Goal: Task Accomplishment & Management: Manage account settings

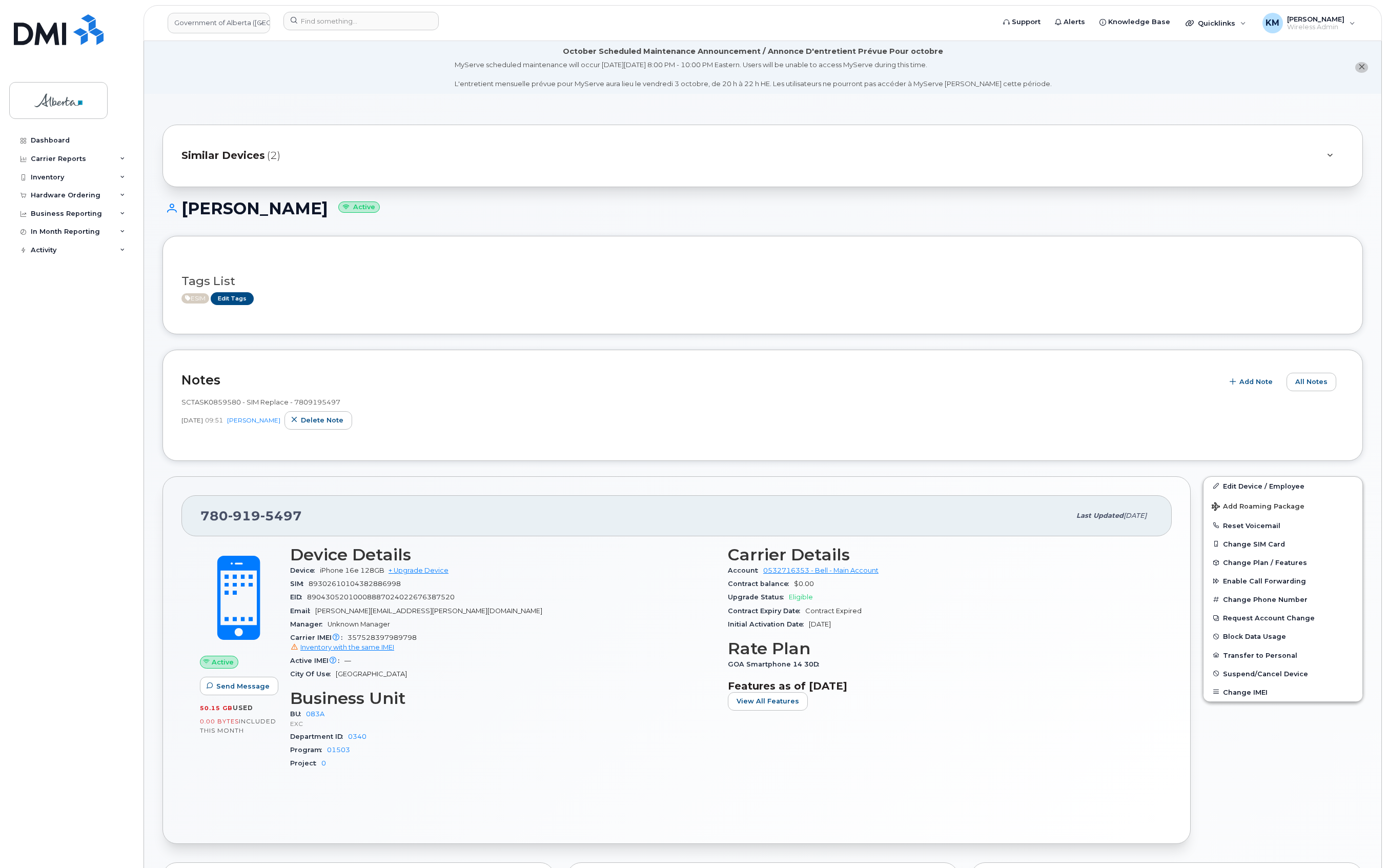
scroll to position [137, 0]
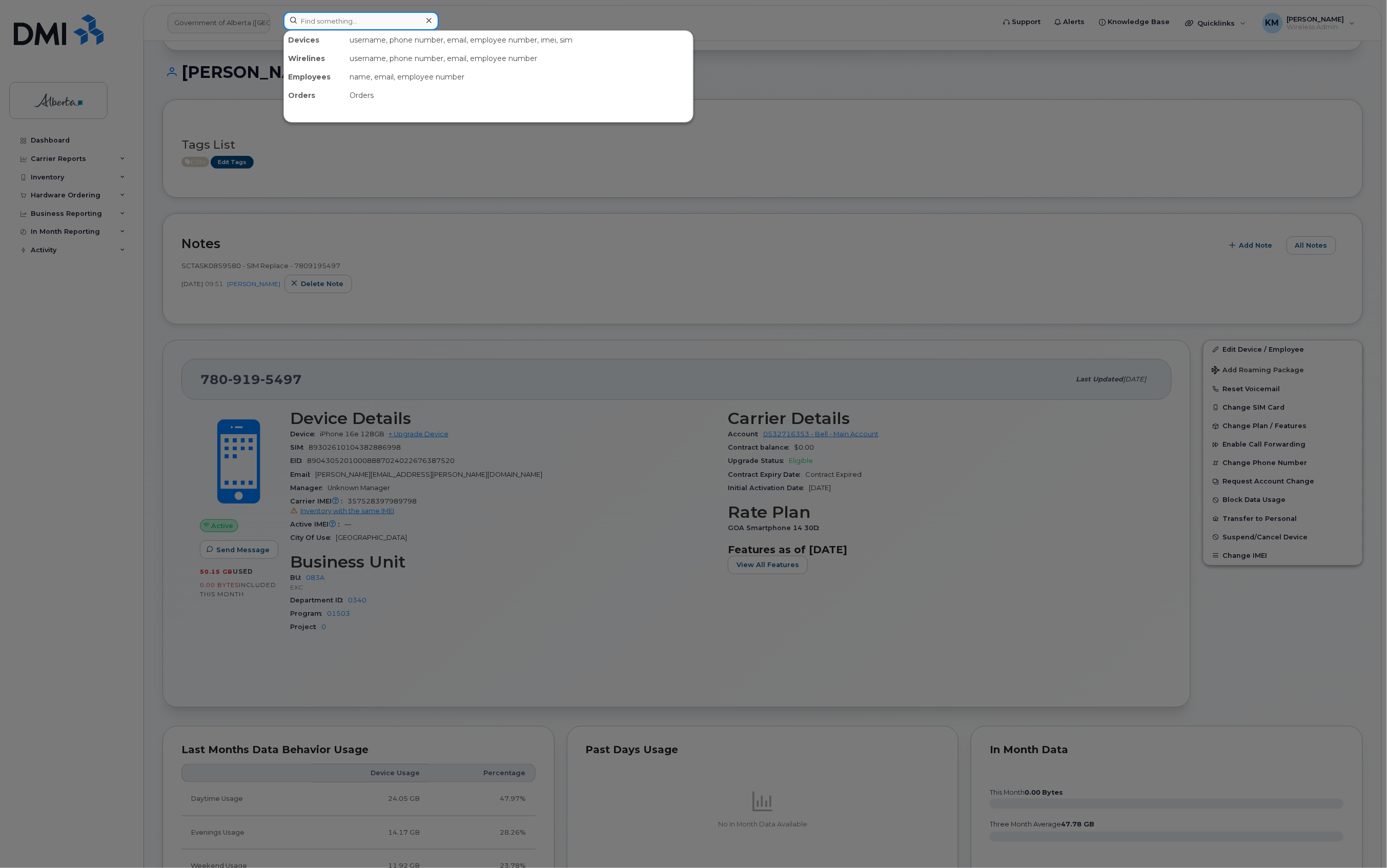
click at [364, 25] on input at bounding box center [361, 21] width 155 height 18
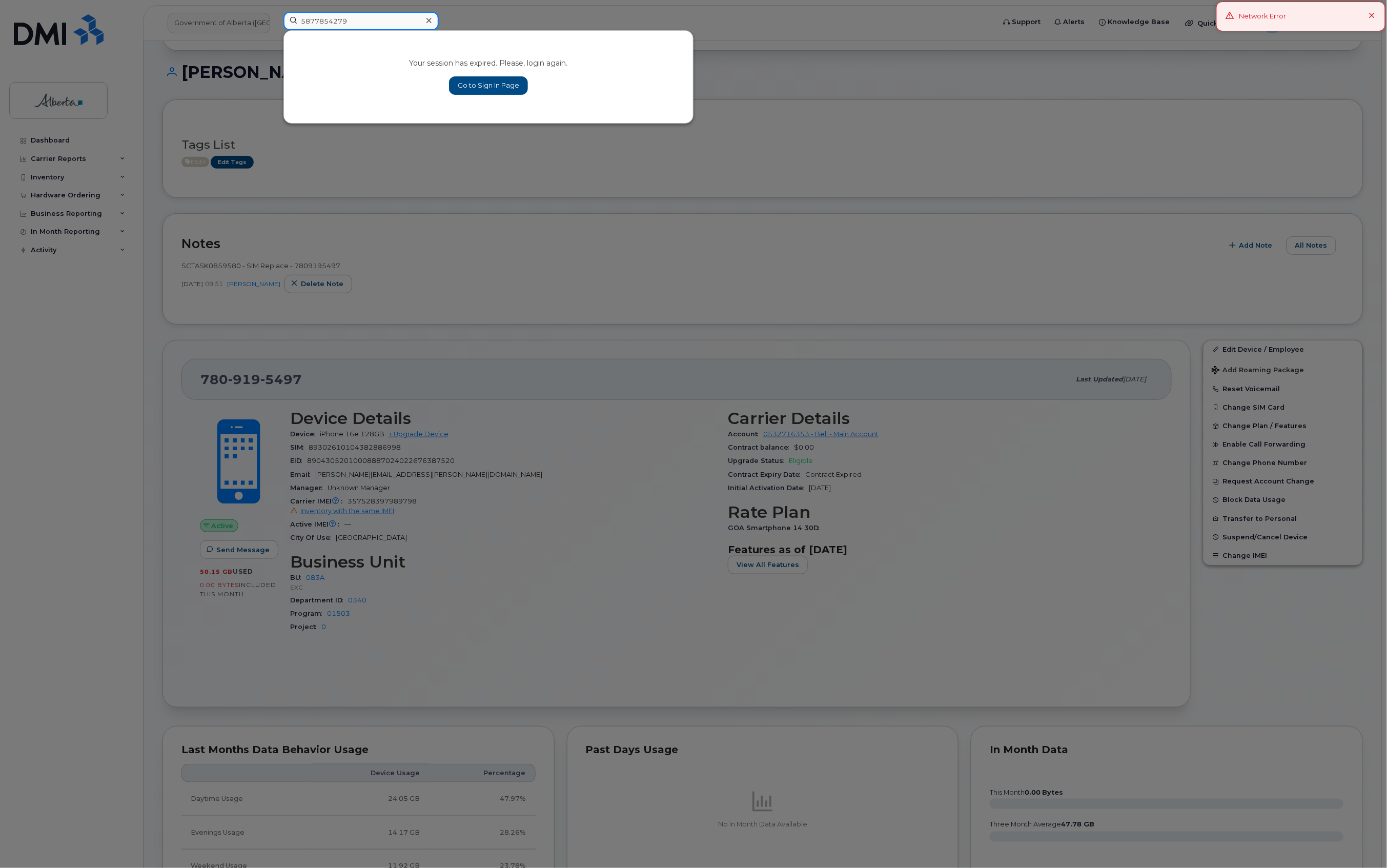
type input "5877854279"
click at [431, 19] on div at bounding box center [429, 21] width 15 height 15
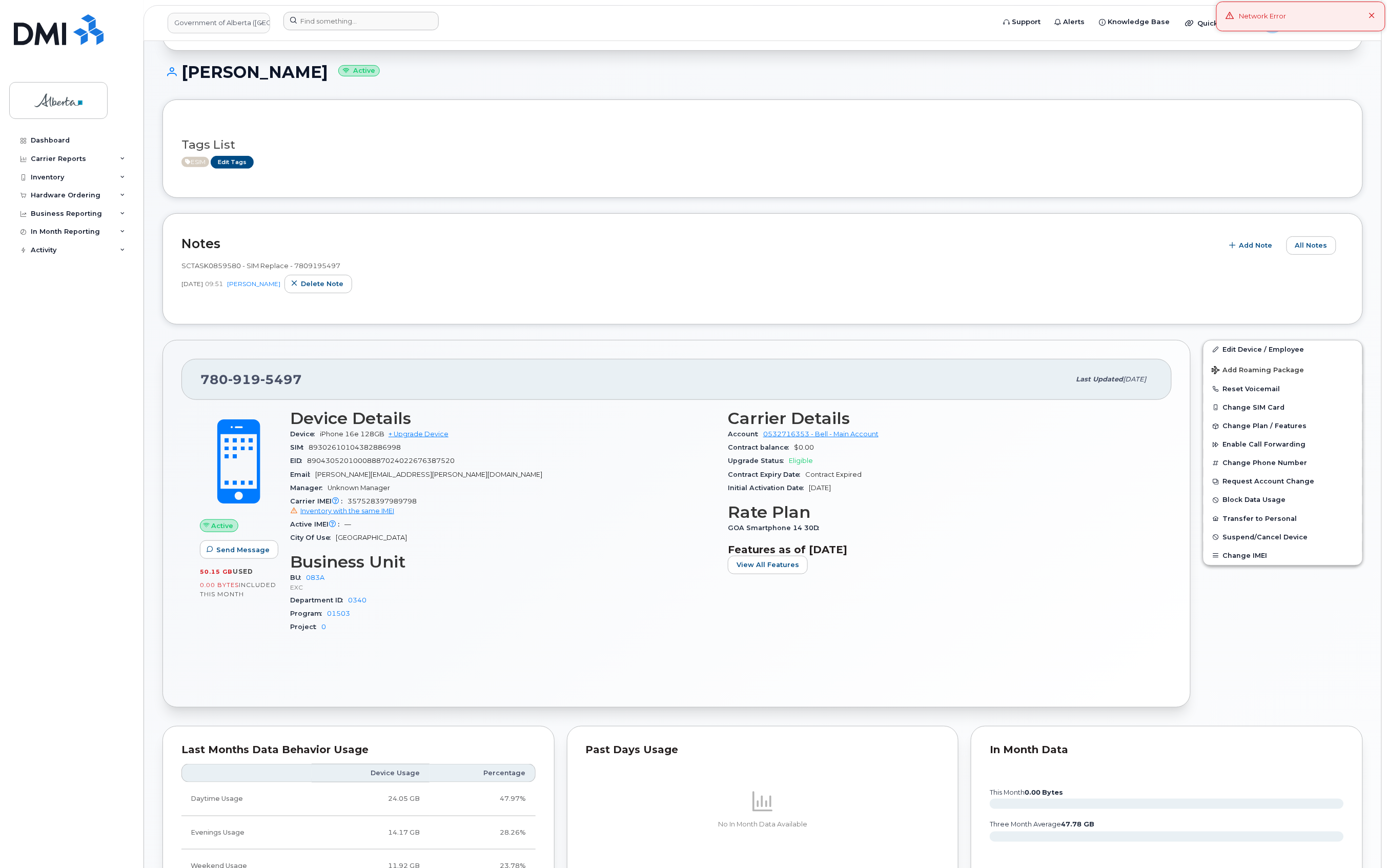
click at [1284, 91] on div "Jeff Nash Active" at bounding box center [762, 81] width 1201 height 36
click at [1372, 8] on div "Network Error" at bounding box center [1301, 16] width 170 height 30
click at [1328, 26] on span "Wireless Admin" at bounding box center [1316, 26] width 57 height 8
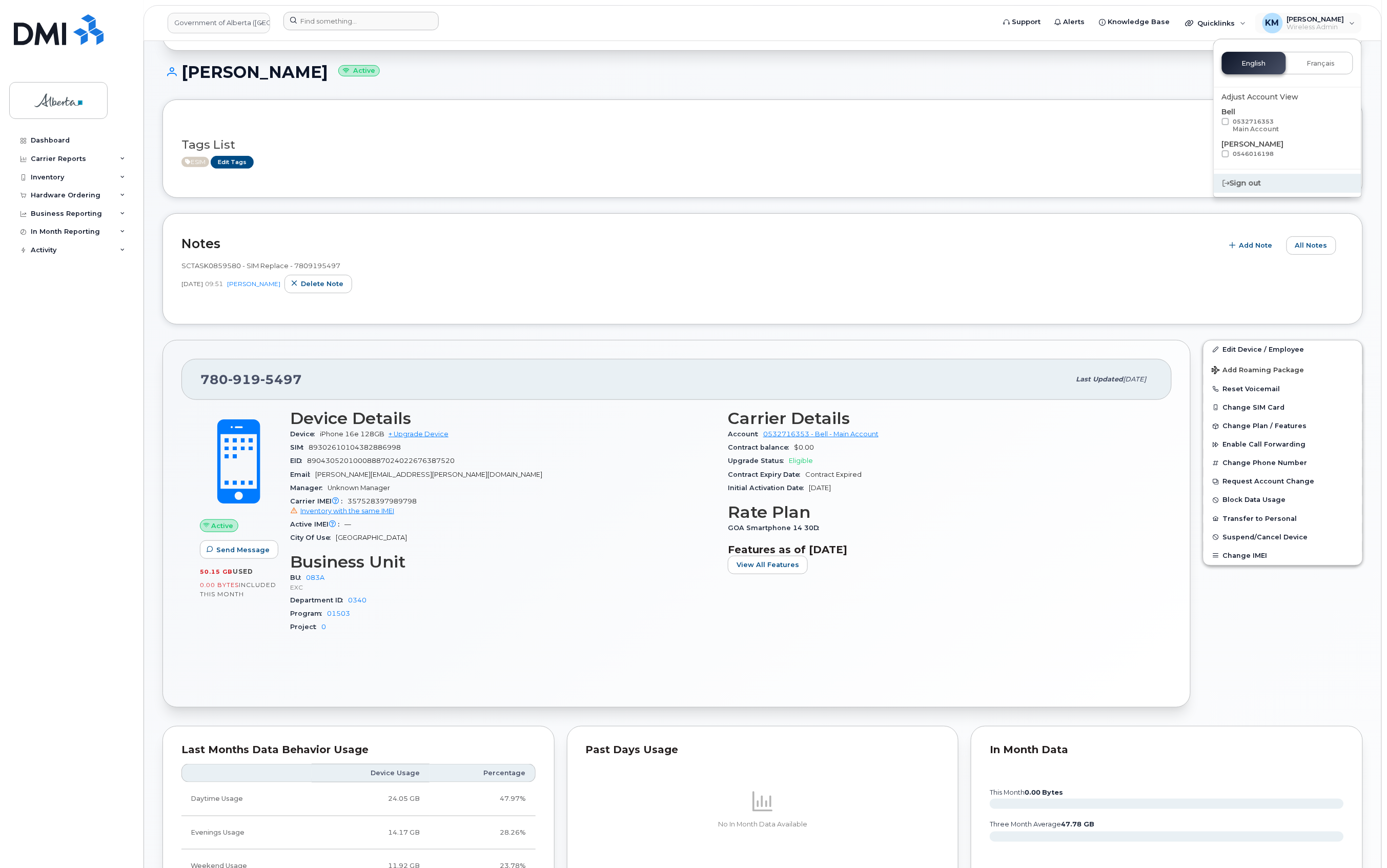
click at [1256, 183] on div "Sign out" at bounding box center [1288, 183] width 148 height 19
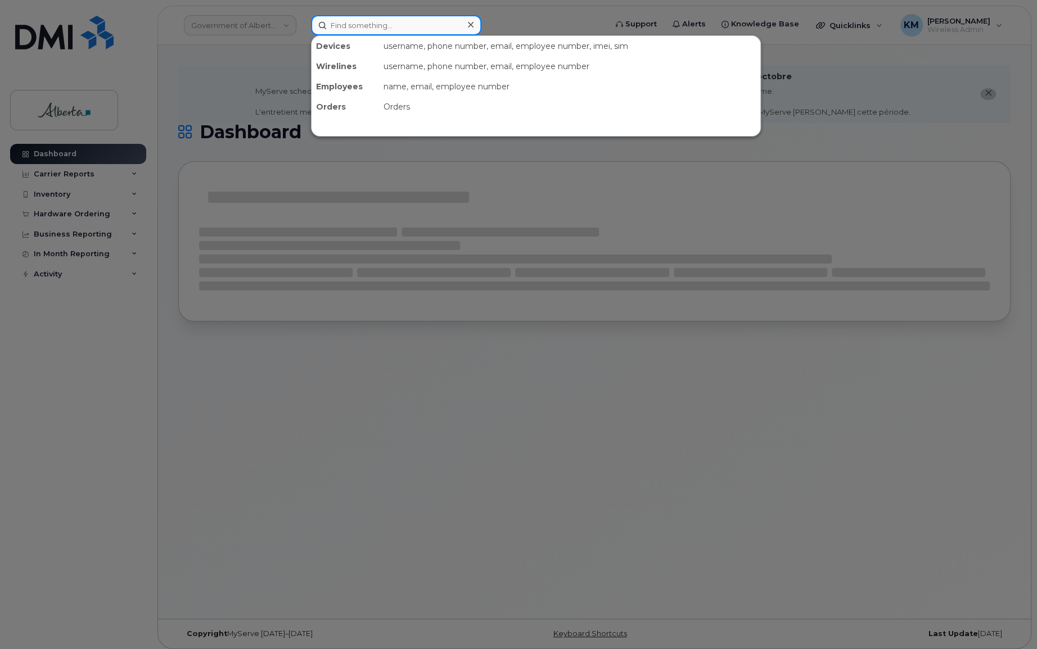
click at [360, 25] on input at bounding box center [396, 25] width 170 height 20
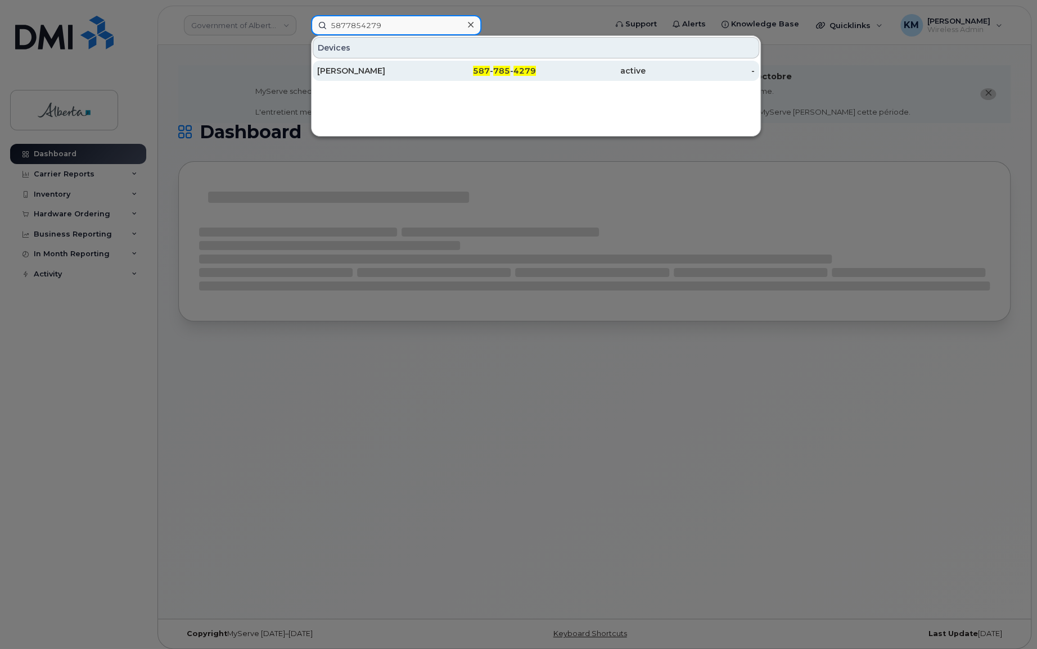
type input "5877854279"
click at [370, 67] on div "Ali Tarrabain" at bounding box center [372, 70] width 110 height 11
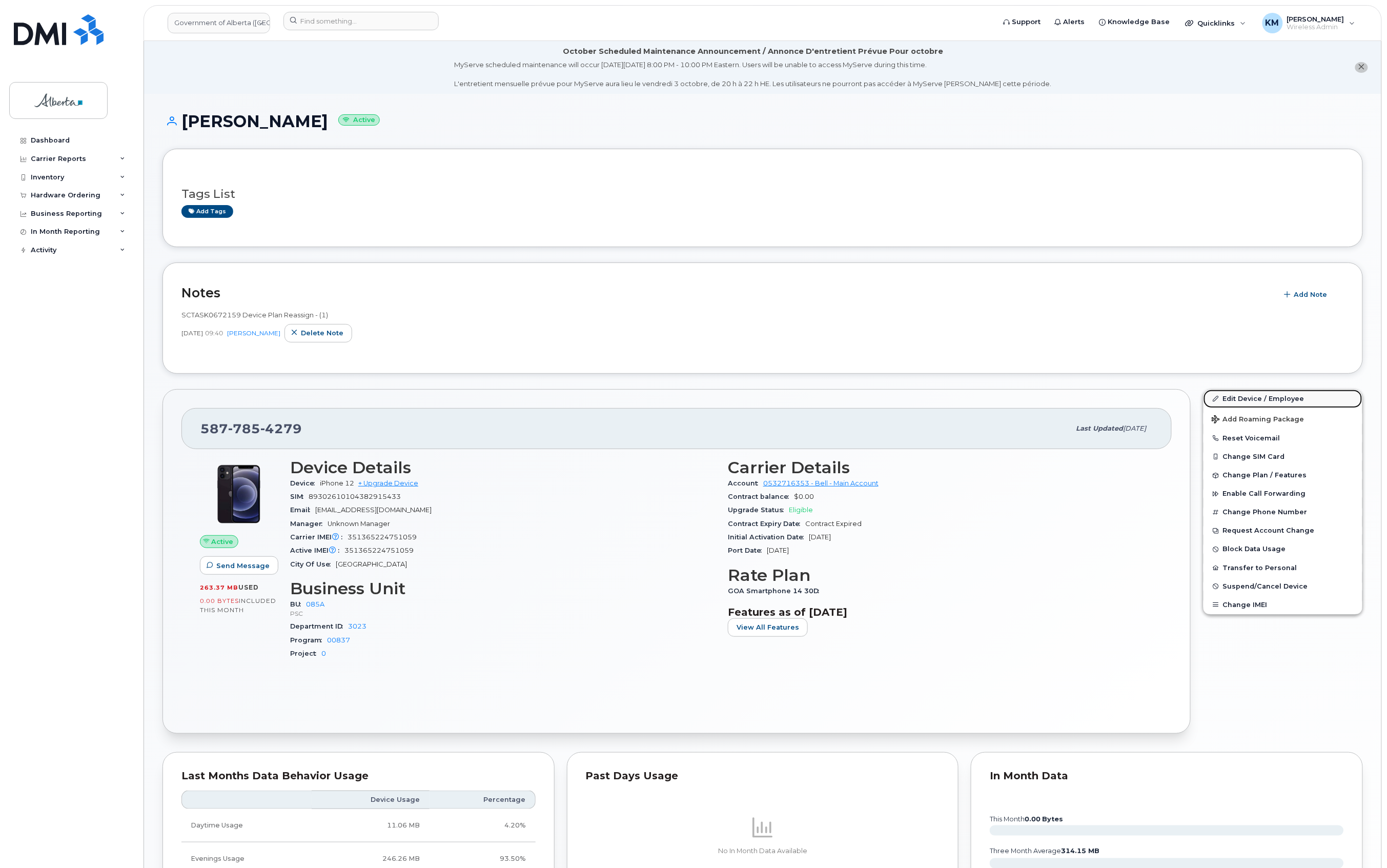
click at [1249, 397] on link "Edit Device / Employee" at bounding box center [1283, 398] width 159 height 18
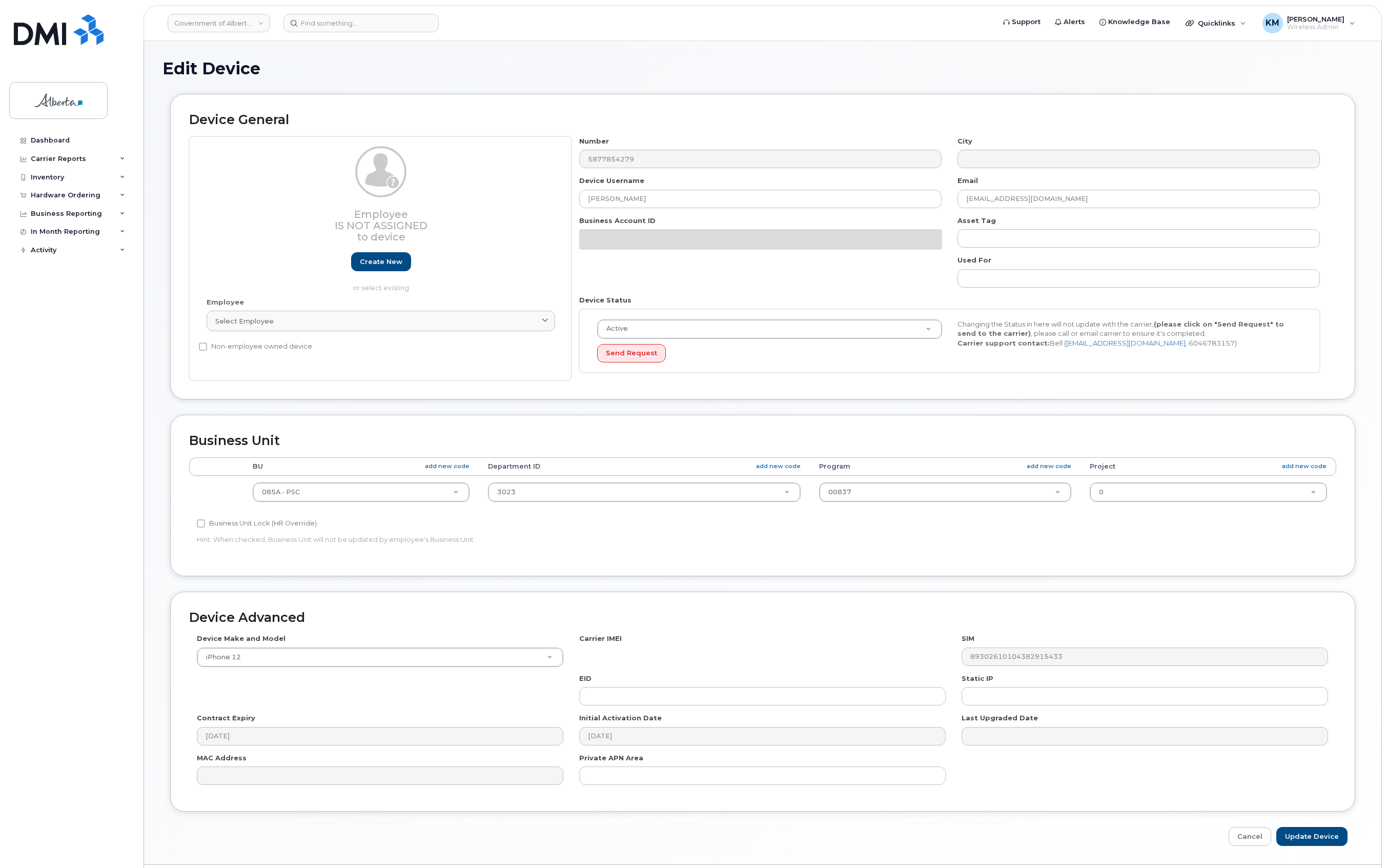
select select "4749745"
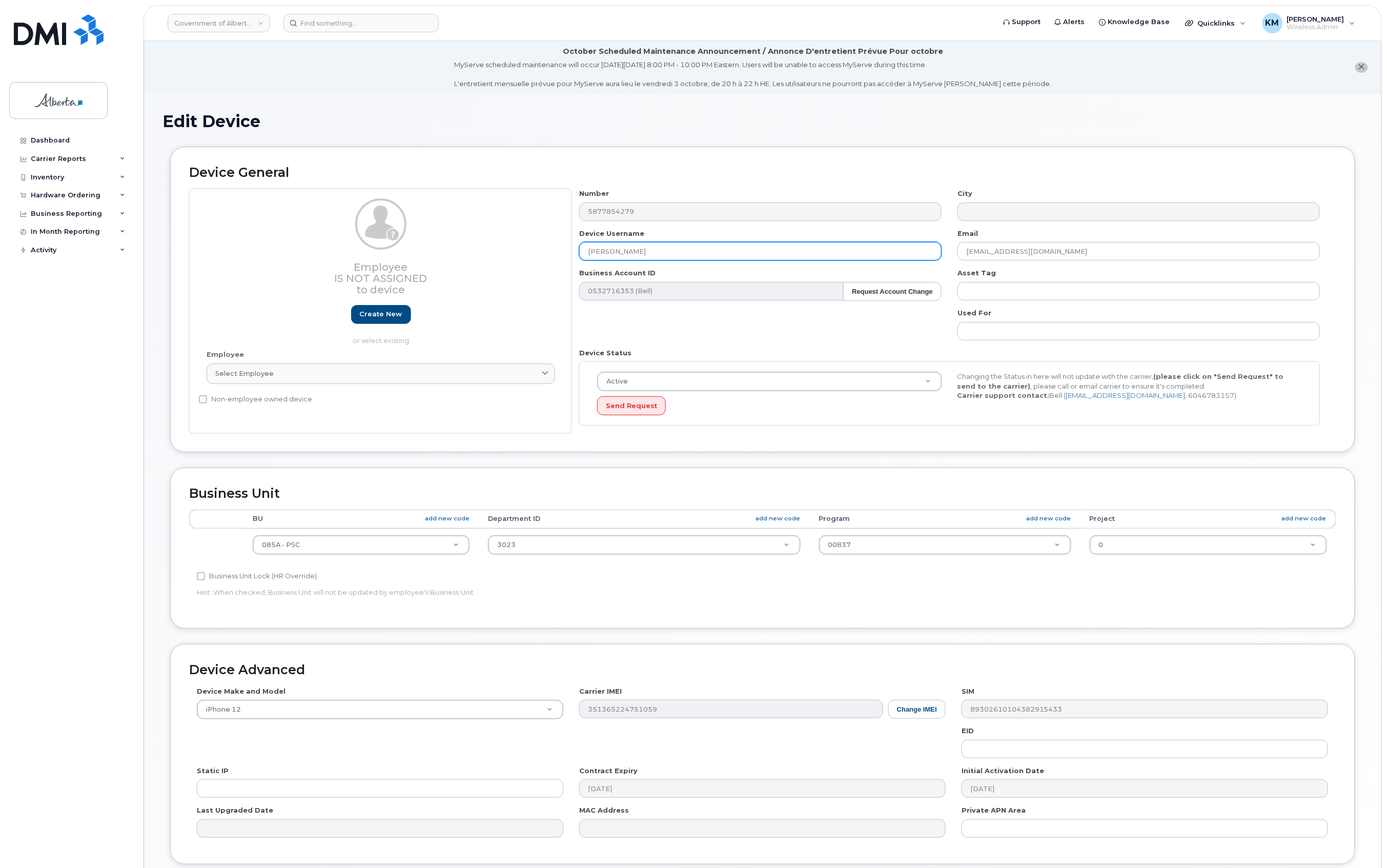
drag, startPoint x: 637, startPoint y: 247, endPoint x: 613, endPoint y: 247, distance: 24.0
click at [576, 246] on div "Device Username Ali Tarrabain" at bounding box center [761, 244] width 378 height 32
paste input "Talent Pool Recruitment Consultant"
type input "Talent Pool Recruitment Consultant Vacant"
click at [1087, 244] on input "Ali.Tarrabain@gov.ab.ca" at bounding box center [1139, 251] width 363 height 18
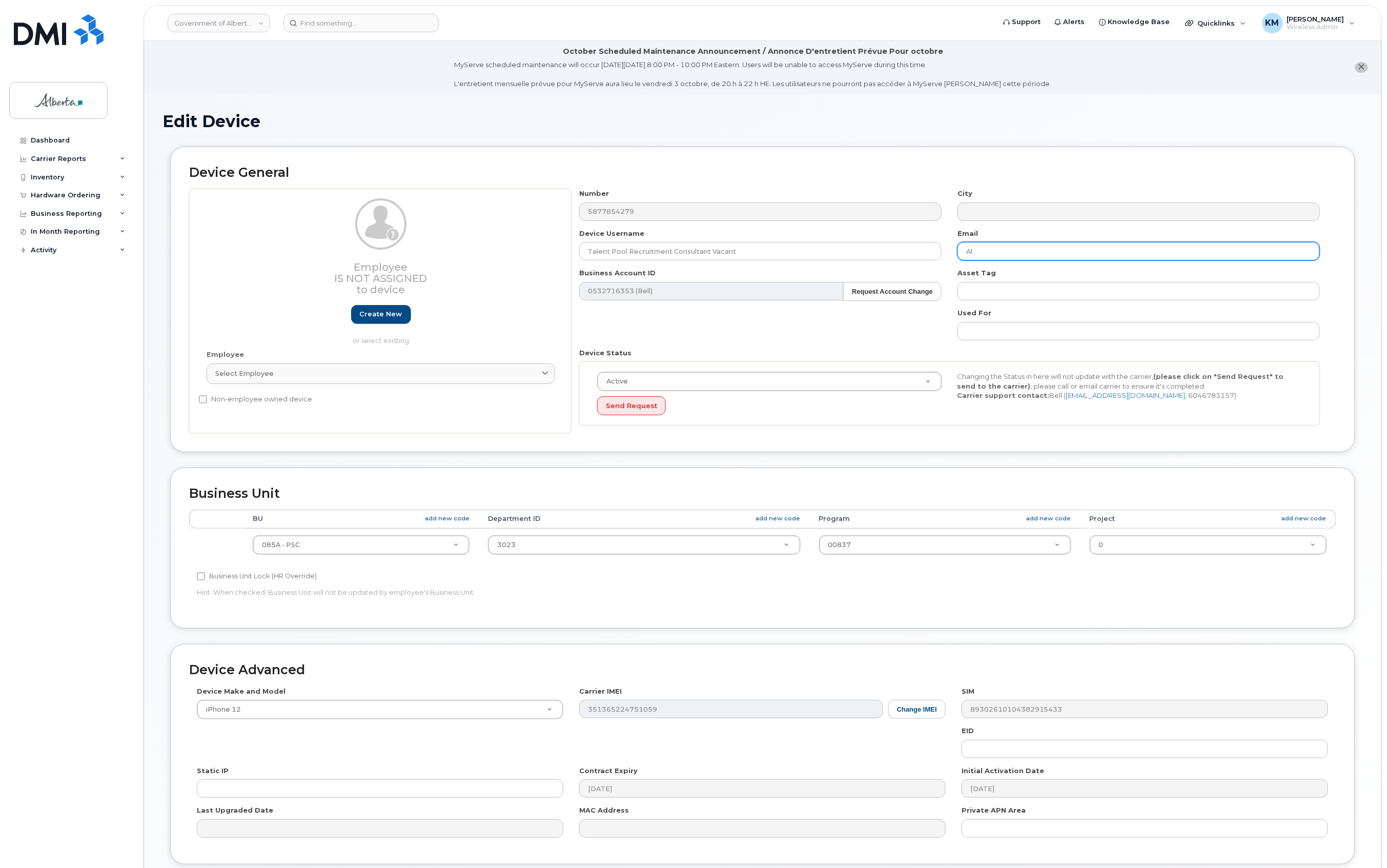
type input "A"
paste input "[PERSON_NAME][EMAIL_ADDRESS][DOMAIN_NAME]"
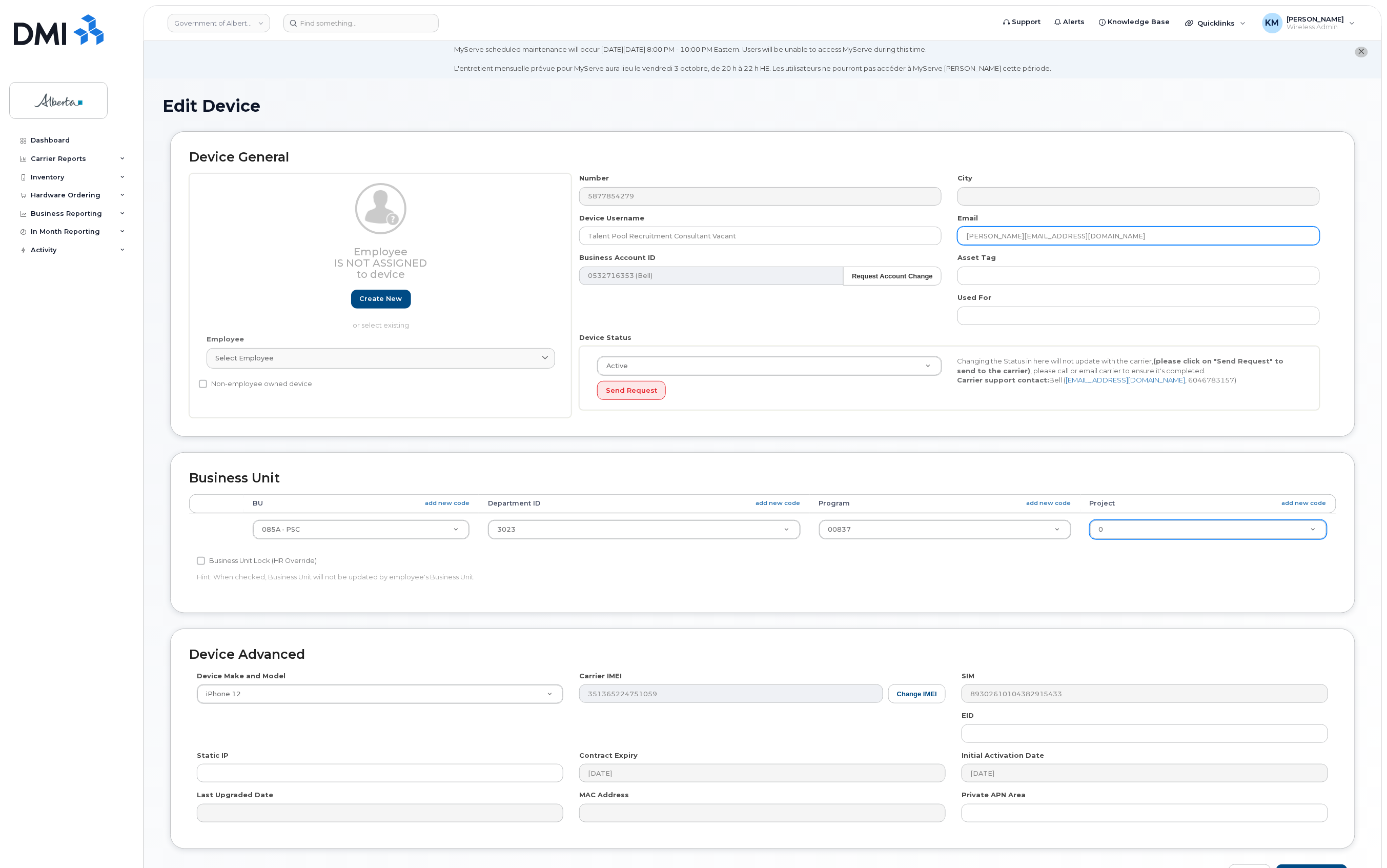
scroll to position [85, 0]
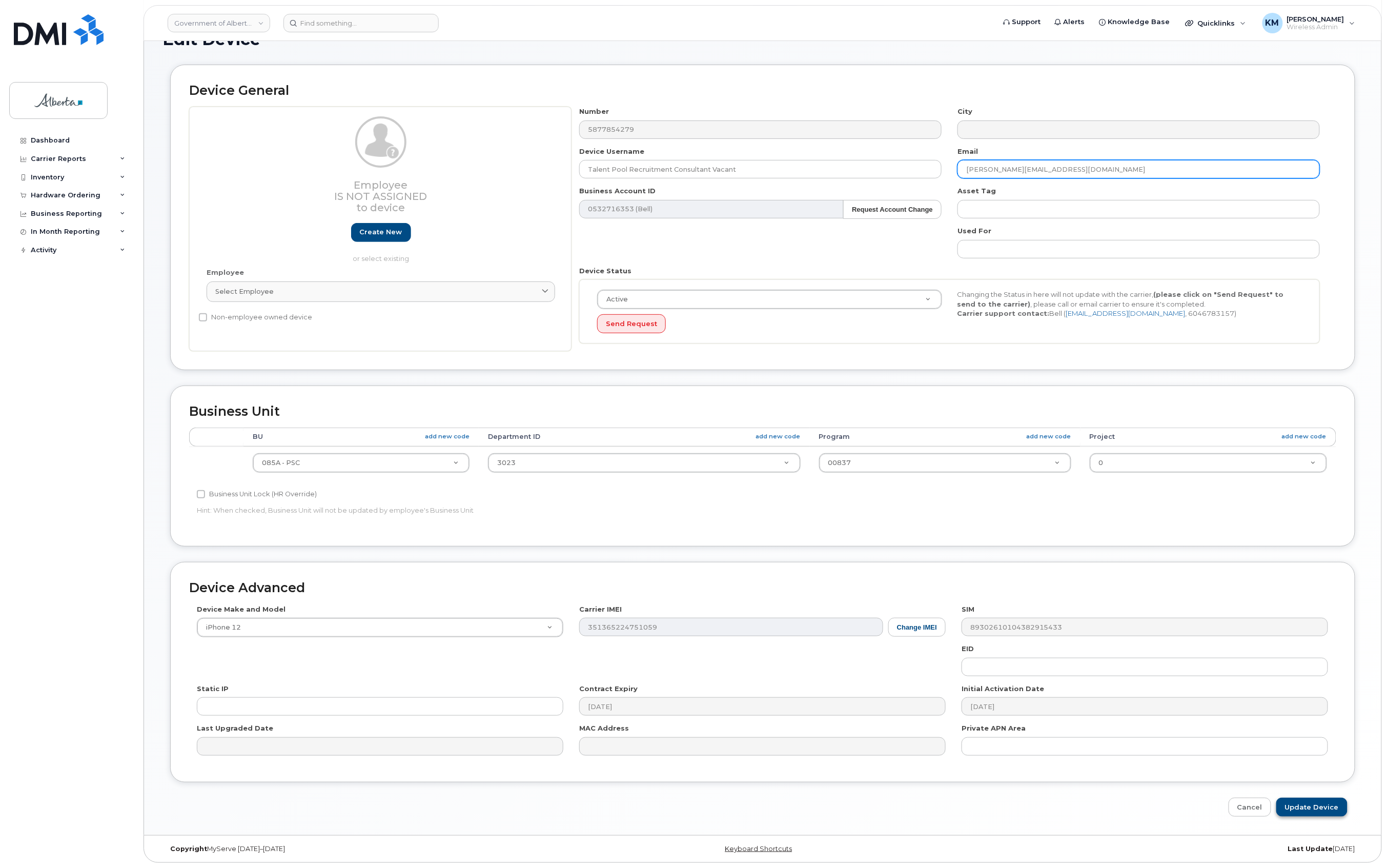
type input "[PERSON_NAME][EMAIL_ADDRESS][DOMAIN_NAME]"
click at [1315, 805] on input "Update Device" at bounding box center [1312, 807] width 71 height 19
type input "Saving..."
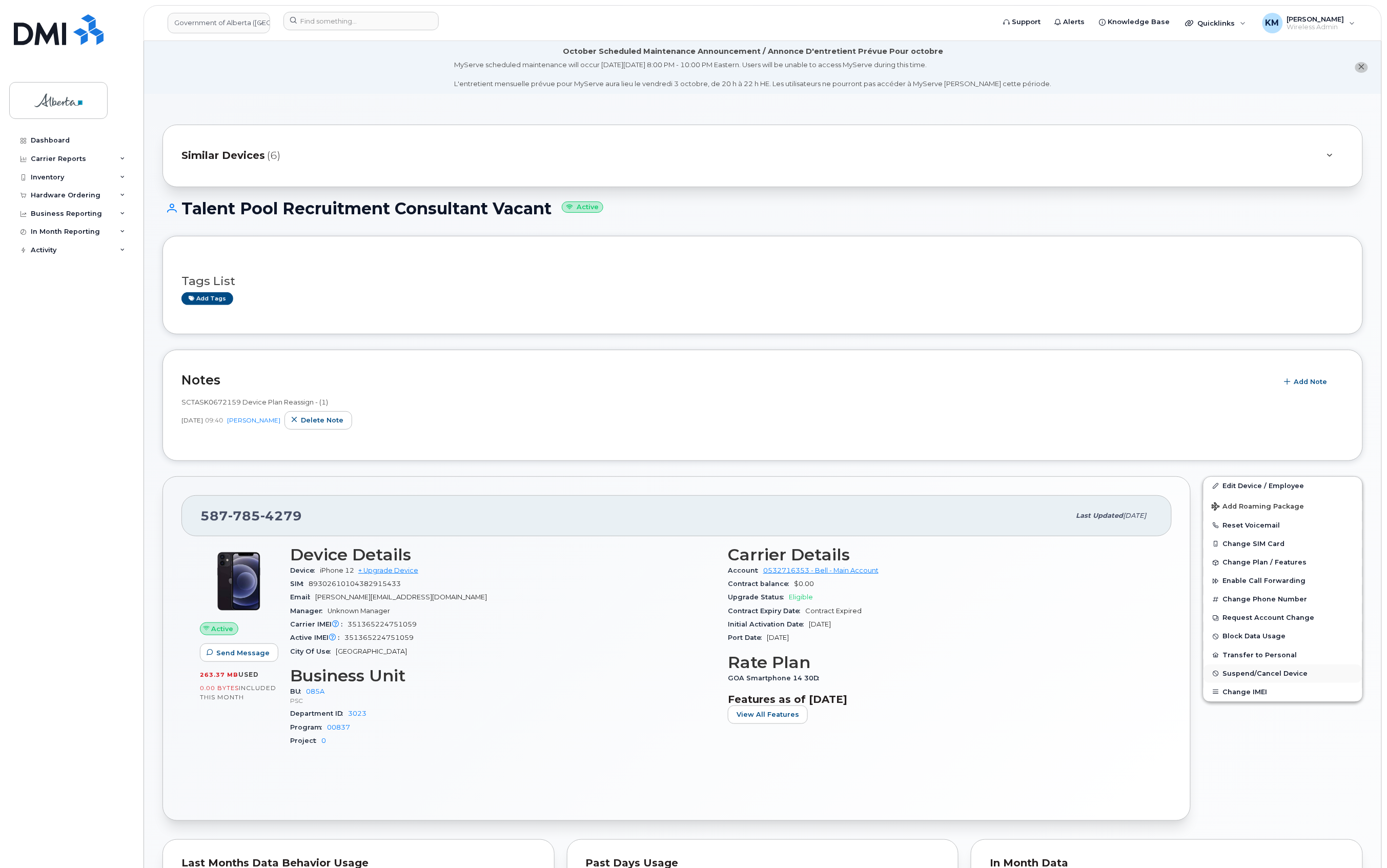
click at [1230, 669] on button "Suspend/Cancel Device" at bounding box center [1283, 674] width 159 height 18
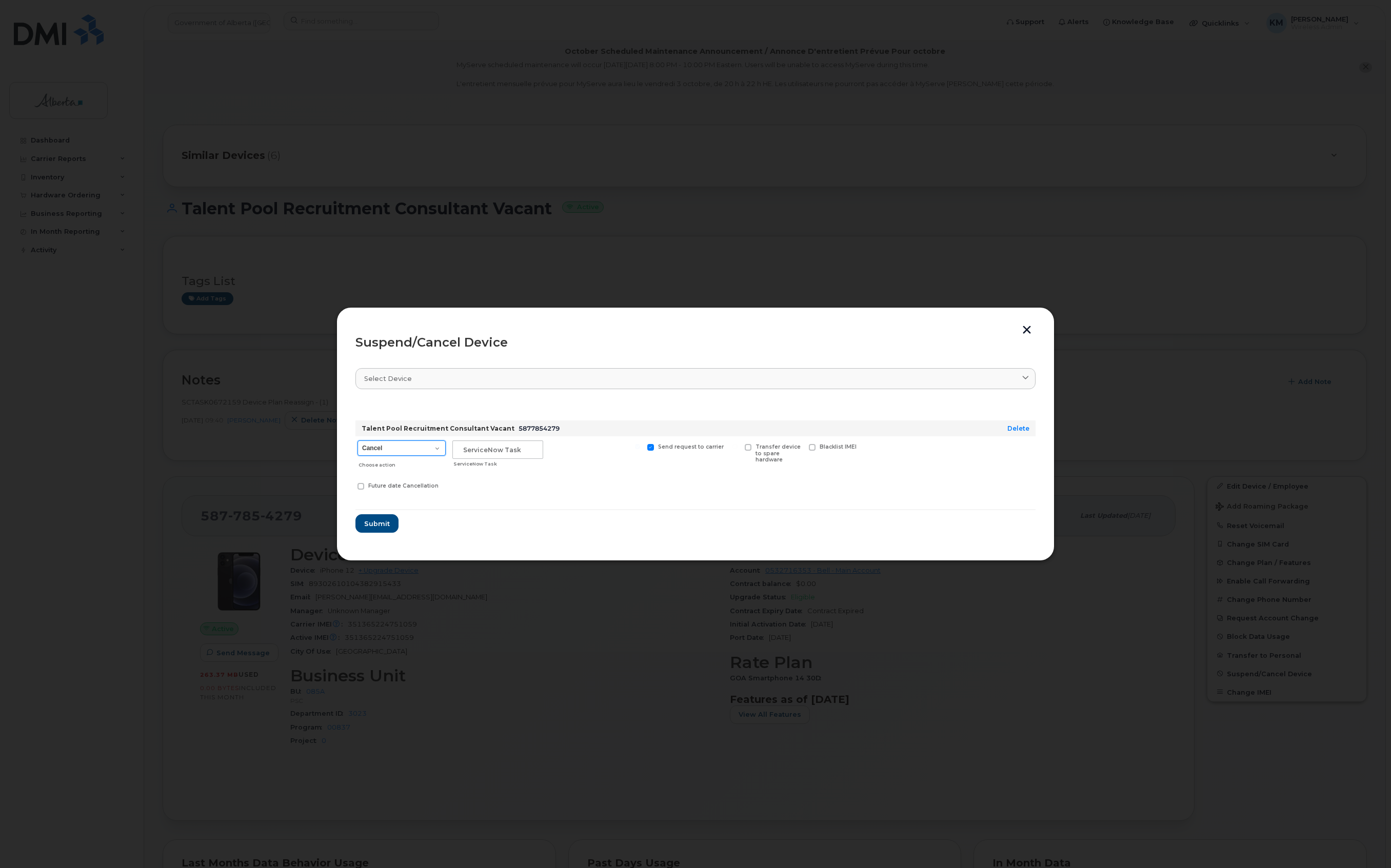
click at [433, 446] on select "Cancel Suspend - Extend Suspension Suspend - Reduced Rate Suspend - Lost Device…" at bounding box center [401, 448] width 88 height 16
select select "[object Object]"
click at [358, 440] on select "Cancel Suspend - Extend Suspension Suspend - Reduced Rate Suspend - Lost Device…" at bounding box center [401, 448] width 88 height 16
click at [478, 454] on input "text" at bounding box center [498, 450] width 91 height 18
type input "S"
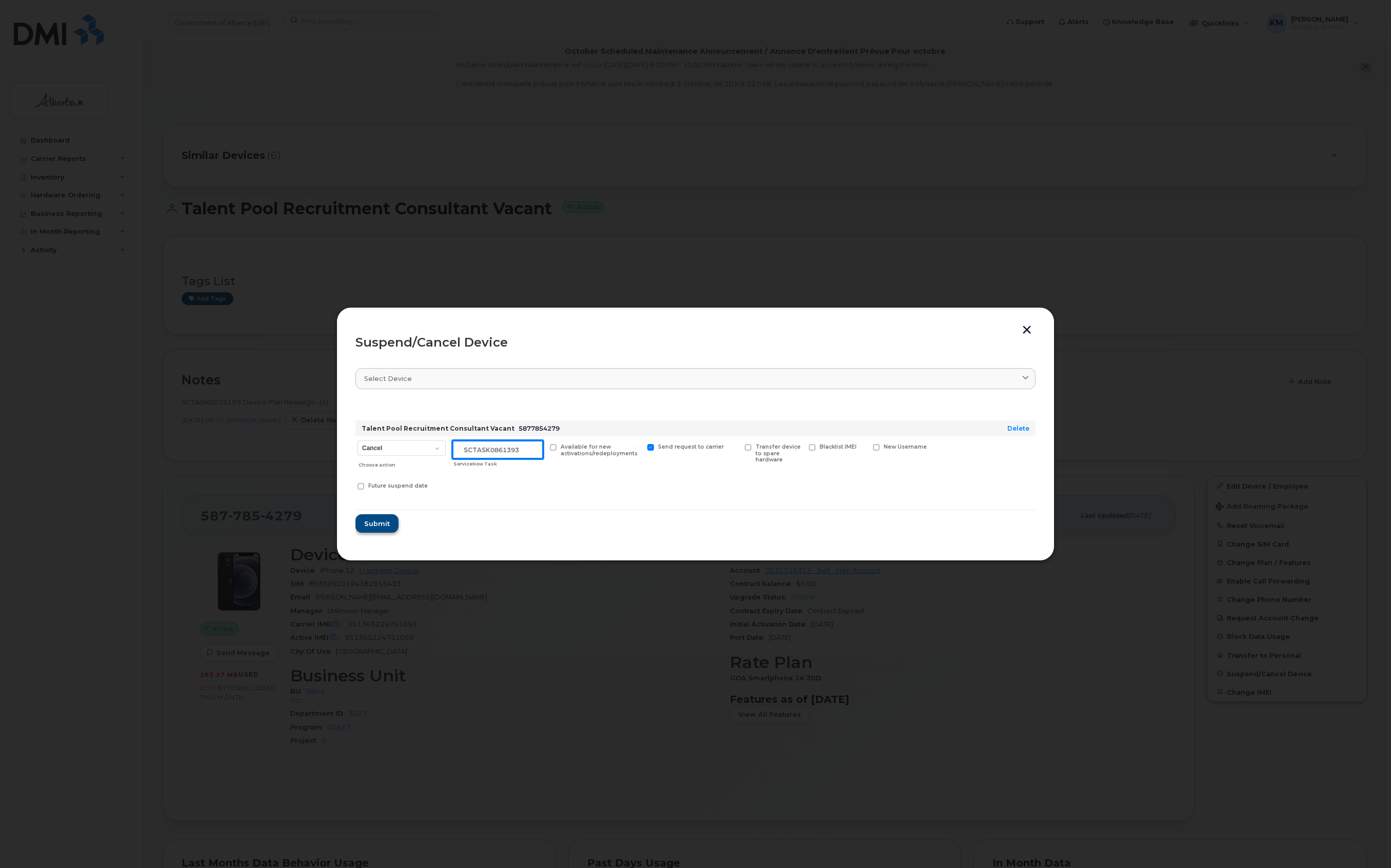
type input "SCTASK0861393"
click at [379, 529] on button "Submit" at bounding box center [377, 523] width 42 height 18
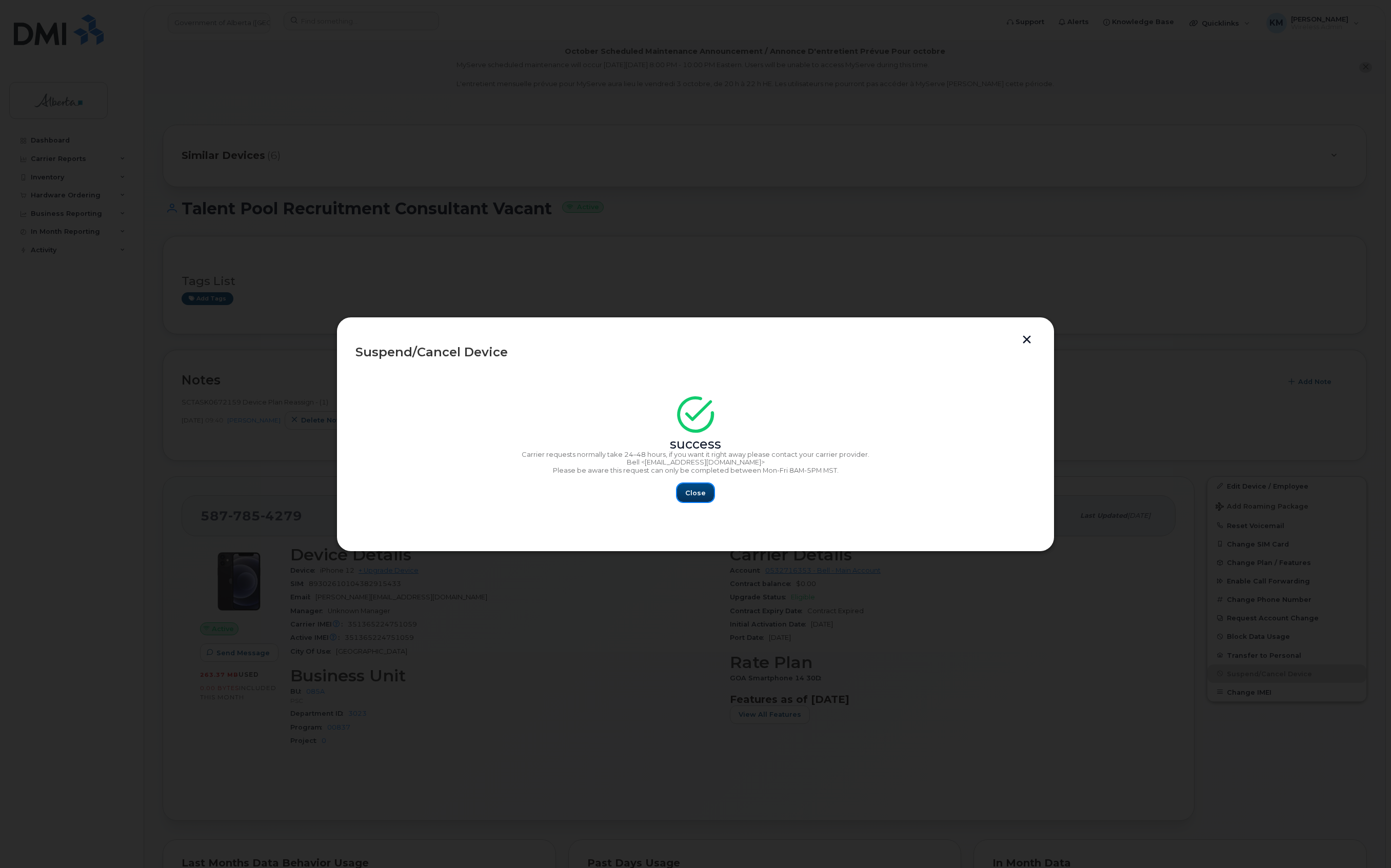
click at [694, 491] on span "Close" at bounding box center [695, 492] width 20 height 10
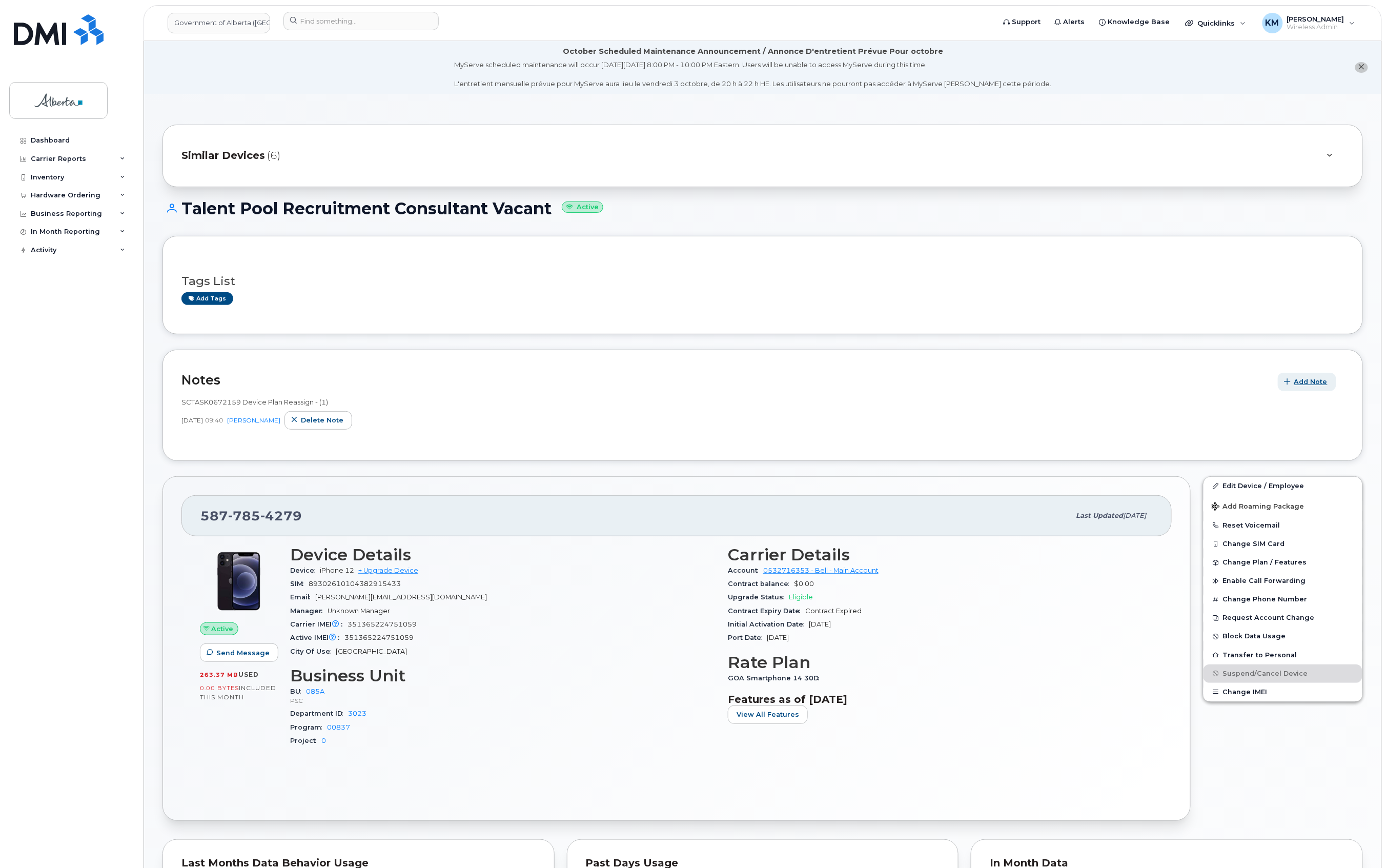
click at [1321, 382] on span "Add Note" at bounding box center [1311, 381] width 34 height 10
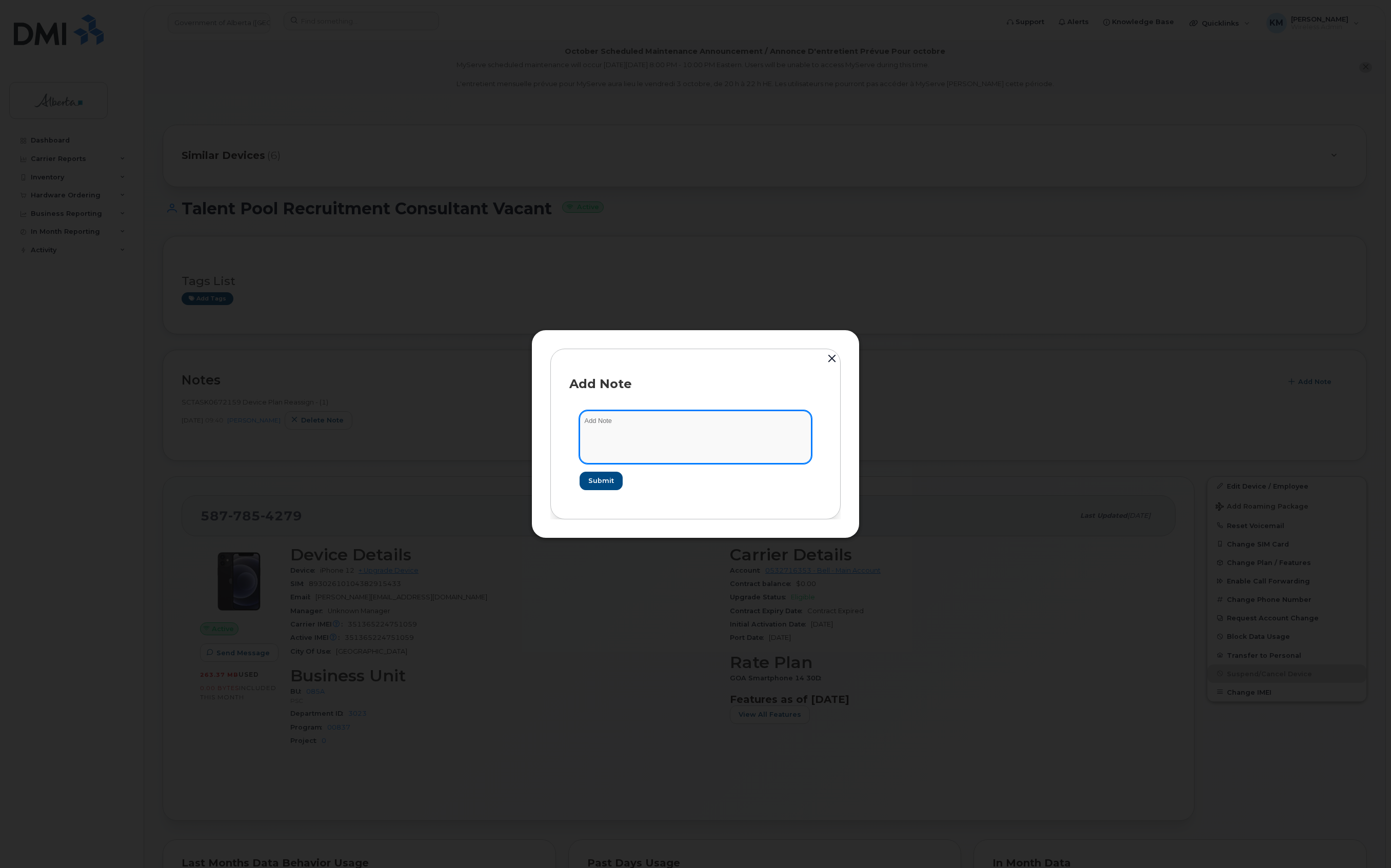
click at [706, 438] on textarea at bounding box center [695, 436] width 232 height 52
type textarea "s"
click at [740, 415] on textarea "SCTASK0861393 -" at bounding box center [695, 436] width 232 height 52
paste textarea "Plan Suspend - (1)"
type textarea "SCTASK0861393 - Plan Suspend - (1)"
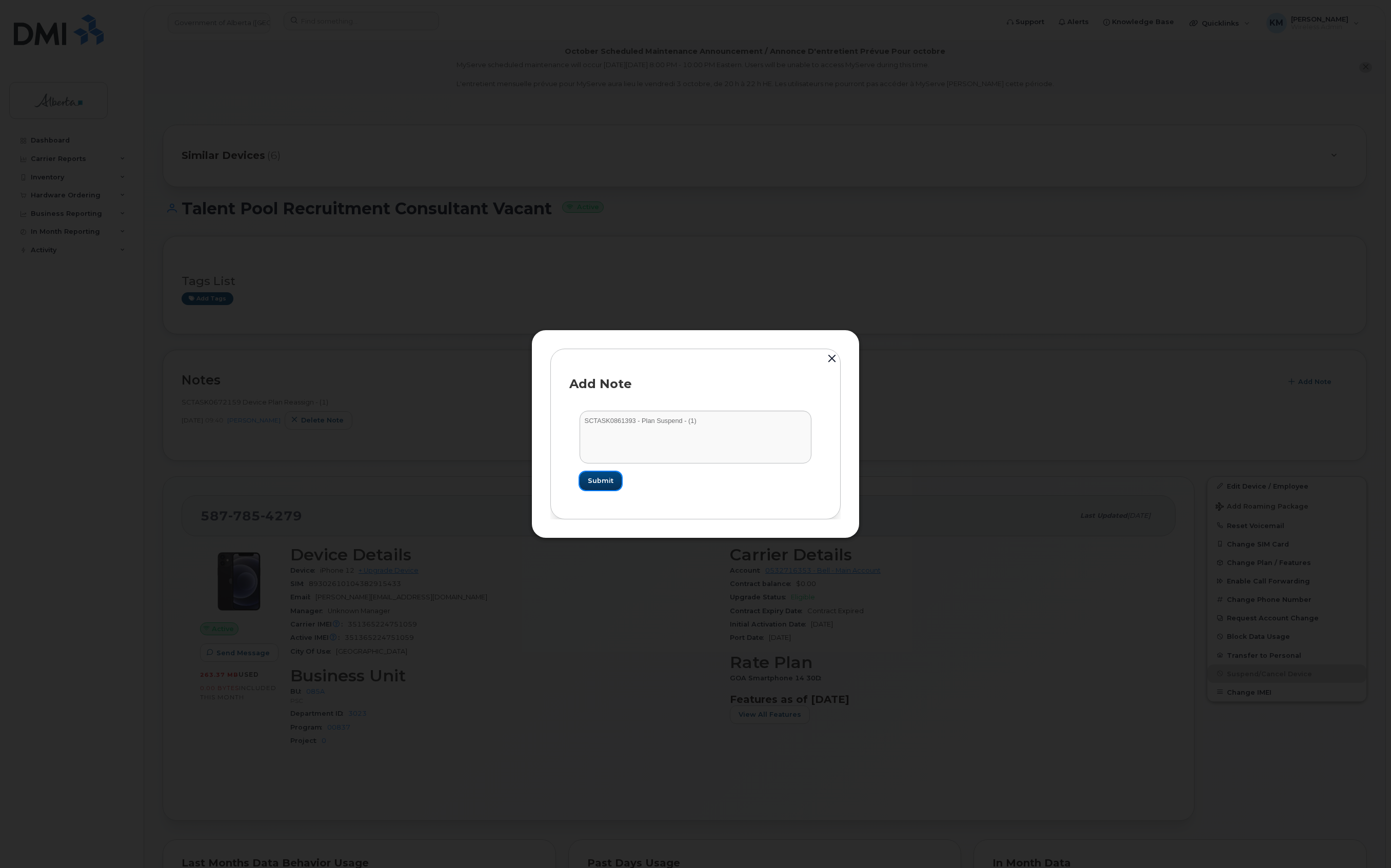
click at [609, 479] on span "Submit" at bounding box center [600, 480] width 26 height 10
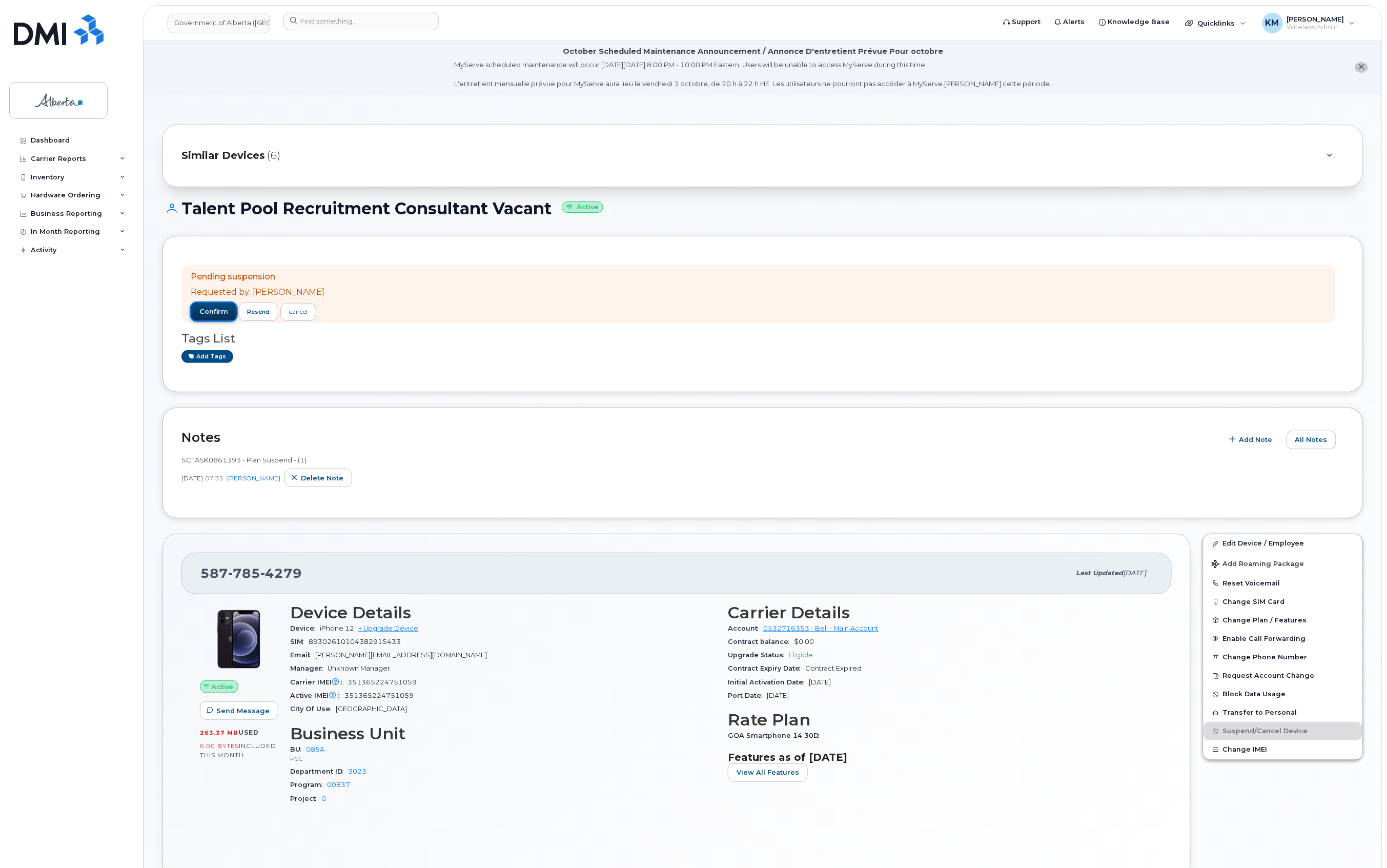
click at [216, 305] on button "confirm" at bounding box center [213, 312] width 47 height 18
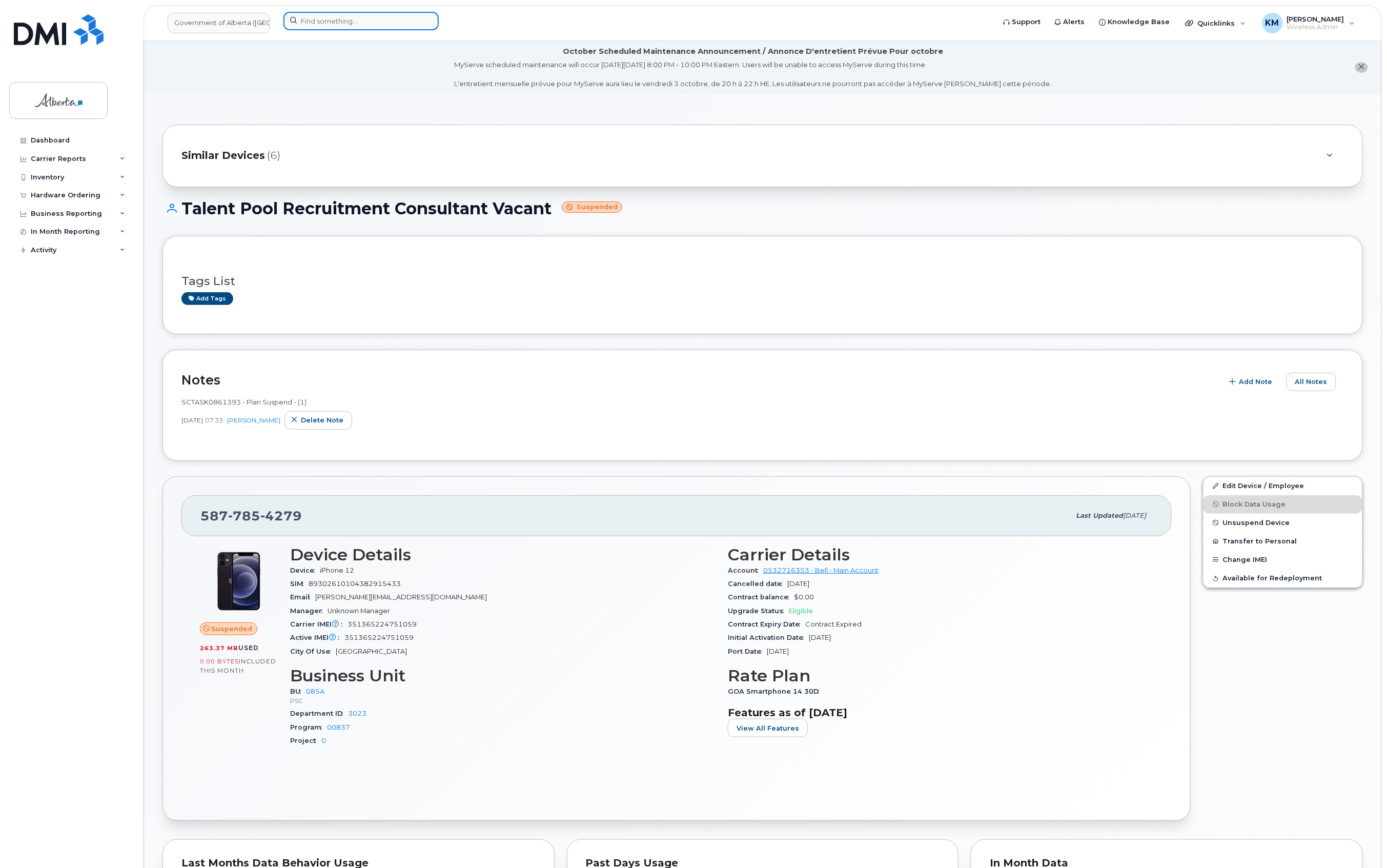
click at [340, 19] on input at bounding box center [361, 21] width 155 height 18
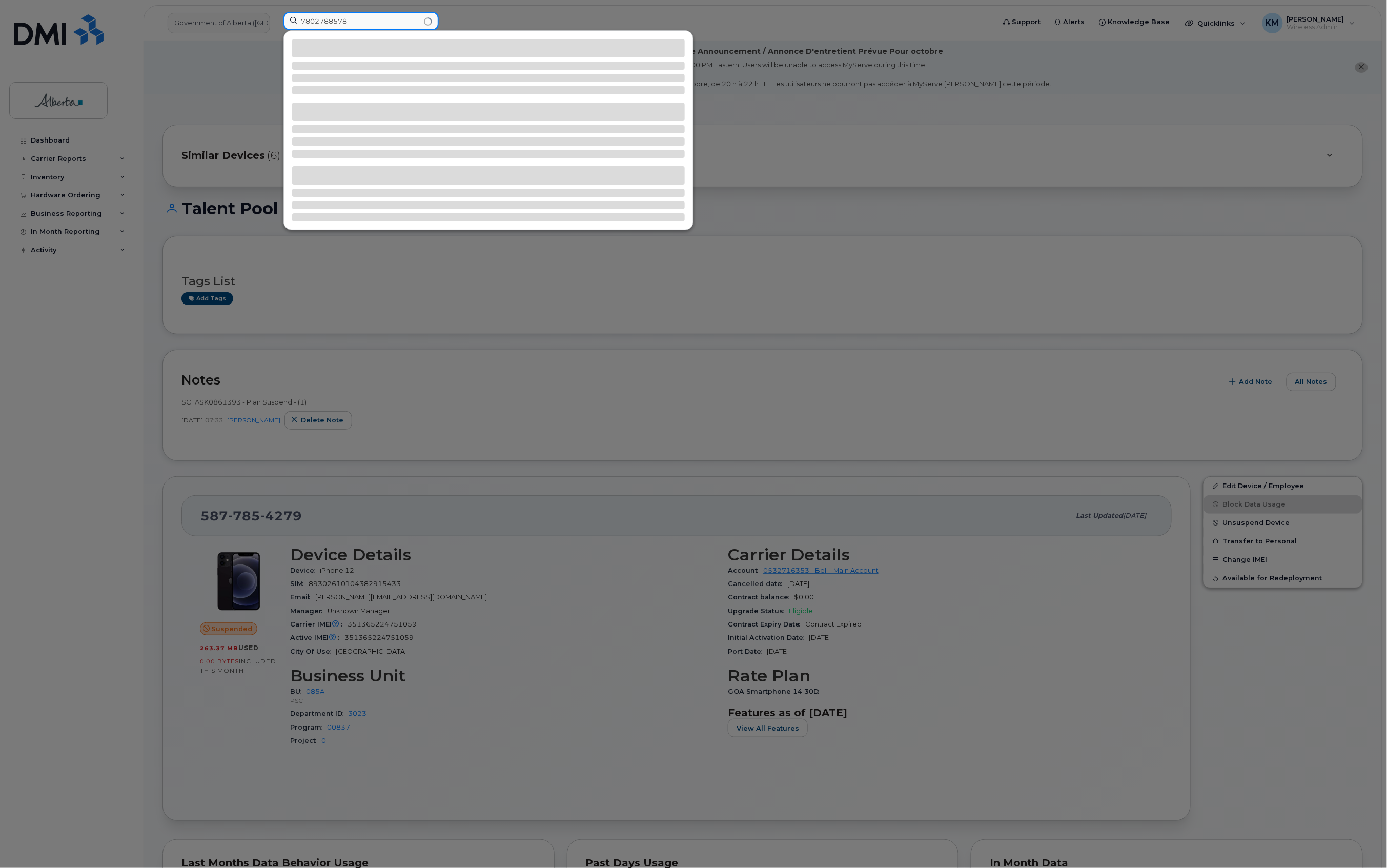
type input "7802788578"
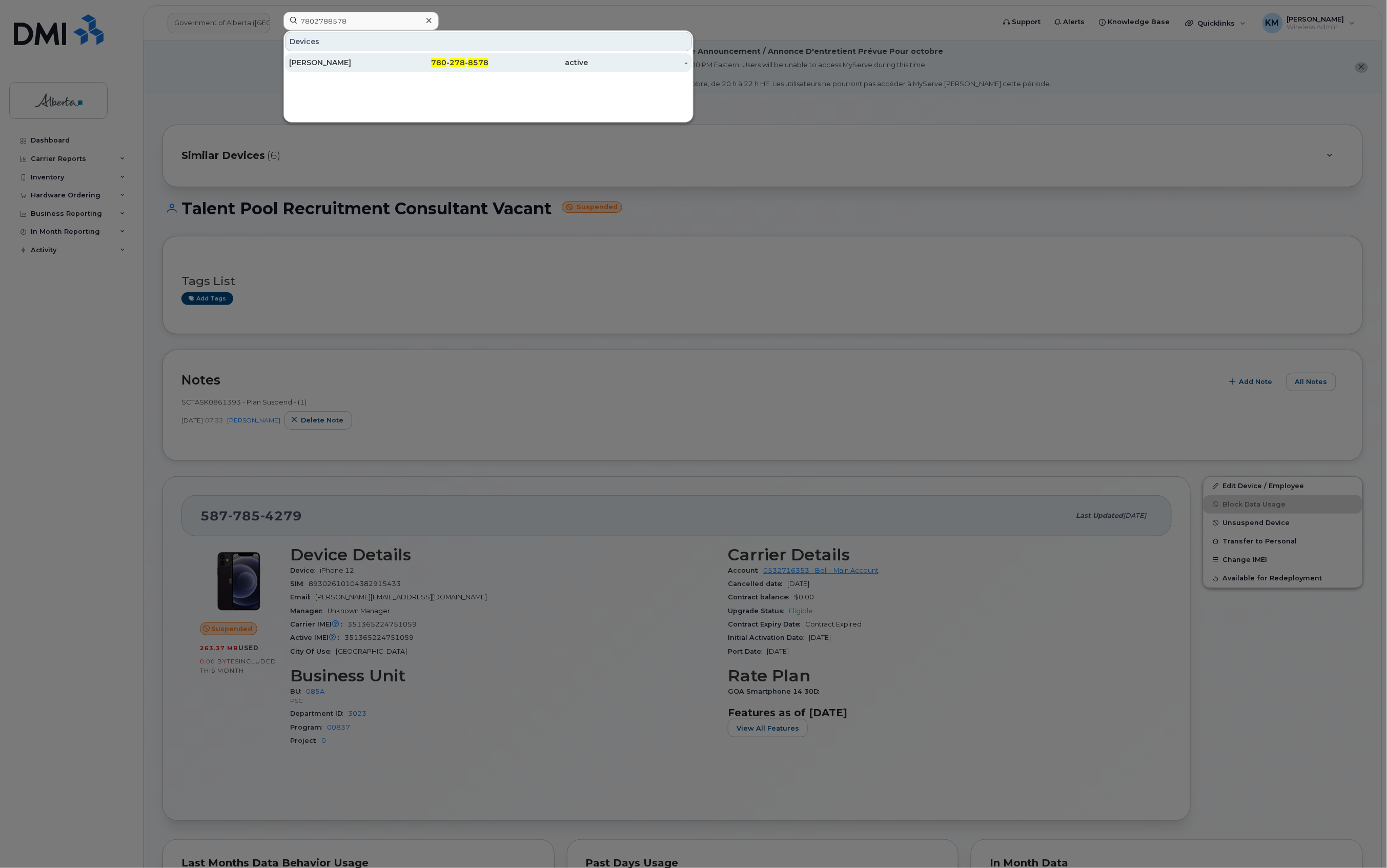
click at [356, 60] on div "Linn Moore" at bounding box center [339, 62] width 100 height 10
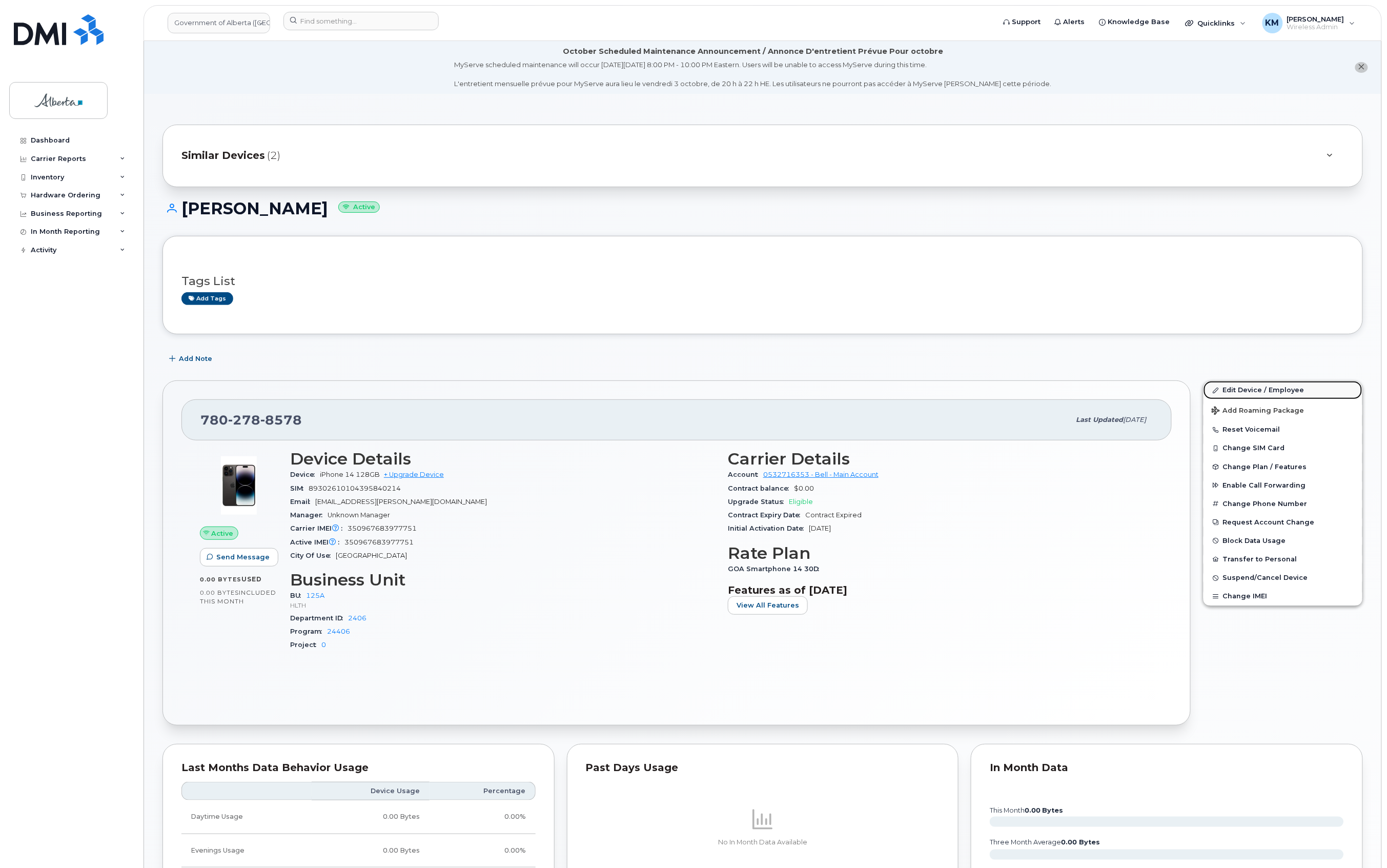
click at [1235, 388] on link "Edit Device / Employee" at bounding box center [1283, 390] width 159 height 18
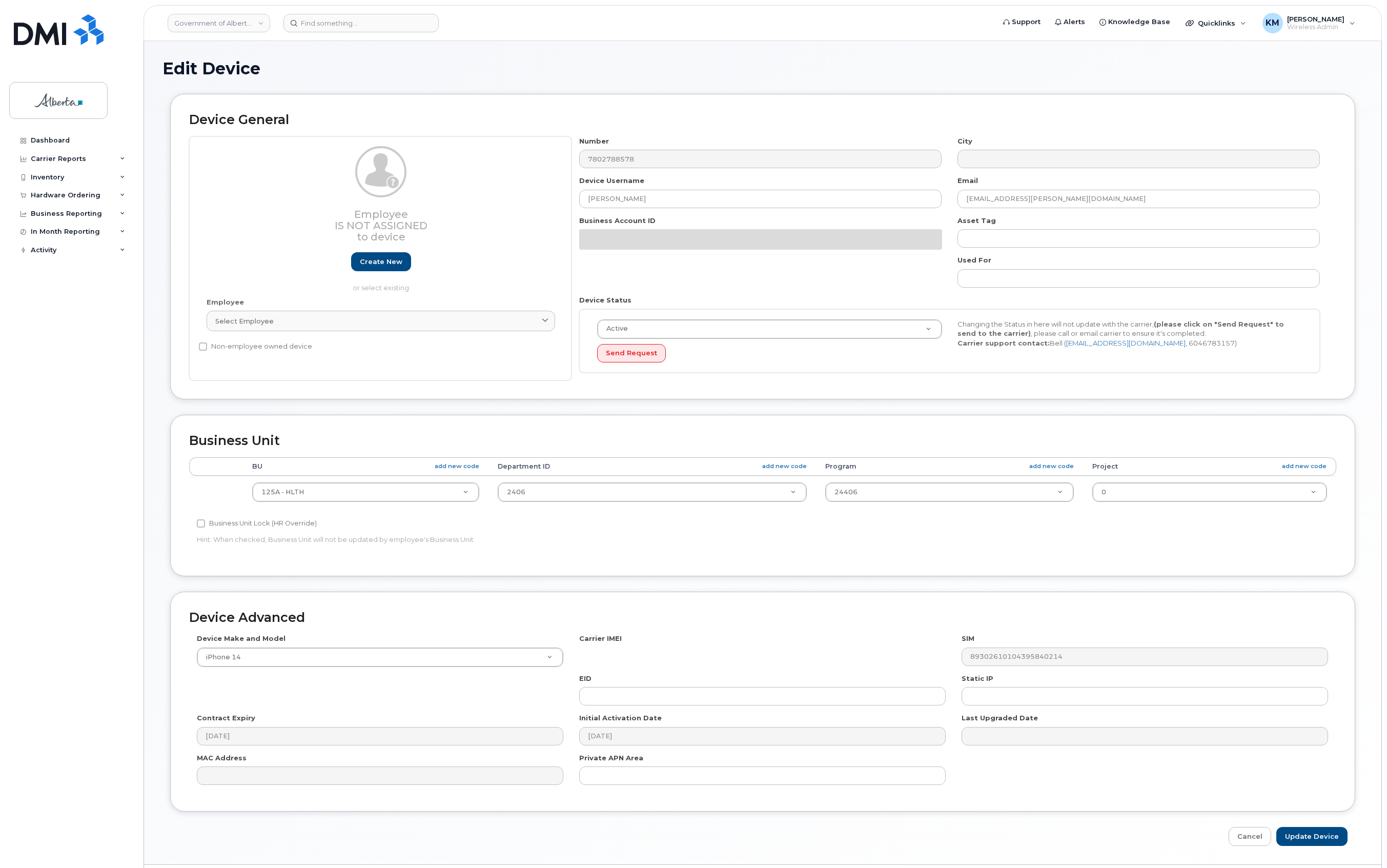
select select "4120335"
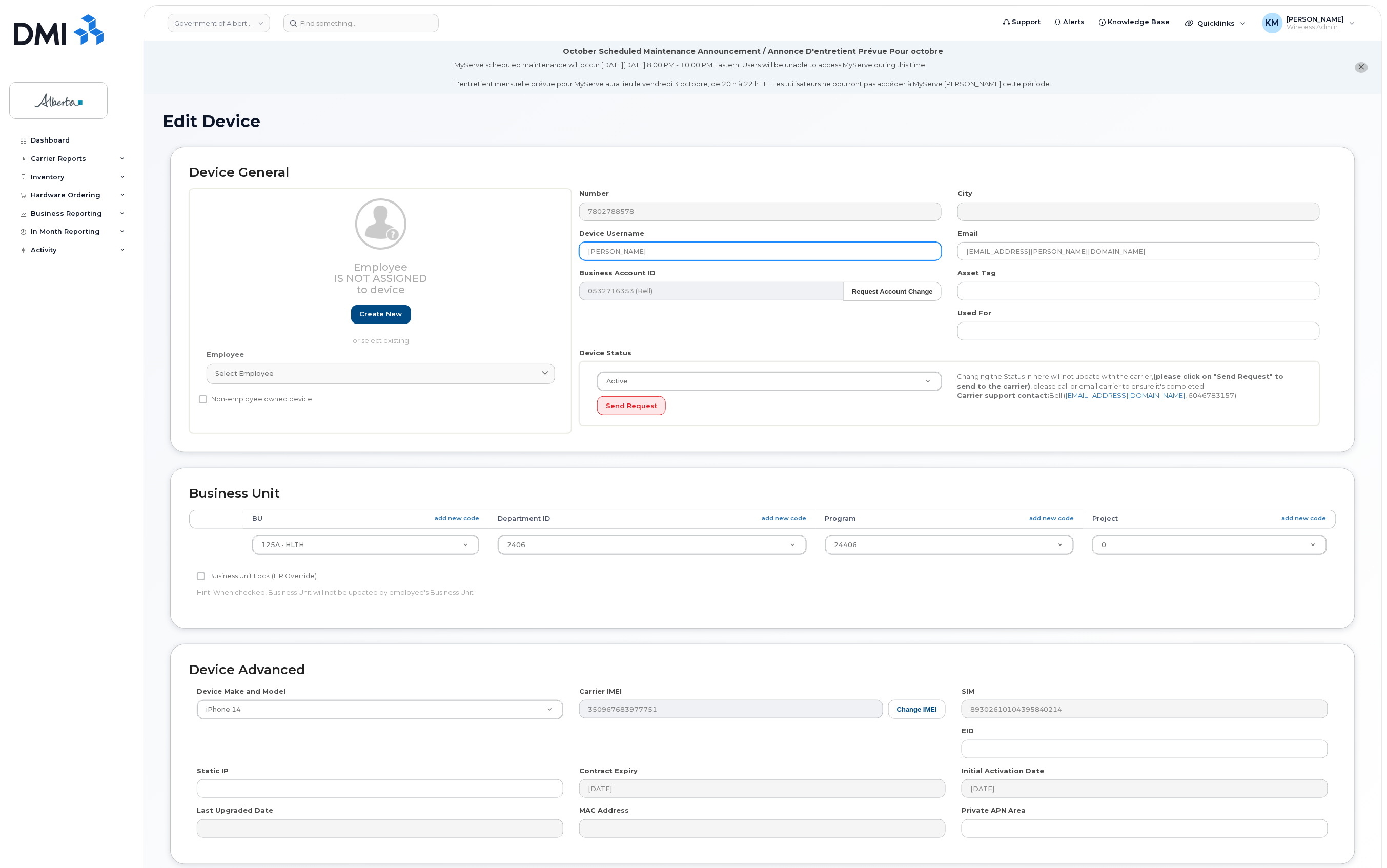
drag, startPoint x: 651, startPoint y: 252, endPoint x: 553, endPoint y: 256, distance: 98.1
click at [553, 256] on div "Employee Is not assigned to device Create new or select existing Employee Selec…" at bounding box center [762, 311] width 1147 height 244
paste input "Phyllis Chui"
type input "Phyllis Chui"
drag, startPoint x: 1061, startPoint y: 253, endPoint x: 981, endPoint y: 255, distance: 80.0
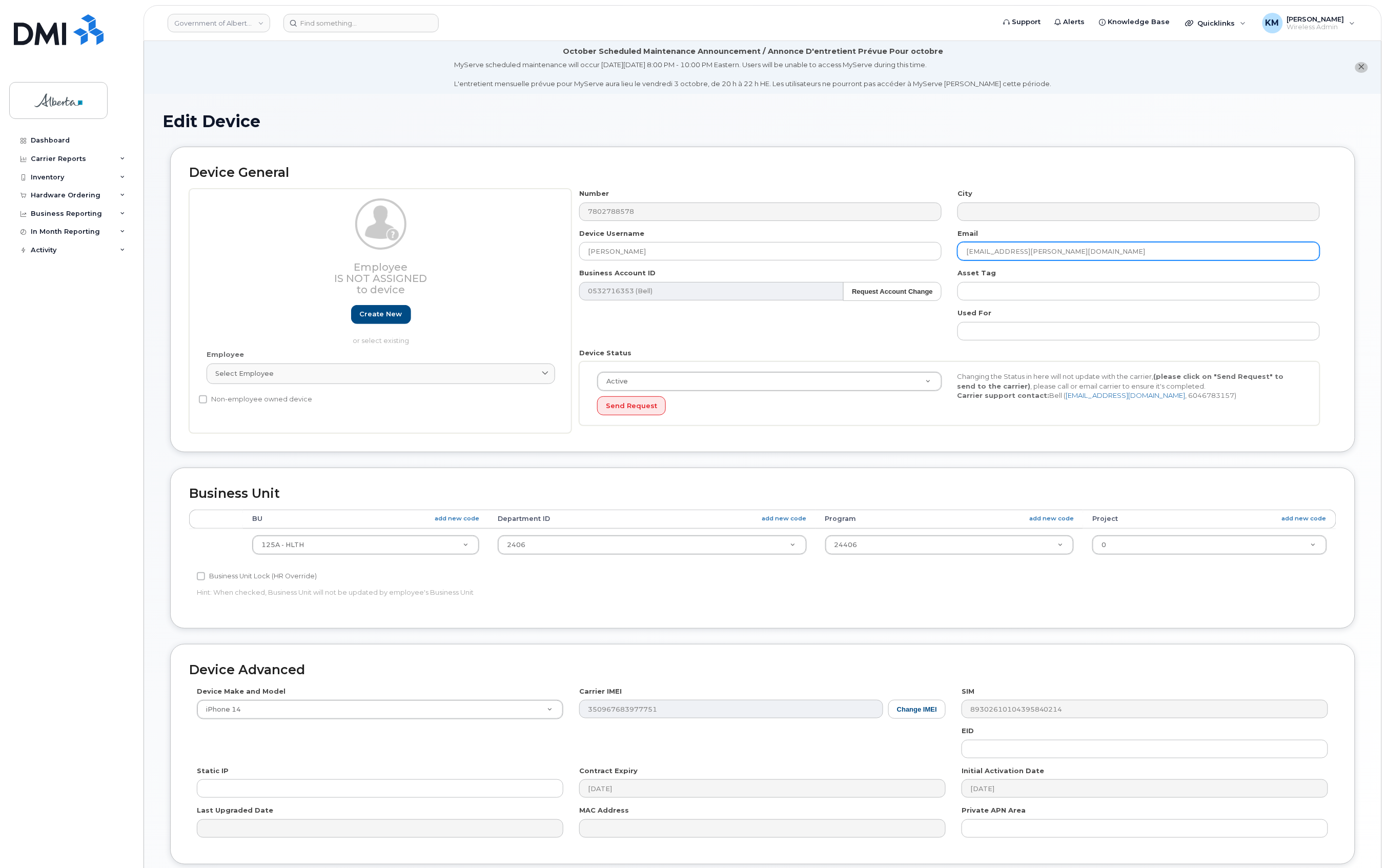
click at [954, 254] on div "Email Linn.Moore@gov.ab.ca" at bounding box center [1139, 244] width 378 height 32
paste input "Phyllis.Chui"
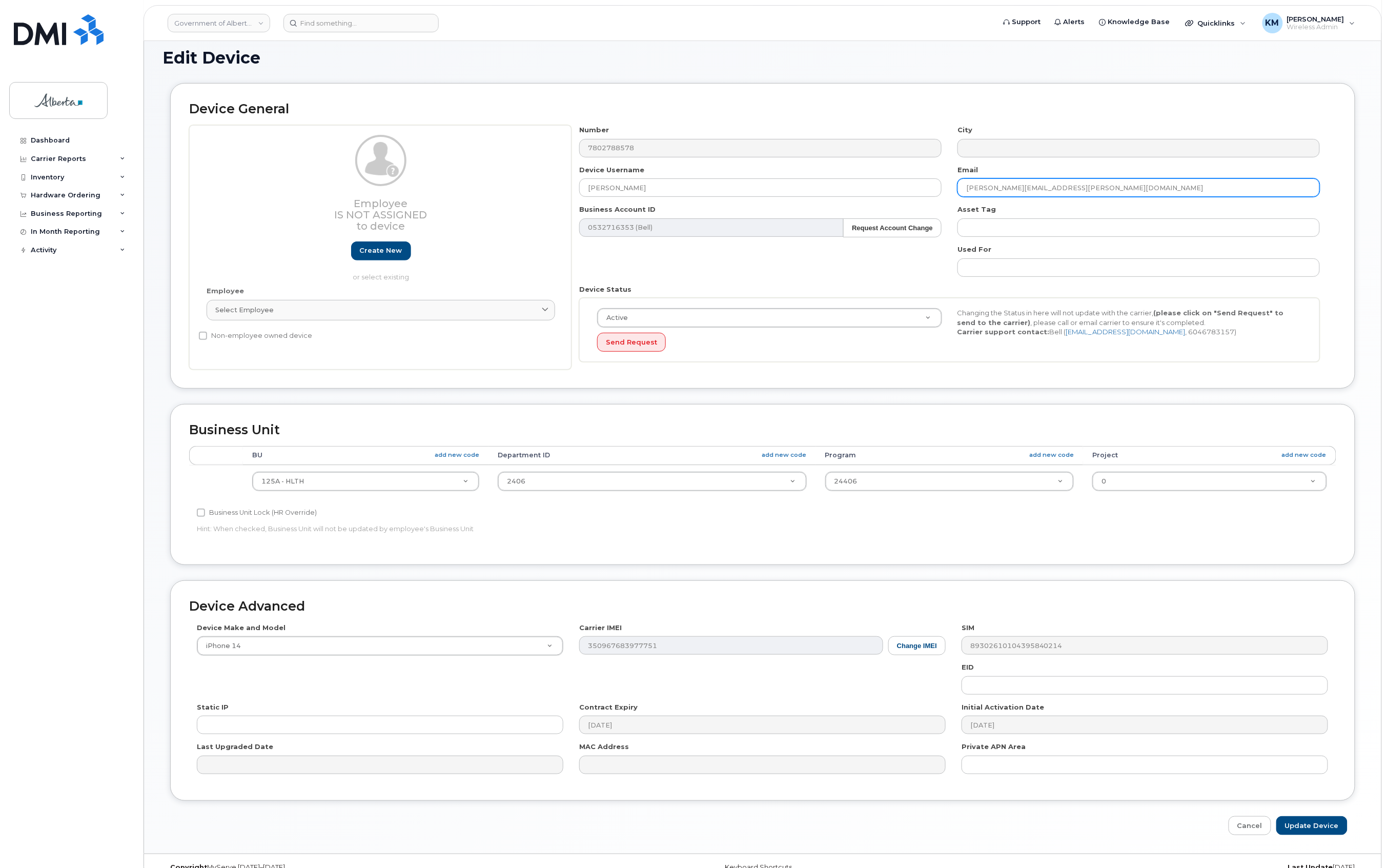
scroll to position [85, 0]
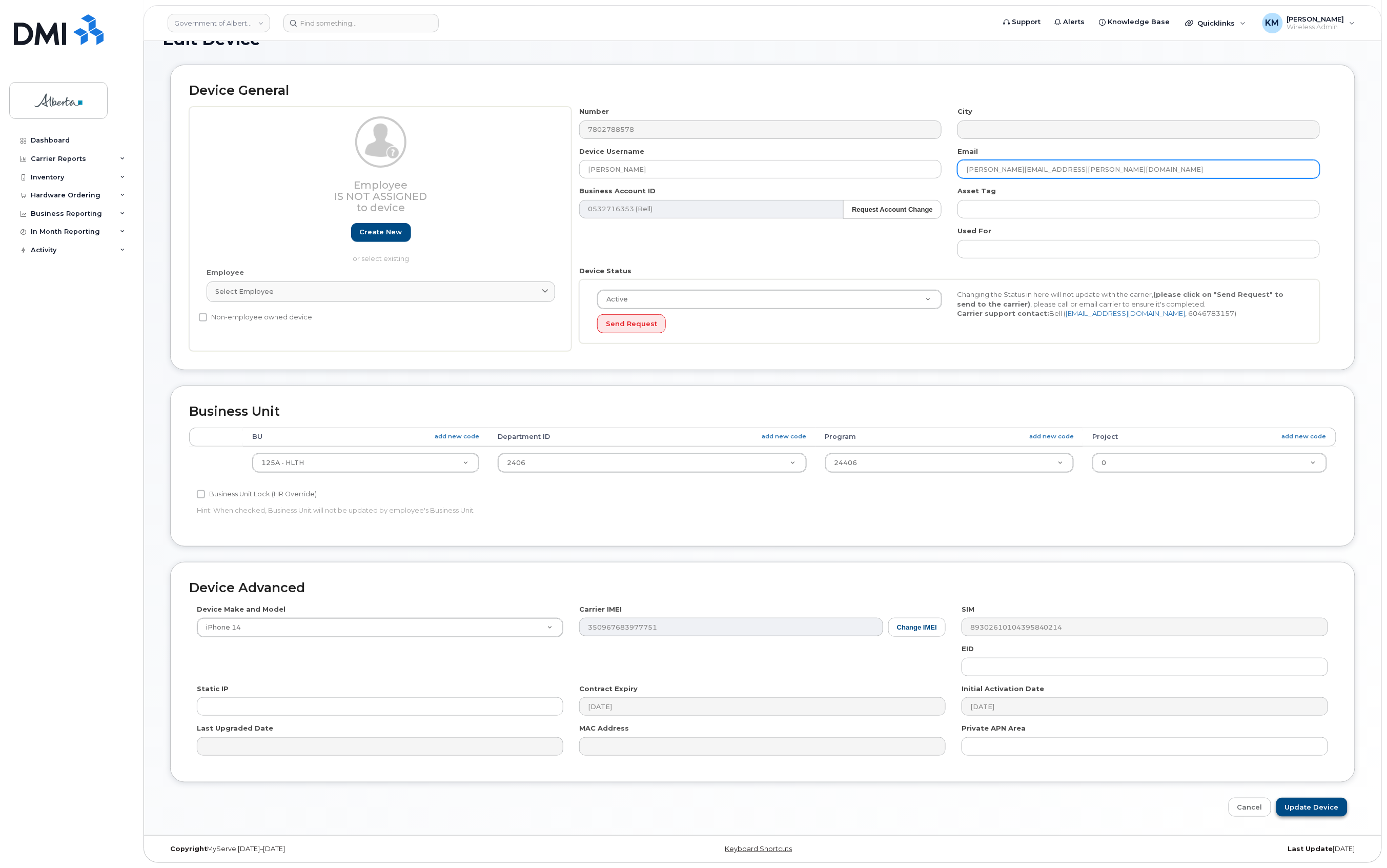
type input "Phyllis.Chui@gov.ab.ca"
click at [1308, 799] on input "Update Device" at bounding box center [1312, 807] width 71 height 19
type input "Saving..."
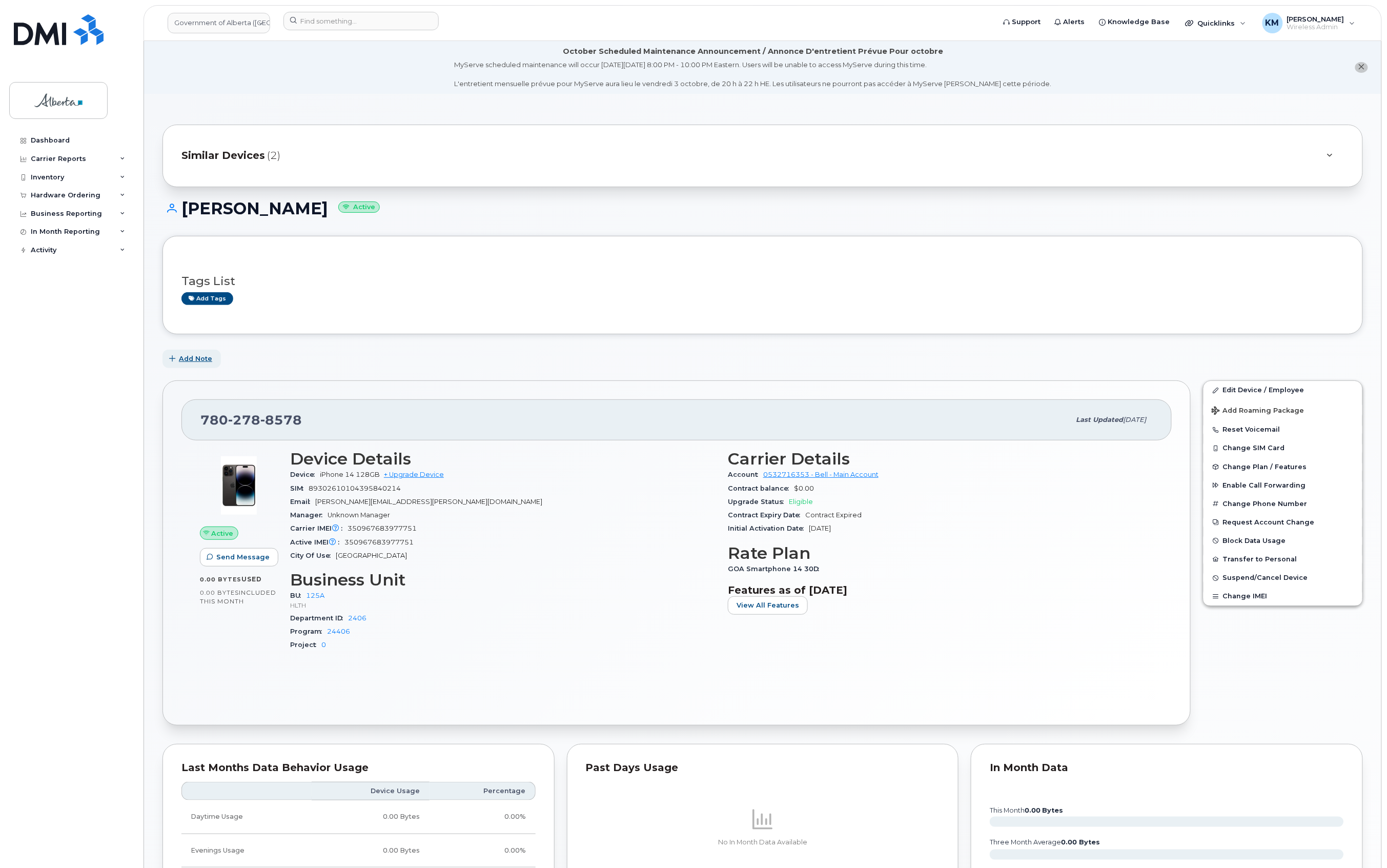
click at [201, 356] on span "Add Note" at bounding box center [195, 358] width 34 height 10
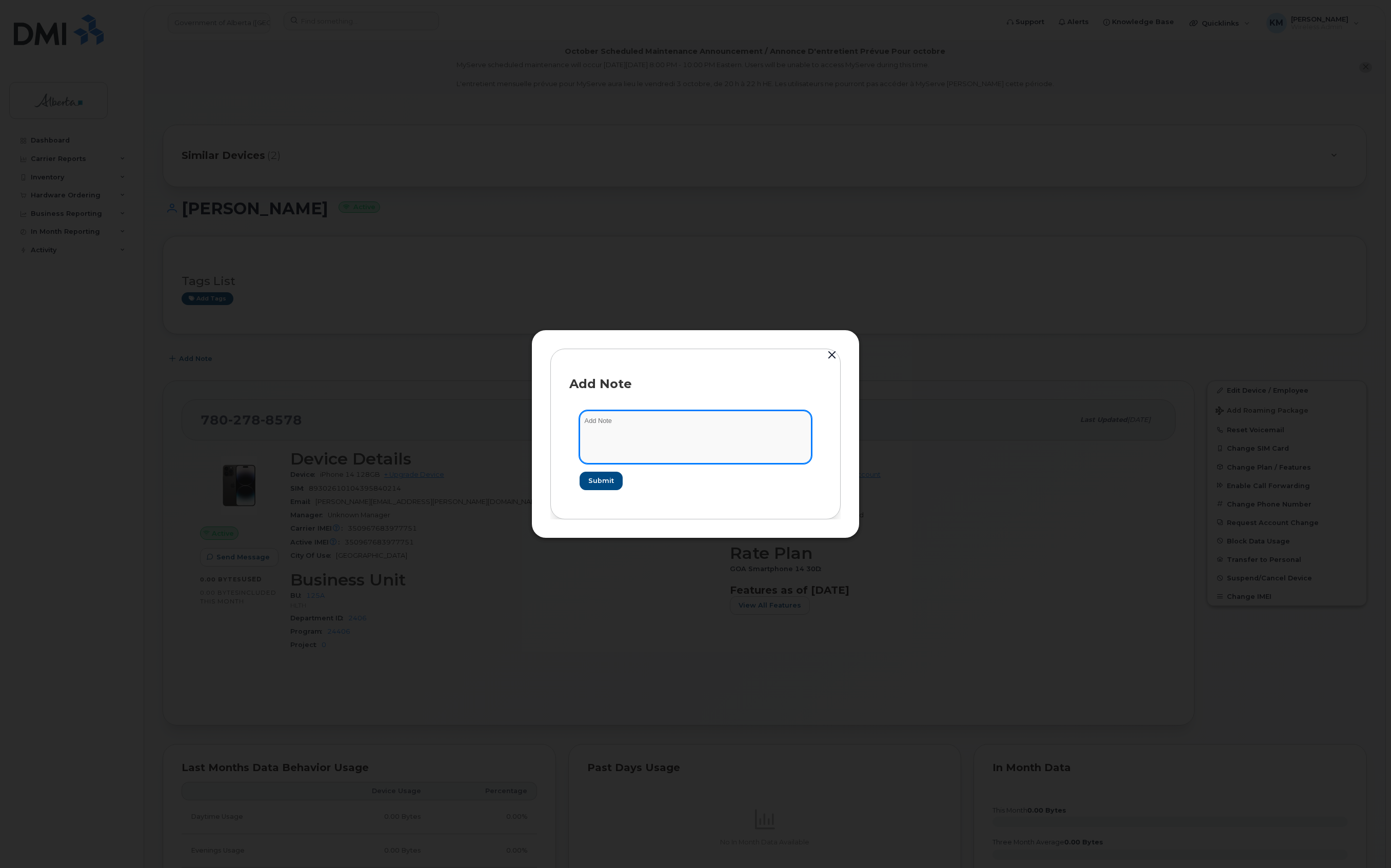
click at [638, 423] on textarea at bounding box center [695, 436] width 232 height 52
click at [729, 419] on textarea "SCTASK0861661 -" at bounding box center [695, 436] width 232 height 52
paste textarea "Device Plan Reassign - (1)"
type textarea "SCTASK0861661 - Device Plan Reassign - (1)"
click at [606, 484] on span "Submit" at bounding box center [600, 480] width 26 height 10
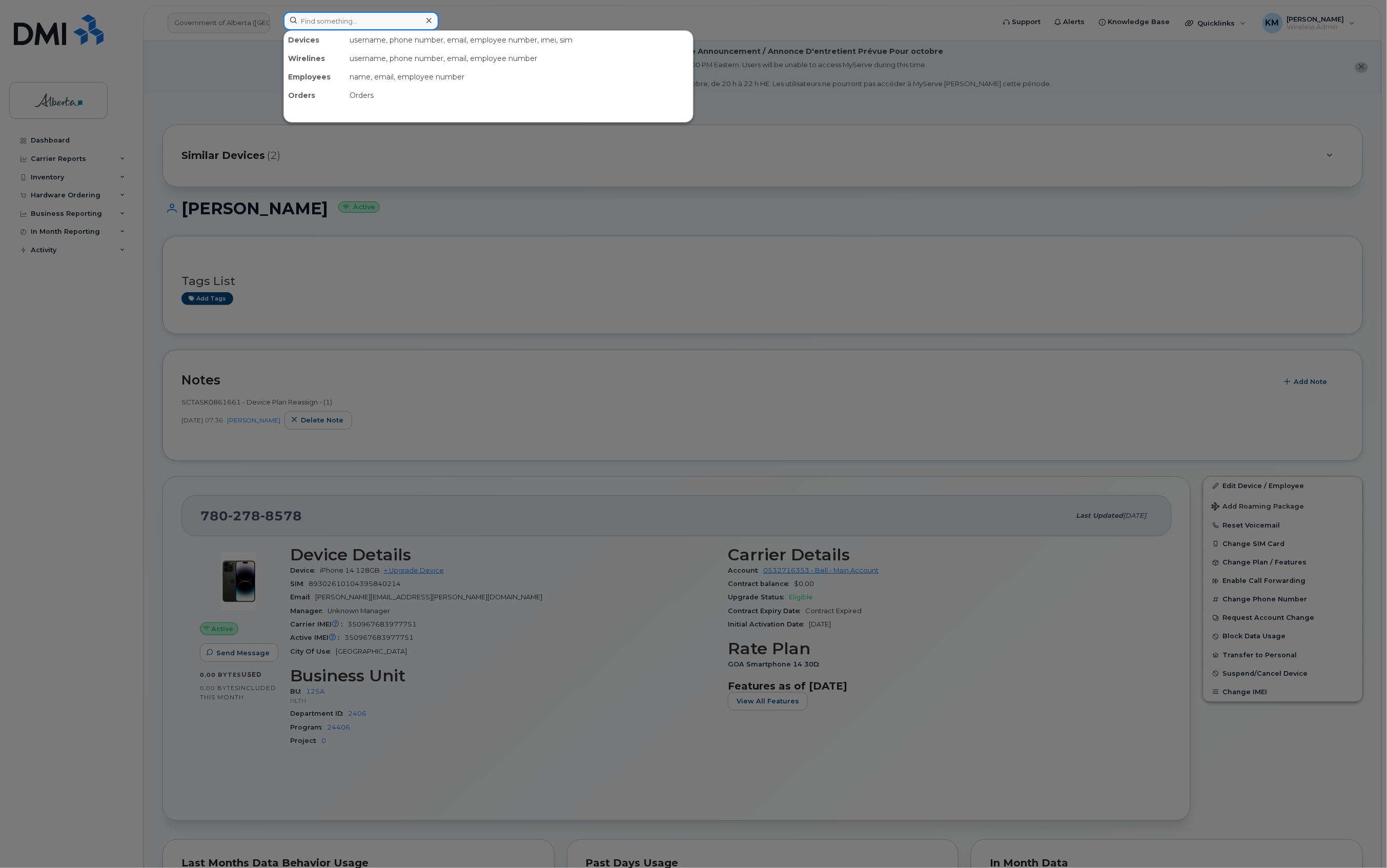
click at [331, 26] on input at bounding box center [361, 21] width 155 height 18
type input "4038264471"
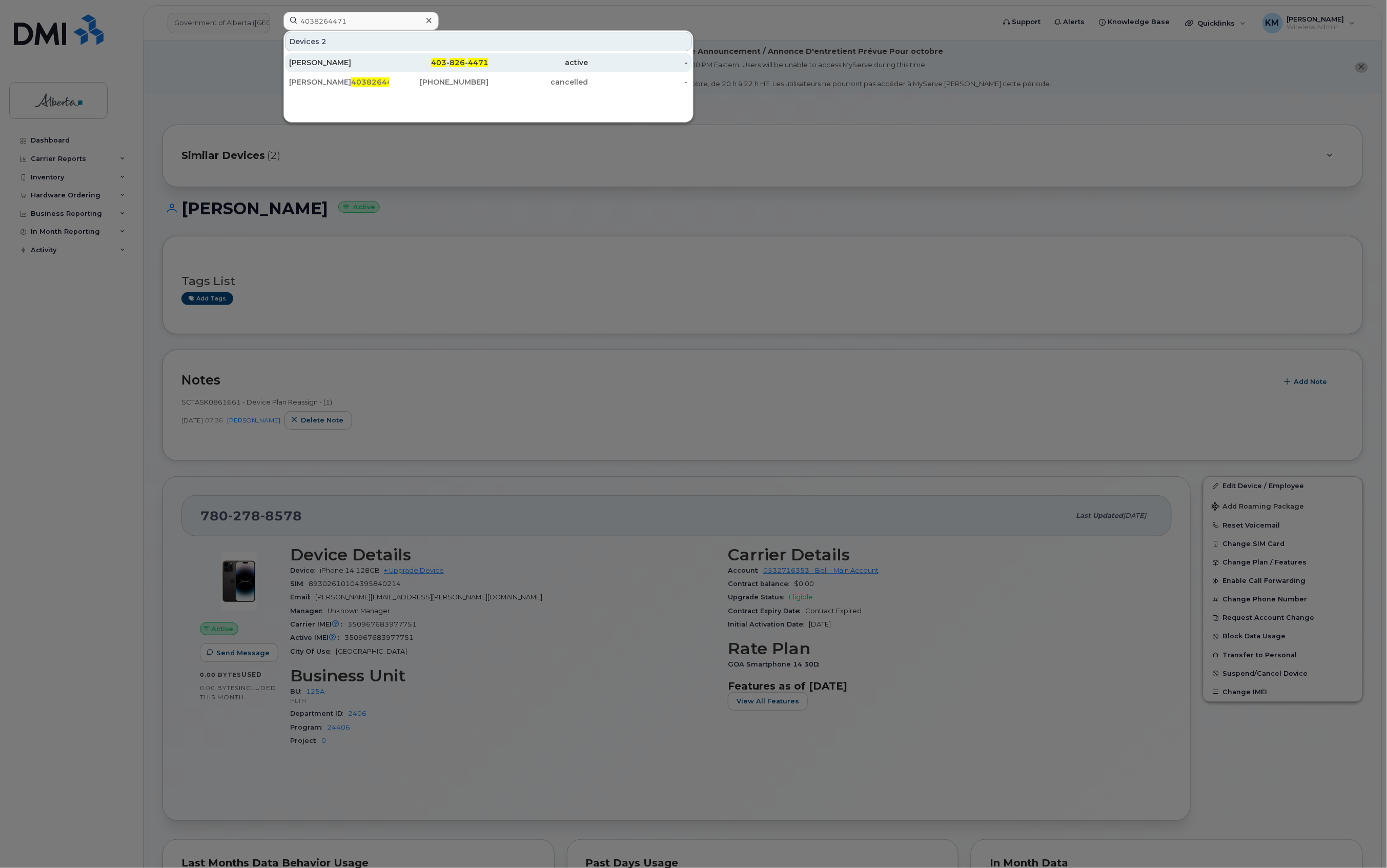
click at [338, 58] on div "[PERSON_NAME]" at bounding box center [339, 62] width 100 height 18
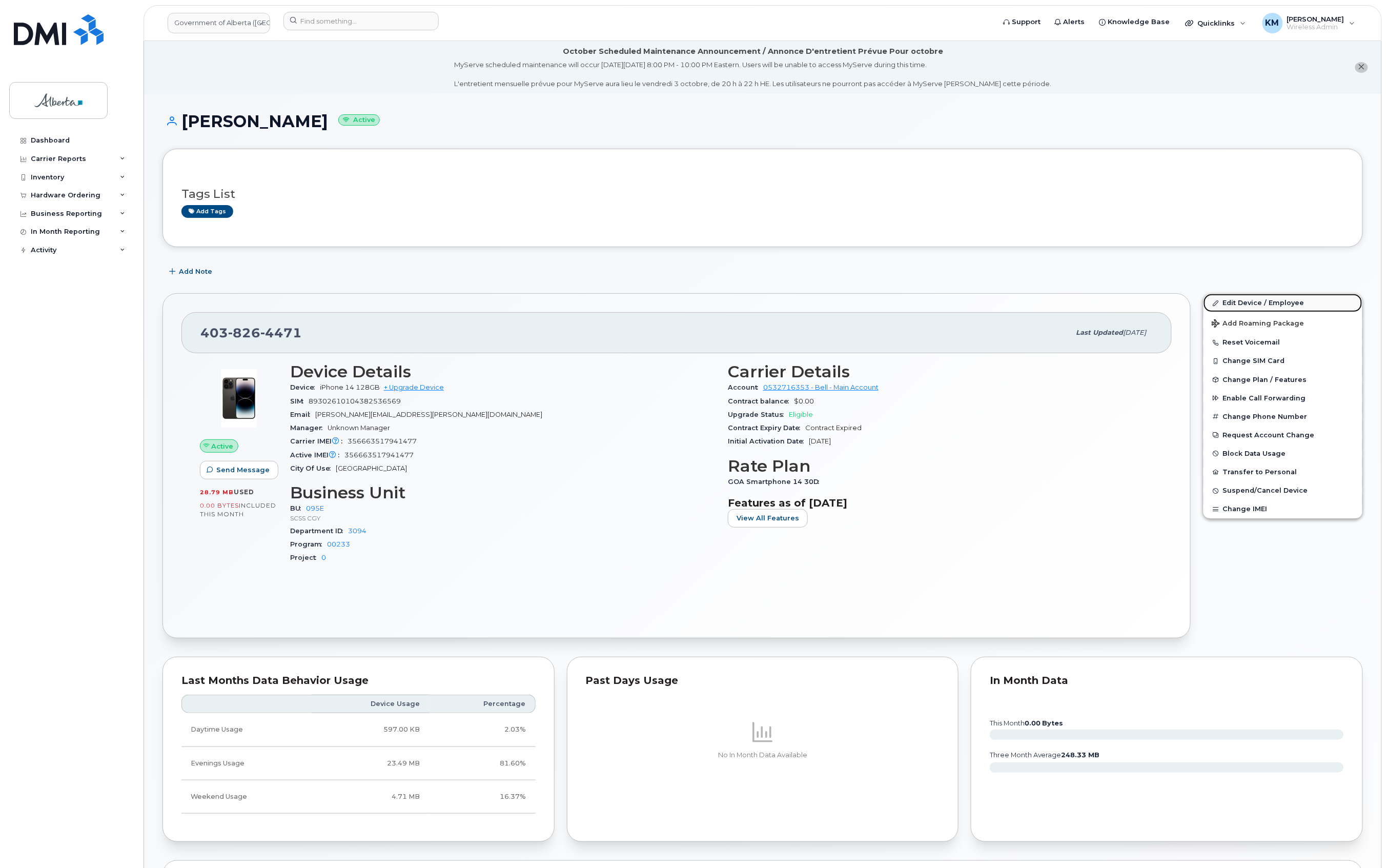
click at [1250, 303] on link "Edit Device / Employee" at bounding box center [1283, 303] width 159 height 18
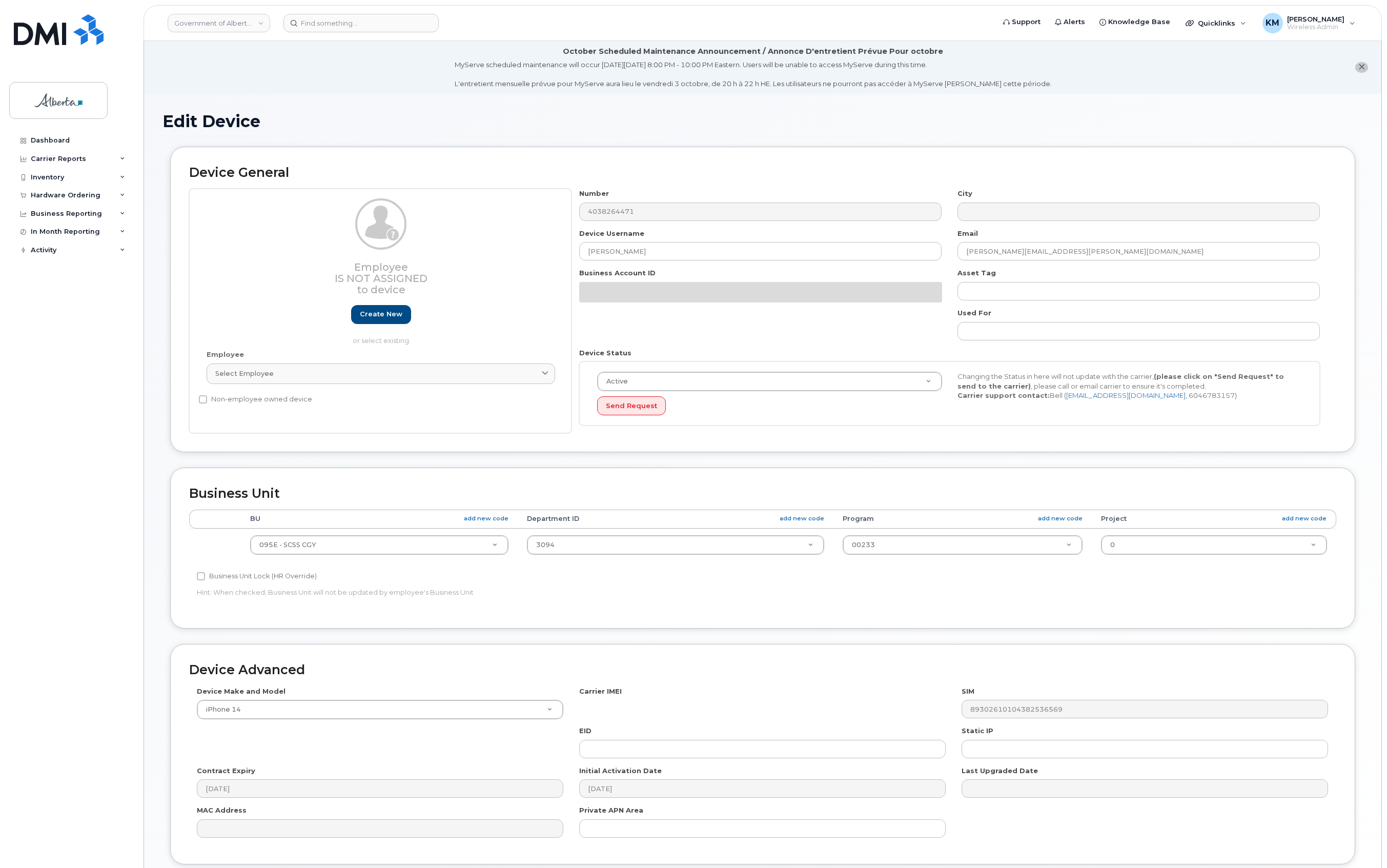
select select "4206362"
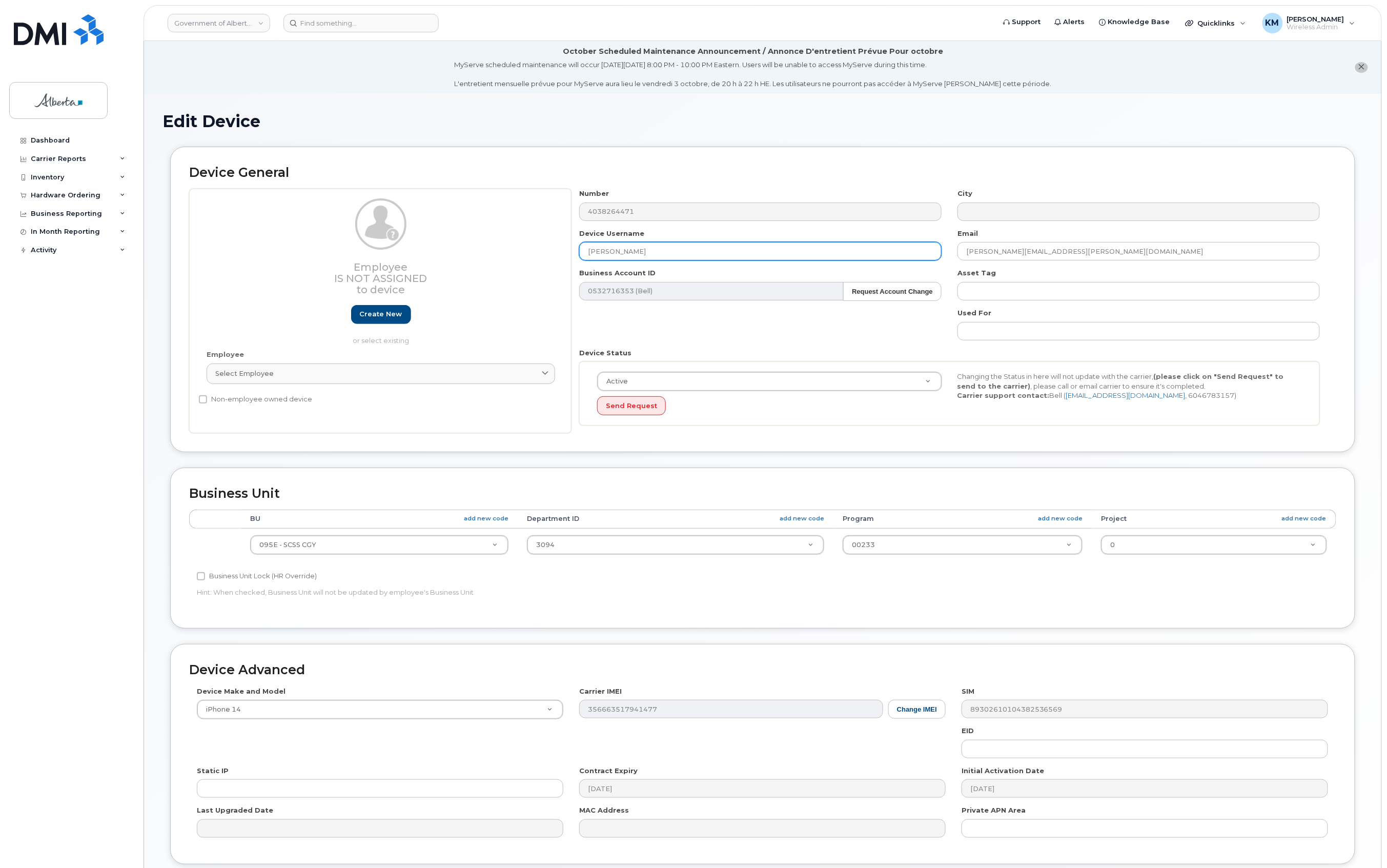
drag, startPoint x: 651, startPoint y: 248, endPoint x: 566, endPoint y: 246, distance: 85.0
click at [566, 246] on div "Employee Is not assigned to device Create new or select existing Employee Selec…" at bounding box center [762, 311] width 1147 height 244
paste input "Annelieke Sinnema"
type input "Annelieke Sinnema"
drag, startPoint x: 1106, startPoint y: 253, endPoint x: 952, endPoint y: 258, distance: 154.1
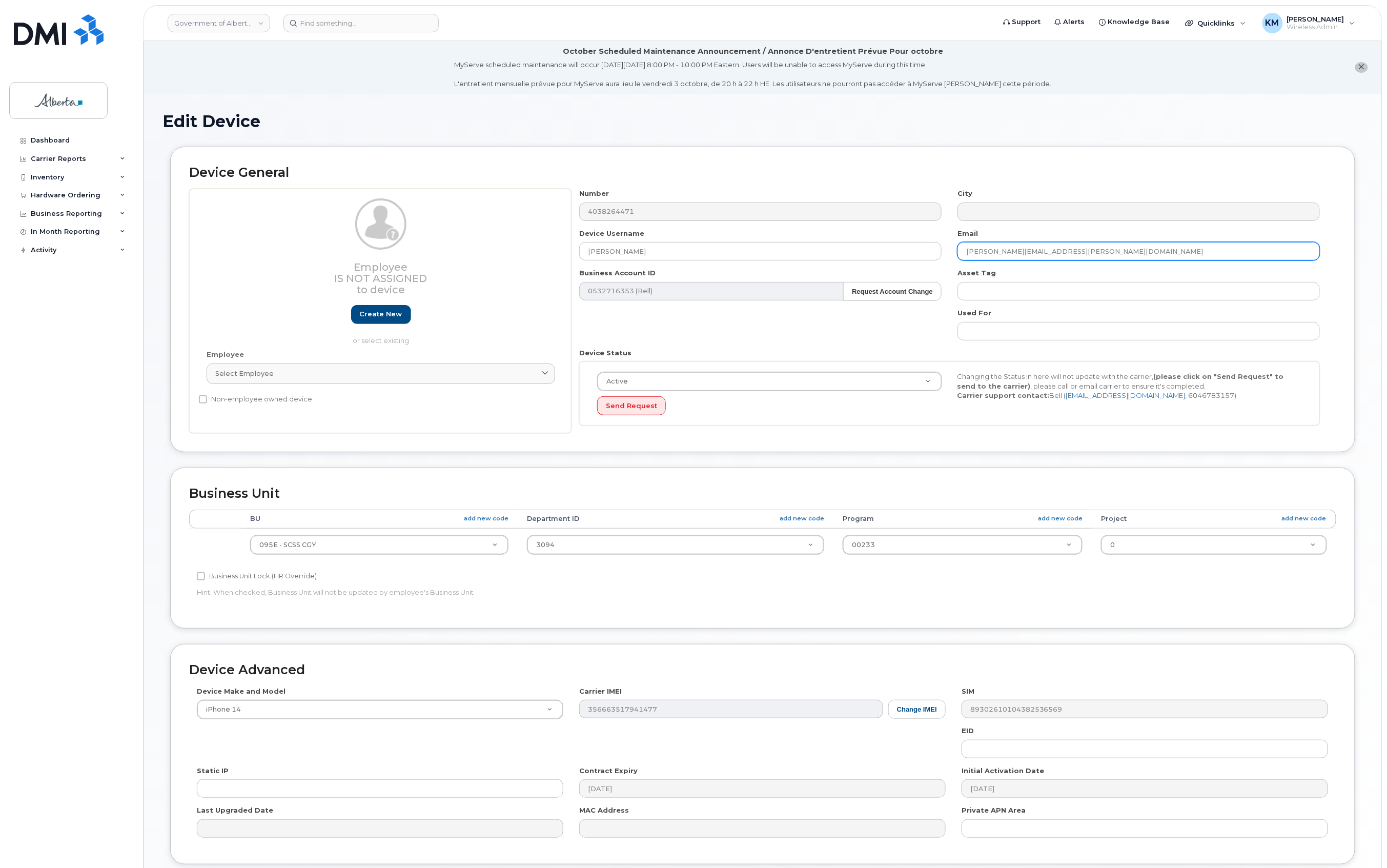
click at [952, 258] on div "Email jennifer.martin@gov.ab.ca" at bounding box center [1139, 244] width 378 height 32
paste input "Annelieke.Sinnema"
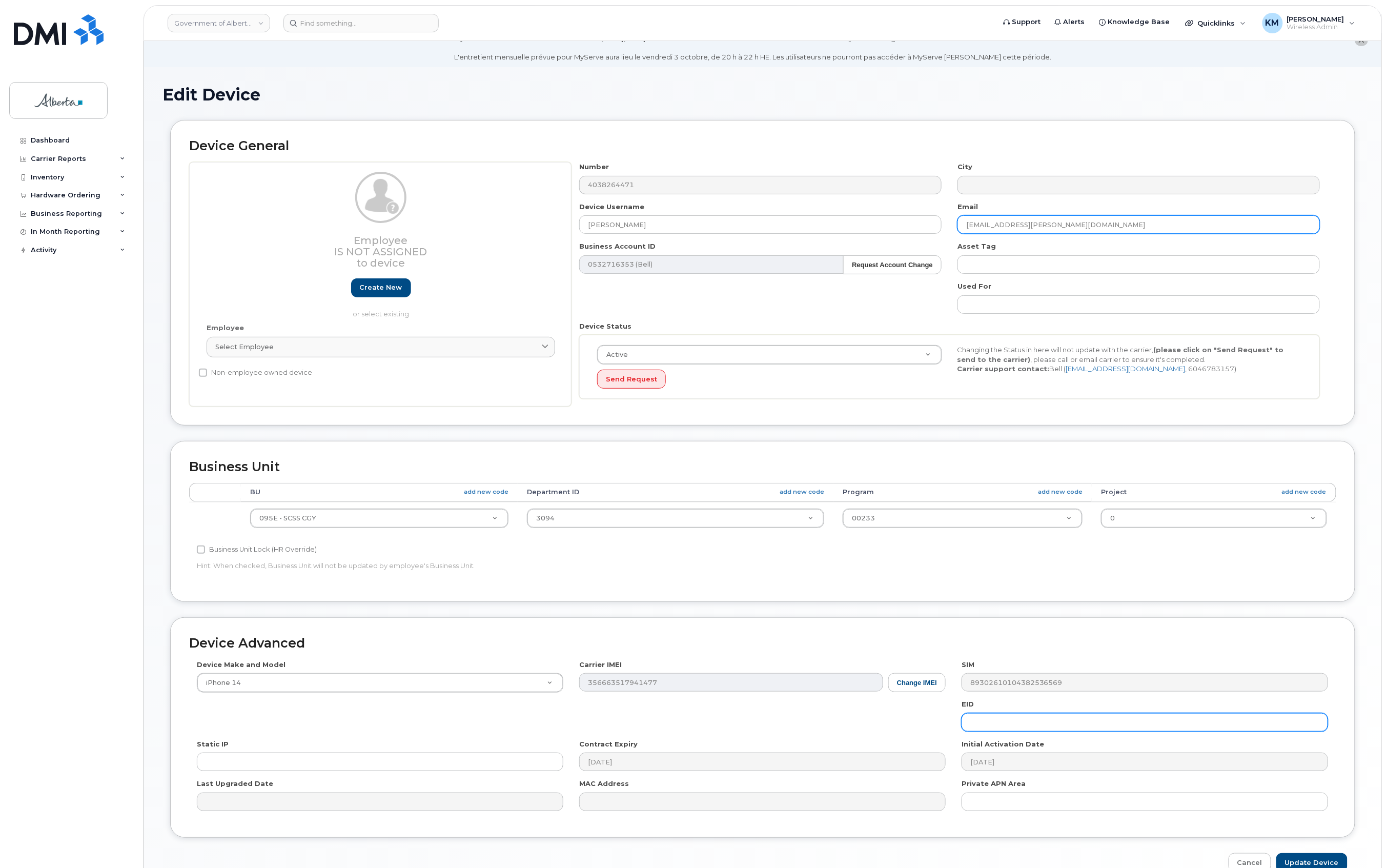
scroll to position [85, 0]
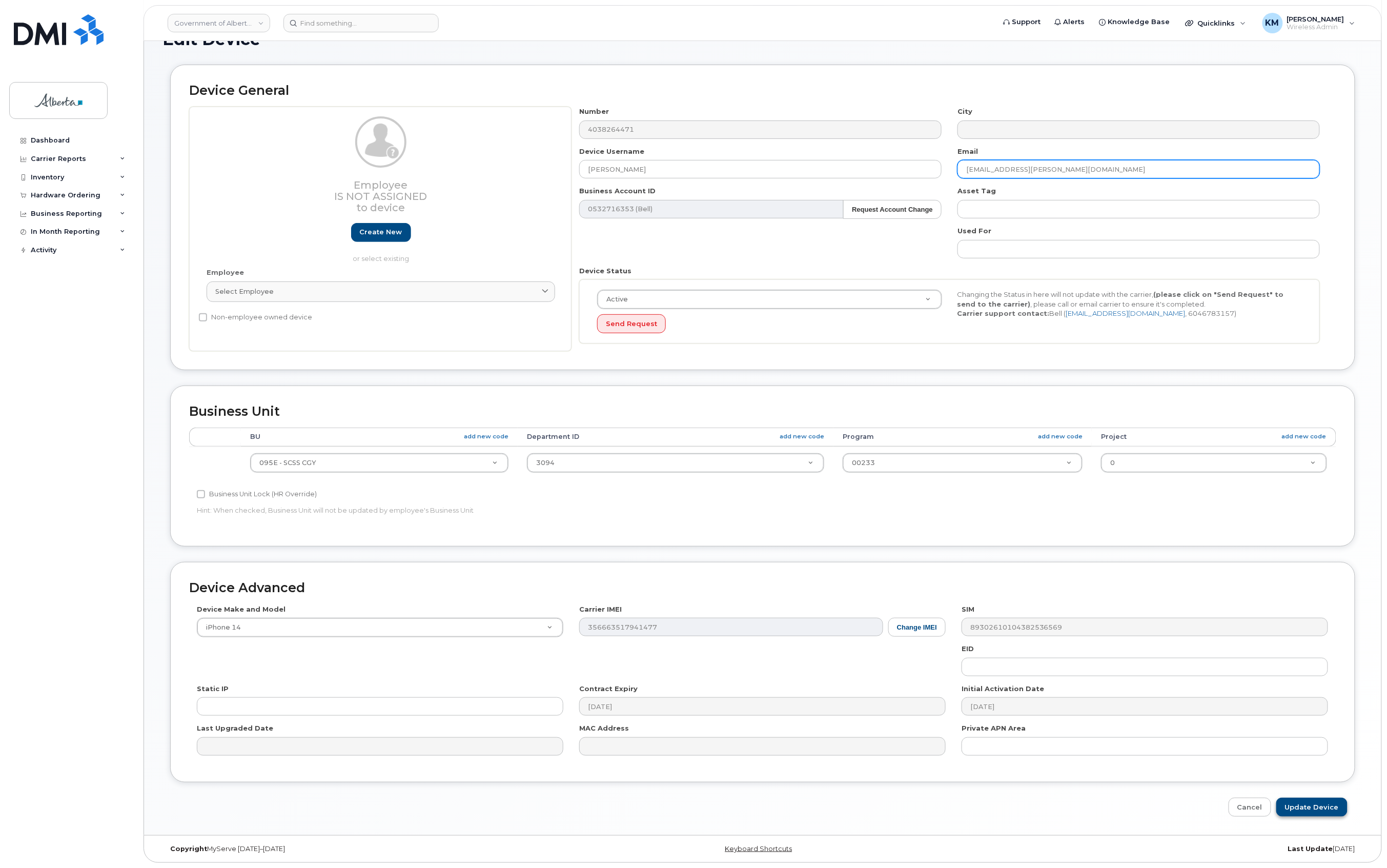
type input "Annelieke.Sinnema@gov.ab.ca"
click at [1327, 807] on input "Update Device" at bounding box center [1312, 807] width 71 height 19
type input "Saving..."
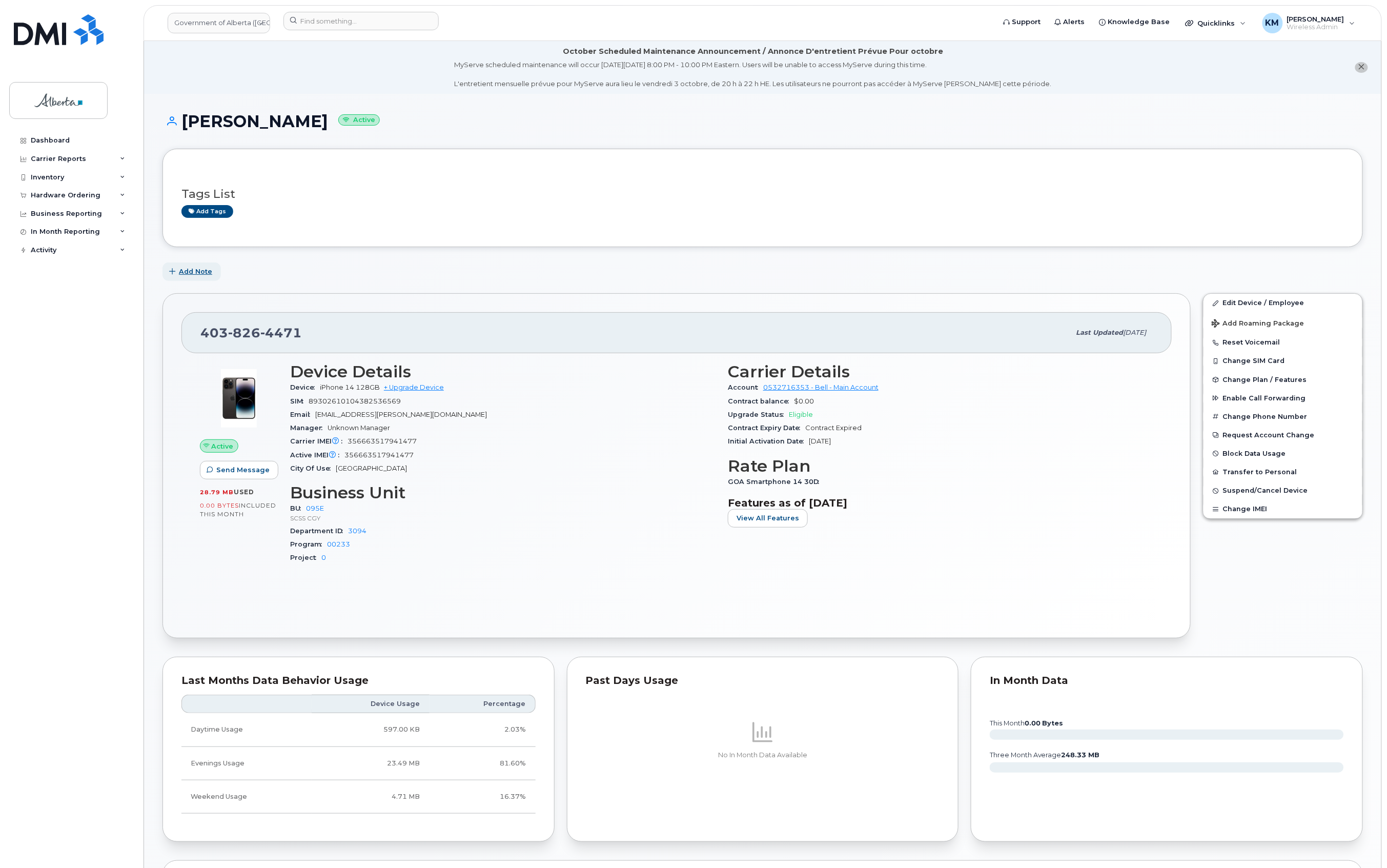
click at [189, 269] on span "Add Note" at bounding box center [195, 271] width 34 height 10
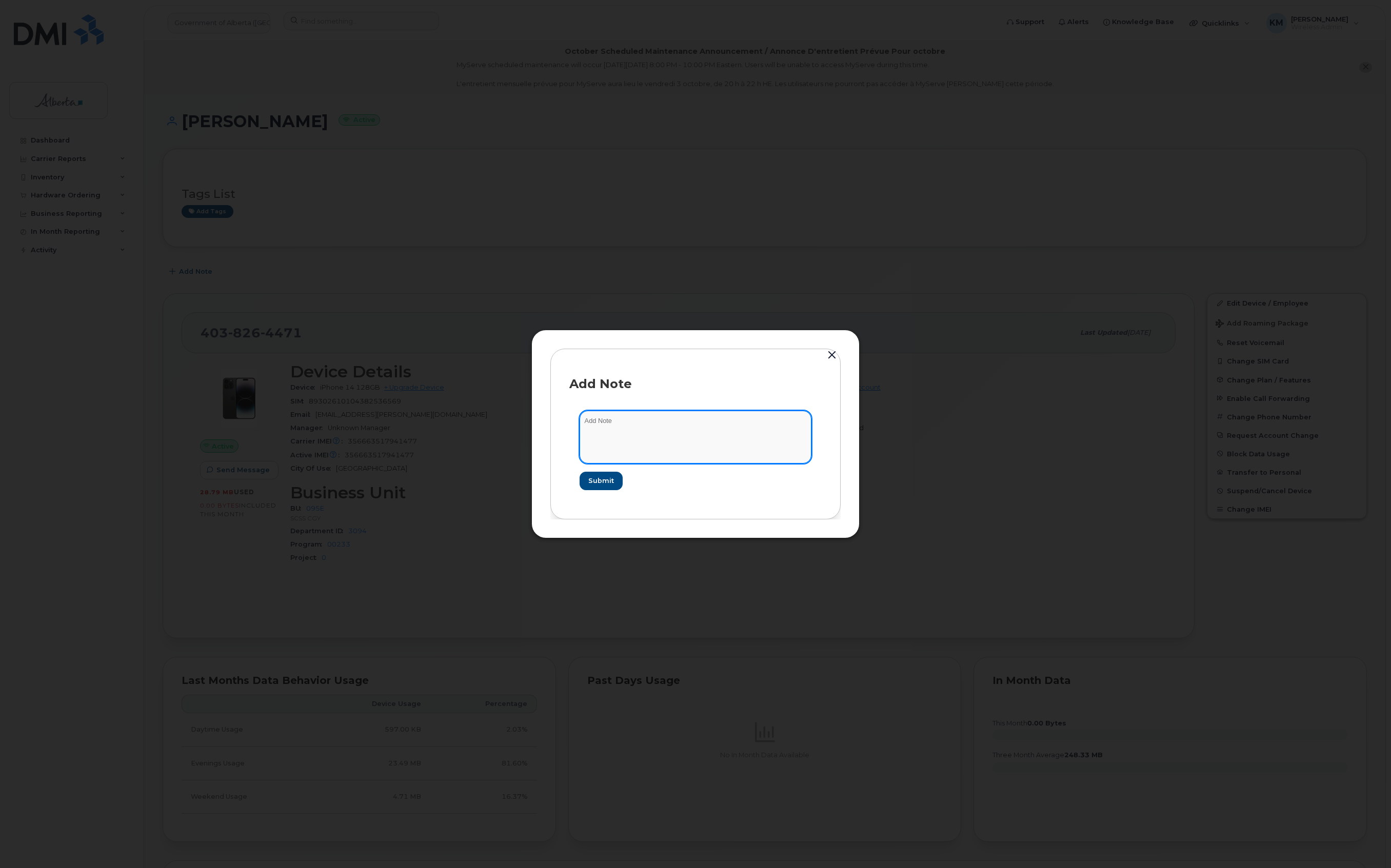
click at [631, 428] on textarea at bounding box center [695, 436] width 232 height 52
click at [713, 417] on textarea "SCTASK0862288 -" at bounding box center [695, 436] width 232 height 52
paste textarea "Device Plan Reassign - (1)"
type textarea "SCTASK0862288 - Device Plan Reassign - (1)"
click at [591, 482] on span "Submit" at bounding box center [600, 480] width 26 height 10
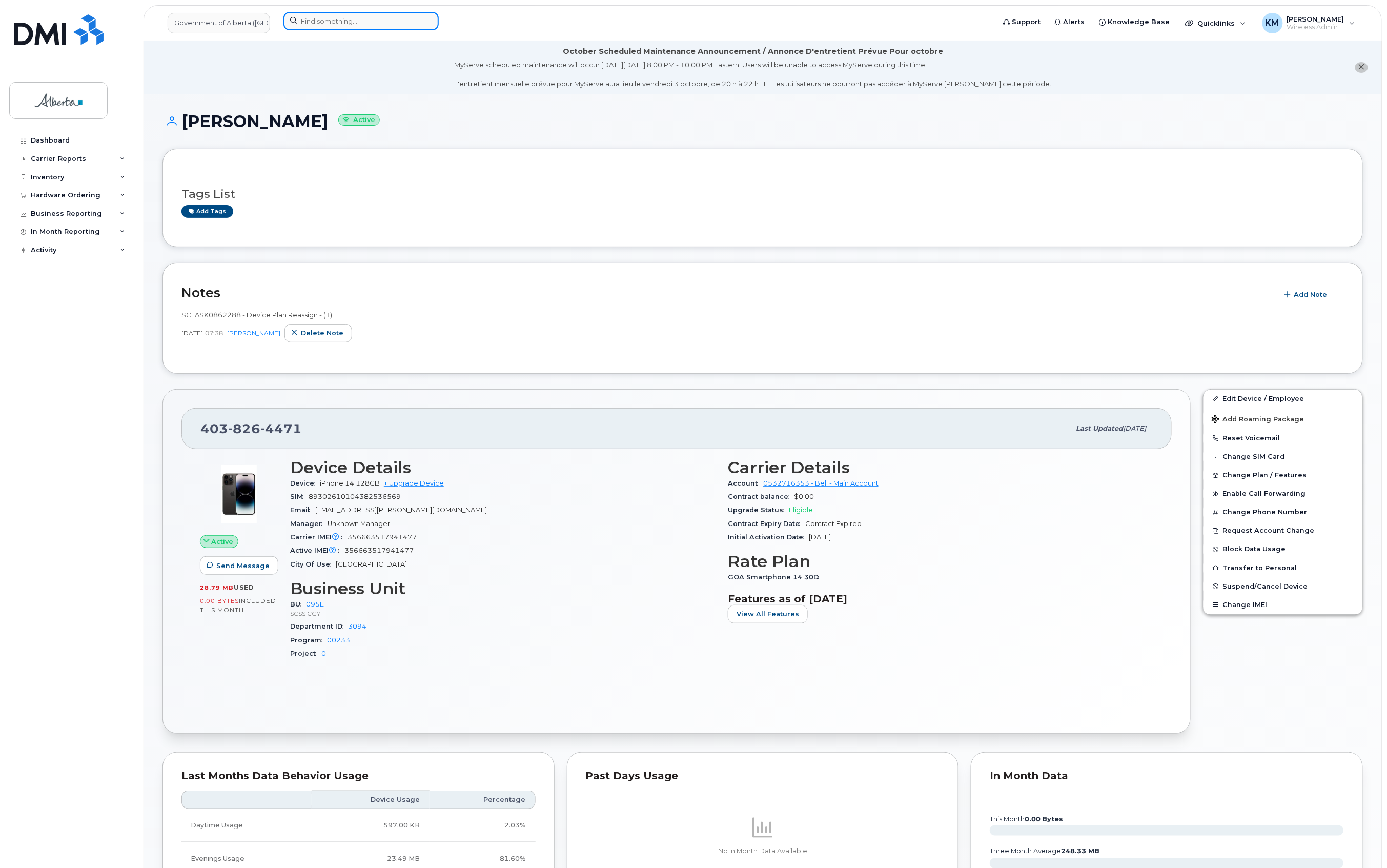
click at [345, 24] on input at bounding box center [361, 21] width 155 height 18
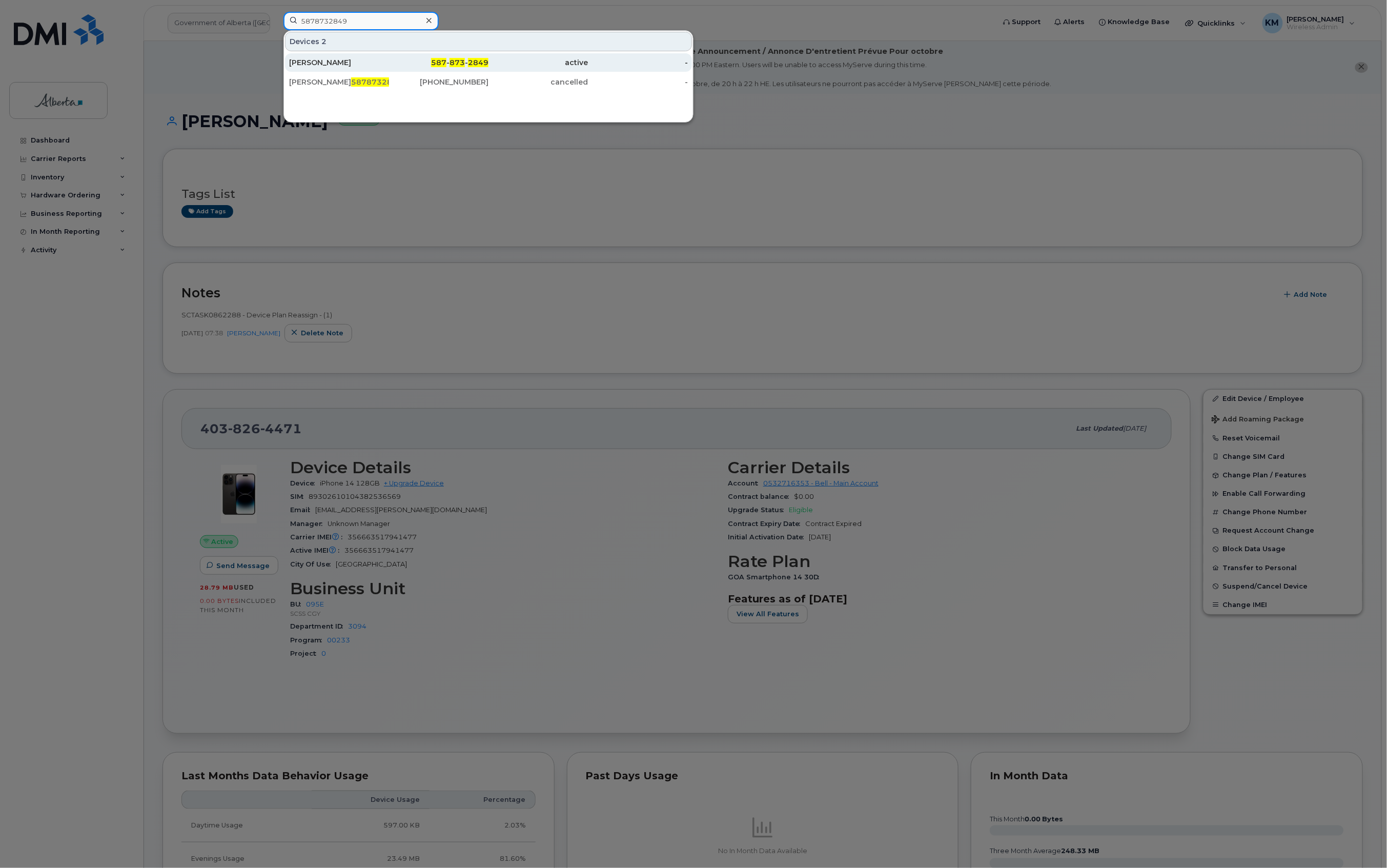
type input "5878732849"
click at [349, 59] on div "Will Sawchyn" at bounding box center [339, 62] width 100 height 10
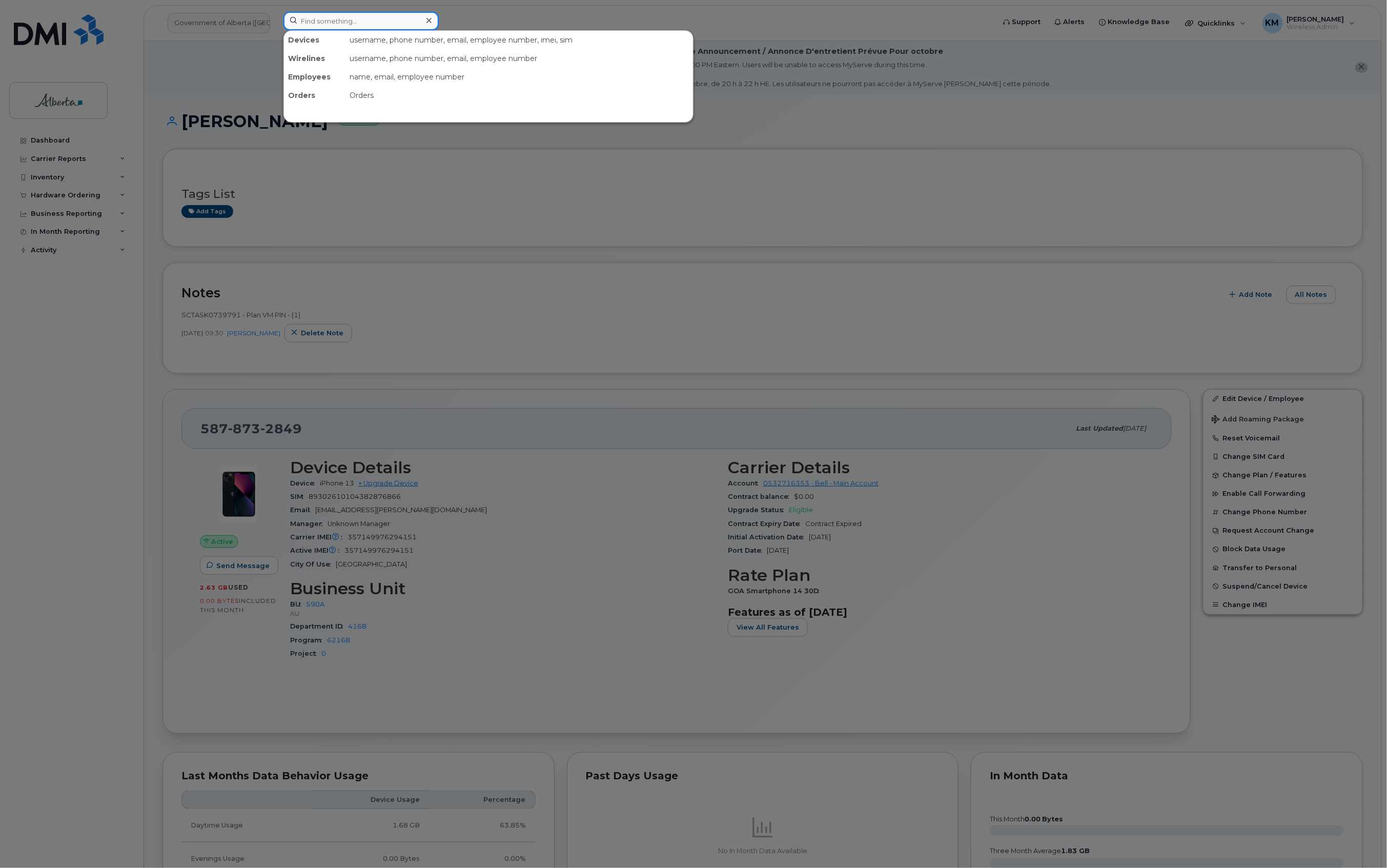
click at [352, 24] on input at bounding box center [361, 21] width 155 height 18
type input "7806689205"
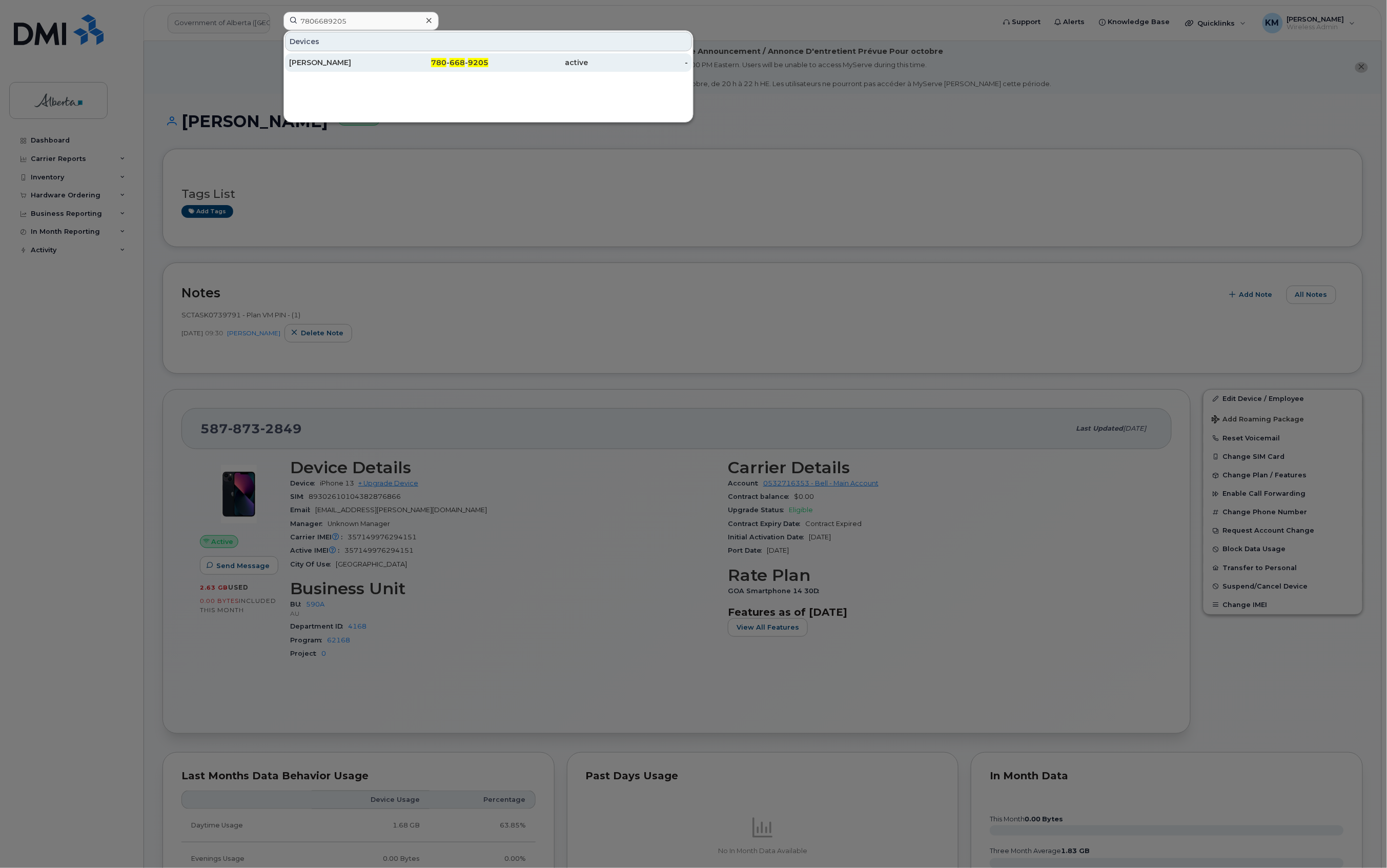
click at [354, 60] on div "[PERSON_NAME]" at bounding box center [339, 62] width 100 height 10
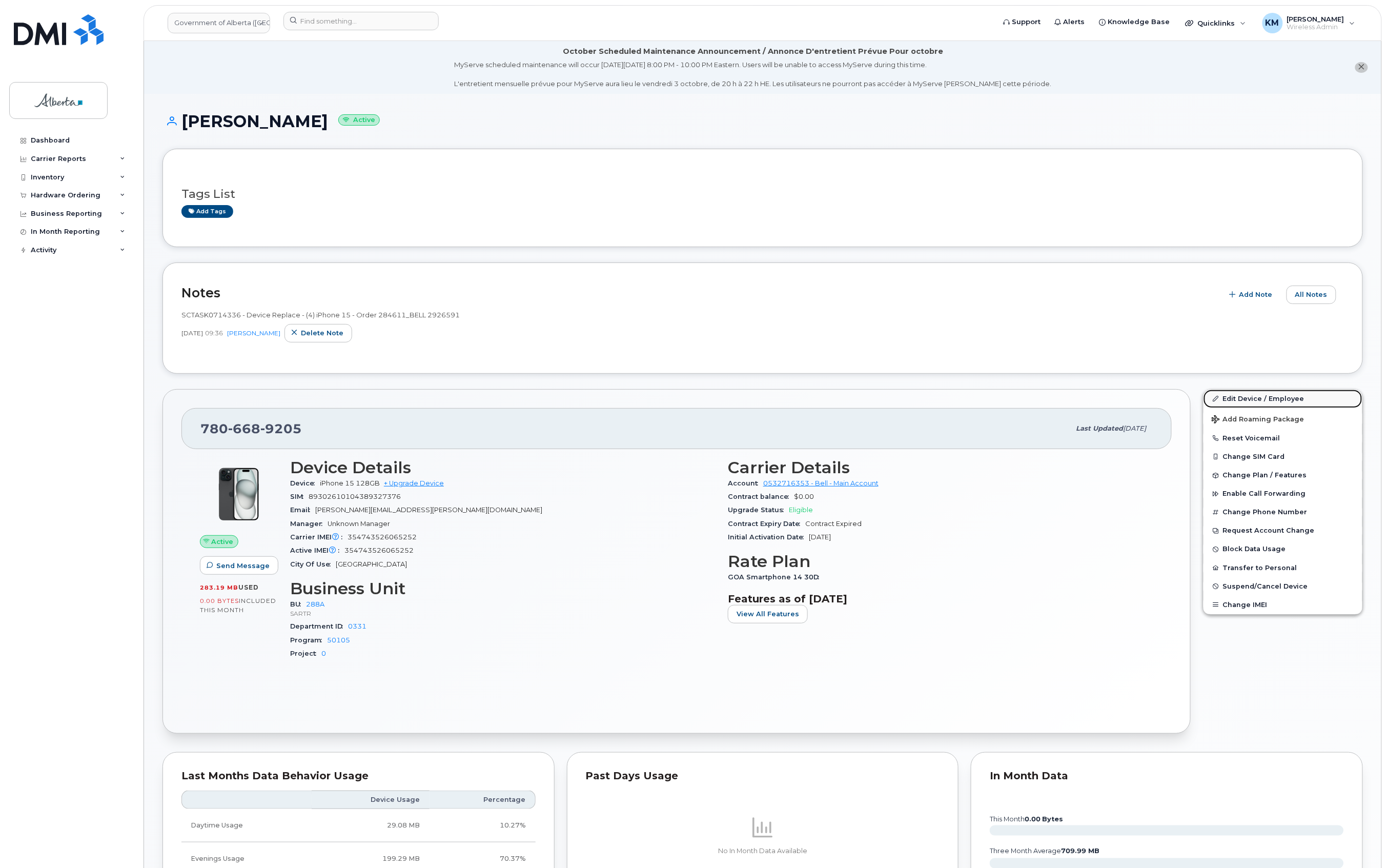
click at [1243, 390] on link "Edit Device / Employee" at bounding box center [1283, 398] width 159 height 18
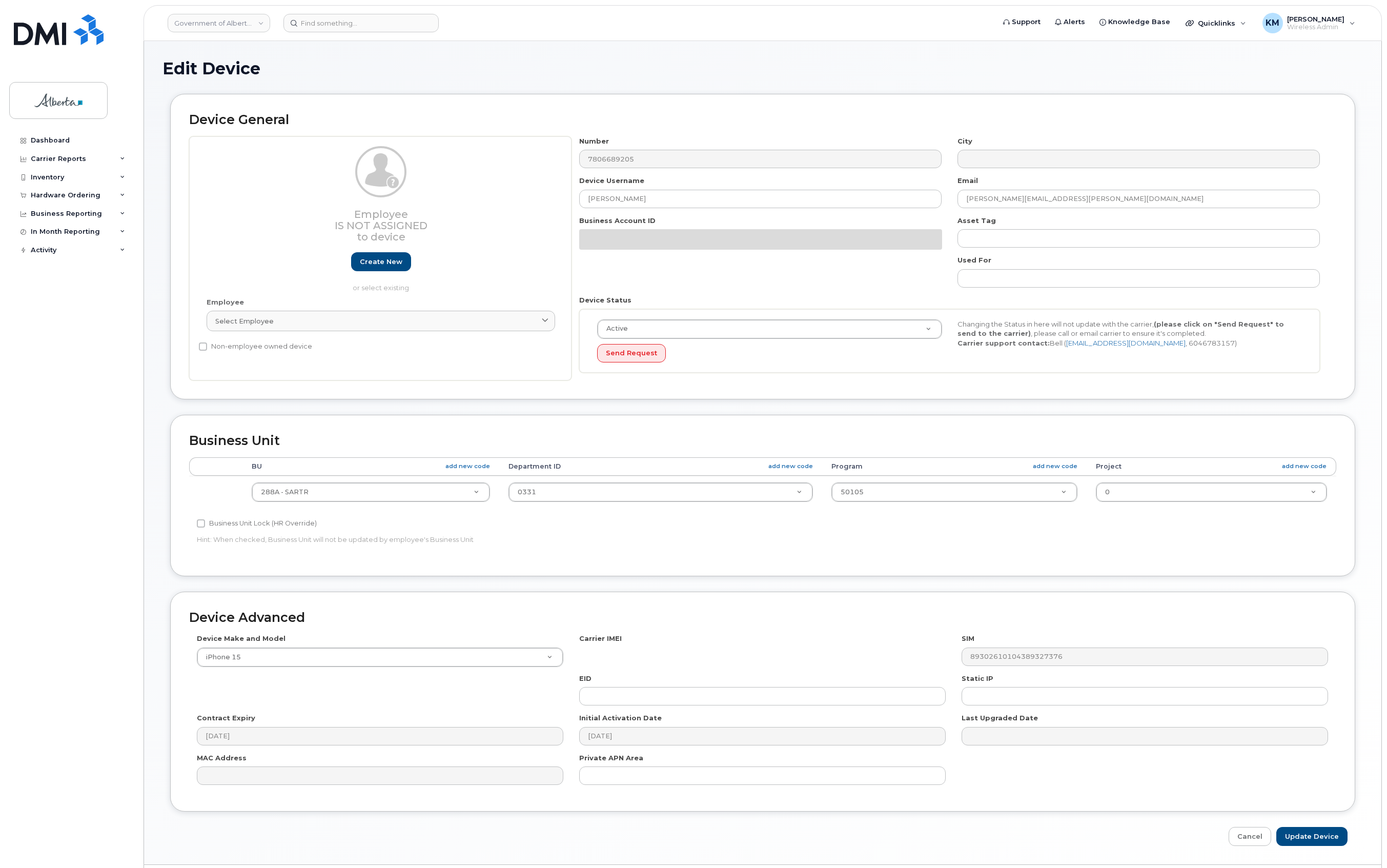
select select "4120332"
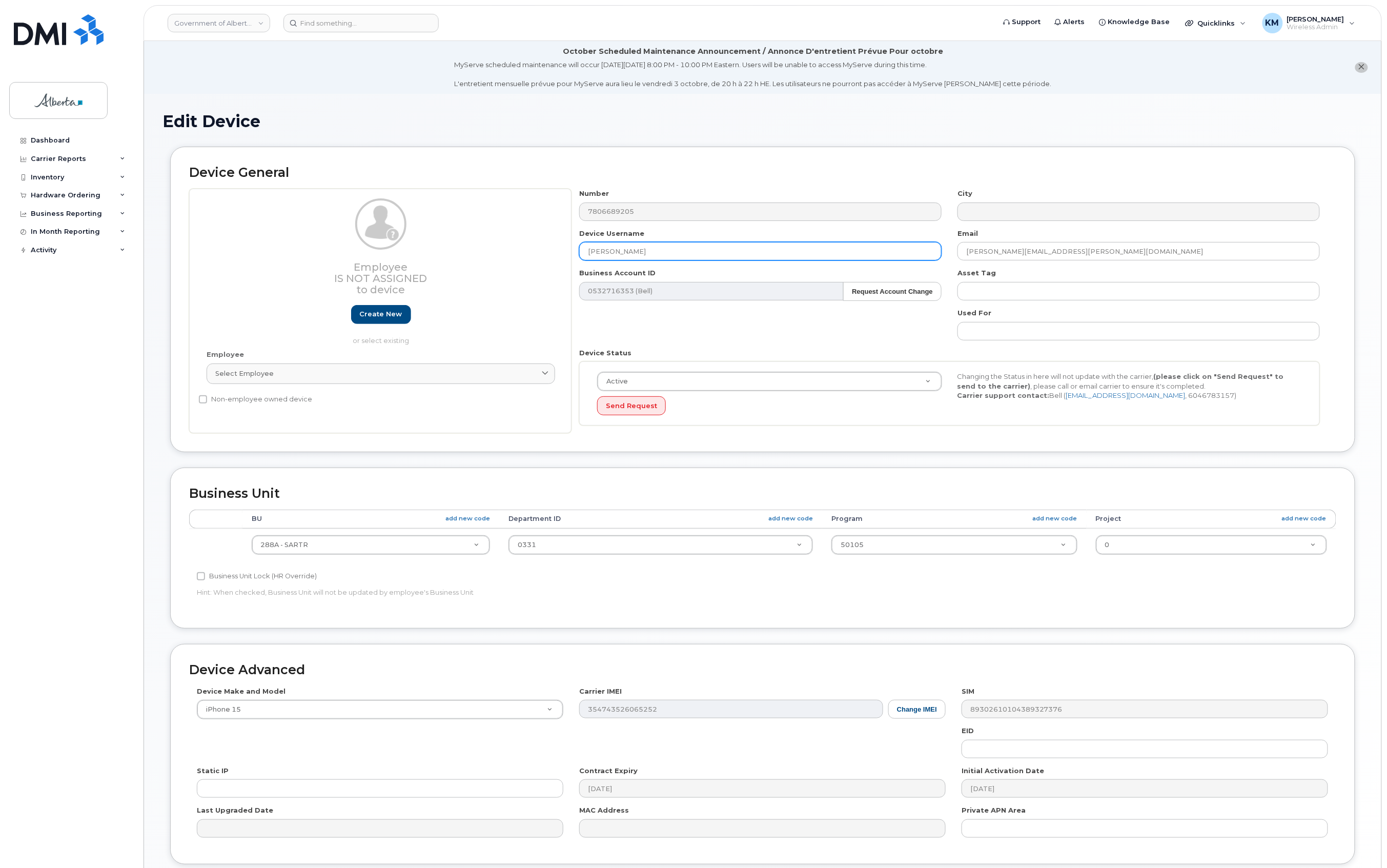
drag, startPoint x: 638, startPoint y: 250, endPoint x: 579, endPoint y: 250, distance: 59.0
click at [579, 250] on input "Marc Flores" at bounding box center [761, 251] width 363 height 18
paste input "Sheila Cooke"
type input "Sheila Cooke"
drag, startPoint x: 1028, startPoint y: 253, endPoint x: 952, endPoint y: 251, distance: 76.0
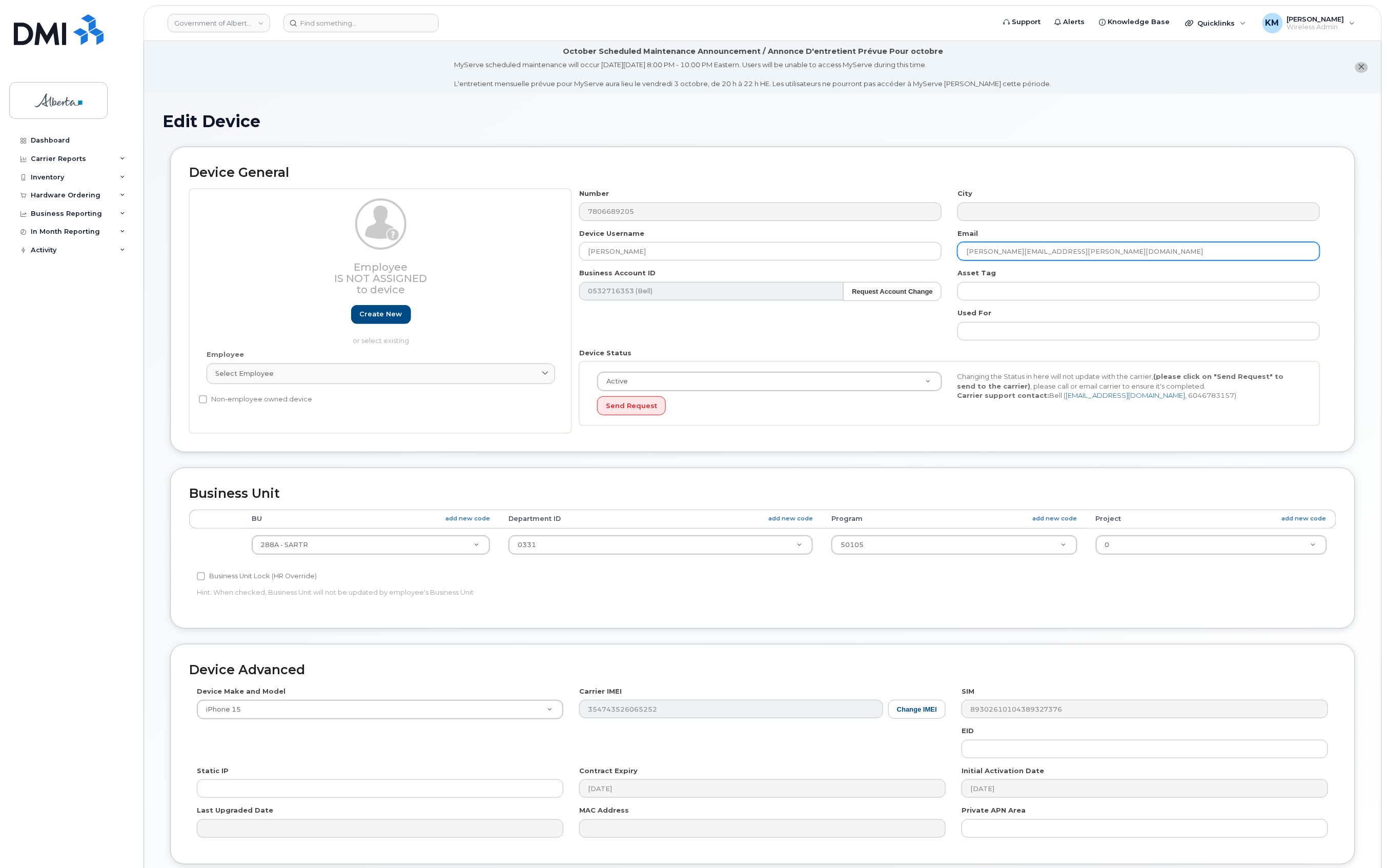
click at [952, 251] on div "Email Marc.Flores@gov.ab.ca" at bounding box center [1139, 244] width 378 height 32
paste input "Sheila.Cooke"
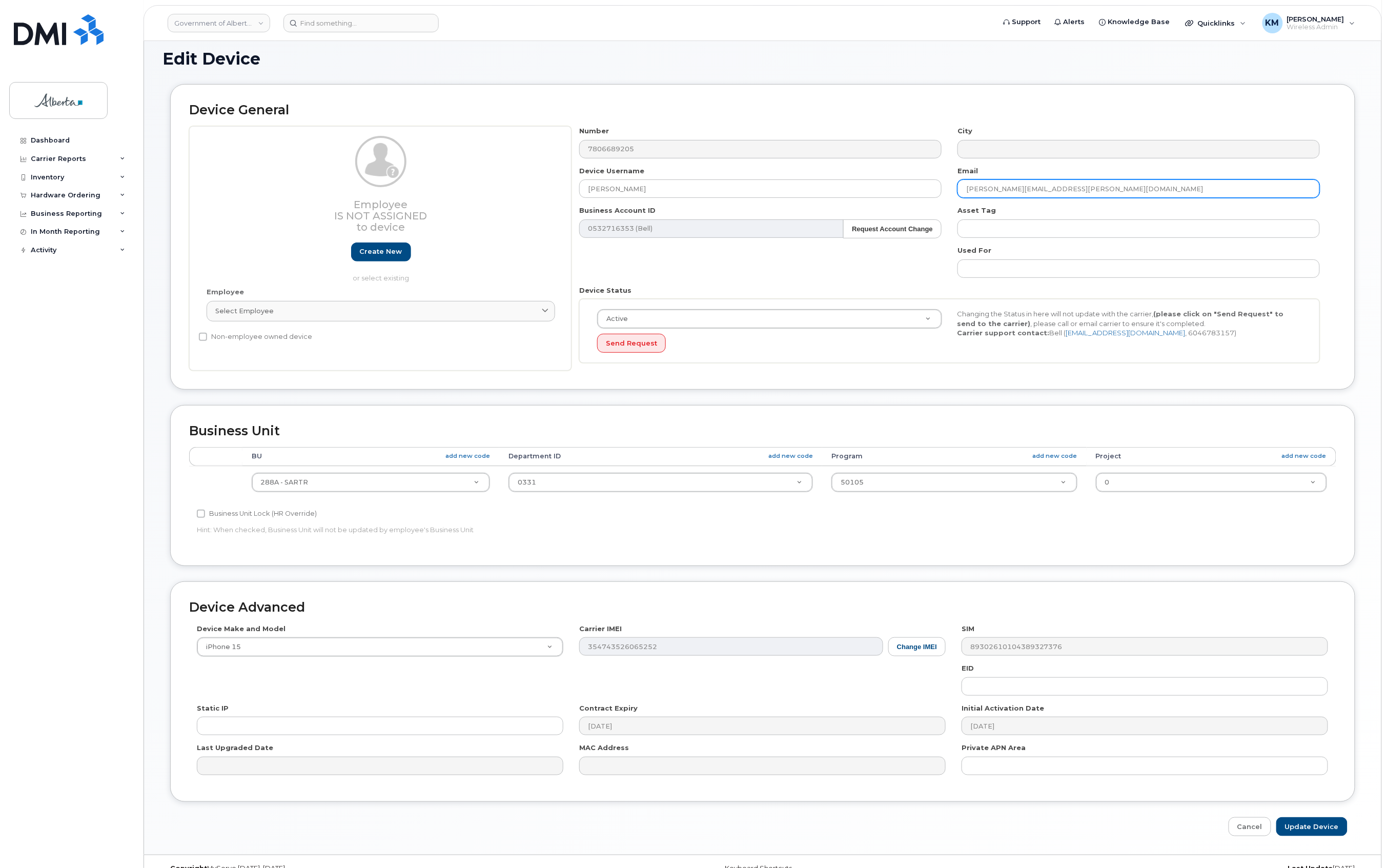
scroll to position [85, 0]
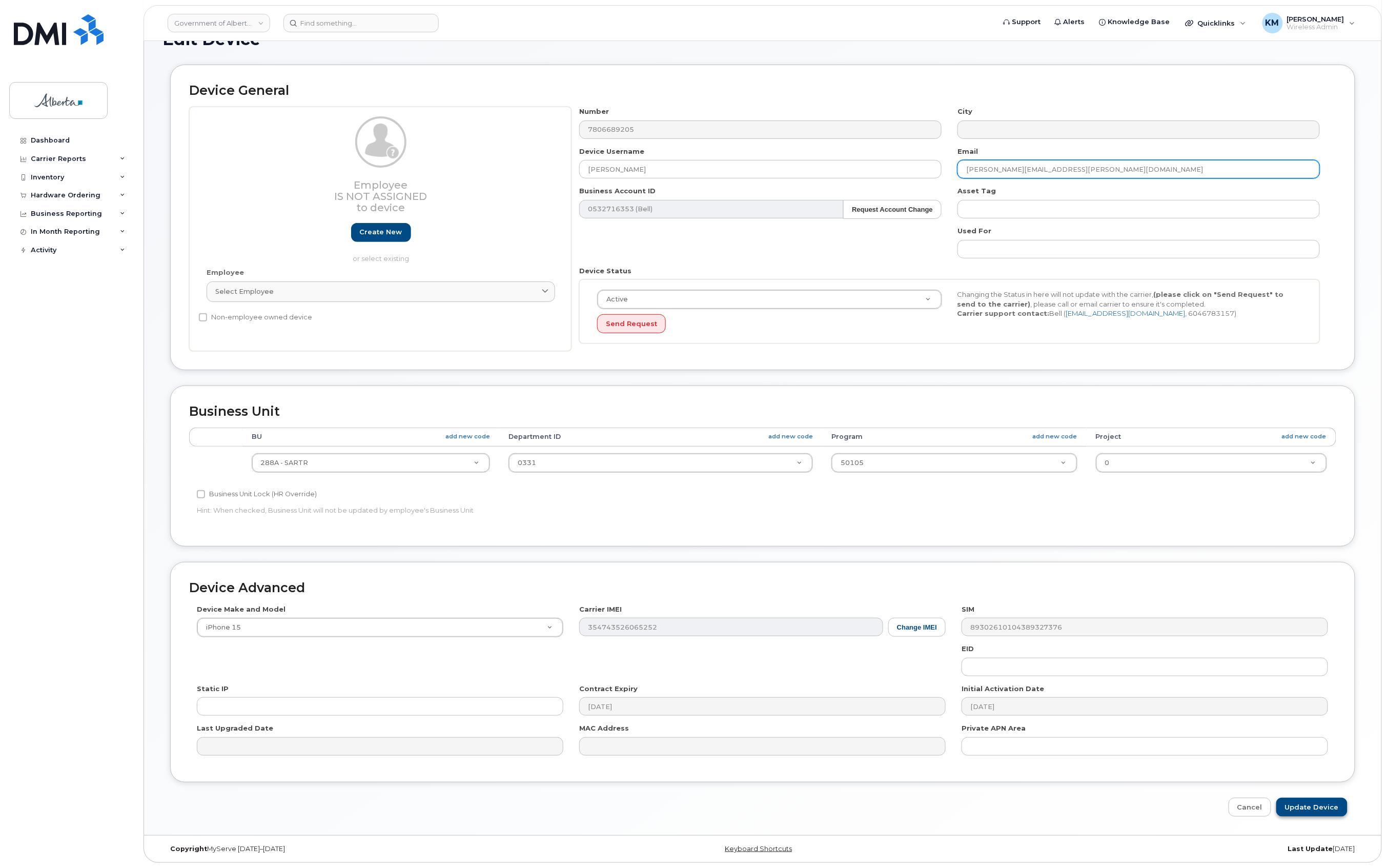
type input "Sheila.Cooke@gov.ab.ca"
click at [1295, 801] on input "Update Device" at bounding box center [1312, 807] width 71 height 19
type input "Saving..."
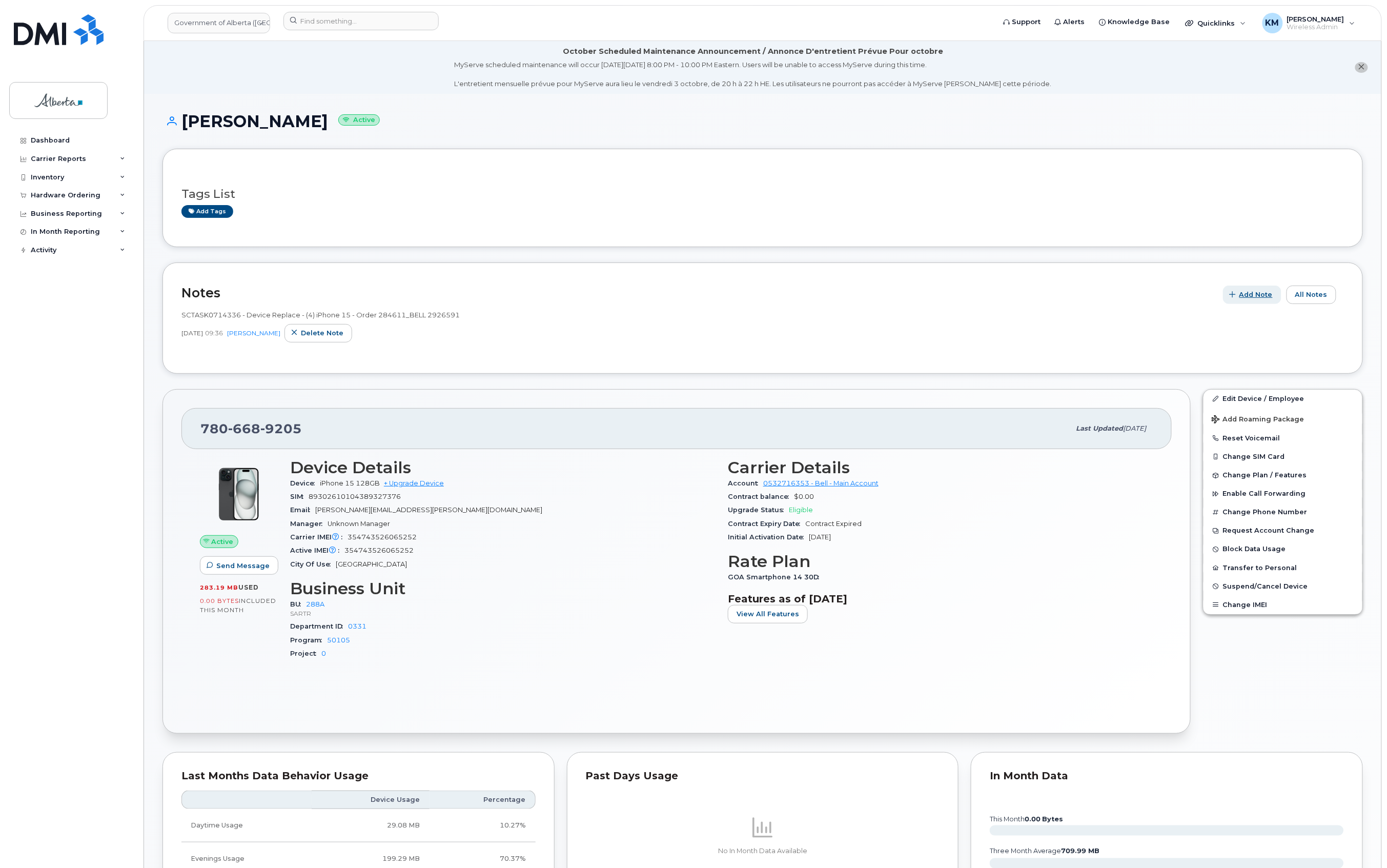
click at [1259, 294] on span "Add Note" at bounding box center [1257, 294] width 34 height 10
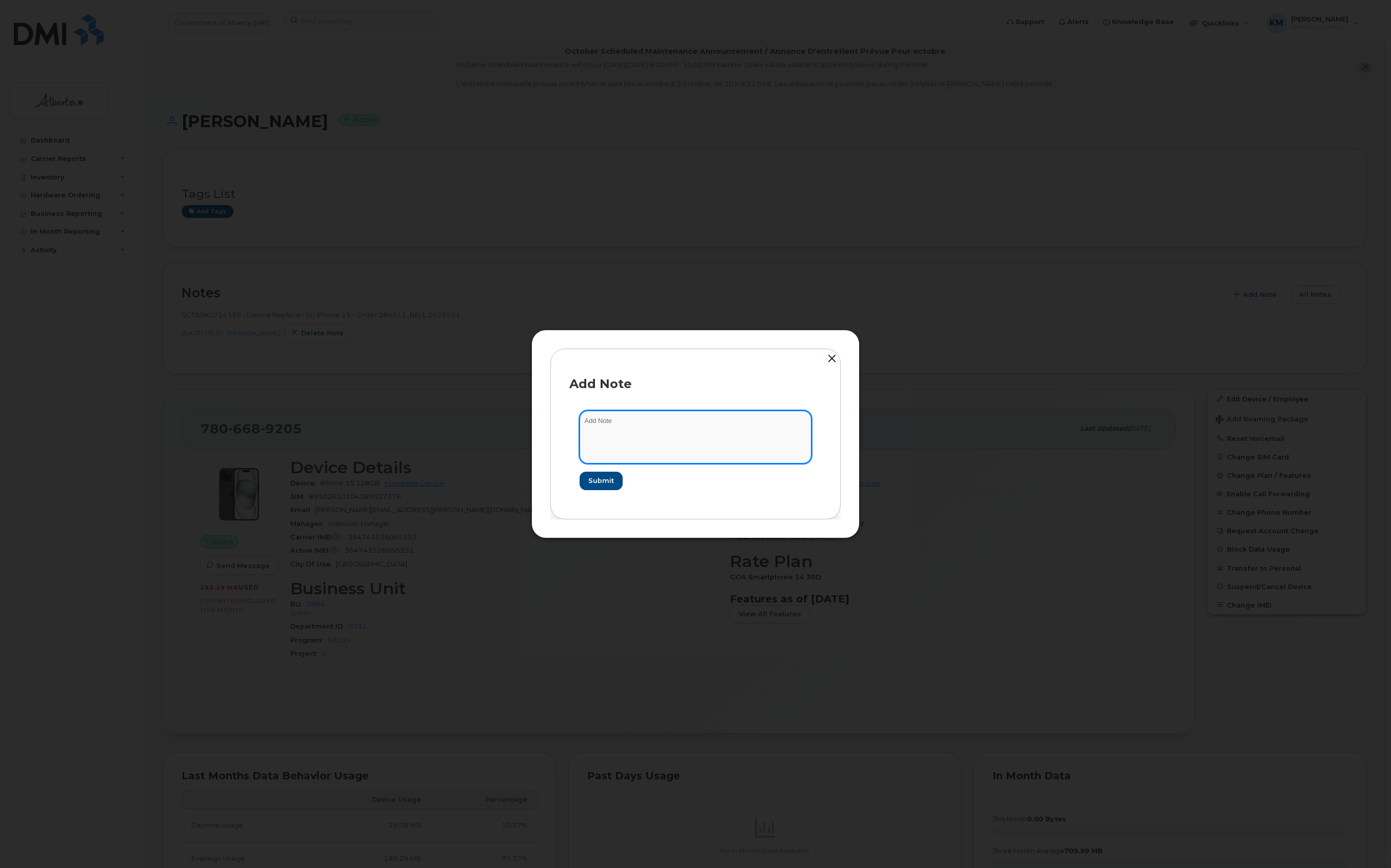
click at [654, 422] on textarea at bounding box center [695, 436] width 232 height 52
click at [732, 421] on textarea "SCTASK0861380 -" at bounding box center [695, 436] width 232 height 52
paste textarea "Device Plan Reassign - (1)"
type textarea "SCTASK0861380 - Device Plan Reassign - (1)"
click at [607, 483] on span "Submit" at bounding box center [600, 480] width 26 height 10
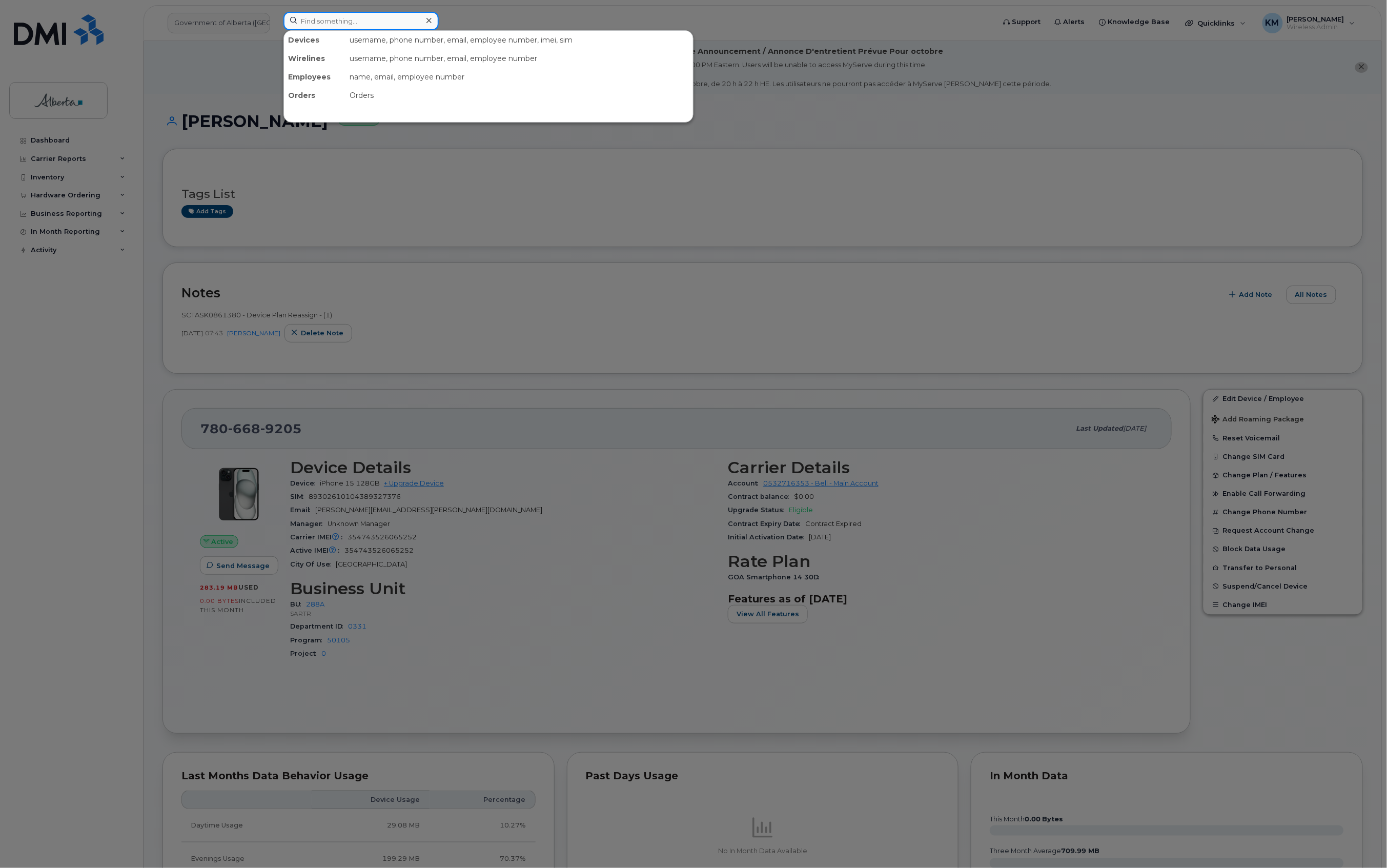
click at [372, 28] on input at bounding box center [361, 21] width 155 height 18
type input "5879846509"
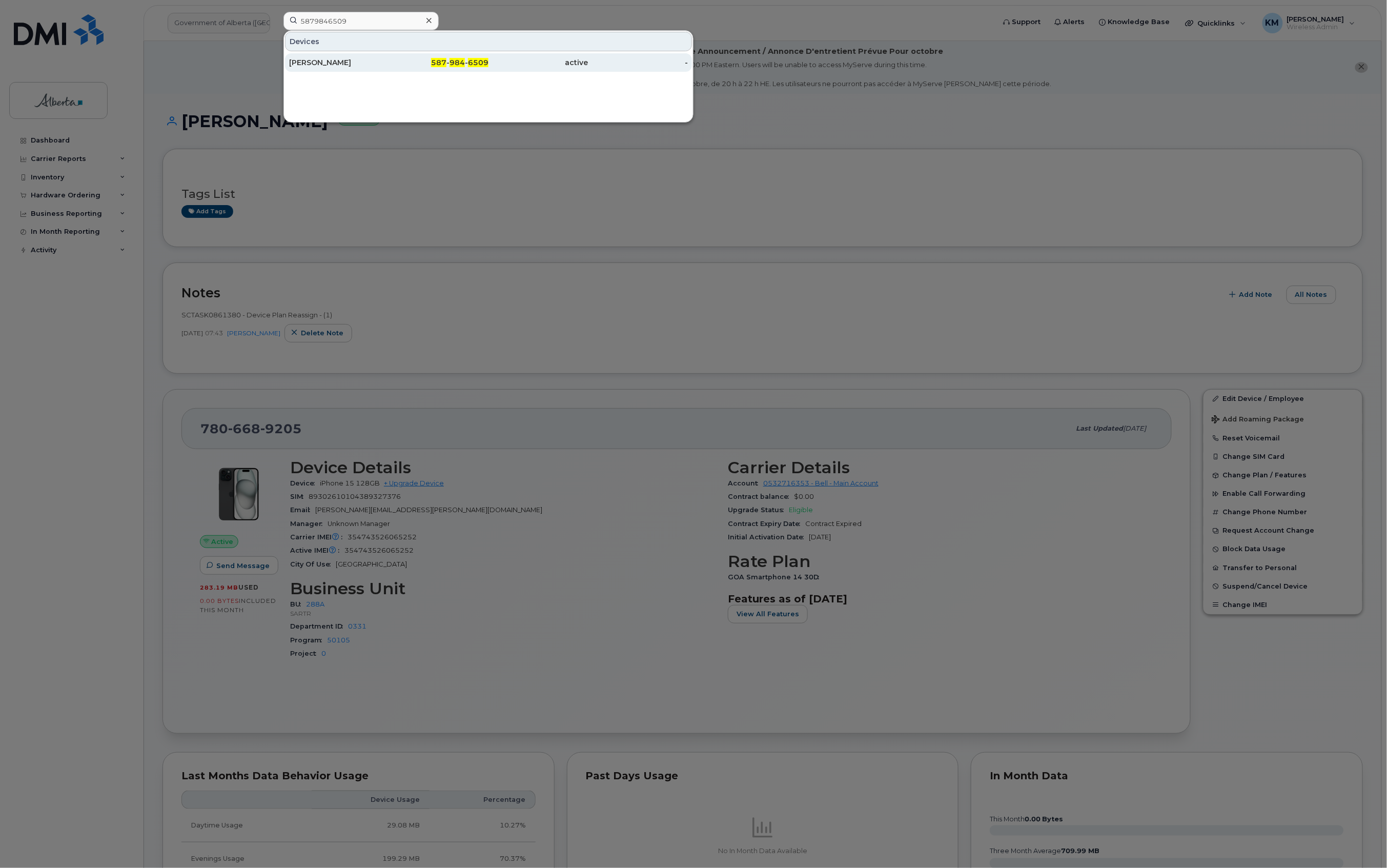
click at [370, 61] on div "[PERSON_NAME]" at bounding box center [339, 62] width 100 height 10
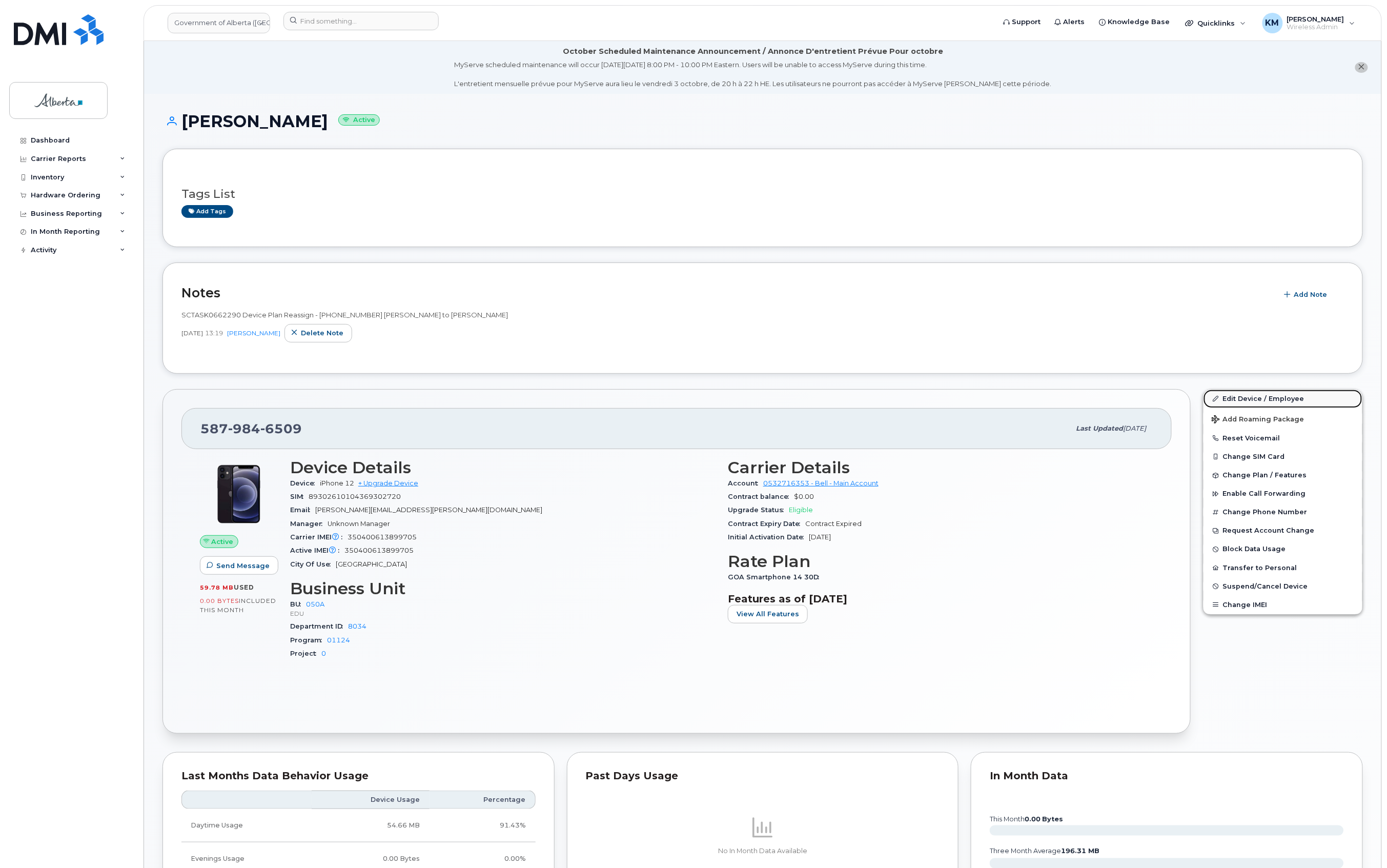
click at [1250, 394] on link "Edit Device / Employee" at bounding box center [1283, 398] width 159 height 18
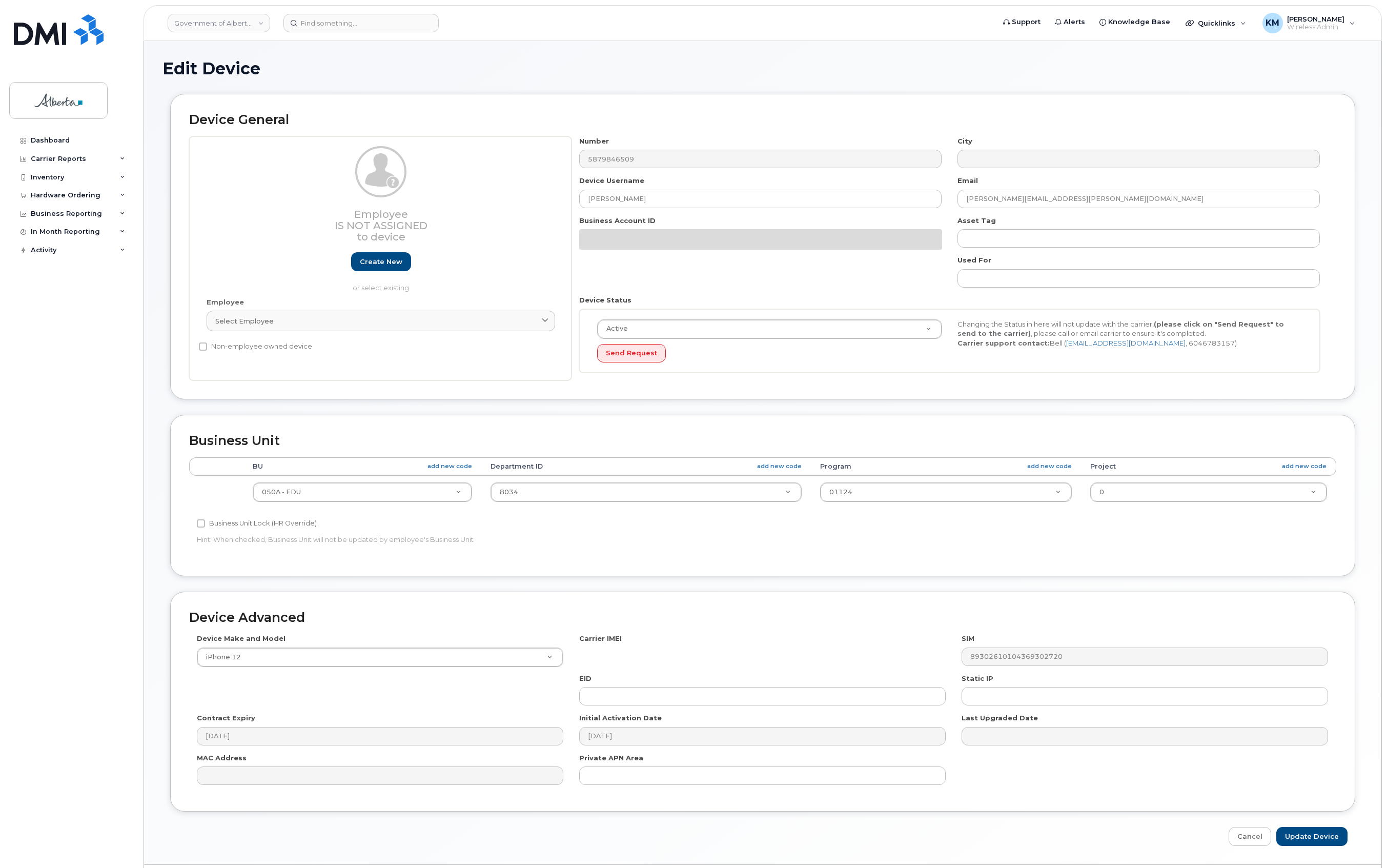
select select "4749738"
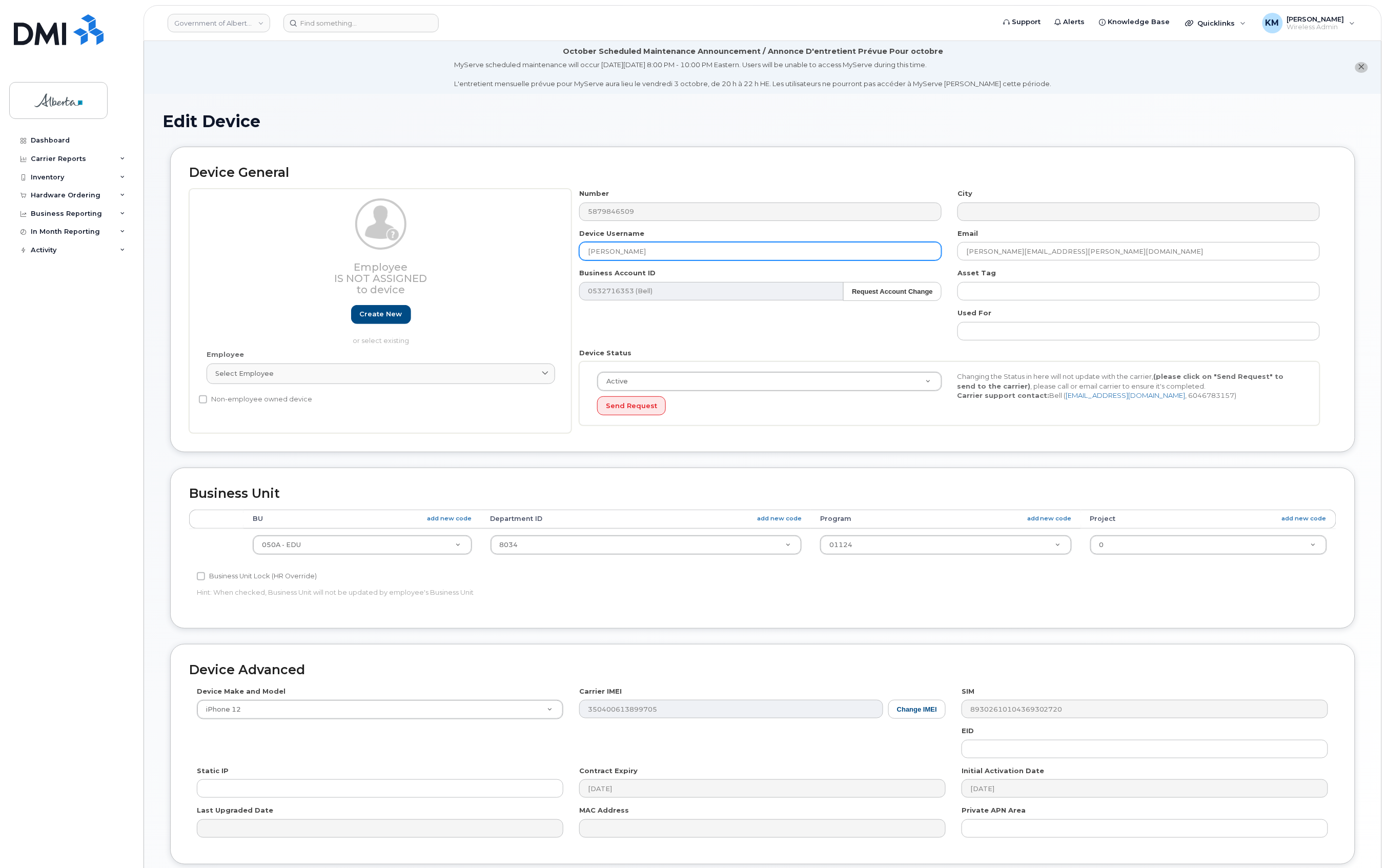
drag, startPoint x: 653, startPoint y: 250, endPoint x: 569, endPoint y: 251, distance: 84.0
click at [569, 251] on div "Employee Is not assigned to device Create new or select existing Employee Selec…" at bounding box center [762, 311] width 1147 height 244
paste input "[PERSON_NAME]"
click at [601, 254] on input "[PERSON_NAME]" at bounding box center [761, 251] width 363 height 18
type input "[PERSON_NAME]"
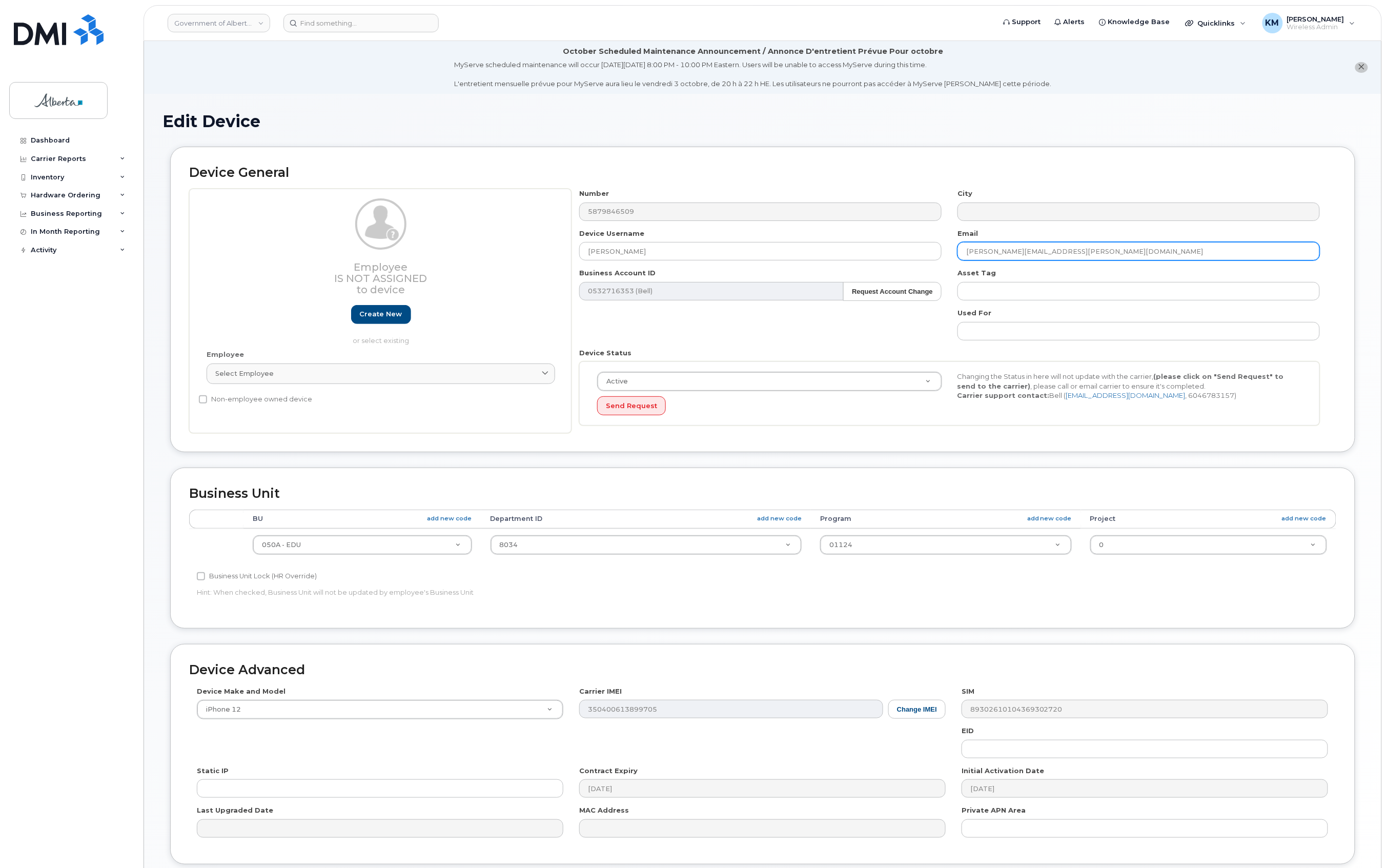
drag, startPoint x: 1073, startPoint y: 255, endPoint x: 956, endPoint y: 250, distance: 117.1
click at [956, 250] on div "Email Sherrie.Jones@gov.ab.ca" at bounding box center [1139, 244] width 378 height 32
paste input "Abra.Palmer"
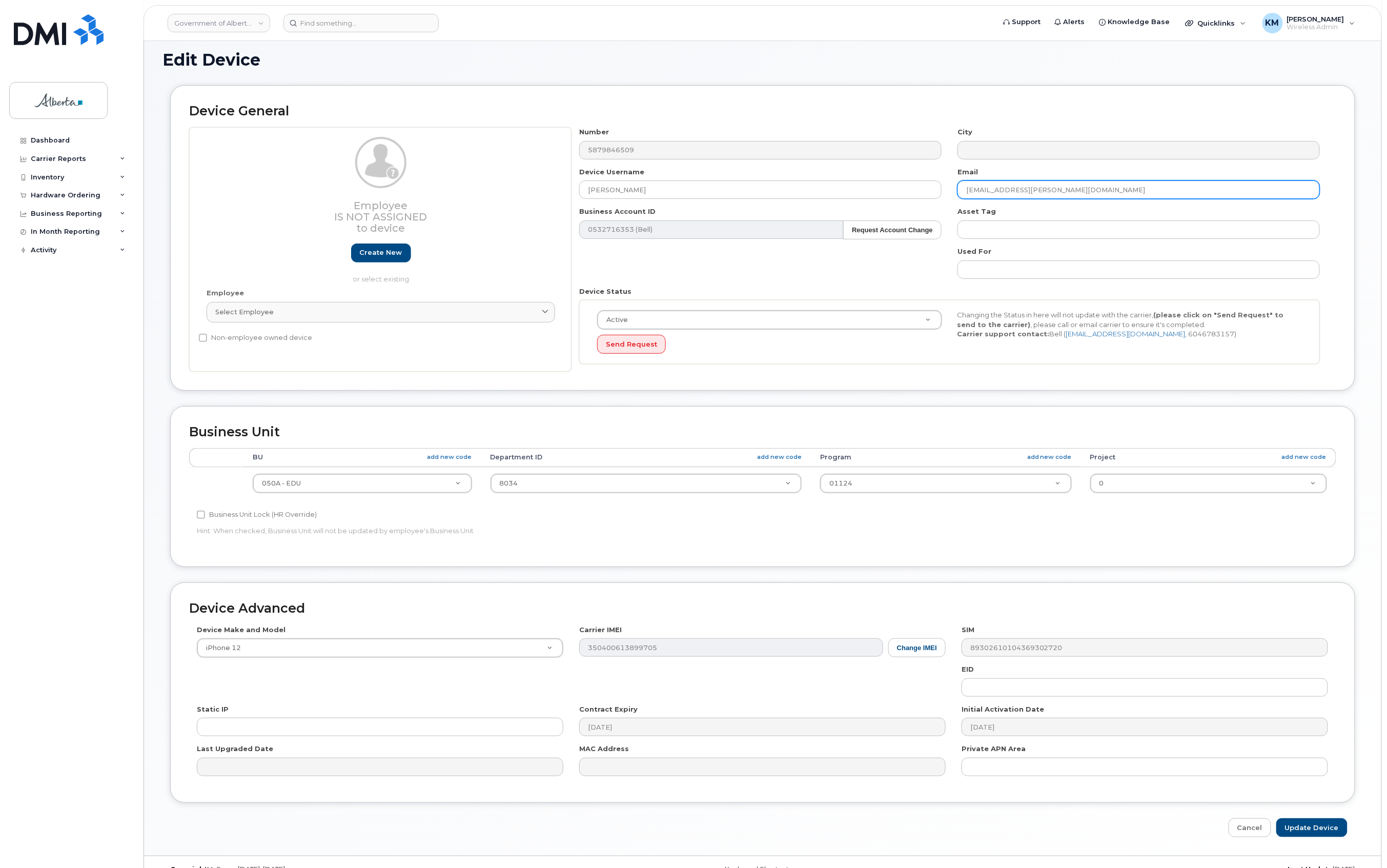
scroll to position [85, 0]
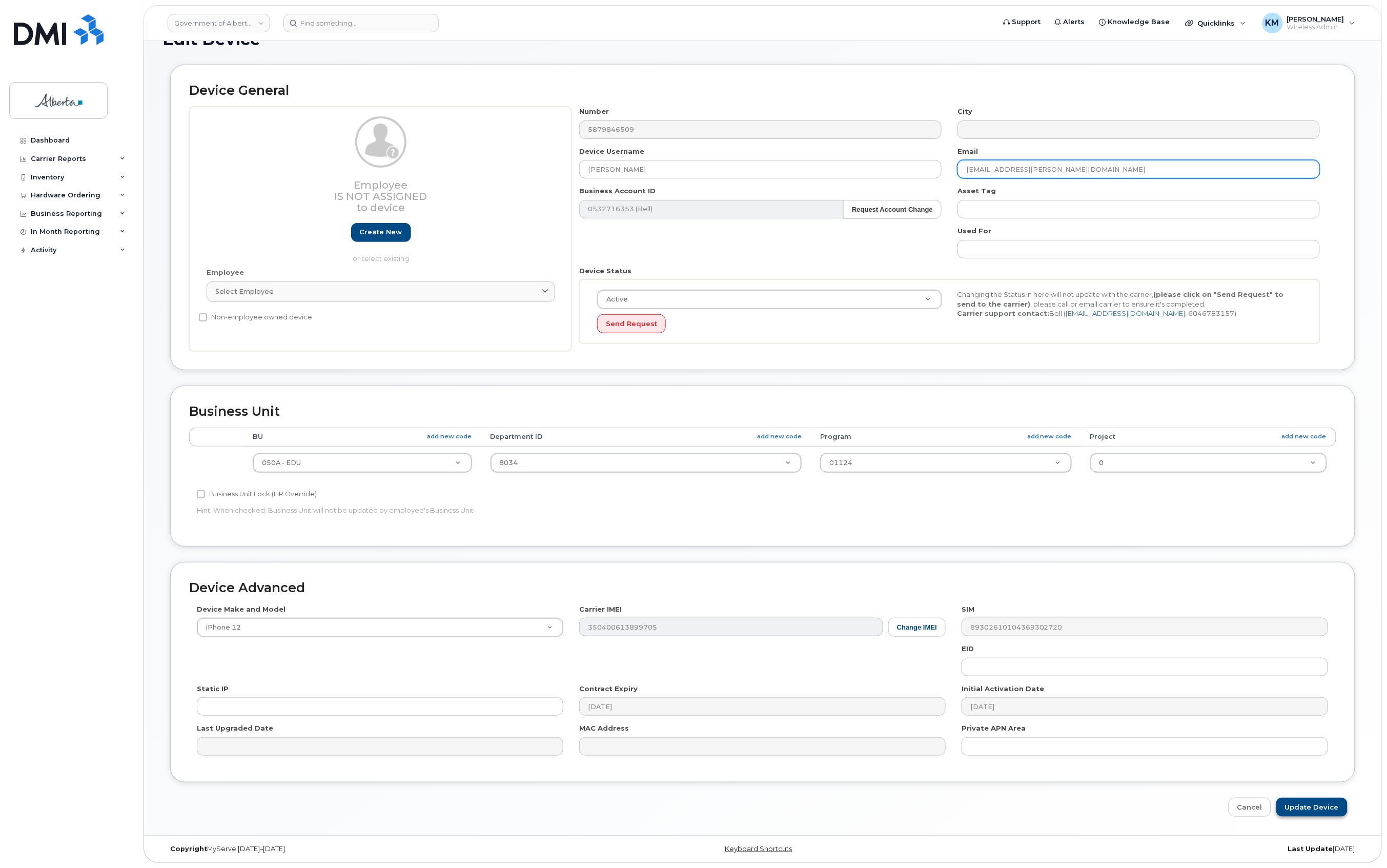
type input "Abra.Palmer@gov.ab.ca"
click at [1309, 802] on input "Update Device" at bounding box center [1312, 807] width 71 height 19
type input "Saving..."
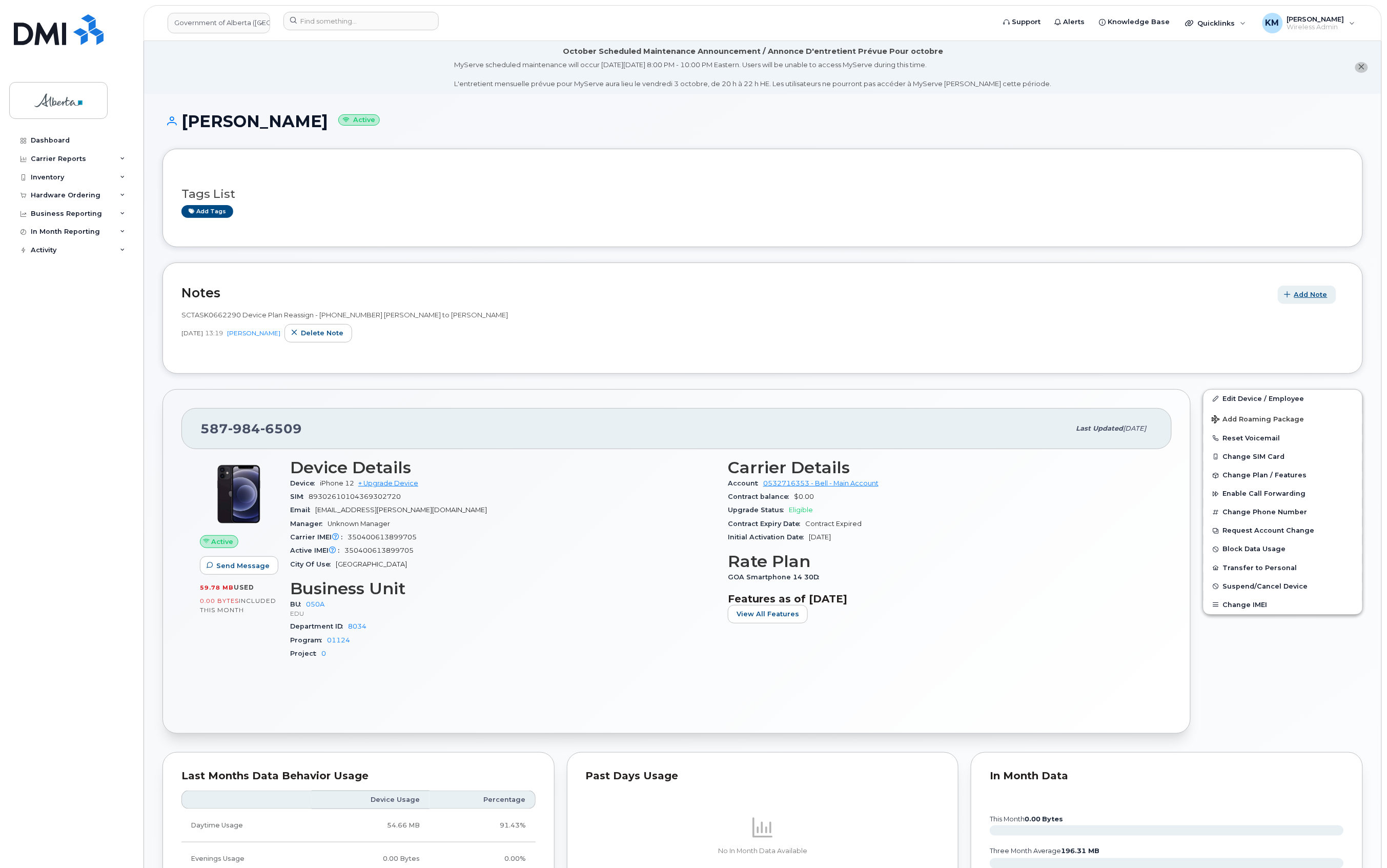
click at [1323, 289] on button "Add Note" at bounding box center [1308, 294] width 58 height 18
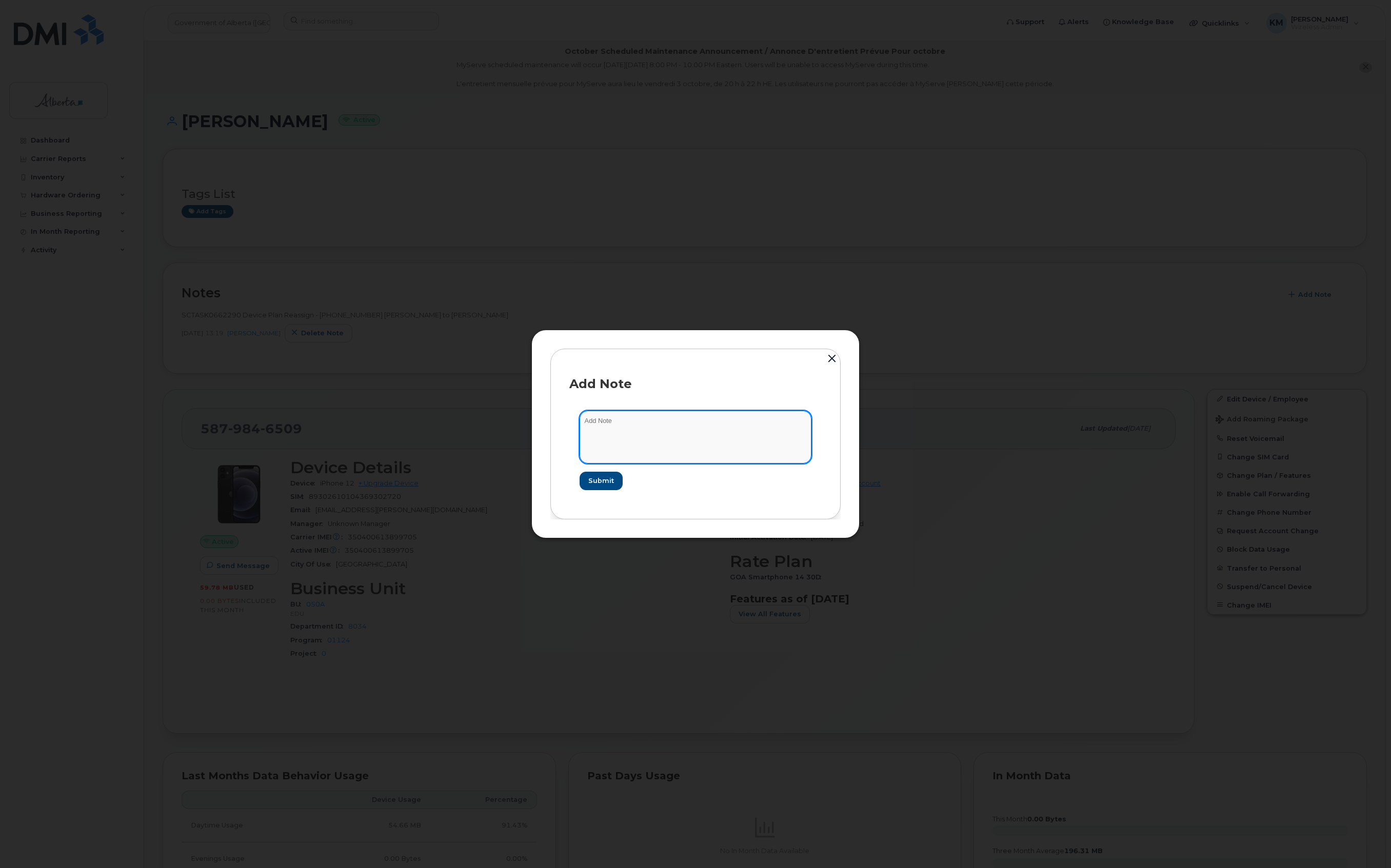
click at [682, 423] on textarea at bounding box center [695, 436] width 232 height 52
type textarea "s"
click at [690, 423] on textarea "SCTASK0862671 -" at bounding box center [695, 436] width 232 height 52
paste textarea "Device Plan Reassign - (1)"
type textarea "SCTASK0862671 - Device Plan Reassign - (1)"
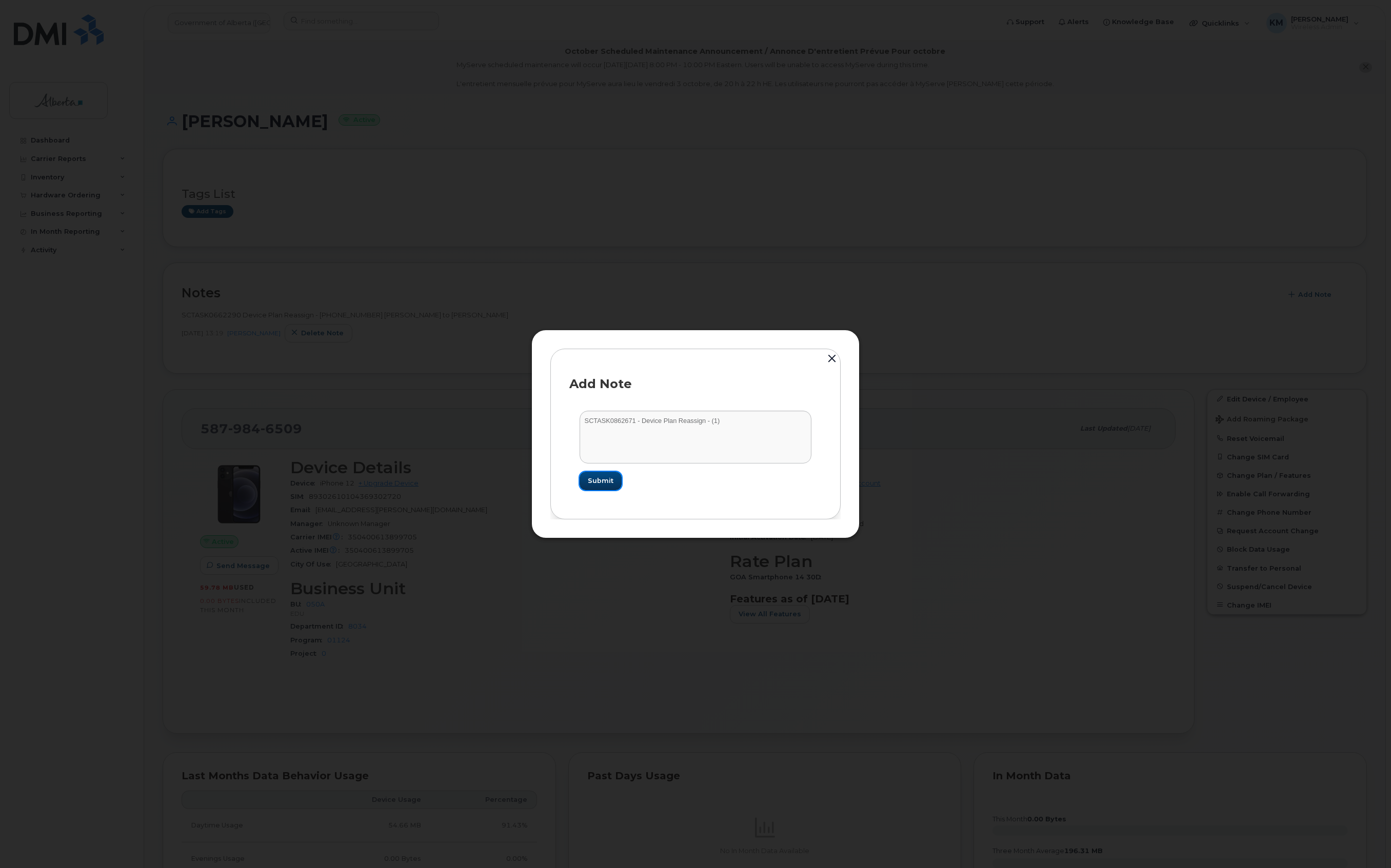
click at [605, 482] on span "Submit" at bounding box center [600, 480] width 26 height 10
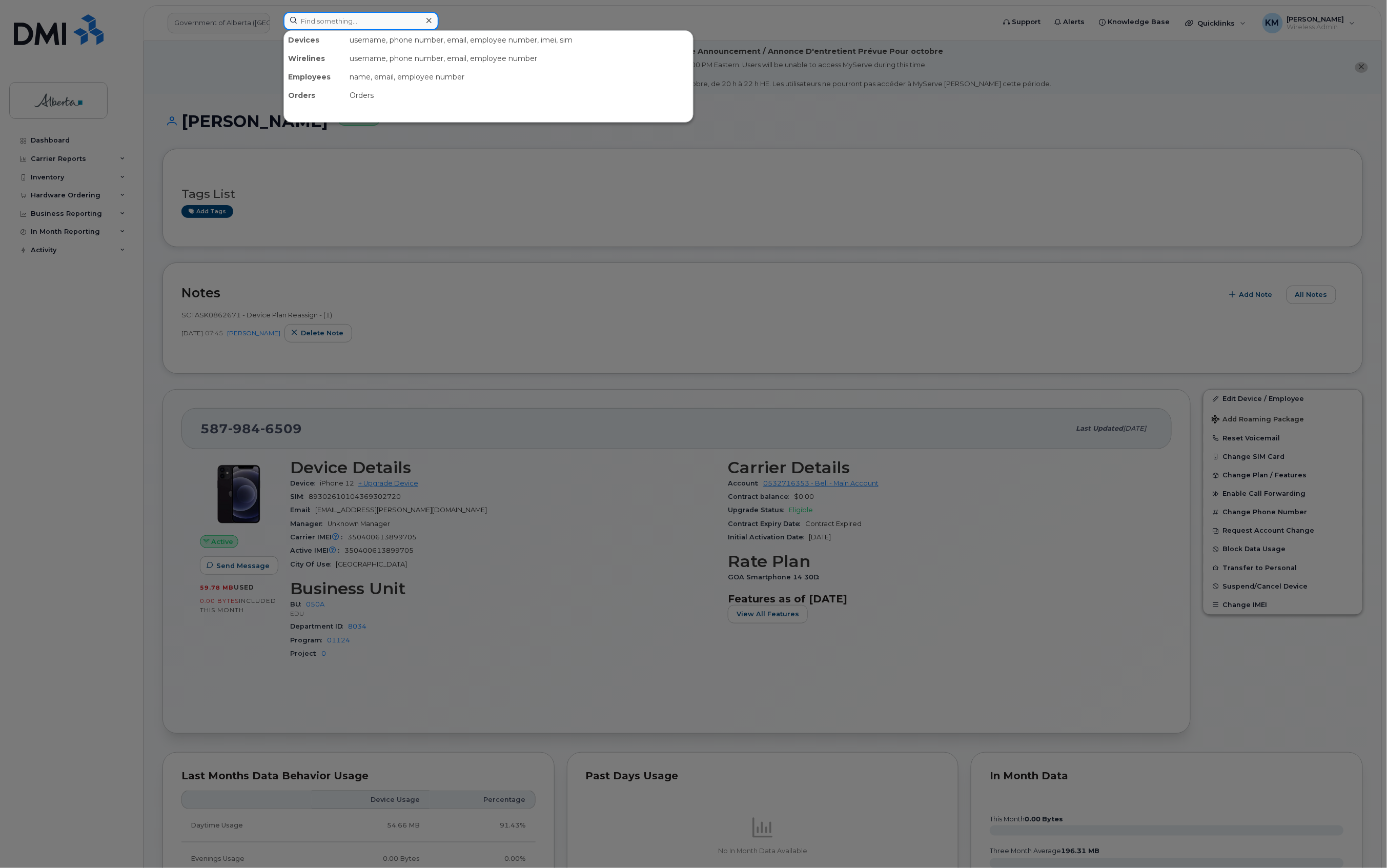
click at [355, 23] on input at bounding box center [361, 21] width 155 height 18
type input "5873350844"
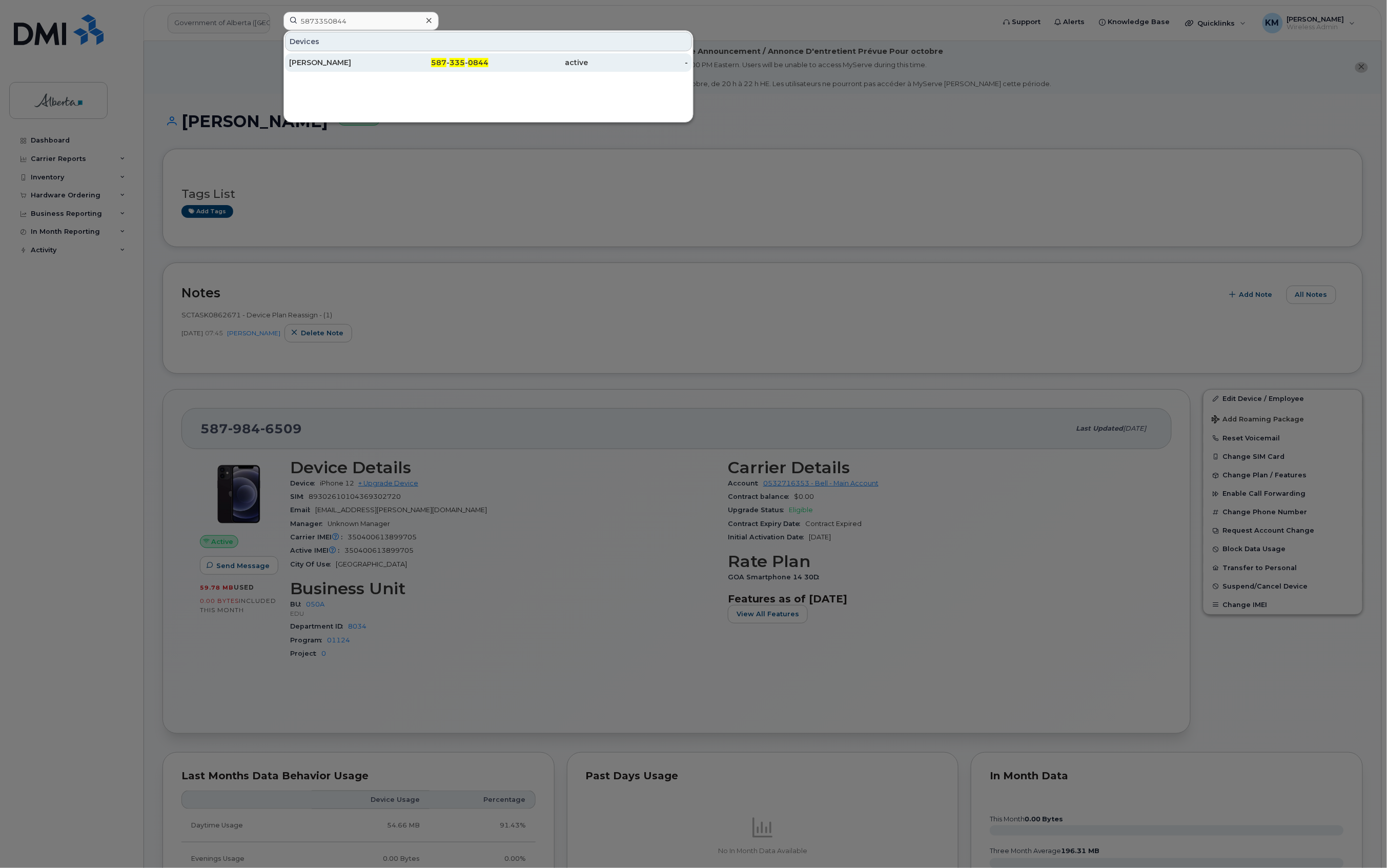
click at [367, 60] on div "[PERSON_NAME]" at bounding box center [339, 62] width 100 height 10
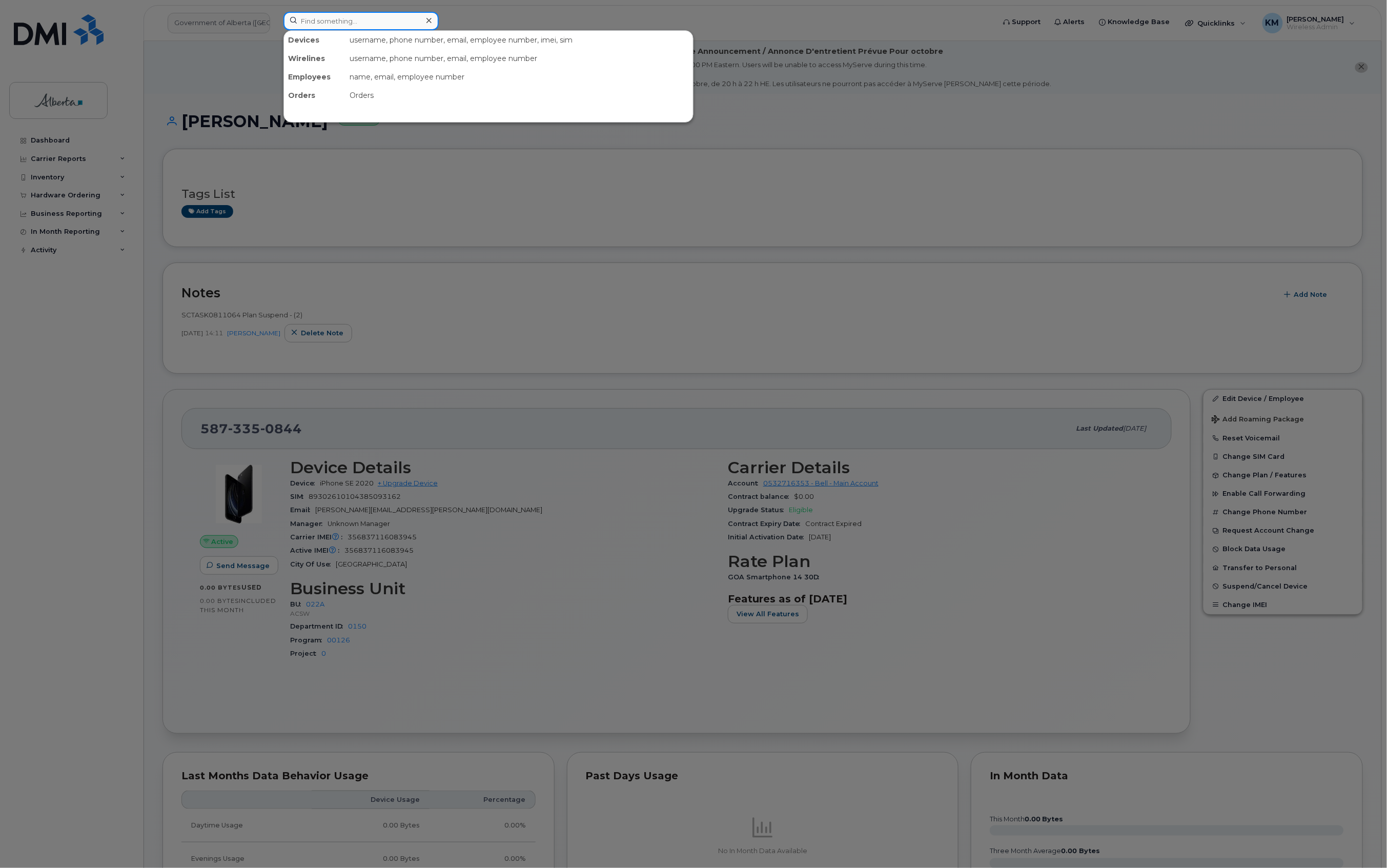
click at [349, 26] on input at bounding box center [361, 21] width 155 height 18
type input "4035484046"
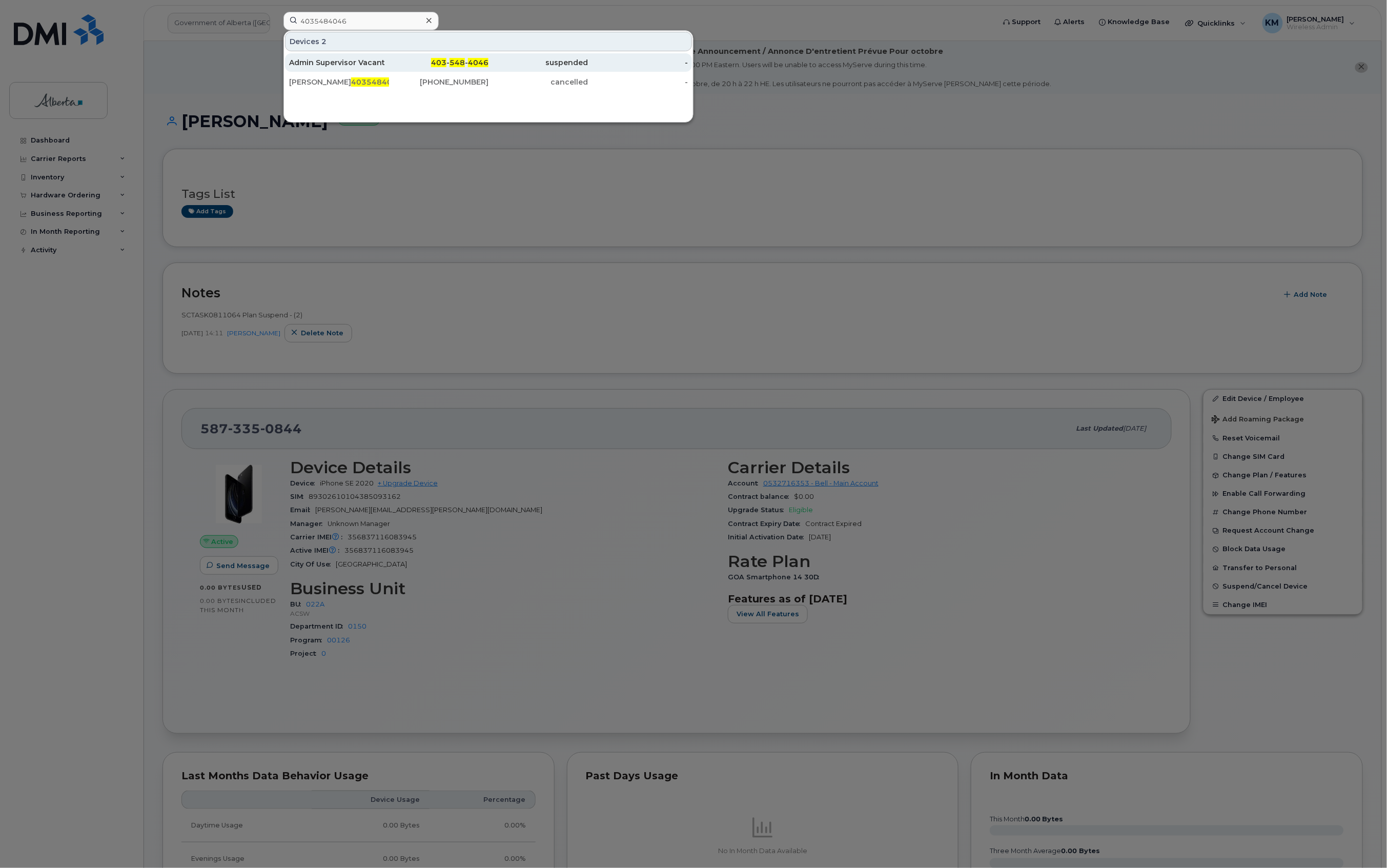
click at [348, 58] on div "Admin Supervisor Vacant" at bounding box center [339, 62] width 100 height 18
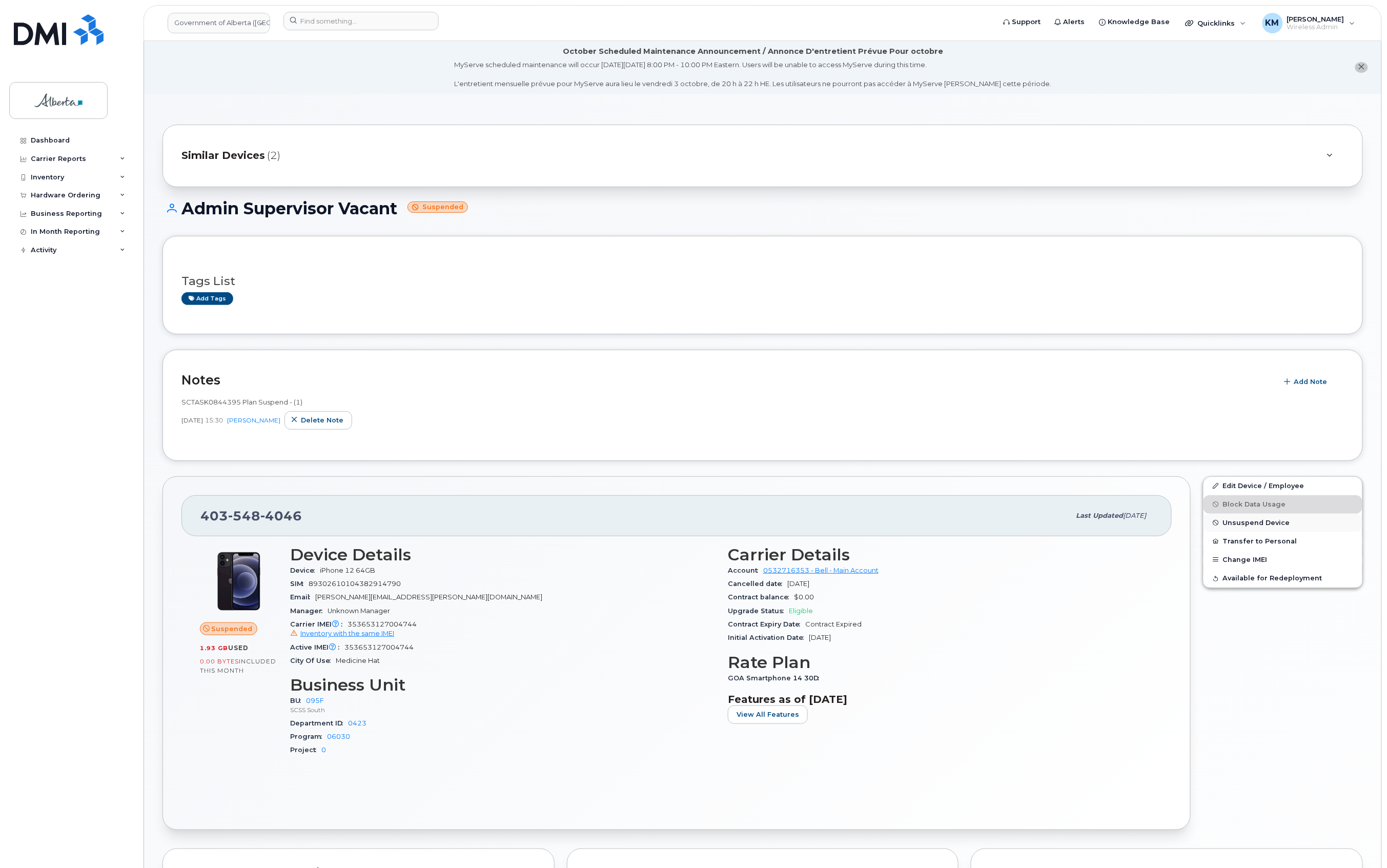
click at [1264, 522] on span "Unsuspend Device" at bounding box center [1258, 522] width 67 height 7
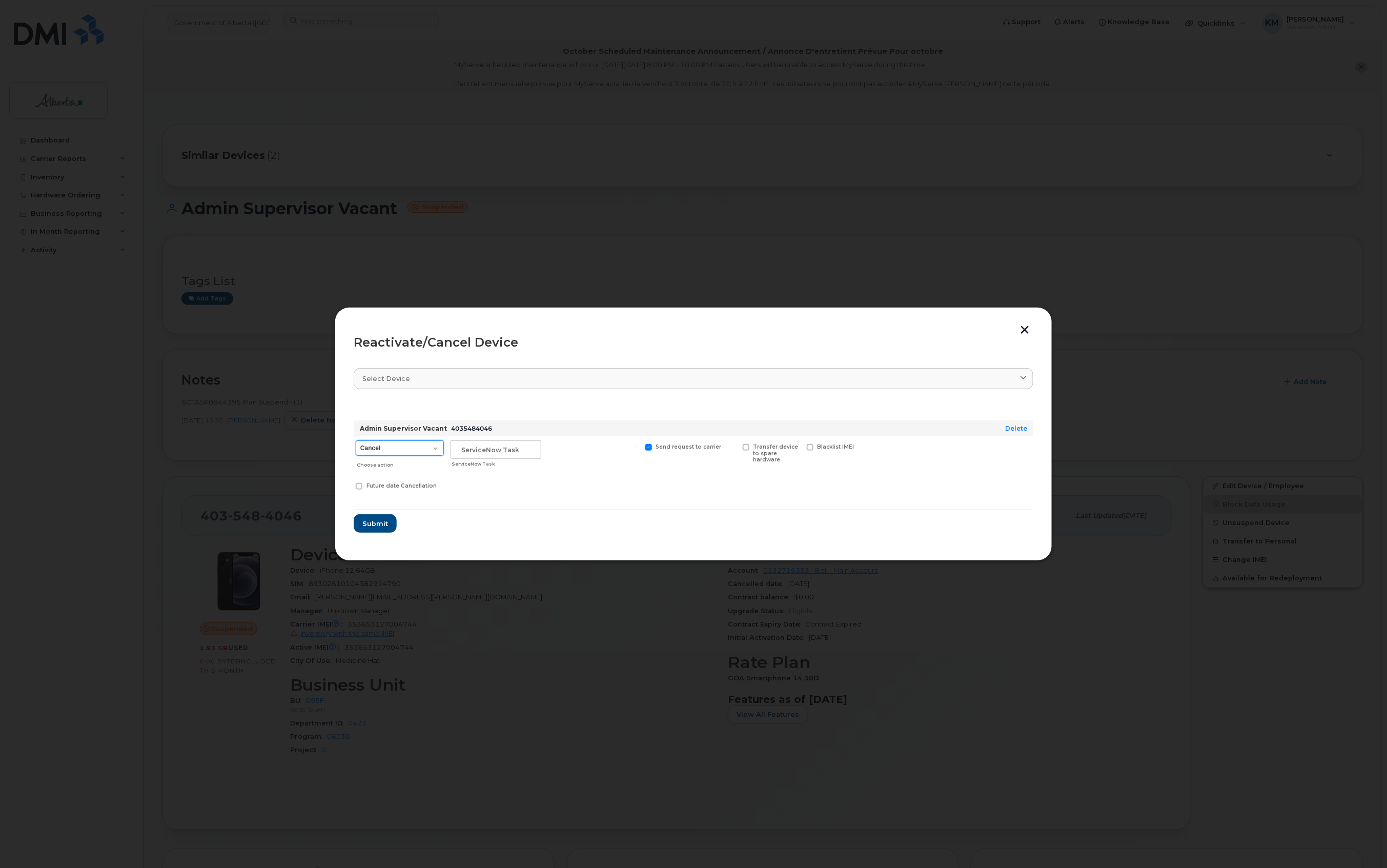
click at [423, 444] on select "Cancel Suspend - Extend Suspension Reactivate" at bounding box center [399, 448] width 88 height 16
select select "[object Object]"
click at [356, 440] on select "Cancel Suspend - Extend Suspension Reactivate" at bounding box center [399, 448] width 88 height 16
click at [488, 451] on input "text" at bounding box center [496, 450] width 91 height 18
type input "SCTASK0861101"
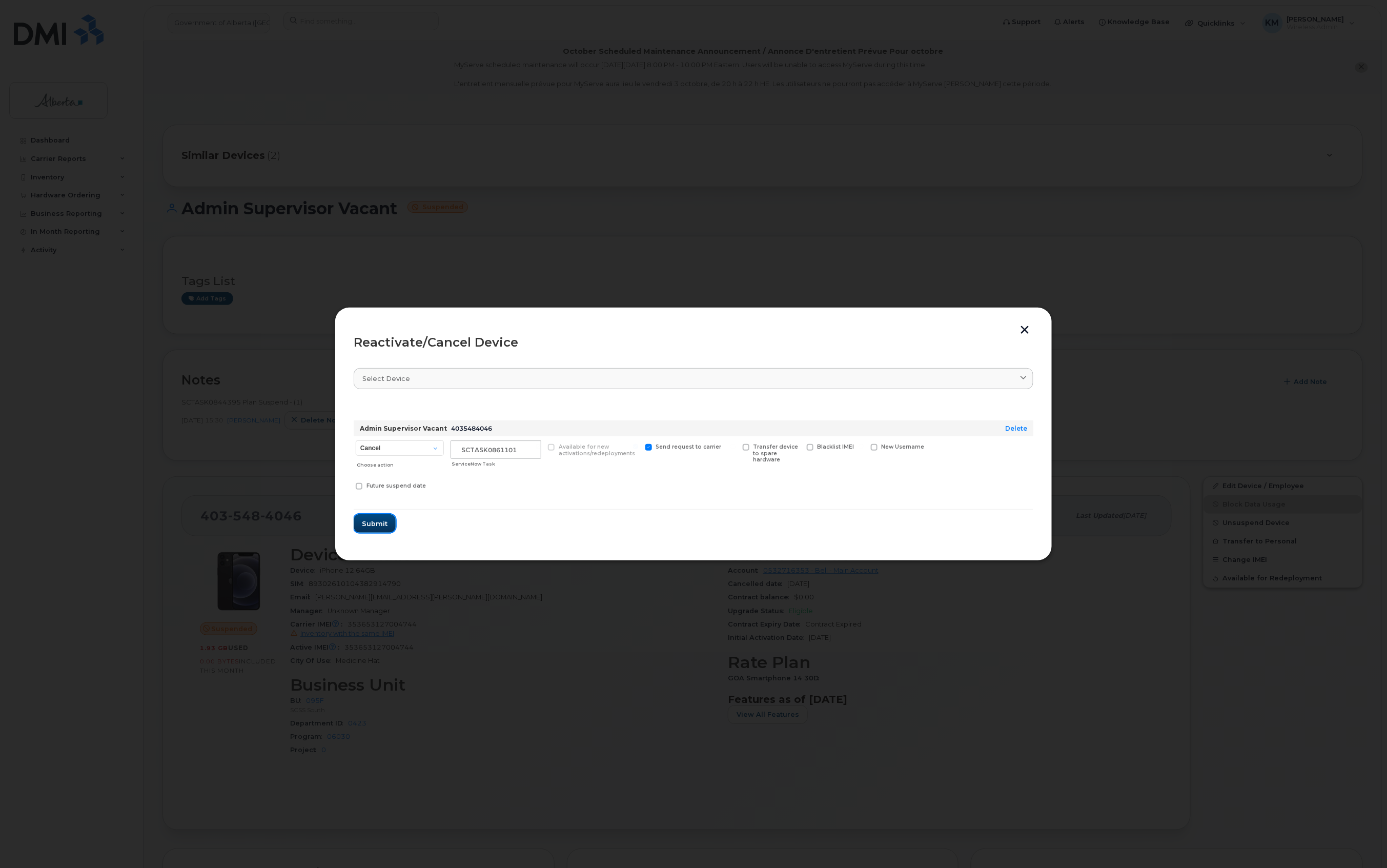
click at [378, 521] on span "Submit" at bounding box center [375, 523] width 26 height 10
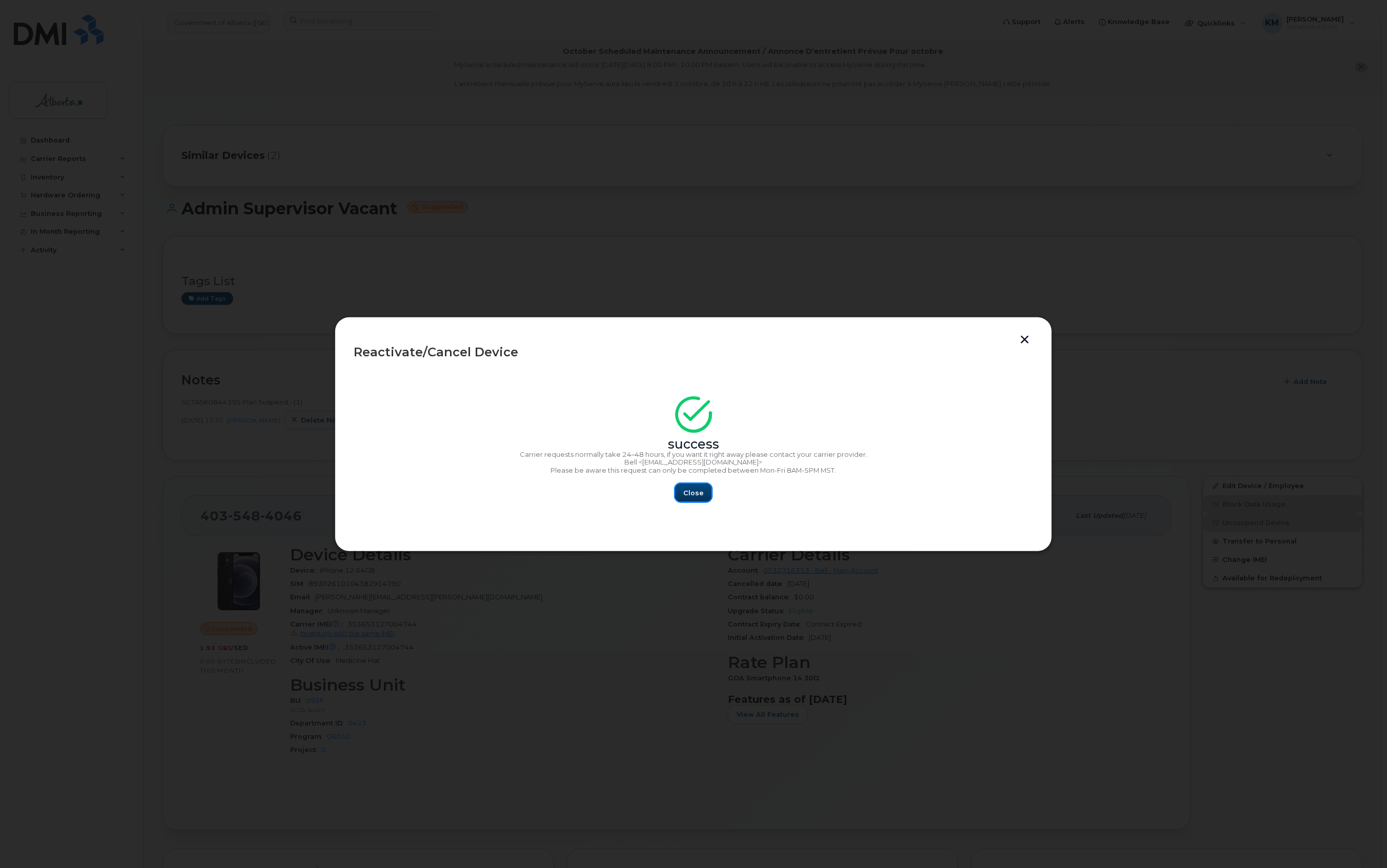
click at [689, 491] on span "Close" at bounding box center [693, 492] width 20 height 10
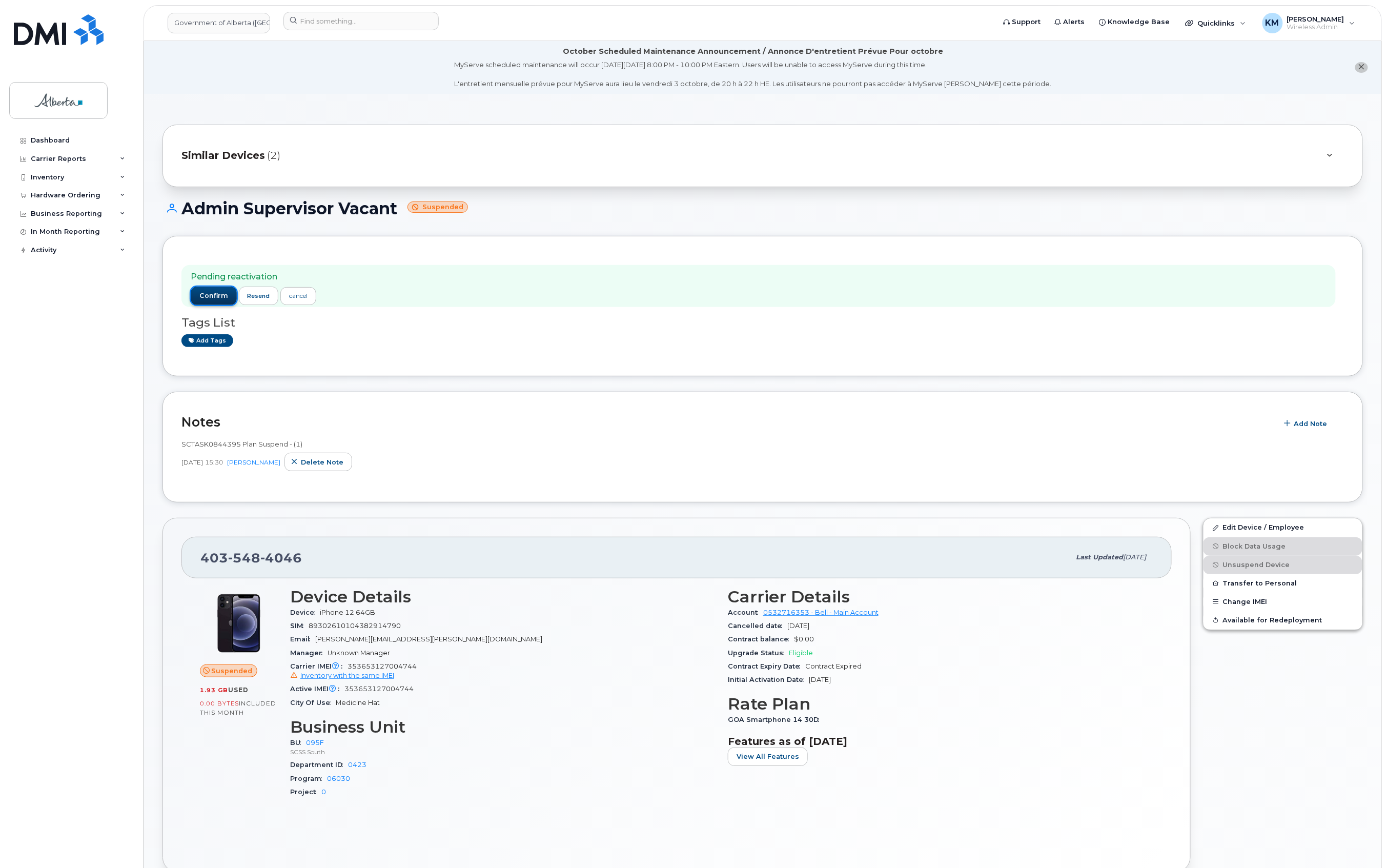
click at [212, 289] on button "confirm" at bounding box center [213, 295] width 47 height 18
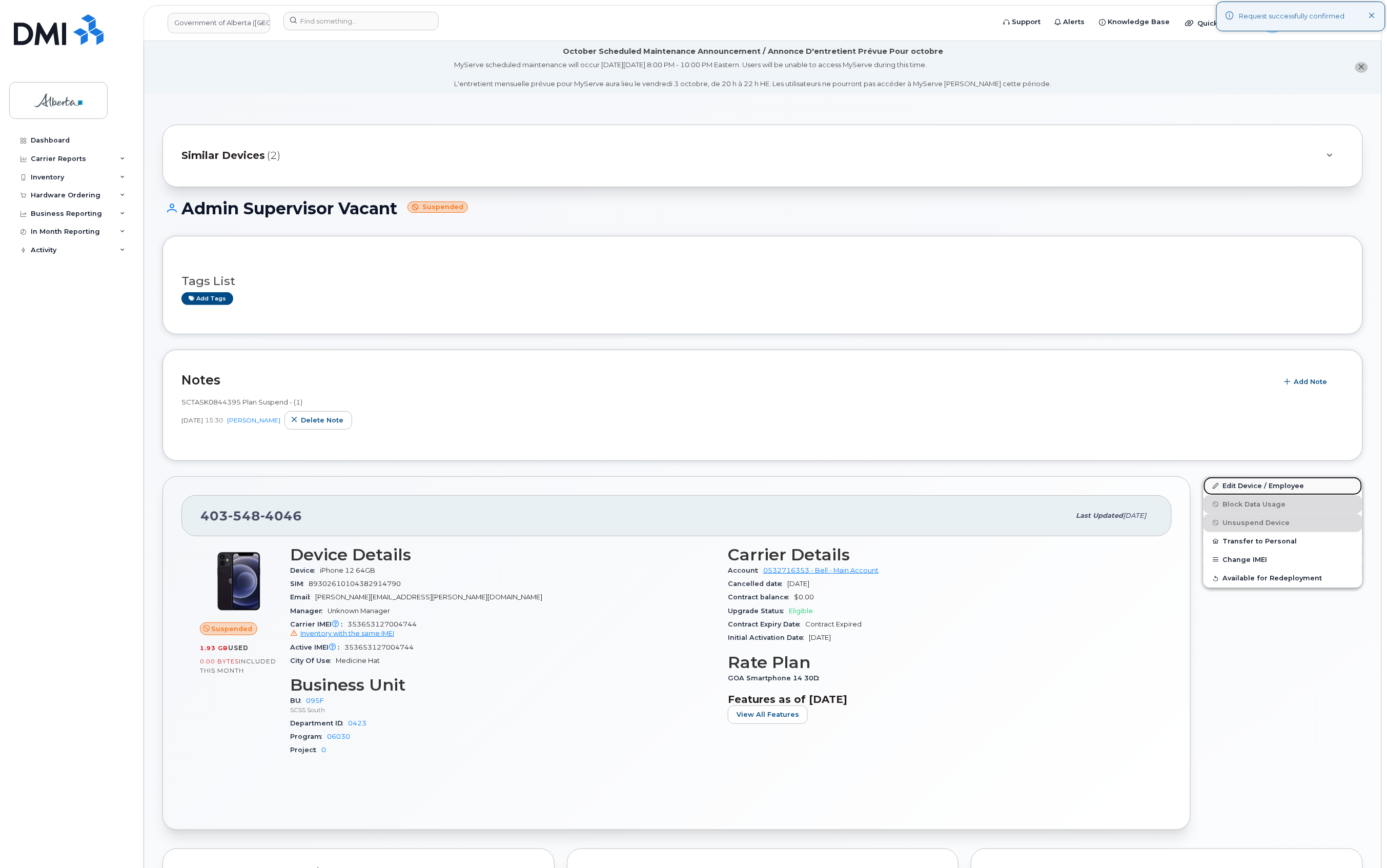
click at [1276, 484] on link "Edit Device / Employee" at bounding box center [1283, 486] width 159 height 18
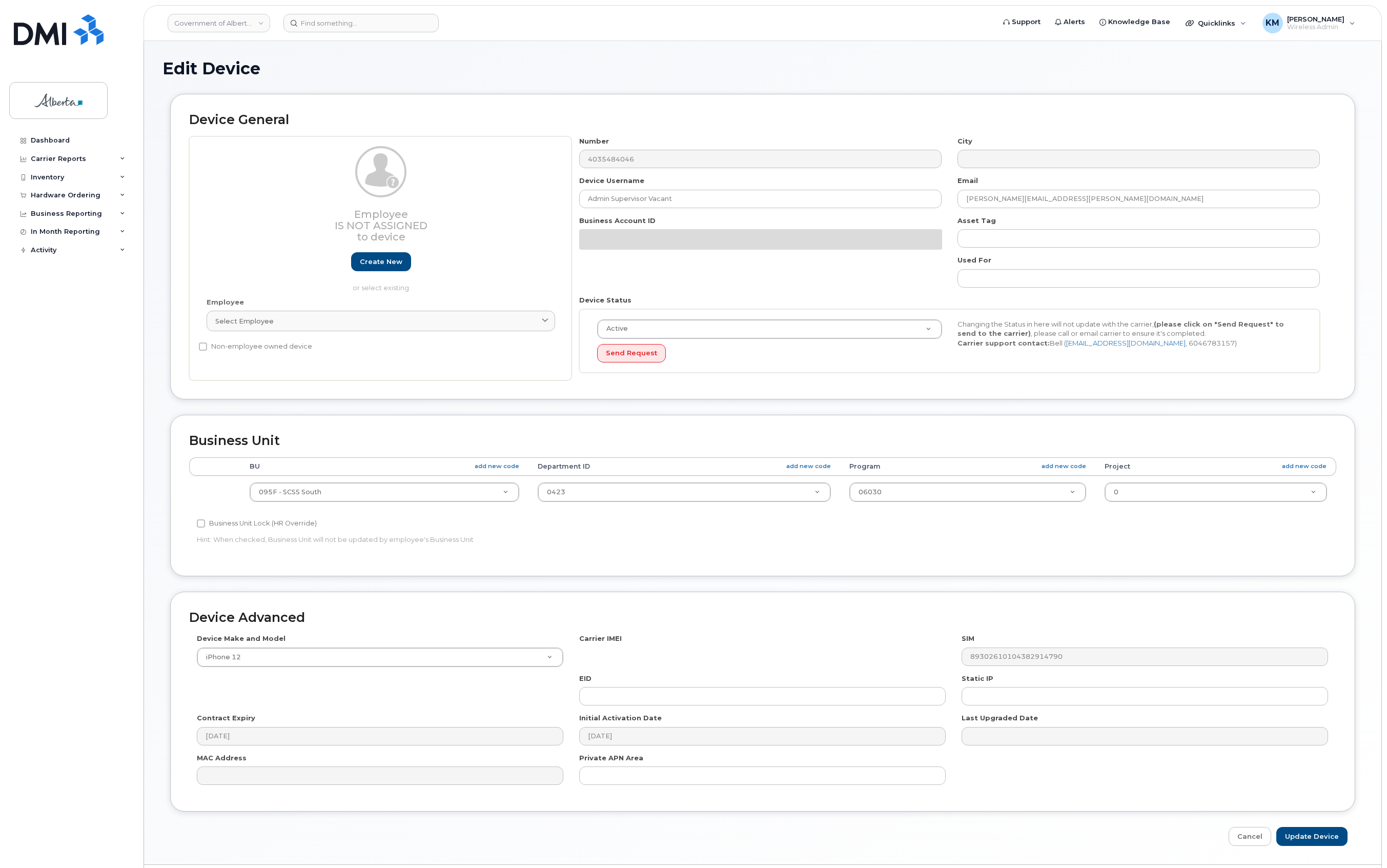
select select "4749750"
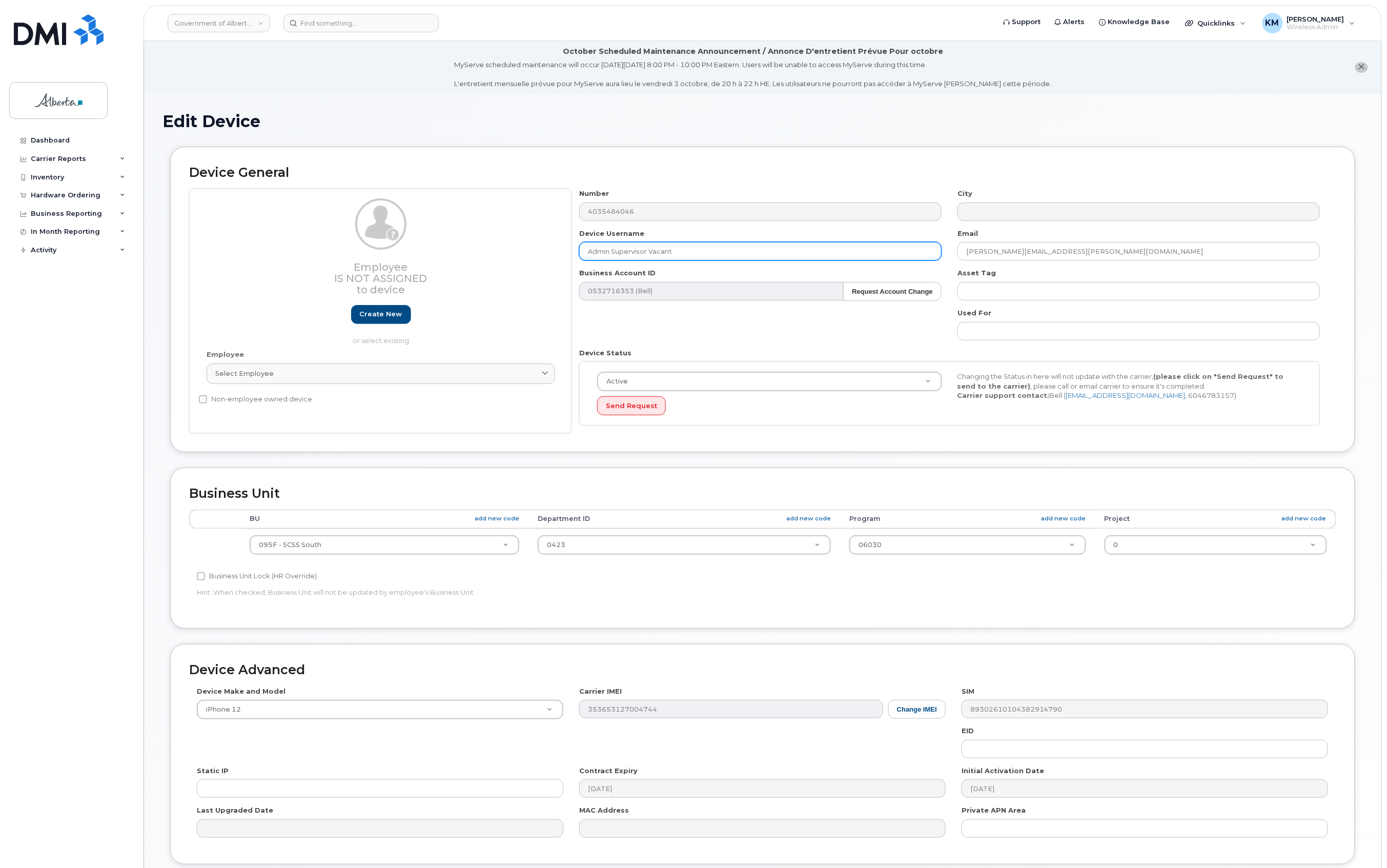
drag, startPoint x: 663, startPoint y: 254, endPoint x: 583, endPoint y: 253, distance: 80.0
click at [583, 253] on input "Admin Supervisor Vacant" at bounding box center [761, 251] width 363 height 18
paste input "Hannah Thorne"
type input "Hannah Thorne"
drag, startPoint x: 1051, startPoint y: 252, endPoint x: 950, endPoint y: 247, distance: 101.1
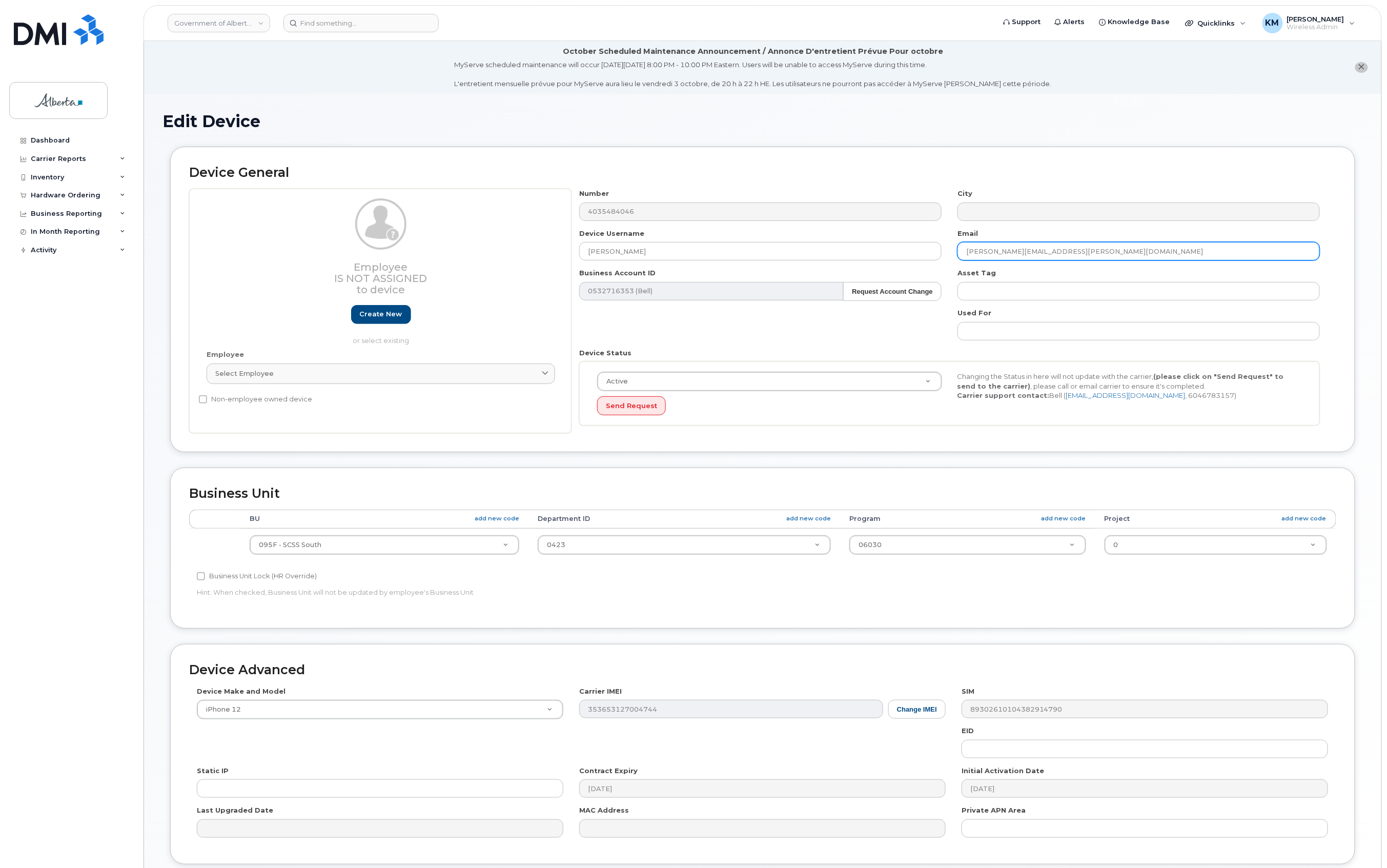
click at [950, 247] on div "Email Lisa.Racette@gov.ab.ca" at bounding box center [1139, 244] width 378 height 32
paste input "Hannah.Thorn"
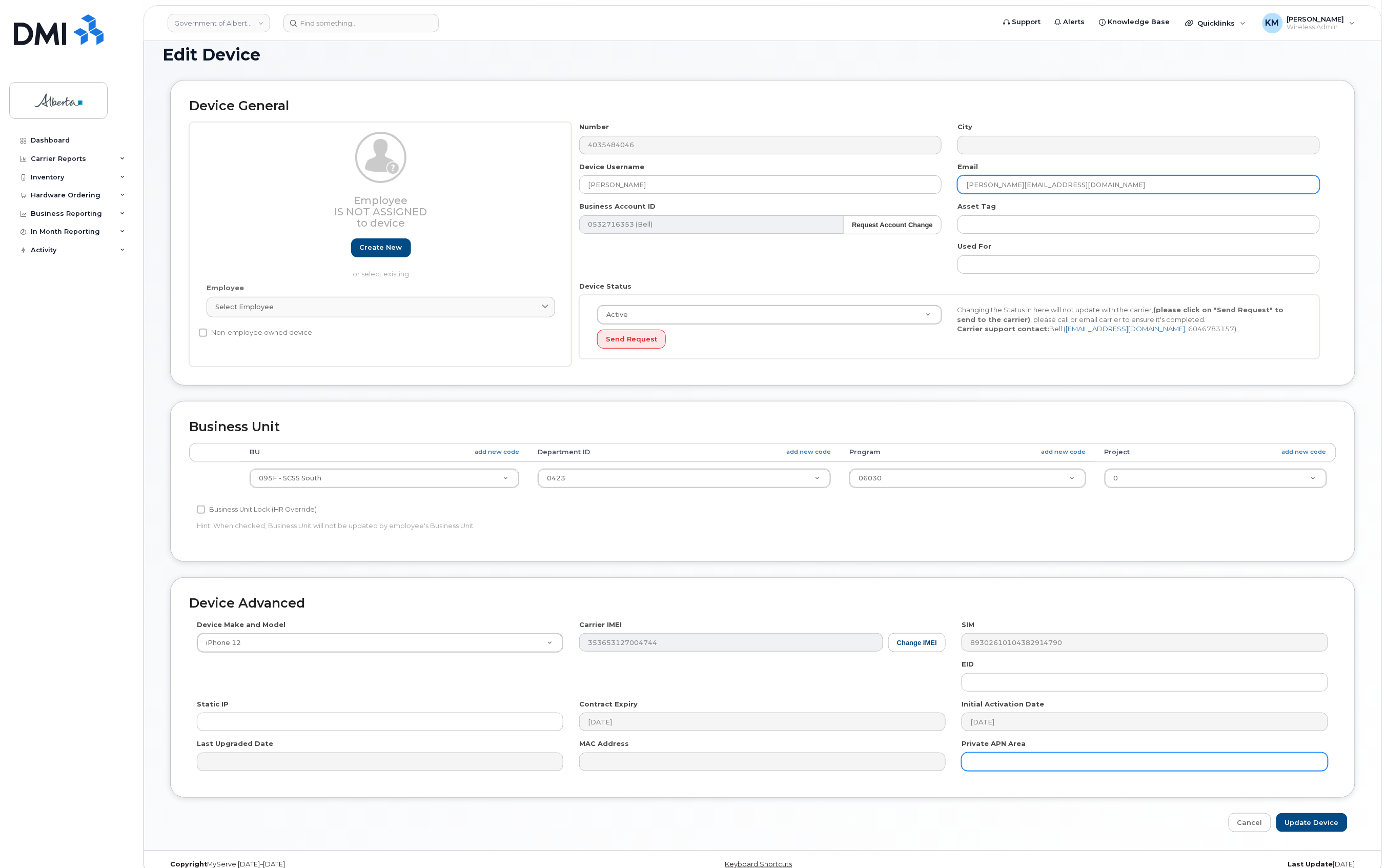
scroll to position [85, 0]
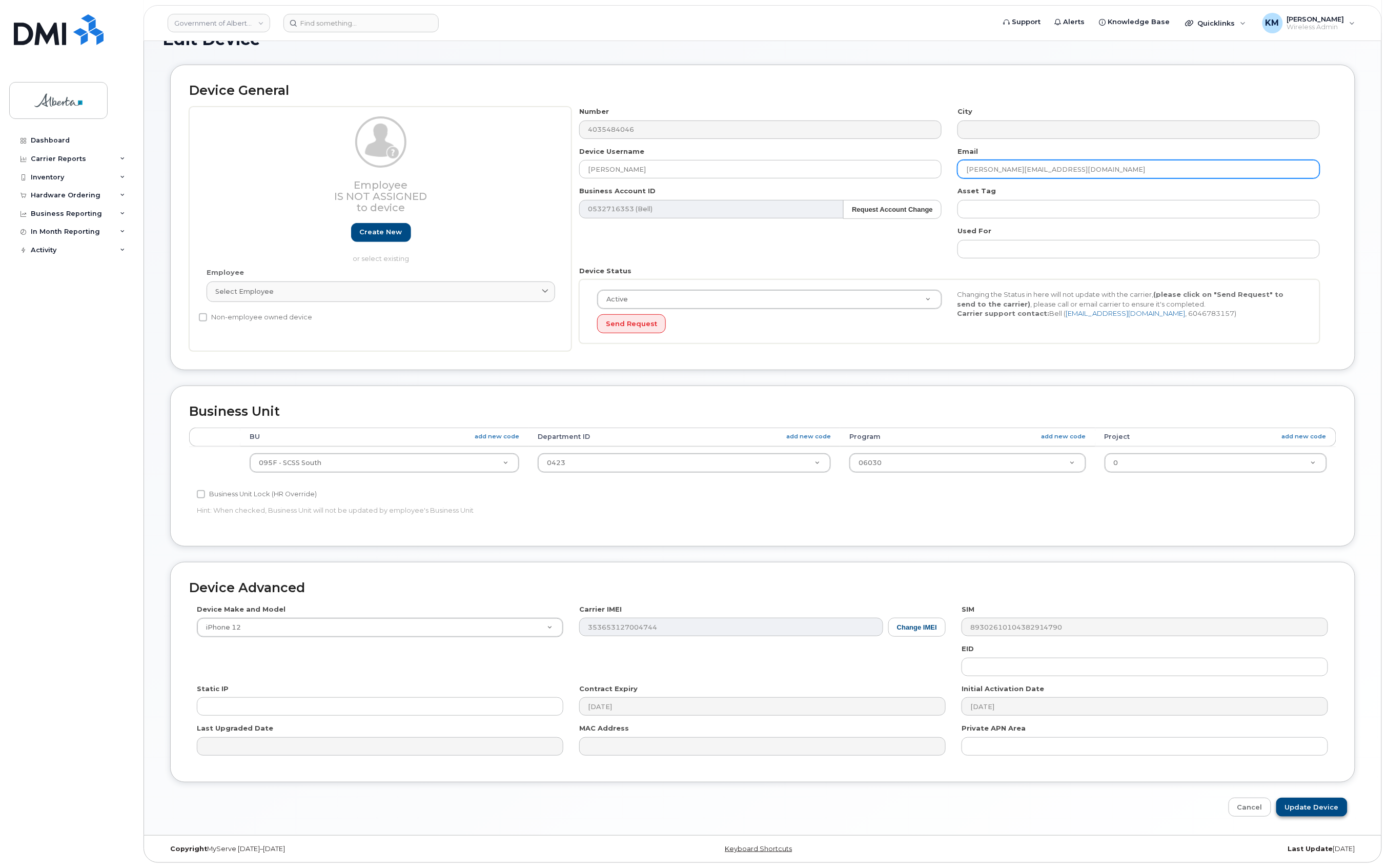
type input "Hannah.Thorne@gov.ab.ca"
click at [1312, 804] on input "Update Device" at bounding box center [1312, 807] width 71 height 19
type input "Saving..."
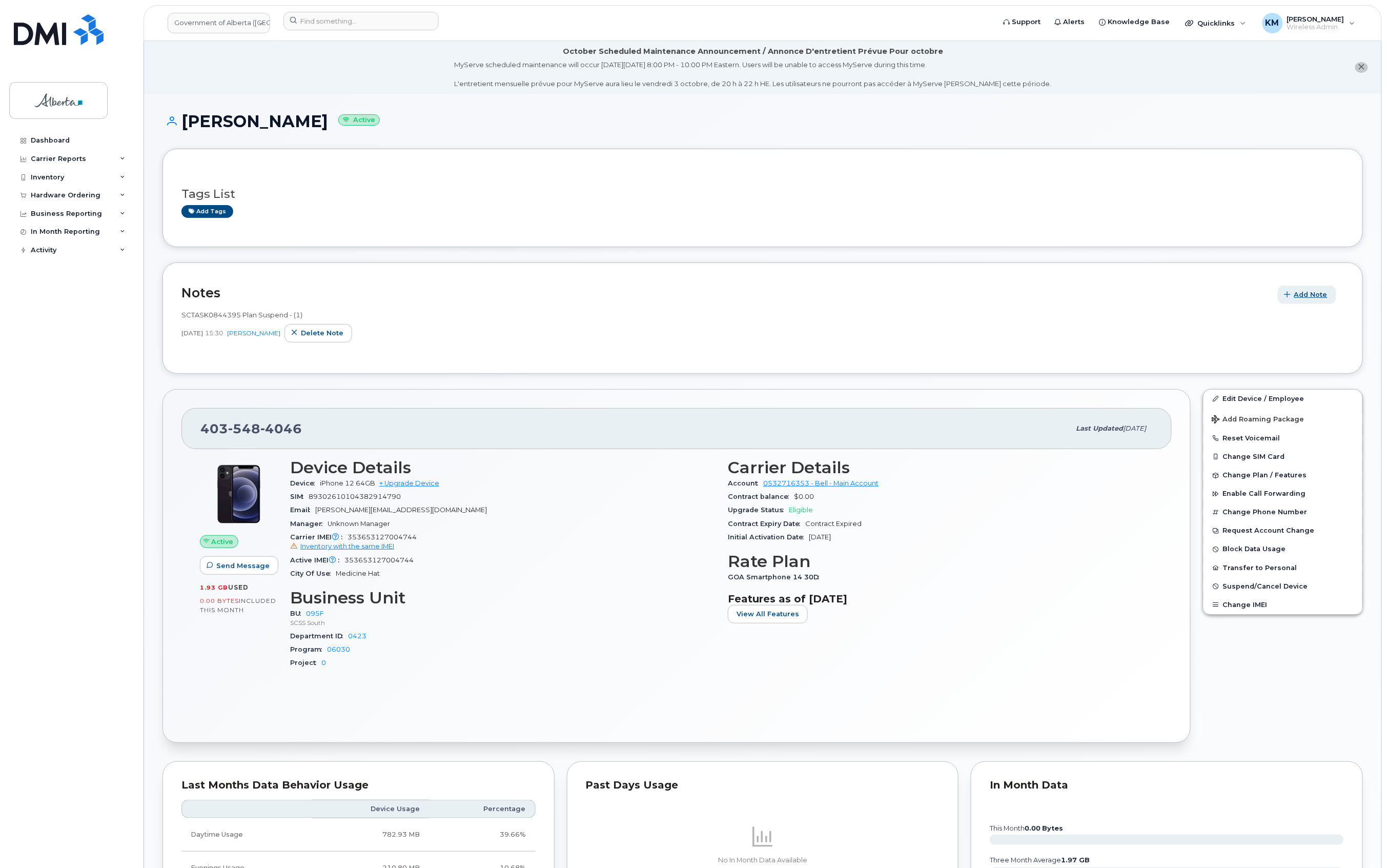
click at [1319, 295] on span "Add Note" at bounding box center [1311, 294] width 34 height 10
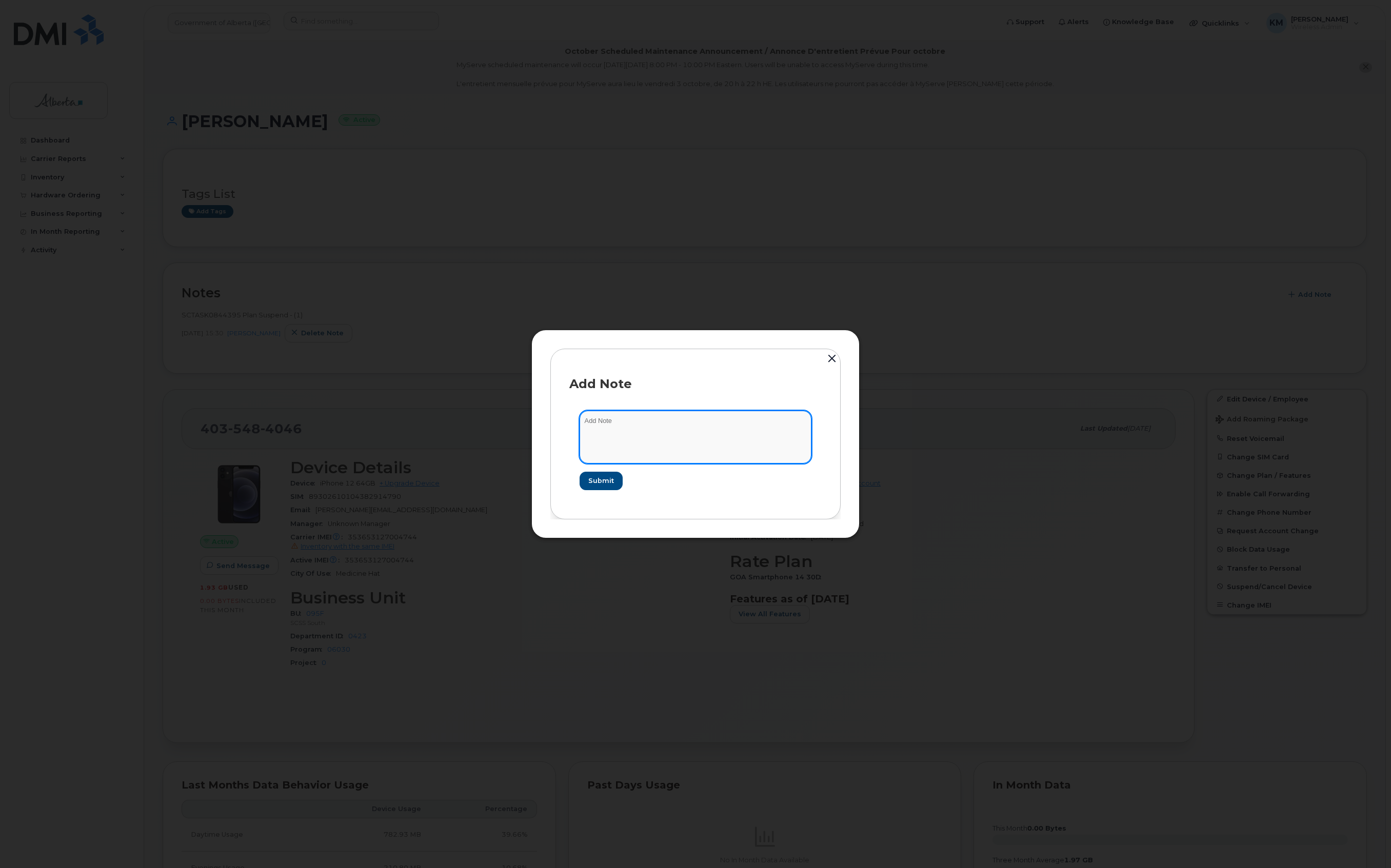
click at [725, 415] on textarea at bounding box center [695, 436] width 232 height 52
type textarea "s"
click at [684, 415] on textarea "SCTASK0861101 -" at bounding box center [695, 436] width 232 height 52
paste textarea "Device Plan Reassign - (2)"
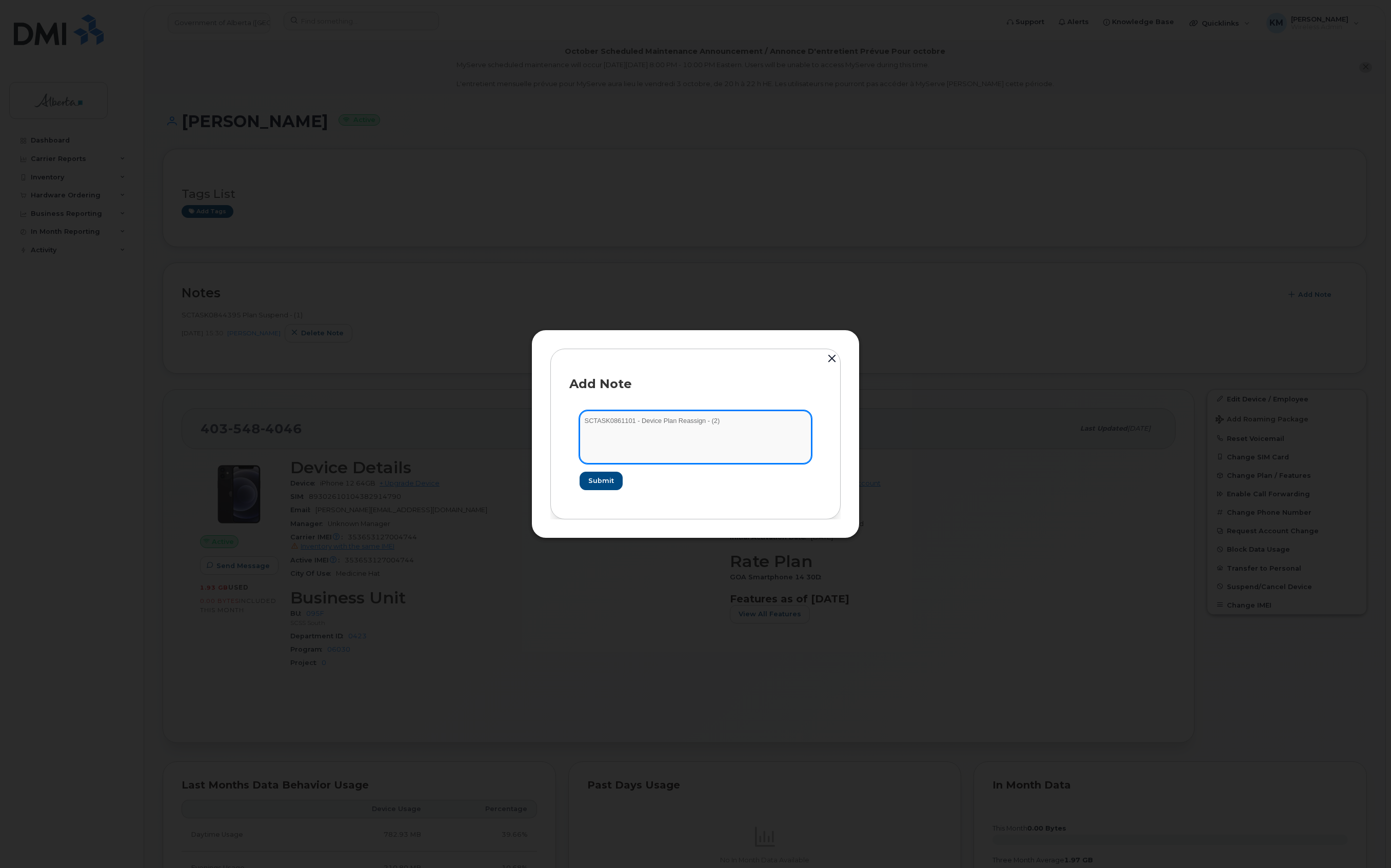
type textarea "SCTASK0861101 - Device Plan Reassign - (2)"
click at [577, 478] on form "SCTASK0861101 - Device Plan Reassign - (2) Submit" at bounding box center [695, 450] width 253 height 99
click at [604, 480] on span "Submit" at bounding box center [600, 480] width 26 height 10
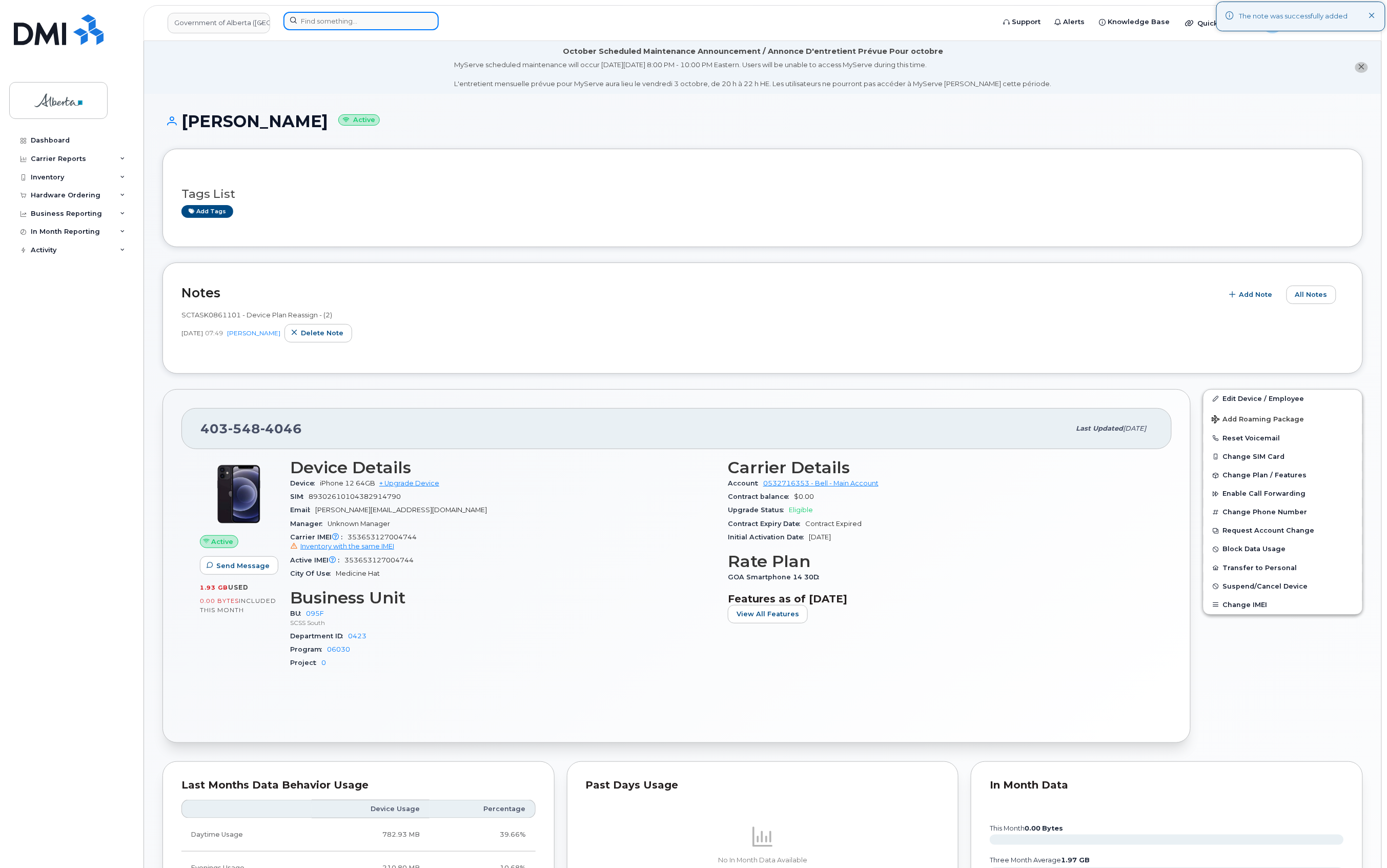
click at [382, 25] on input at bounding box center [361, 21] width 155 height 18
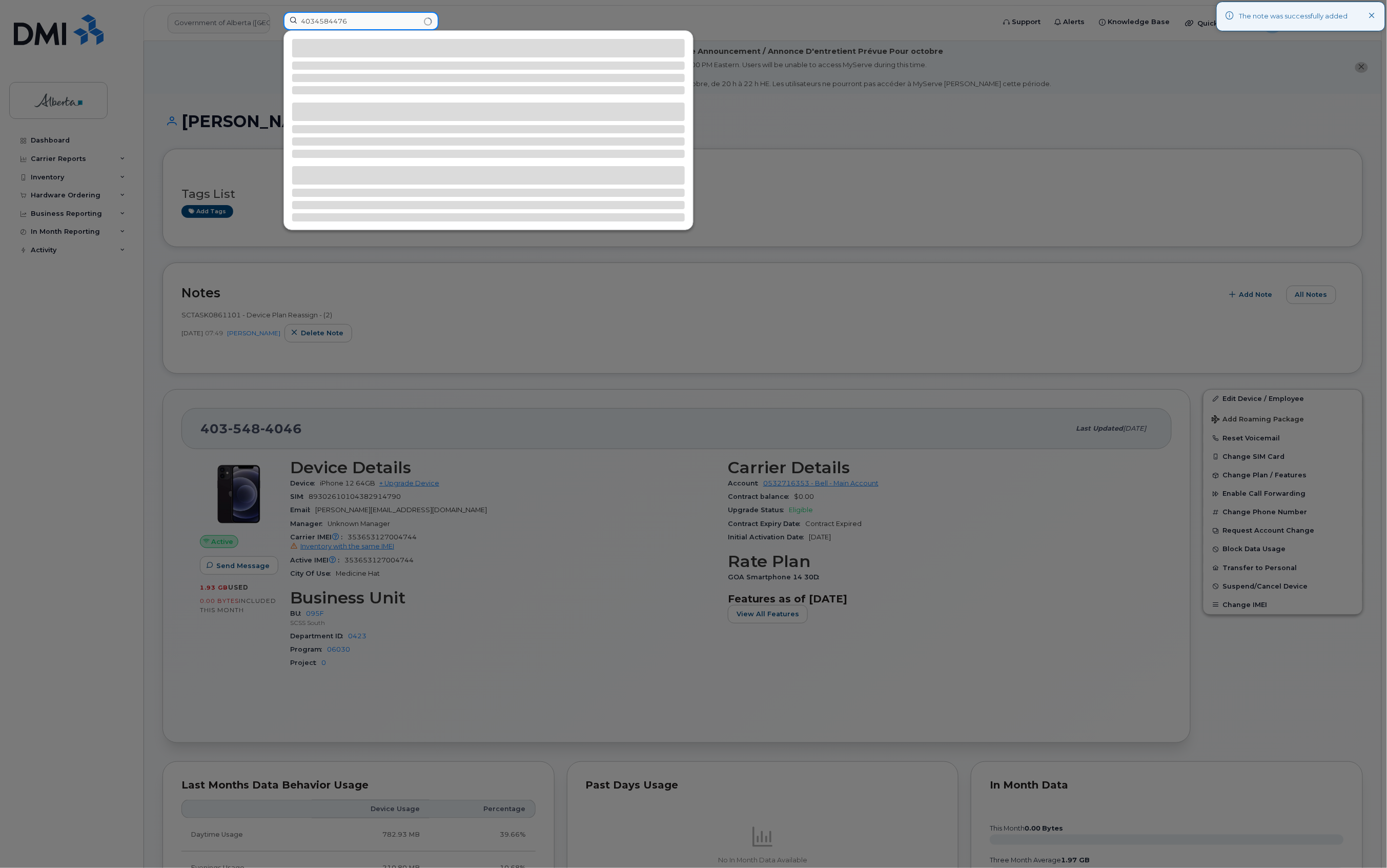
type input "4034584476"
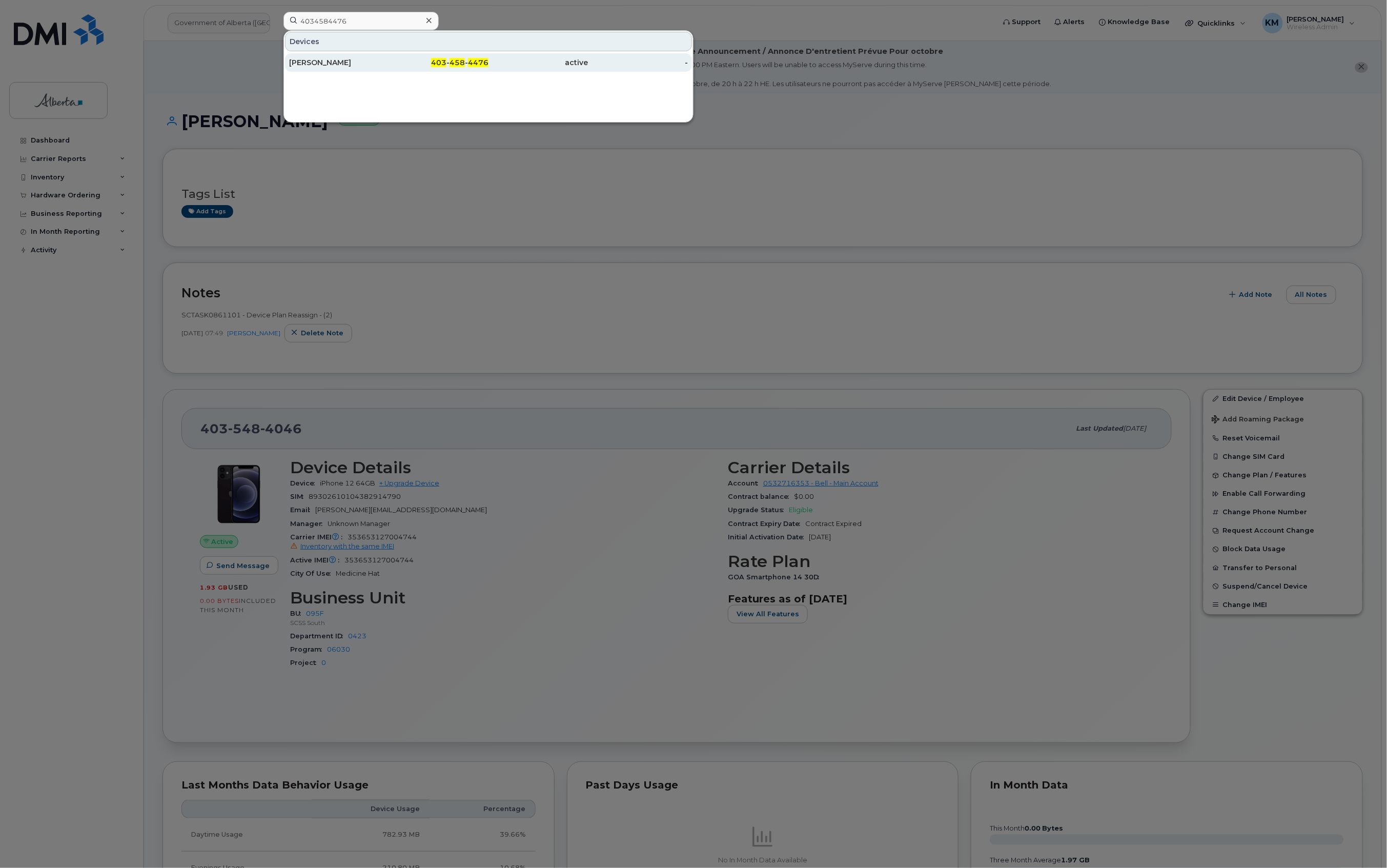
click at [376, 58] on div "[PERSON_NAME]" at bounding box center [339, 62] width 100 height 10
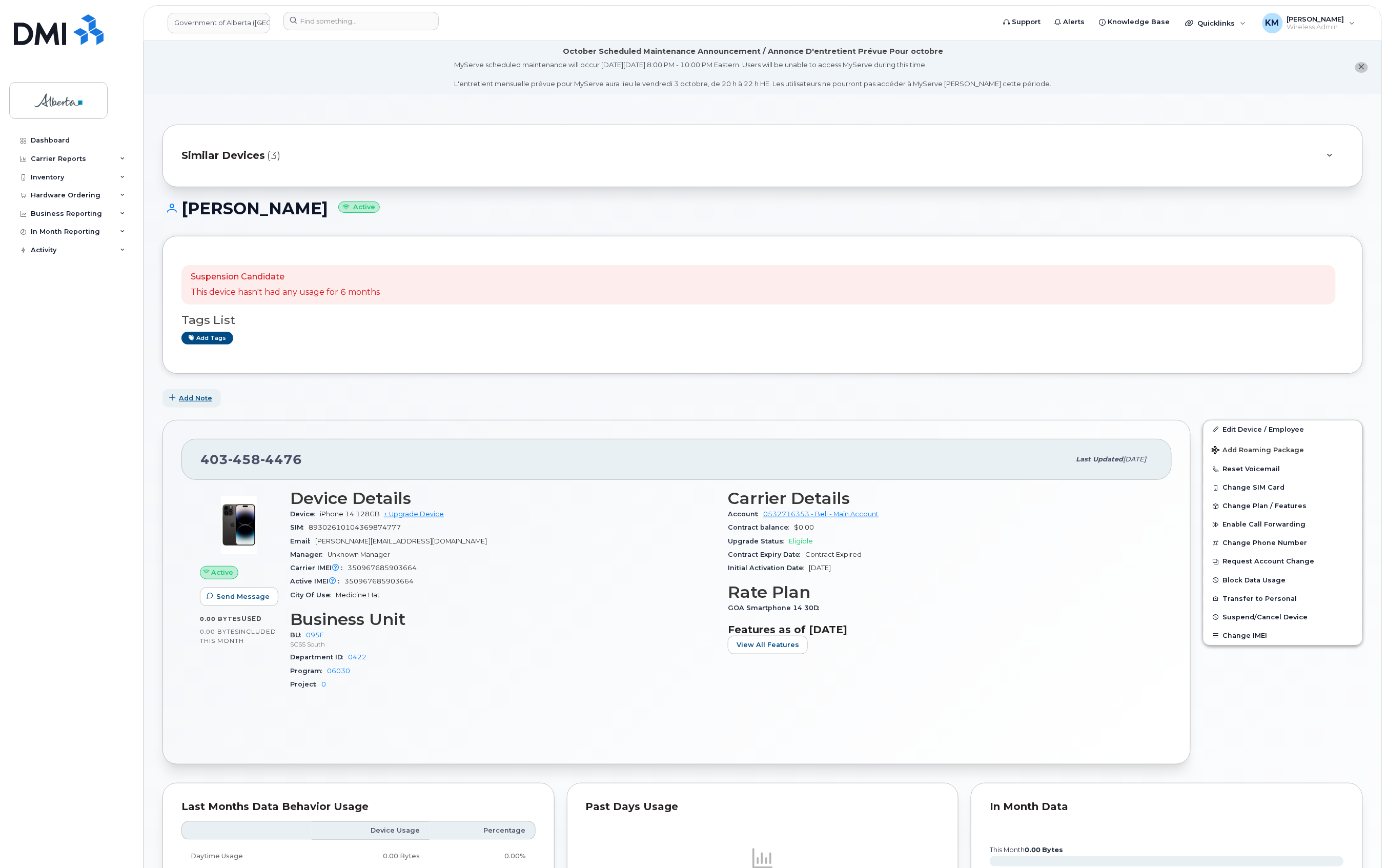
click at [203, 398] on span "Add Note" at bounding box center [195, 398] width 34 height 10
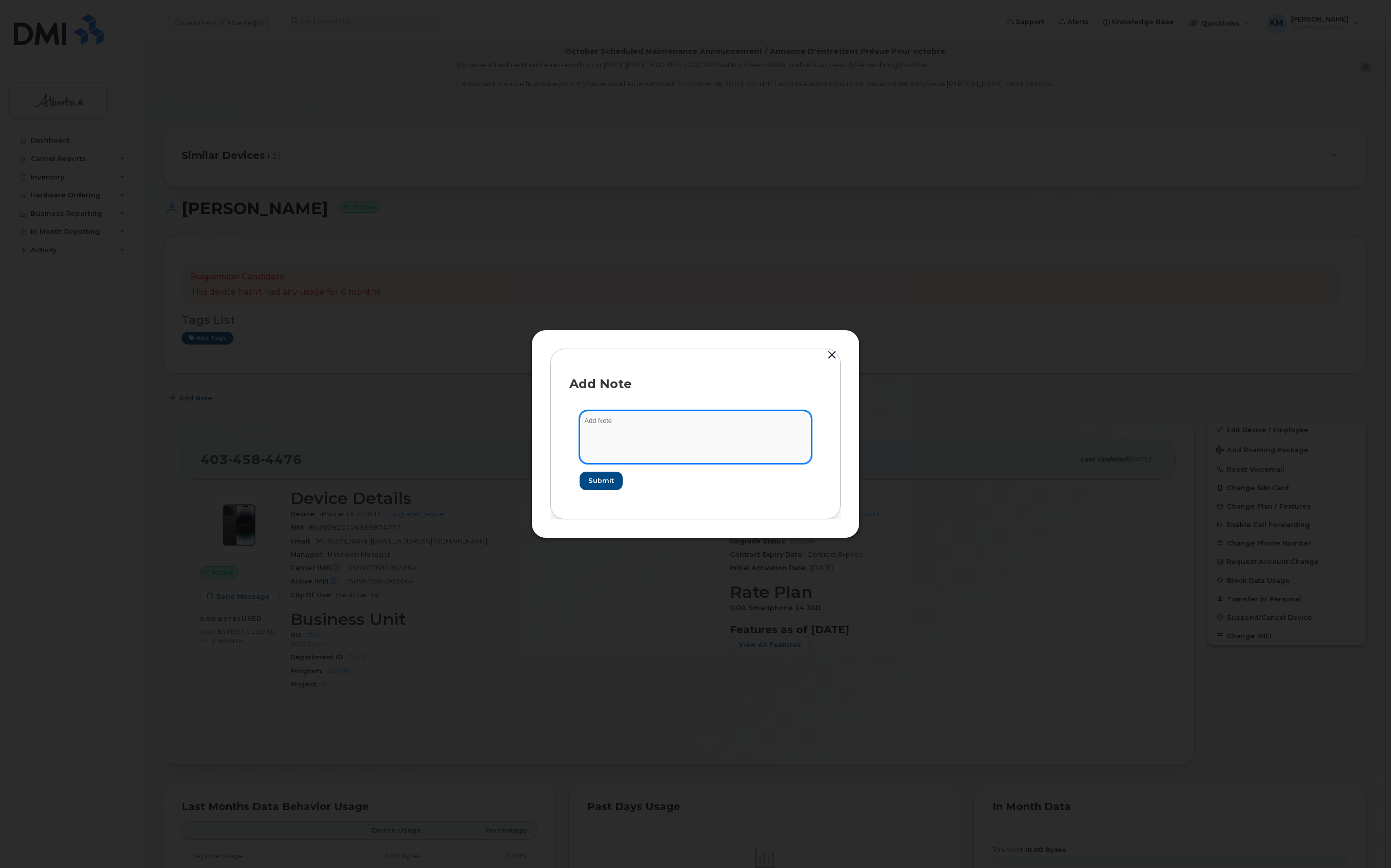
click at [653, 433] on textarea at bounding box center [695, 436] width 232 height 52
type textarea "s"
paste textarea "Device Plan Reassign - (2)"
type textarea "SCTASK0861101 - Device Plan Reassign - (2)"
click at [596, 478] on span "Submit" at bounding box center [600, 480] width 26 height 10
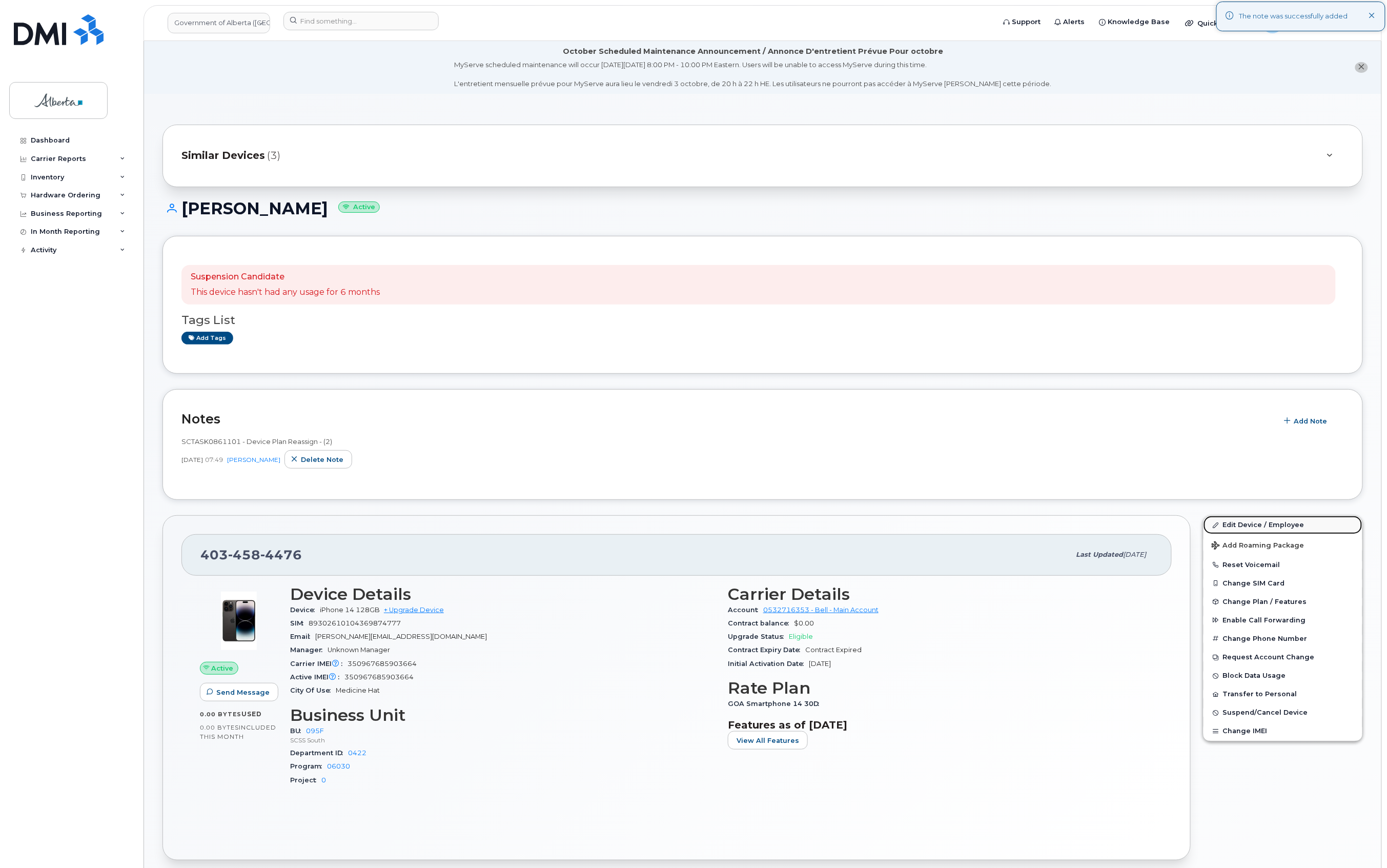
click at [1278, 522] on link "Edit Device / Employee" at bounding box center [1283, 525] width 159 height 18
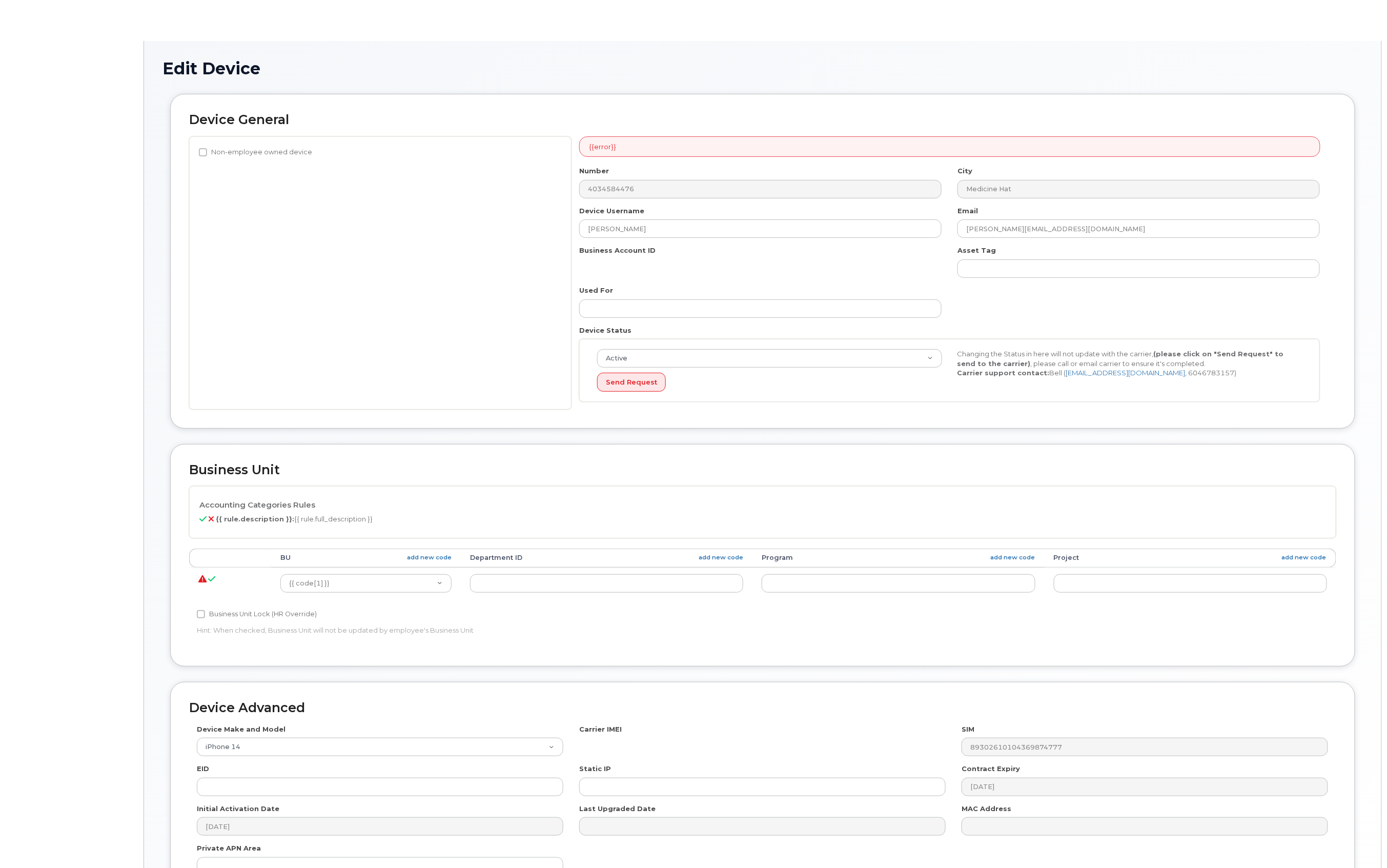
select select "4749750"
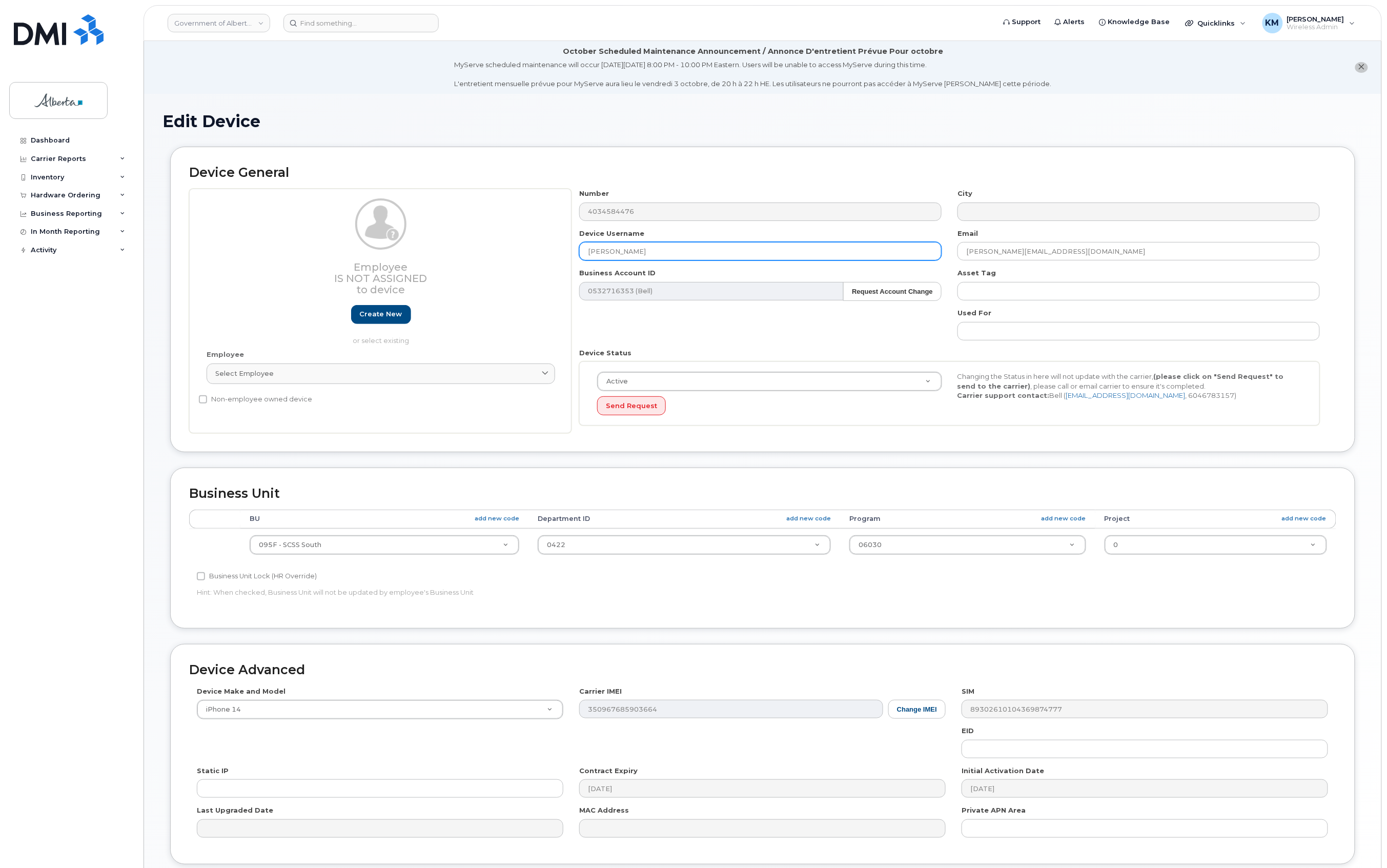
drag, startPoint x: 665, startPoint y: 252, endPoint x: 571, endPoint y: 253, distance: 94.0
click at [572, 253] on div "Device Username [PERSON_NAME]" at bounding box center [761, 244] width 378 height 32
paste input "[PERSON_NAME]"
type input "[PERSON_NAME]"
drag, startPoint x: 1077, startPoint y: 253, endPoint x: 957, endPoint y: 255, distance: 120.0
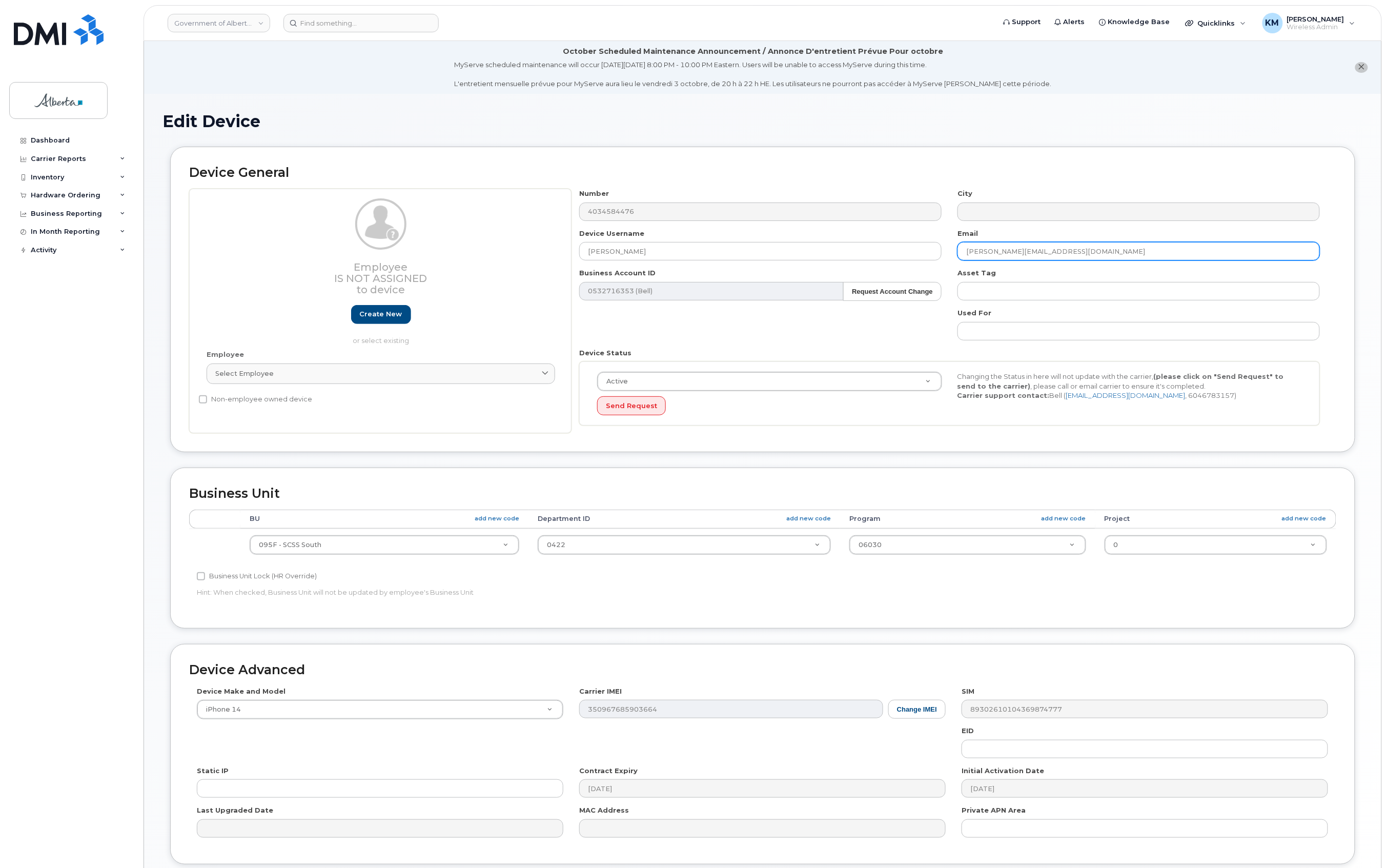
click at [957, 255] on input "[PERSON_NAME][EMAIL_ADDRESS][DOMAIN_NAME]" at bounding box center [1139, 251] width 363 height 18
paste input "[PERSON_NAME].[PERSON_NAME]"
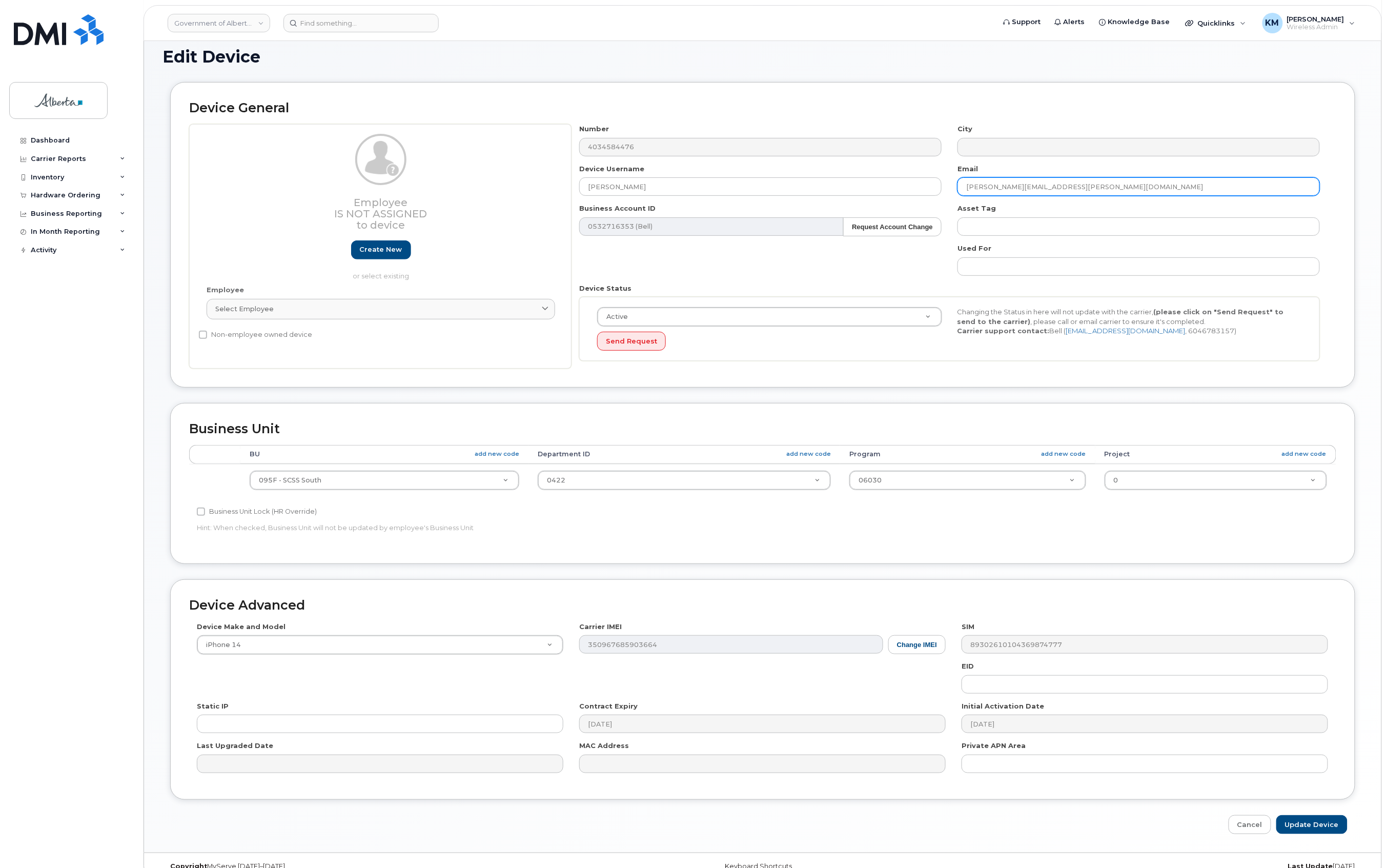
scroll to position [85, 0]
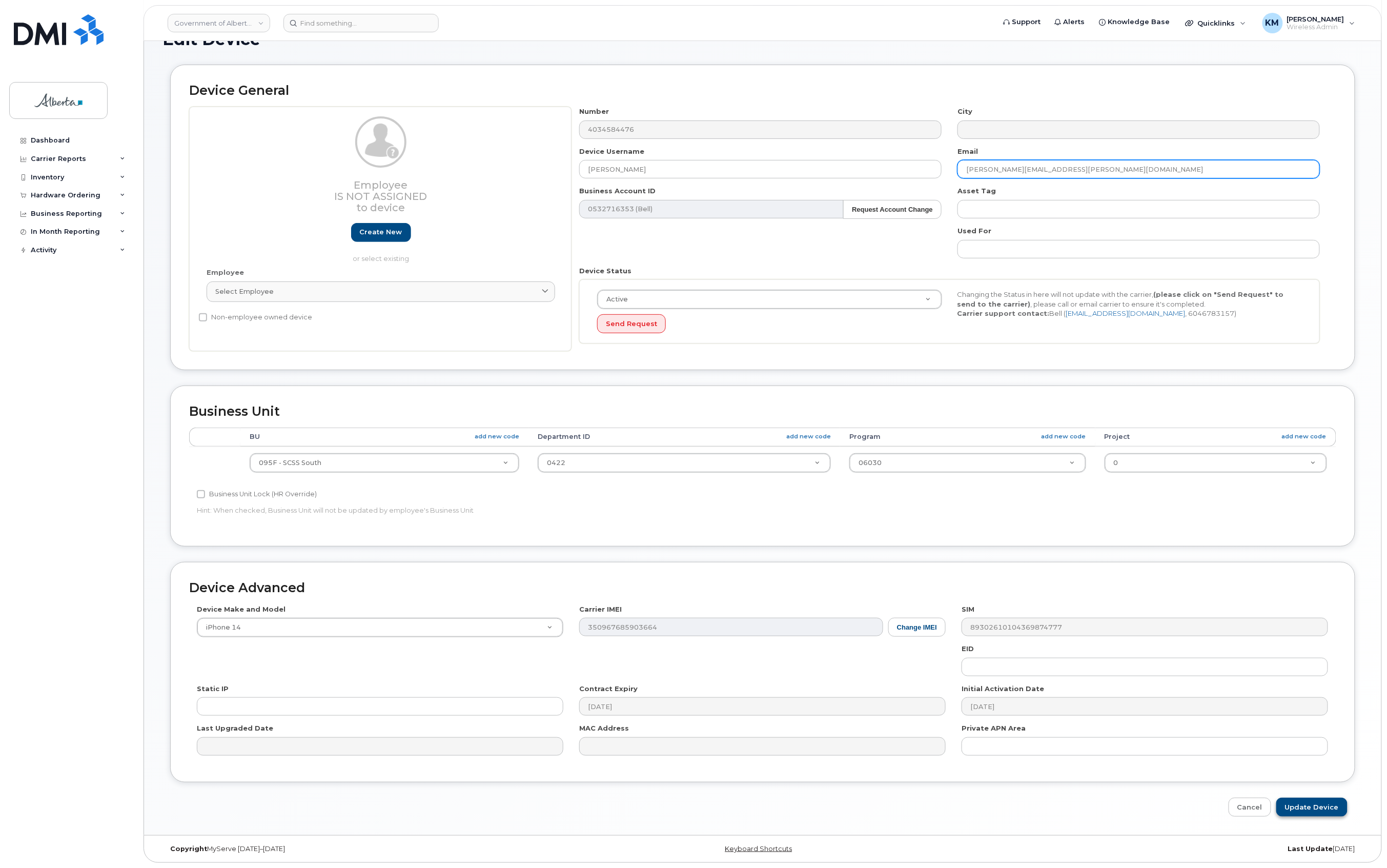
type input "[PERSON_NAME][EMAIL_ADDRESS][PERSON_NAME][DOMAIN_NAME]"
click at [1311, 804] on input "Update Device" at bounding box center [1312, 807] width 71 height 19
type input "Saving..."
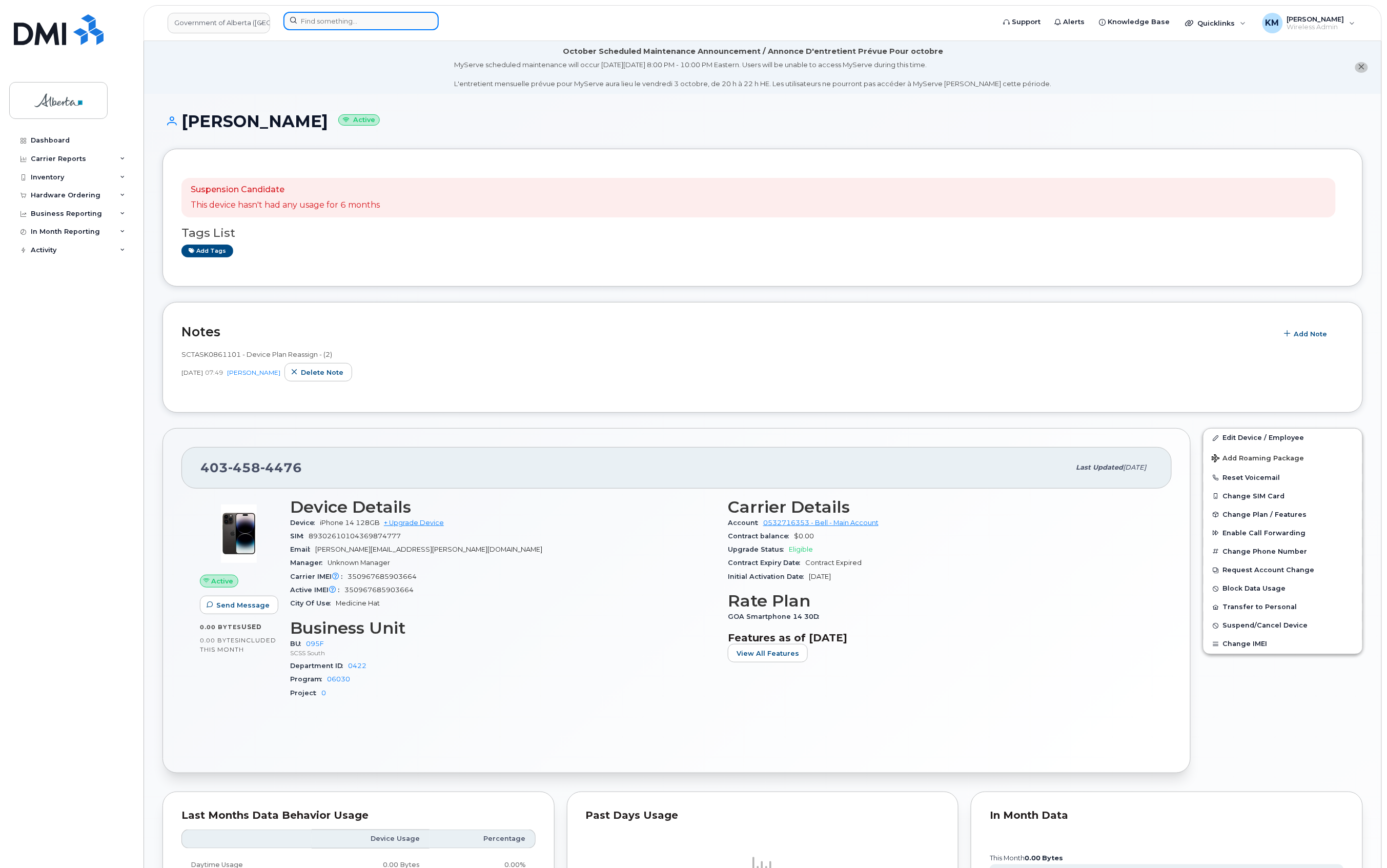
click at [382, 26] on input at bounding box center [361, 21] width 155 height 18
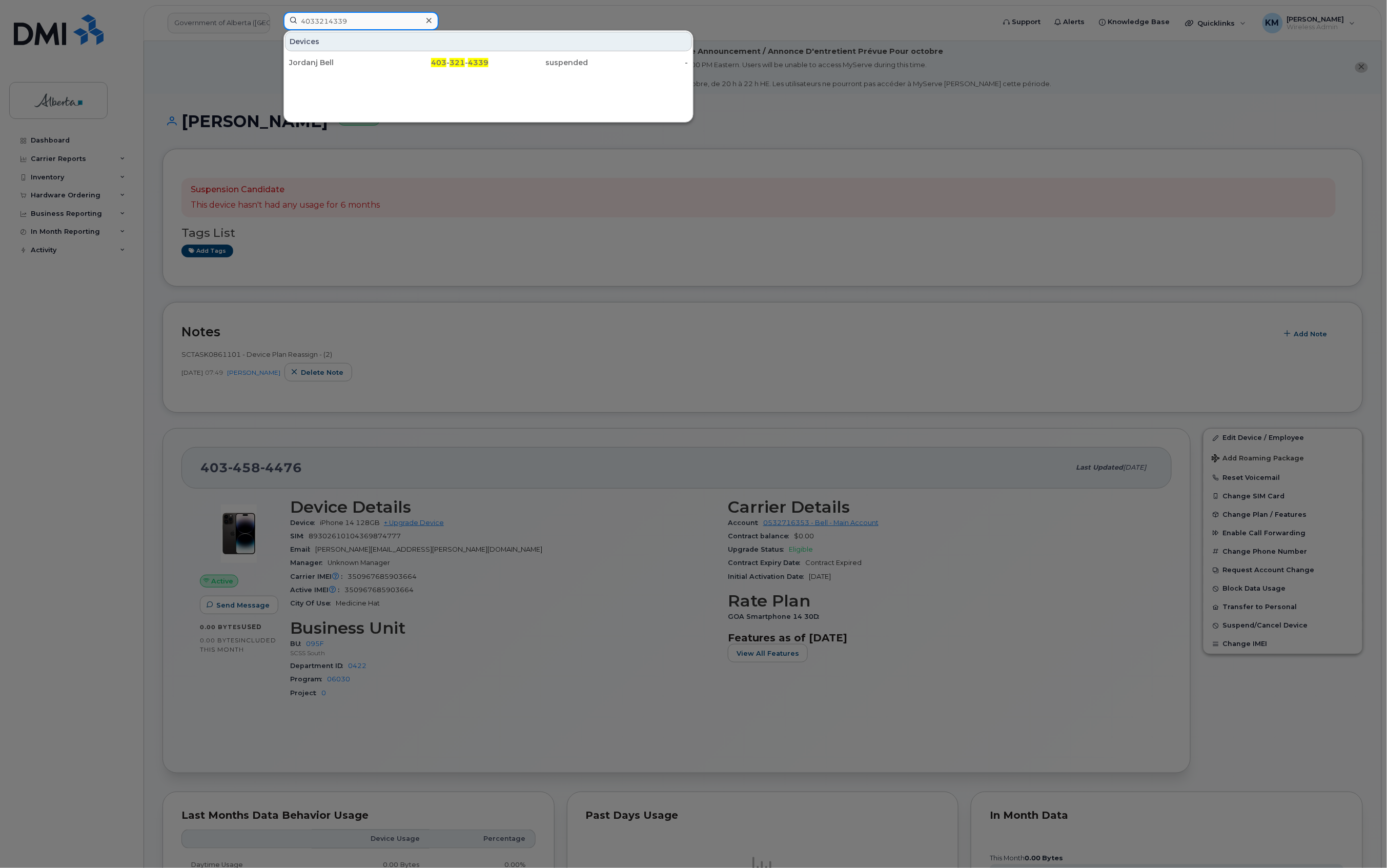
type input "4033214339"
click at [376, 57] on div "Jordanj Bell" at bounding box center [339, 62] width 100 height 18
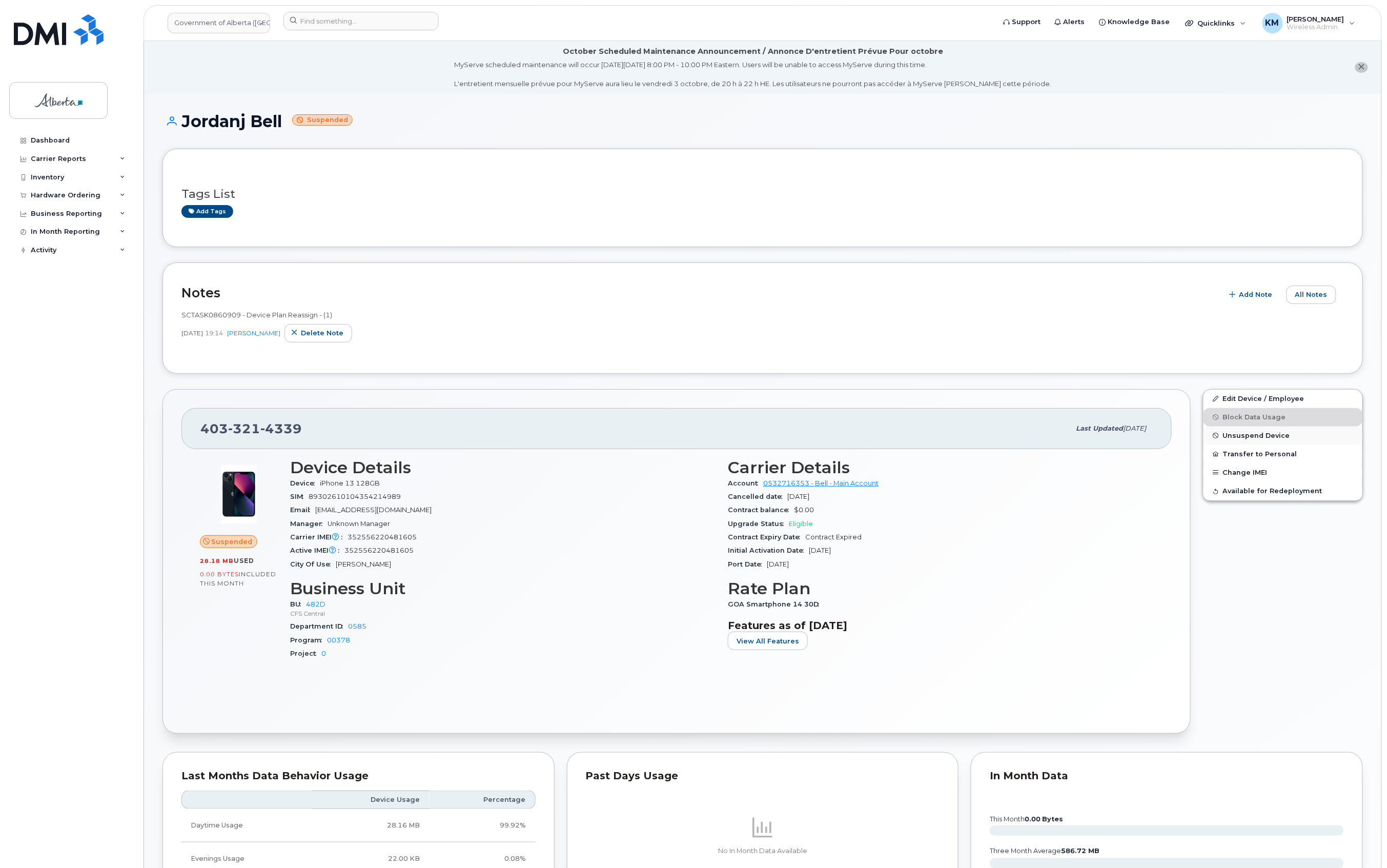
click at [1258, 433] on span "Unsuspend Device" at bounding box center [1258, 435] width 67 height 7
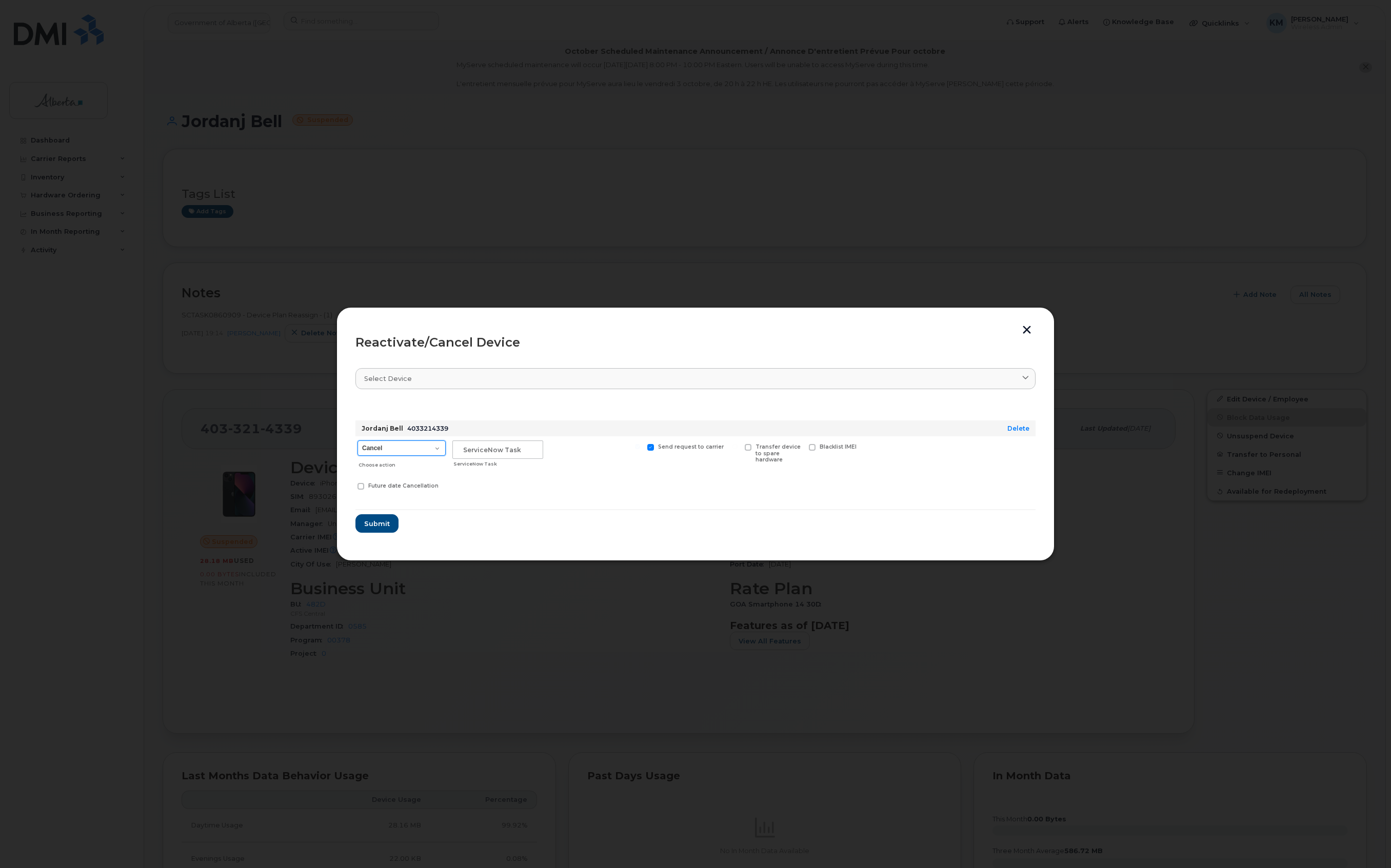
click at [420, 447] on select "Cancel Suspend - Extend Suspension Reactivate" at bounding box center [401, 448] width 88 height 16
select select "[object Object]"
click at [358, 440] on select "Cancel Suspend - Extend Suspension Reactivate" at bounding box center [401, 448] width 88 height 16
click at [499, 450] on input "text" at bounding box center [498, 450] width 91 height 18
type input "SCTASK0862515"
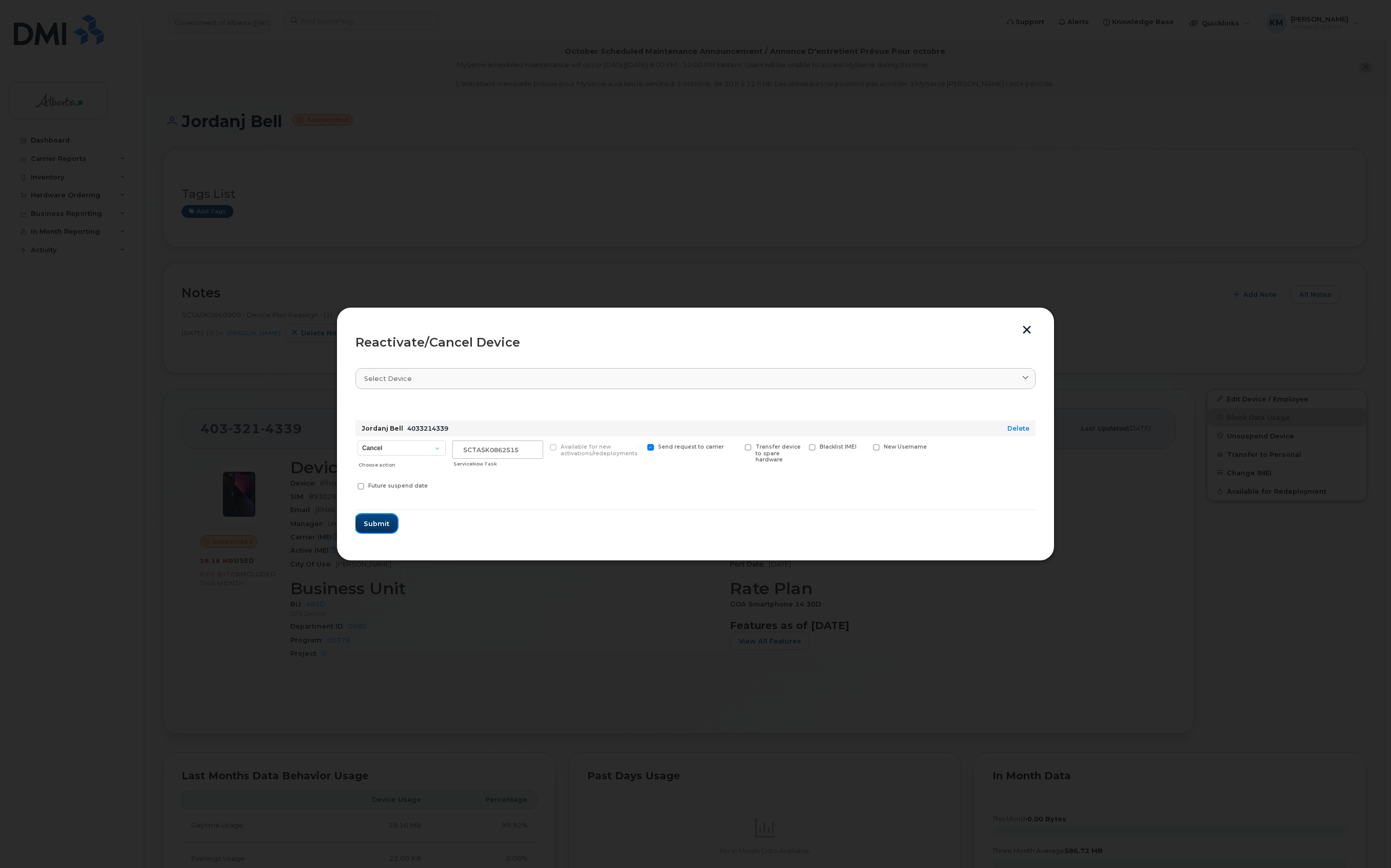
click at [362, 519] on button "Submit" at bounding box center [377, 523] width 42 height 18
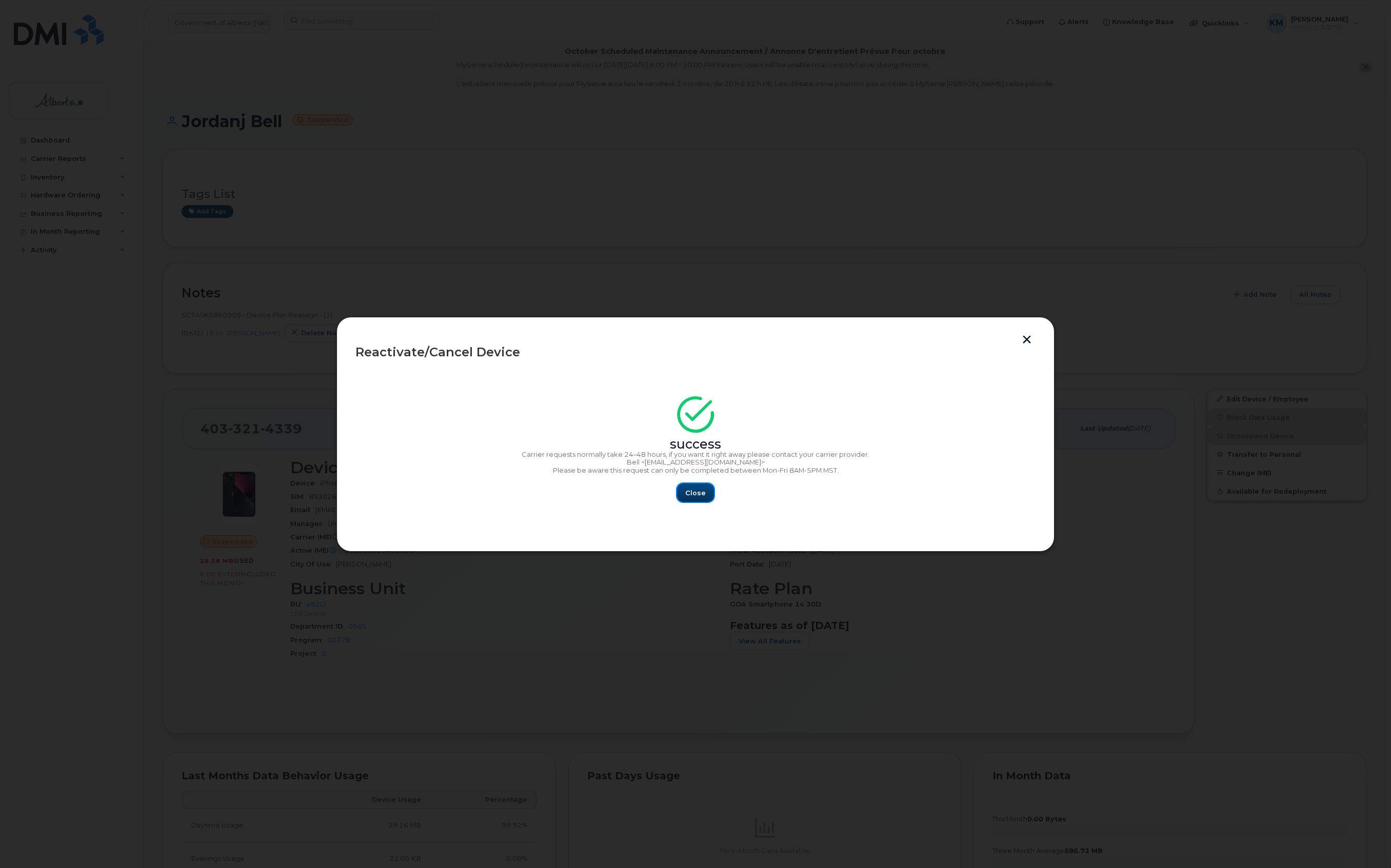
click at [705, 495] on button "Close" at bounding box center [695, 492] width 36 height 18
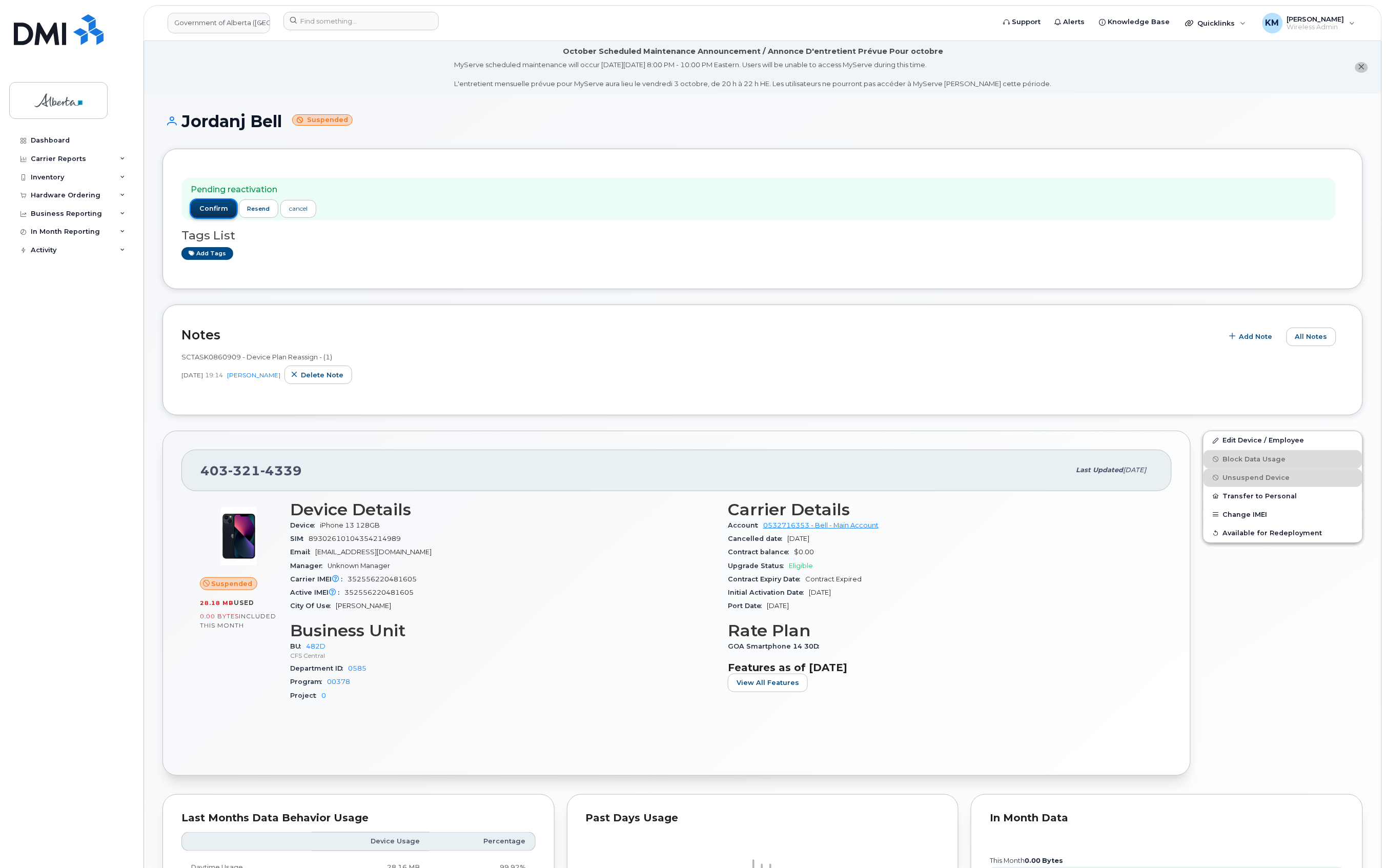
click at [220, 201] on button "confirm" at bounding box center [213, 209] width 47 height 18
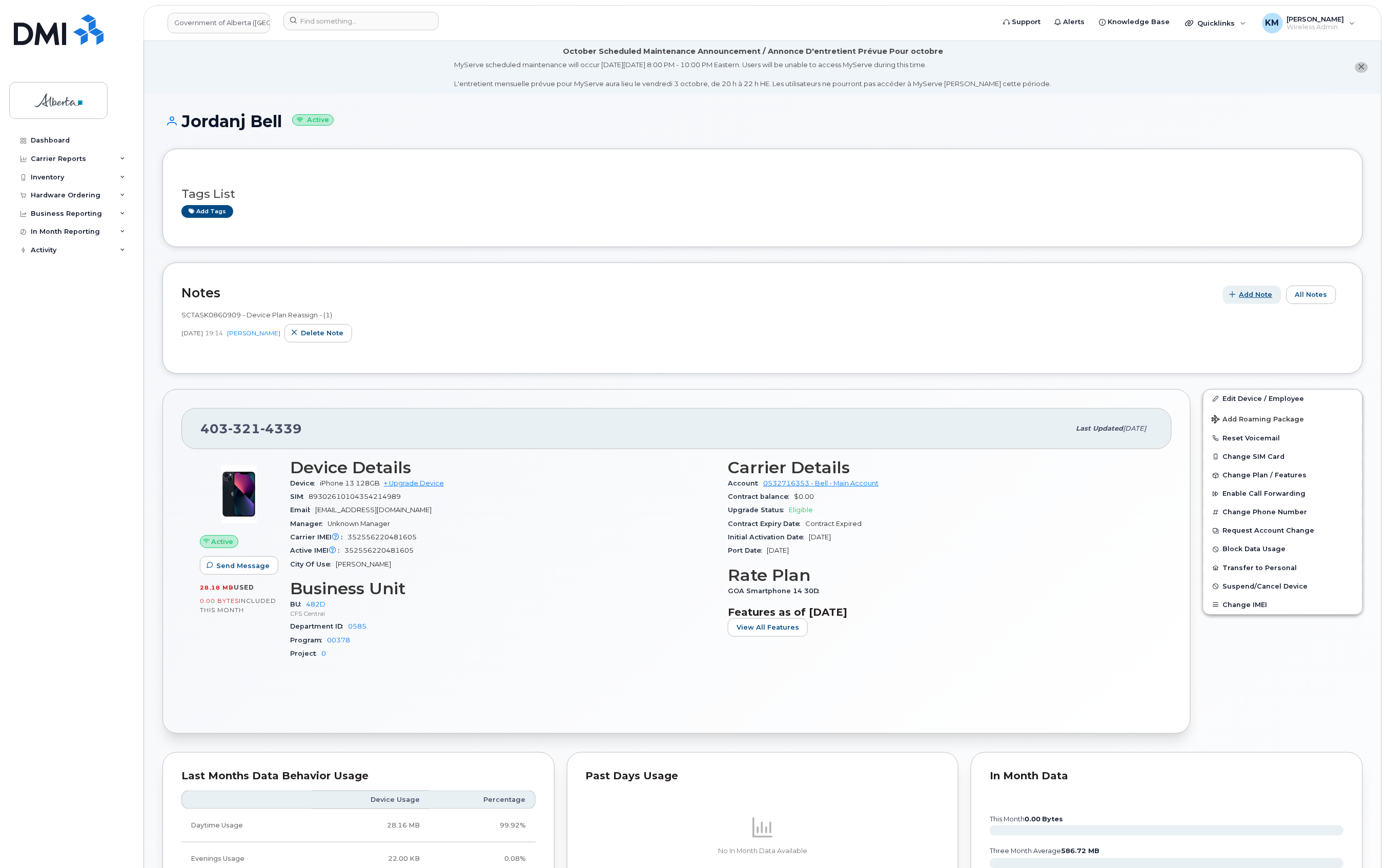
click at [1243, 291] on span "Add Note" at bounding box center [1257, 294] width 34 height 10
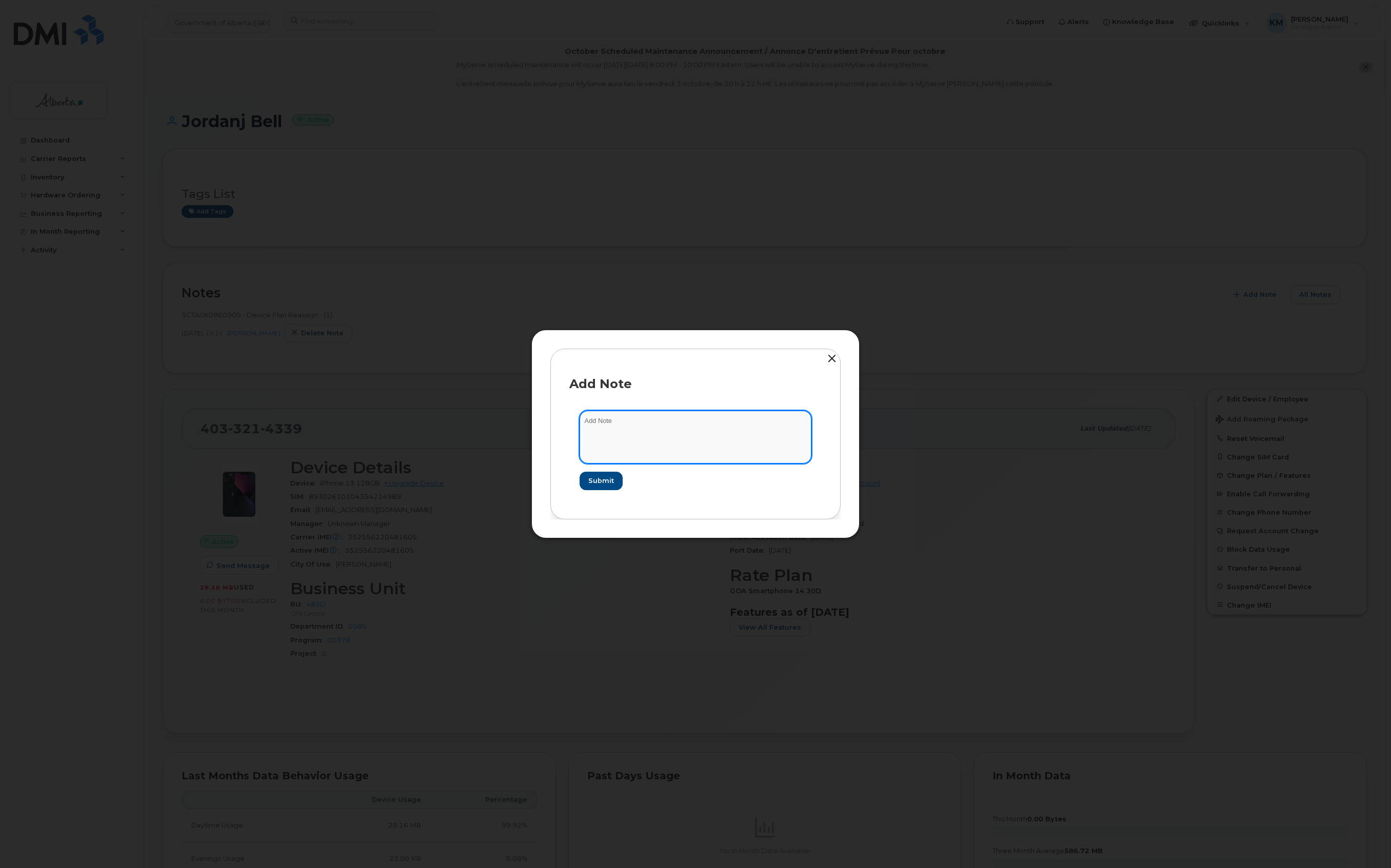
click at [732, 421] on textarea at bounding box center [695, 436] width 232 height 52
click at [669, 421] on textarea "SCTASK0862515 -" at bounding box center [695, 436] width 232 height 52
paste textarea "Plan Unsuspend - (1)"
type textarea "SCTASK0862515 - Plan Unsuspend - (1)"
click at [607, 485] on span "Submit" at bounding box center [600, 480] width 26 height 10
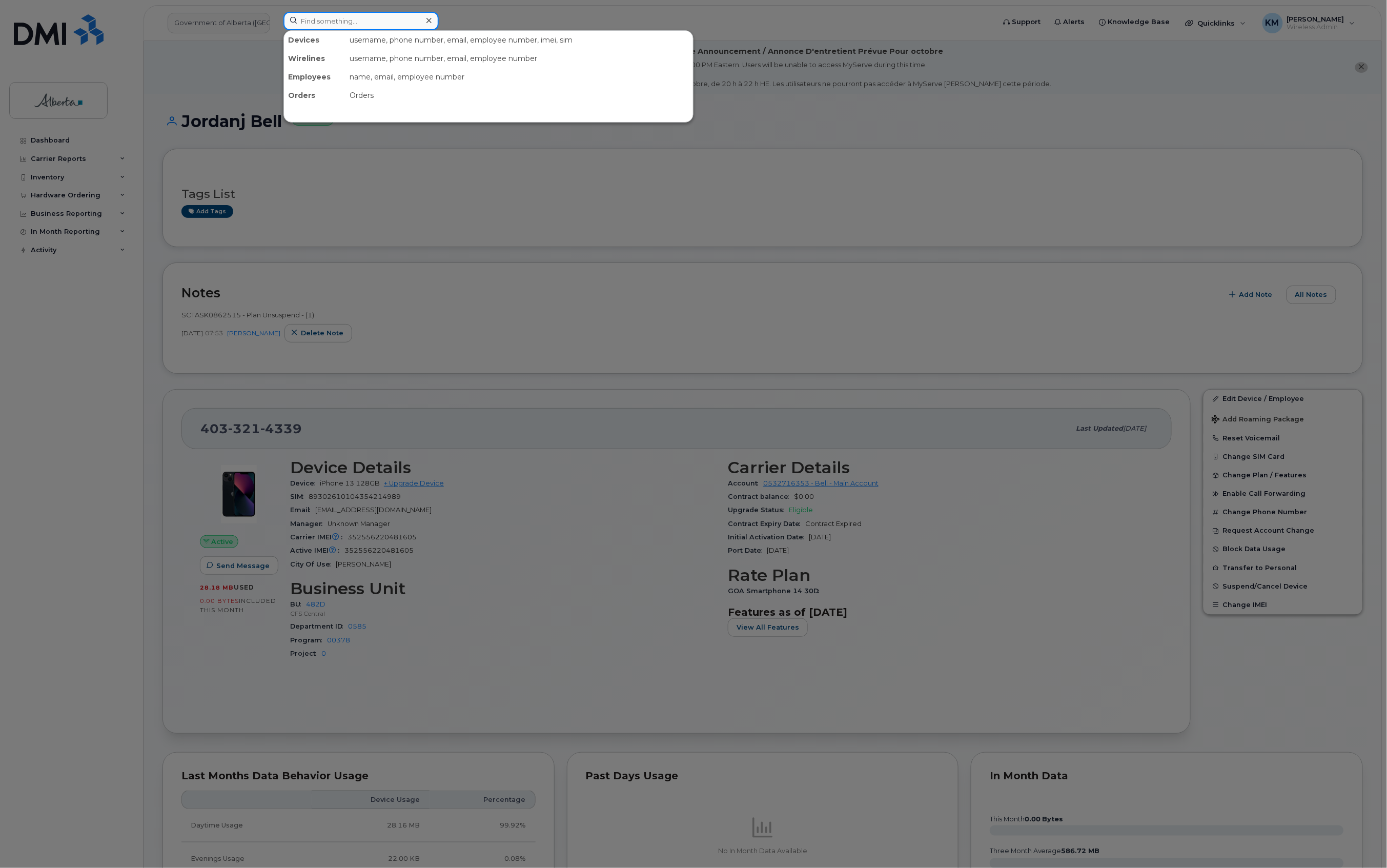
click at [359, 17] on input at bounding box center [361, 21] width 155 height 18
type input "5873387866"
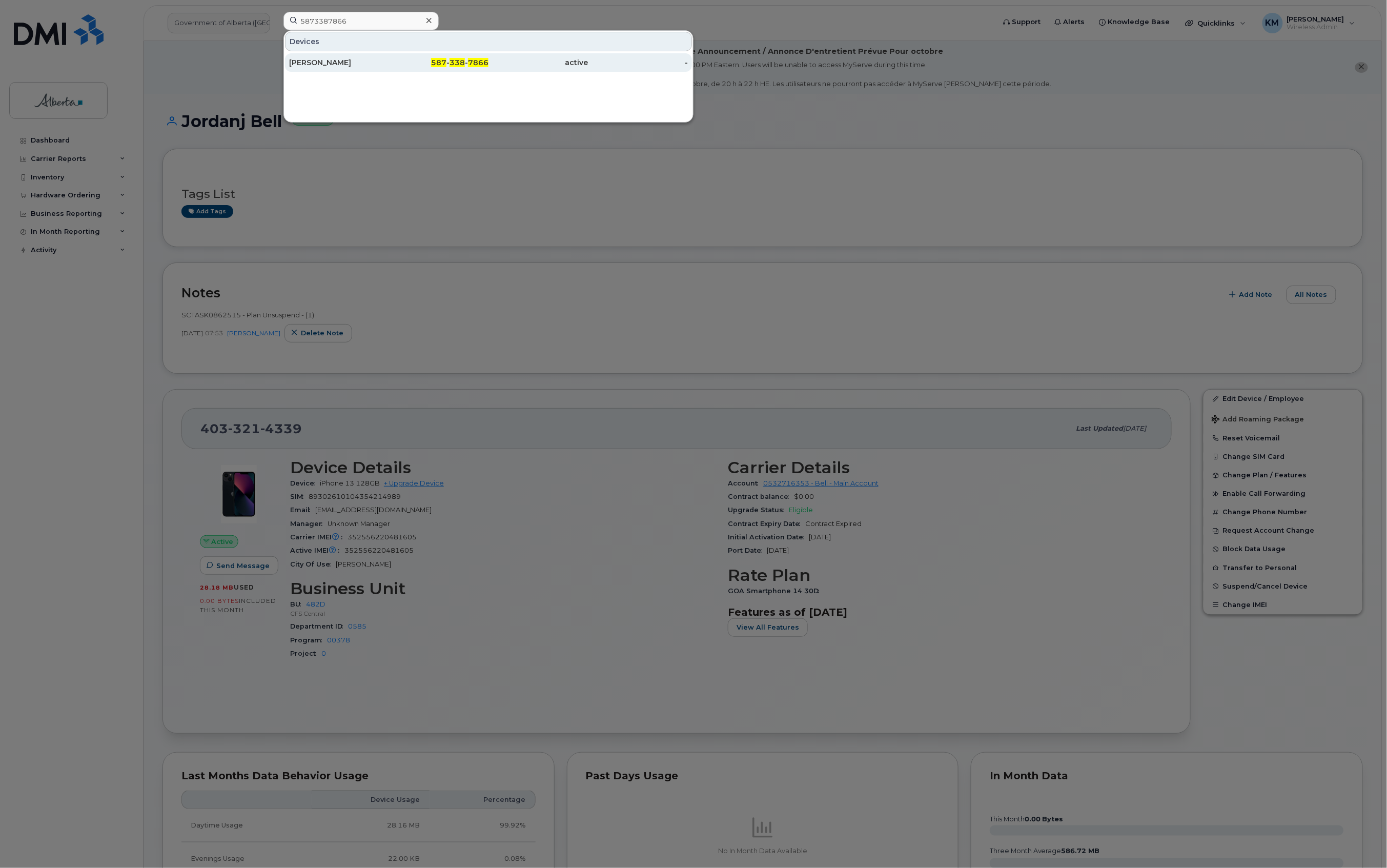
click at [361, 67] on div "Sarah Zitkus" at bounding box center [339, 62] width 100 height 10
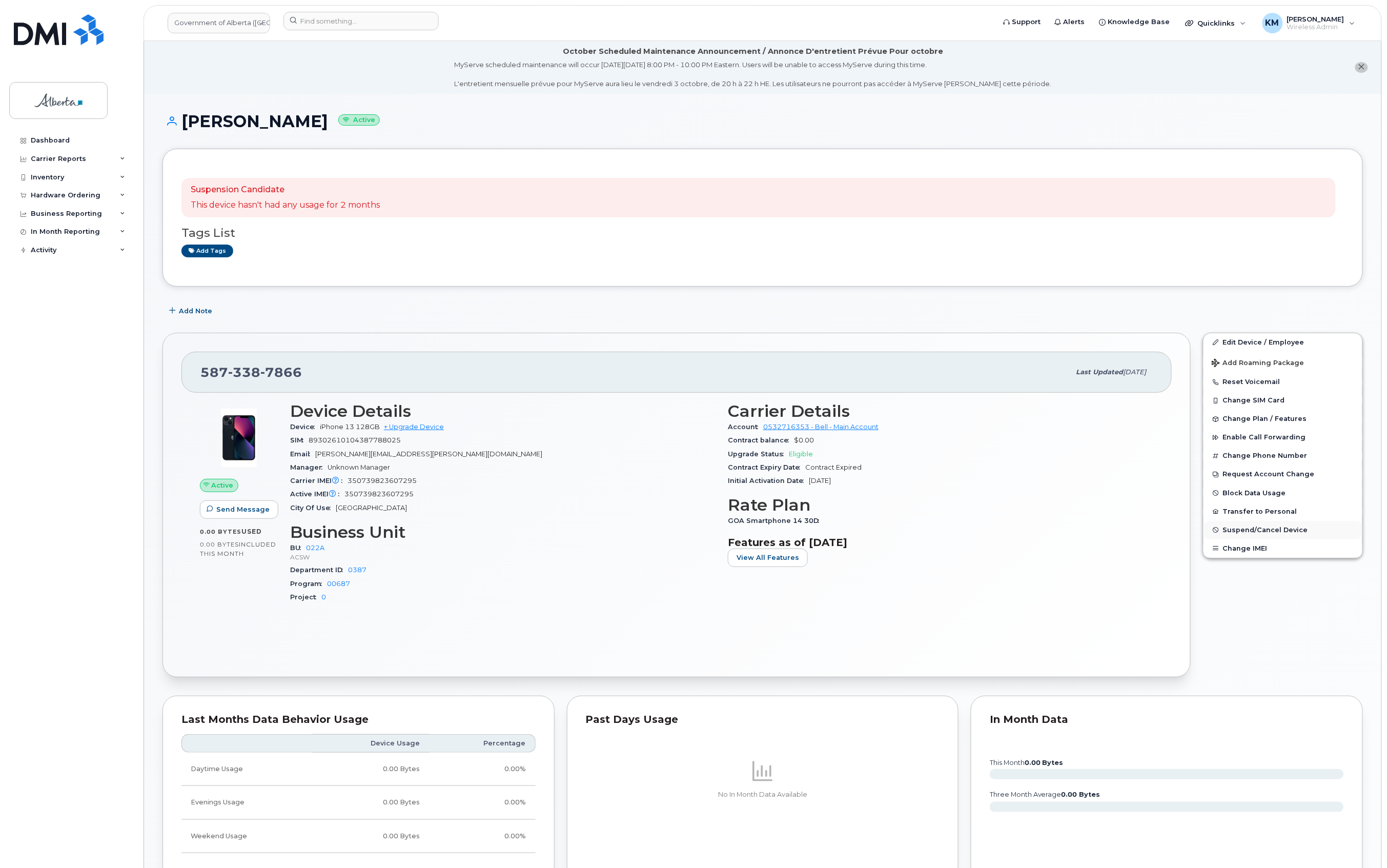
click at [1239, 527] on span "Suspend/Cancel Device" at bounding box center [1266, 530] width 85 height 7
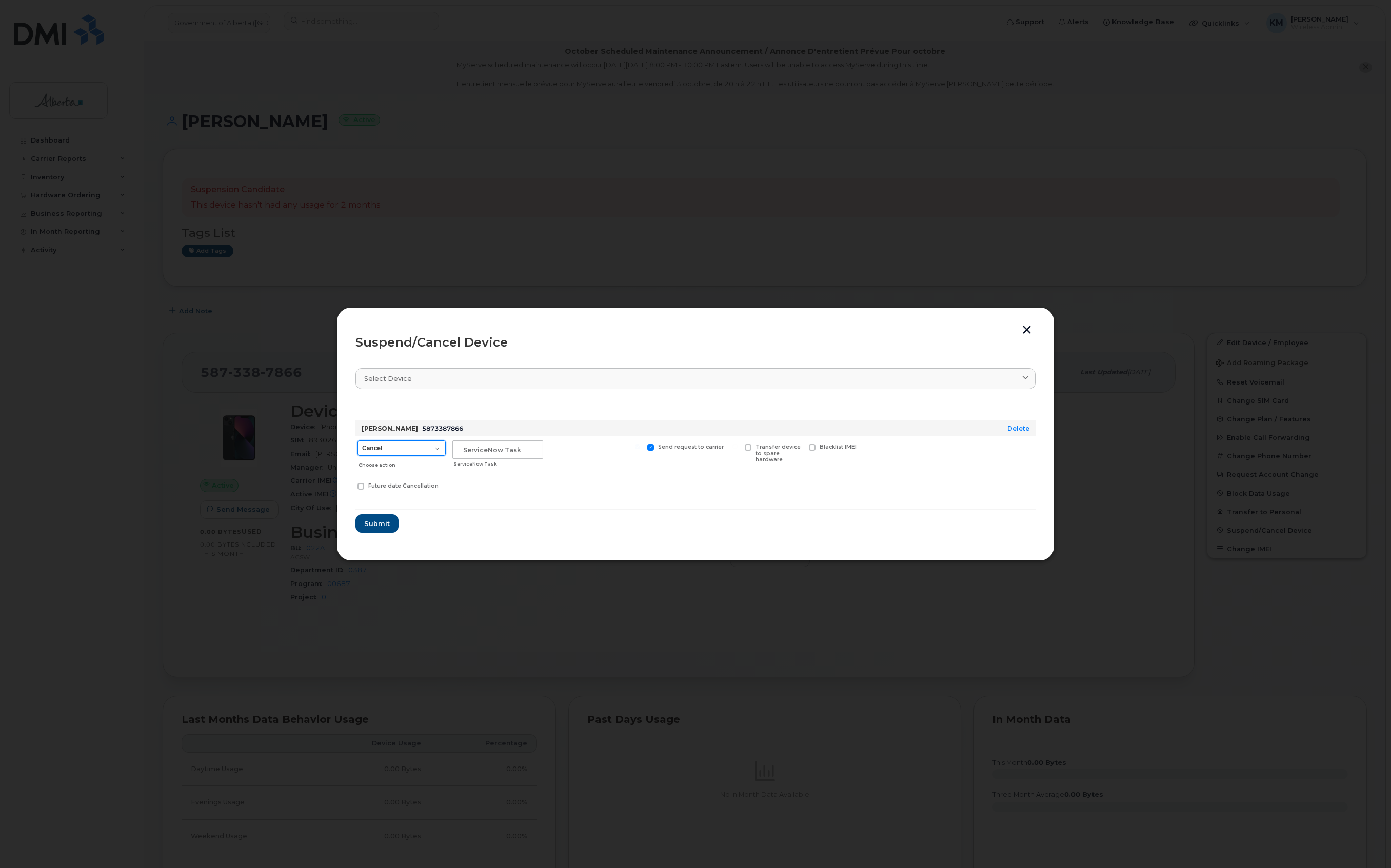
click at [420, 447] on select "Cancel Suspend - Extend Suspension Suspend - Reduced Rate Suspend - Lost Device…" at bounding box center [401, 448] width 88 height 16
select select "[object Object]"
click at [358, 440] on select "Cancel Suspend - Extend Suspension Suspend - Reduced Rate Suspend - Lost Device…" at bounding box center [401, 448] width 88 height 16
click at [492, 450] on input "text" at bounding box center [498, 450] width 91 height 18
type input "sCTASK0862732"
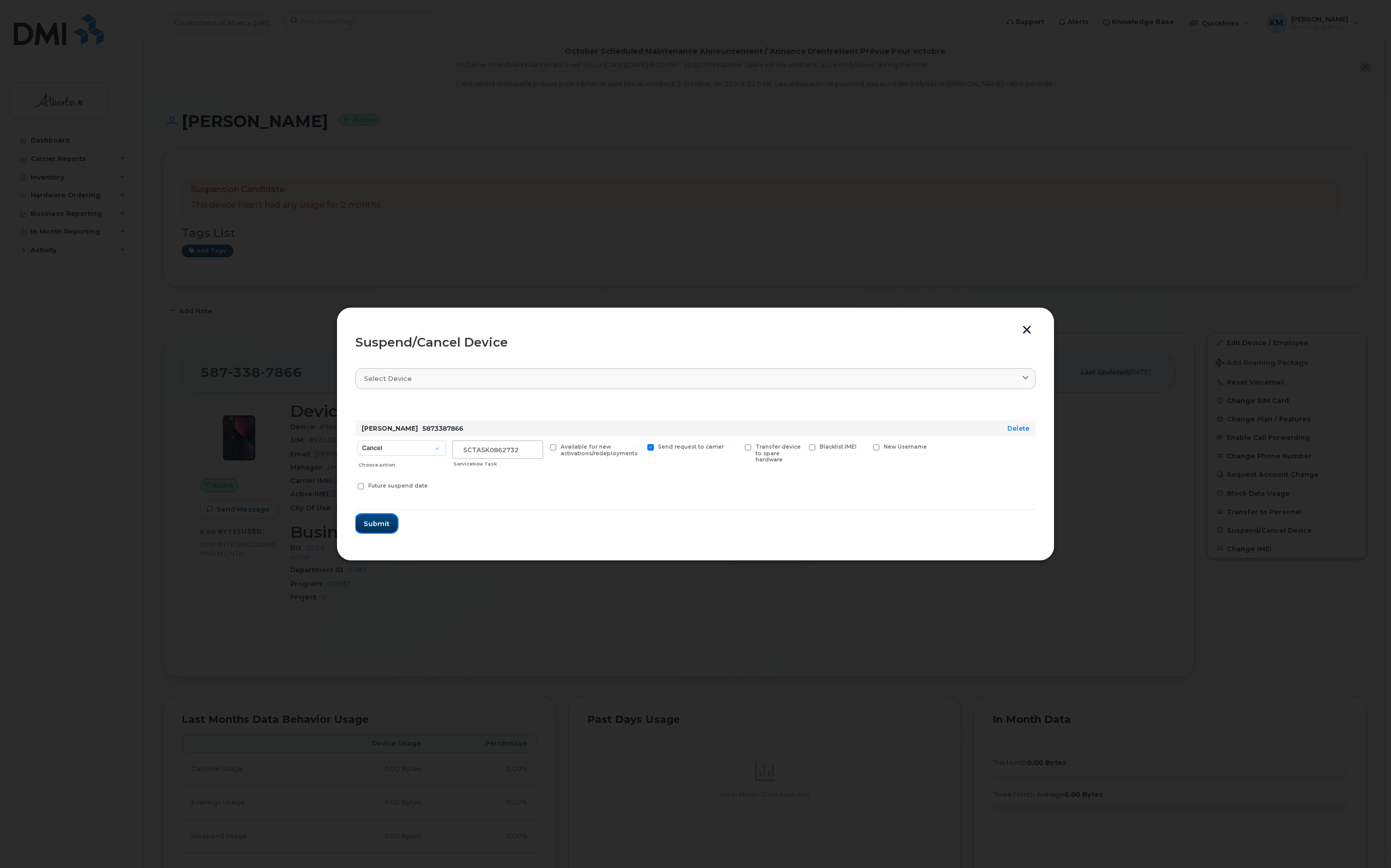
click at [376, 526] on span "Submit" at bounding box center [377, 523] width 26 height 10
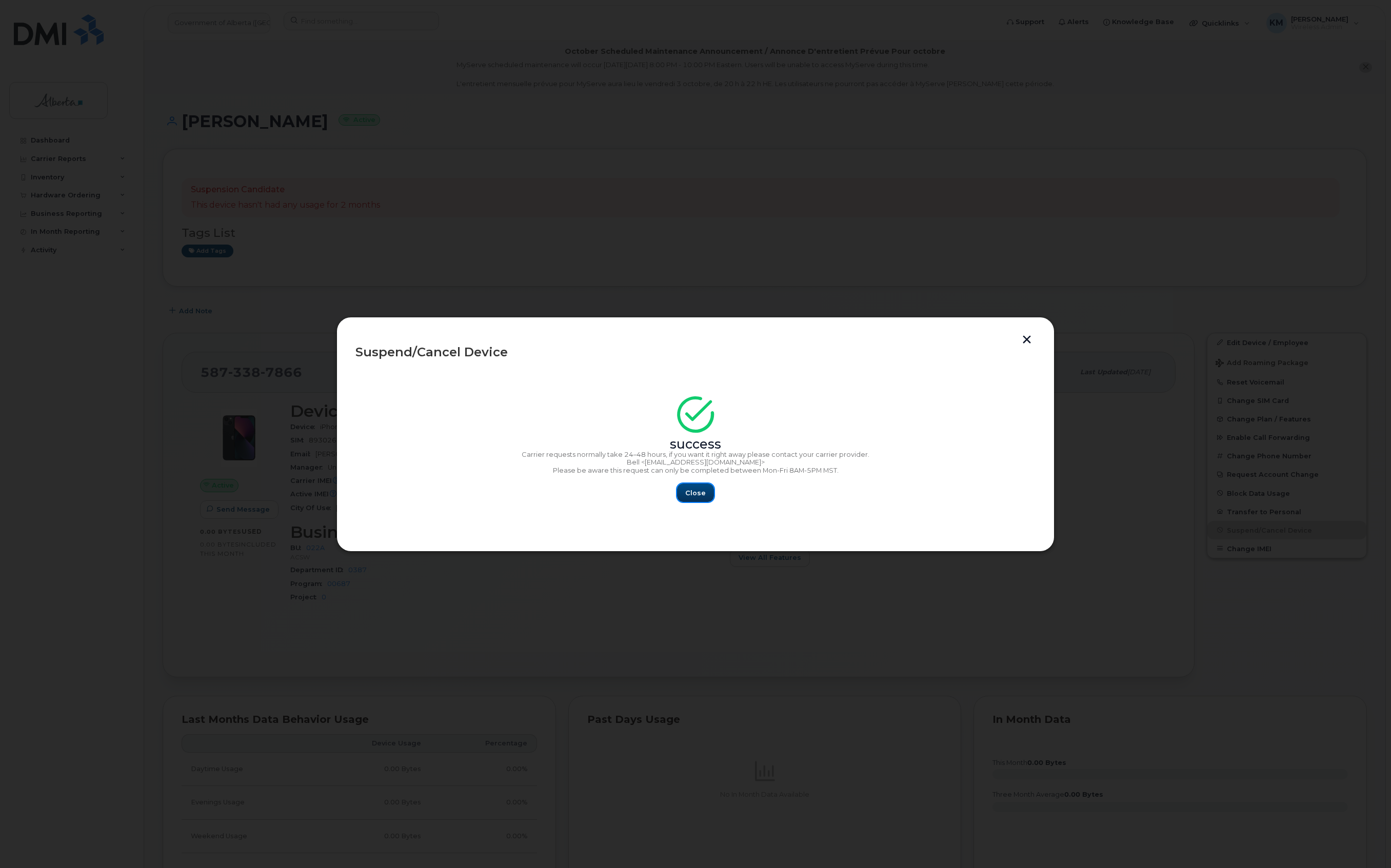
click at [681, 493] on button "Close" at bounding box center [695, 492] width 36 height 18
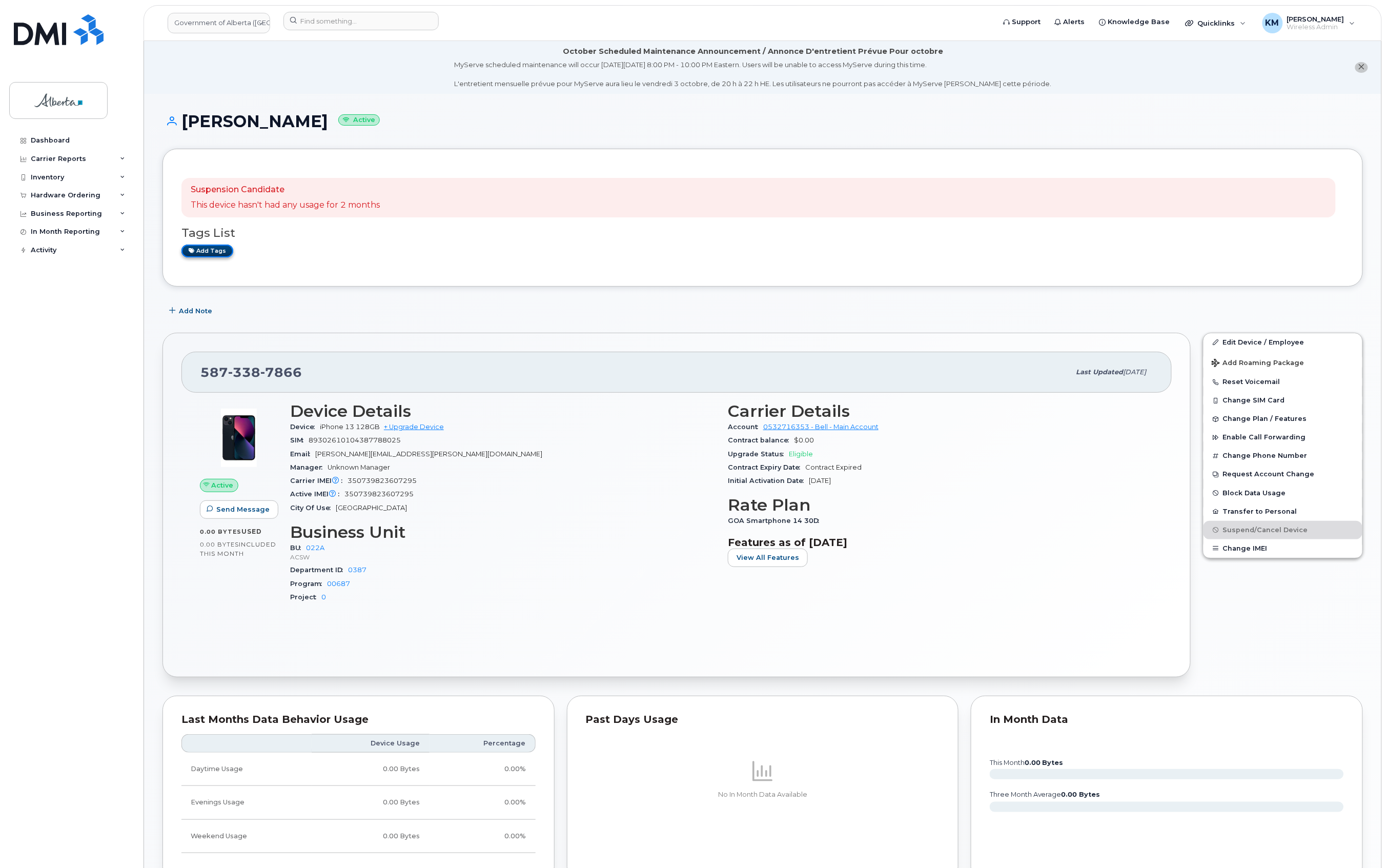
click at [224, 244] on link "Add tags" at bounding box center [207, 251] width 52 height 13
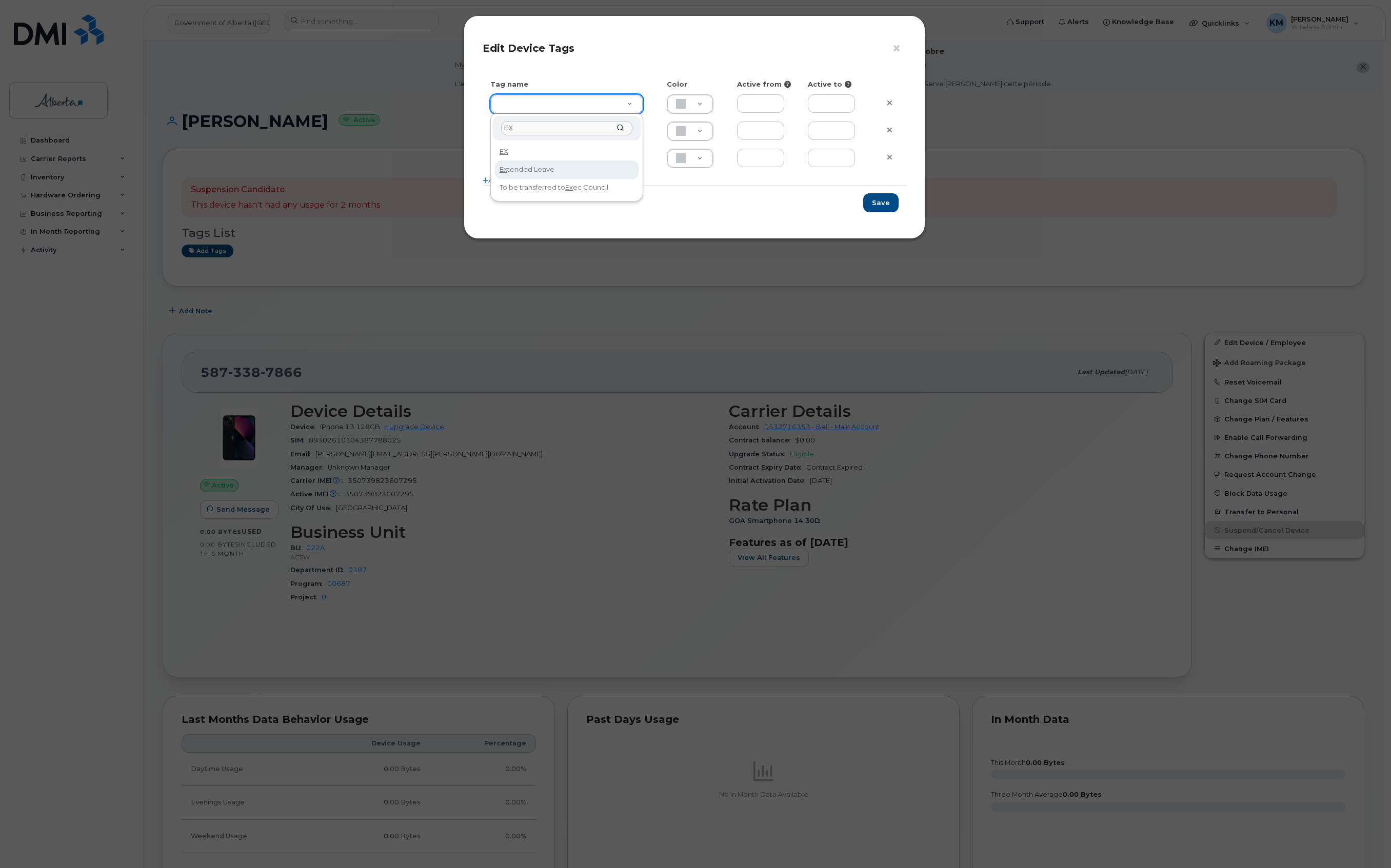
type input "EX"
type input "Extended Leave"
type input "F8C6C8"
click at [895, 205] on button "Save" at bounding box center [880, 202] width 36 height 19
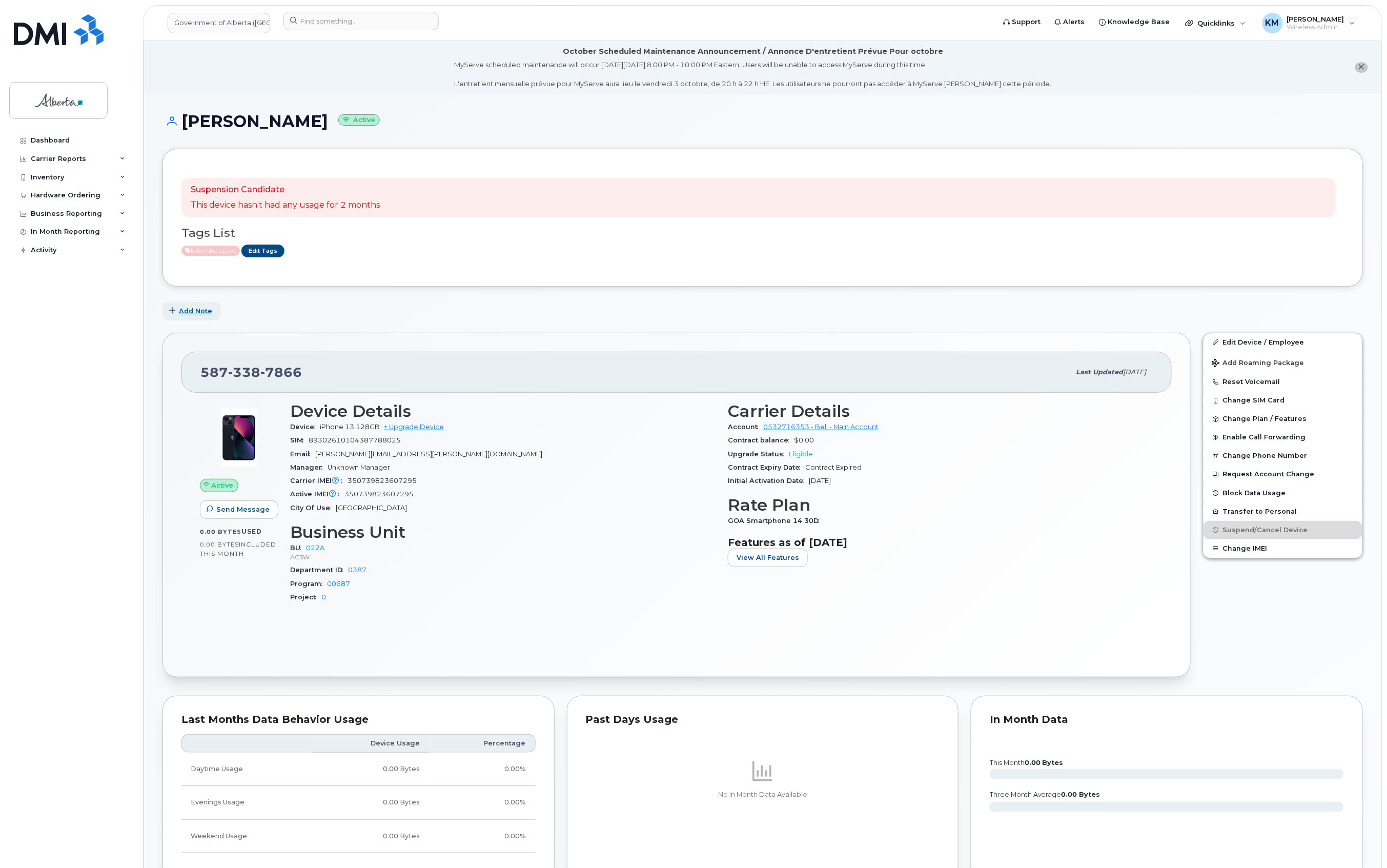
click at [185, 310] on span "Add Note" at bounding box center [195, 311] width 34 height 10
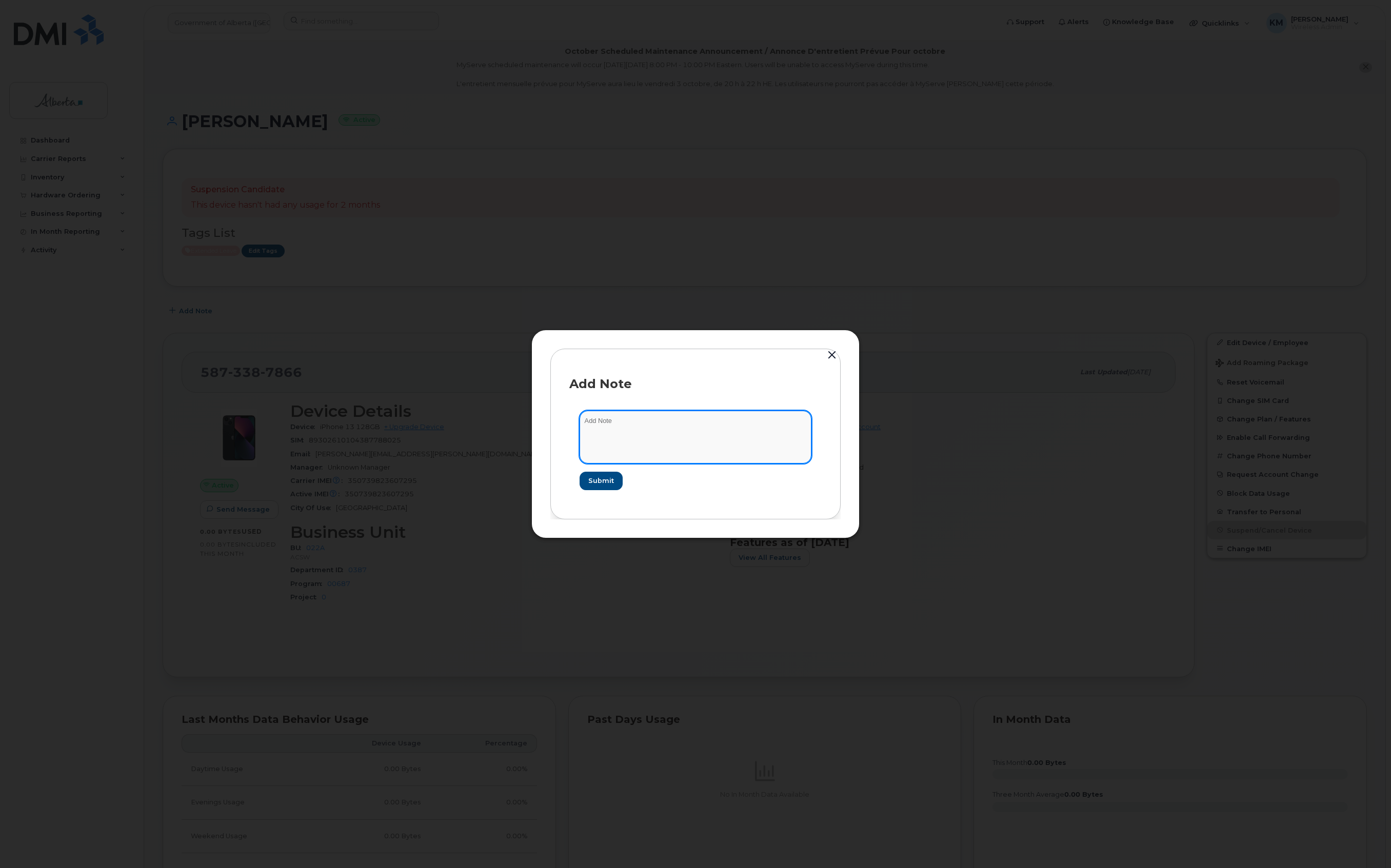
click at [689, 426] on textarea at bounding box center [695, 436] width 232 height 52
type textarea "s"
click at [742, 418] on textarea "SCTASK0862732 -" at bounding box center [695, 436] width 232 height 52
paste textarea "Plan Suspend - (1)"
type textarea "SCTASK0862732 - Plan Suspend - (1)"
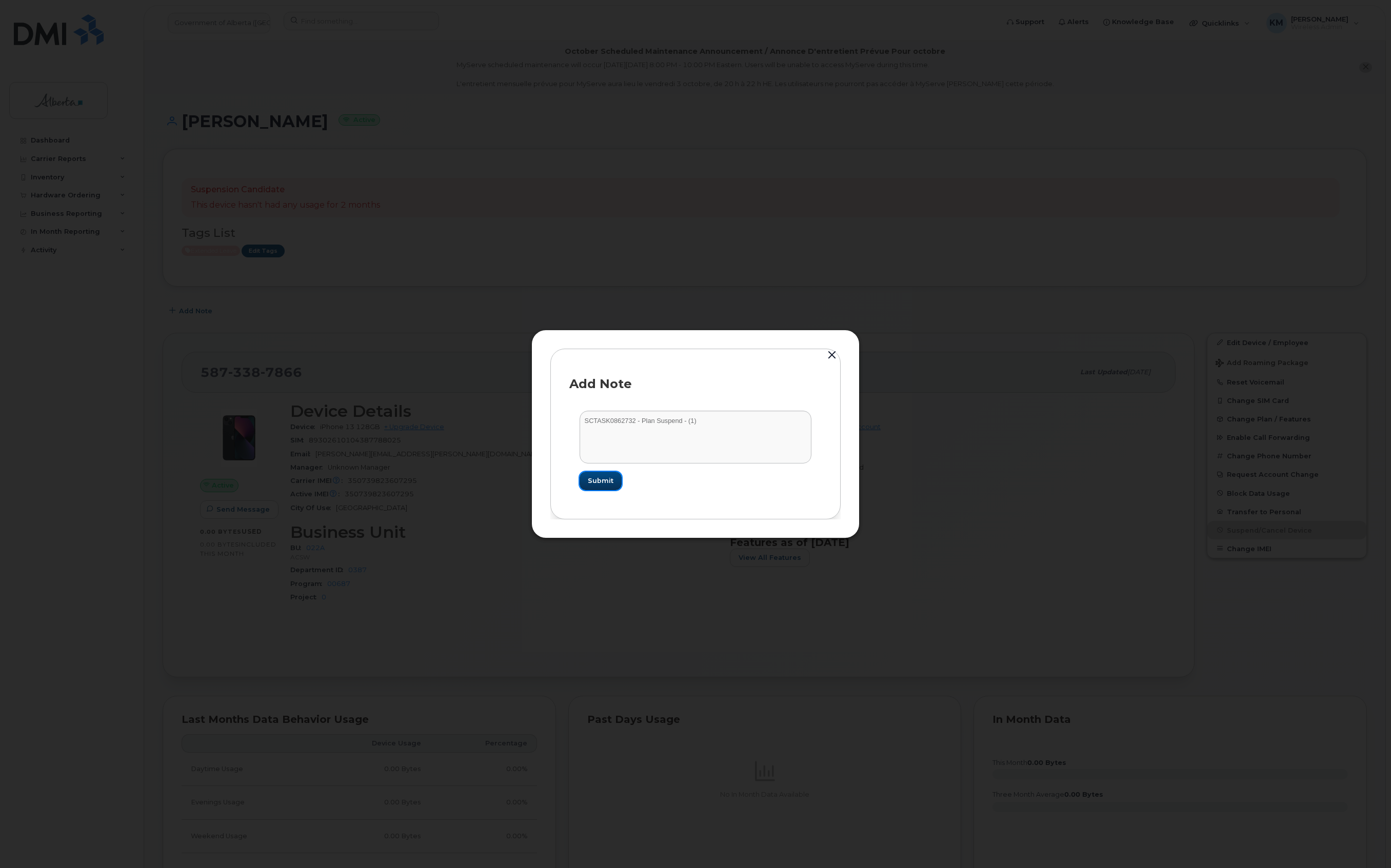
click at [613, 480] on button "Submit" at bounding box center [600, 480] width 42 height 18
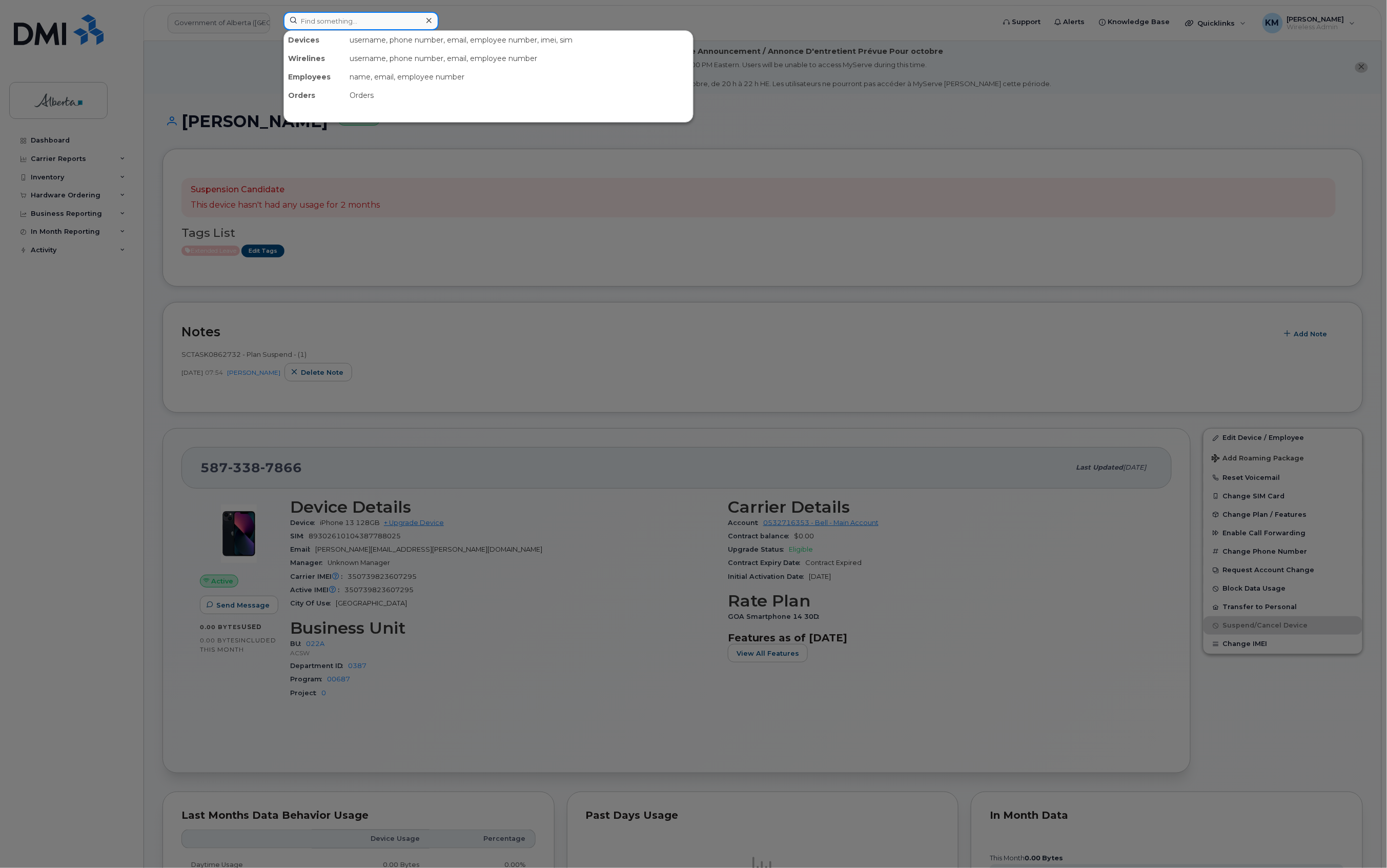
click at [363, 23] on input at bounding box center [361, 21] width 155 height 18
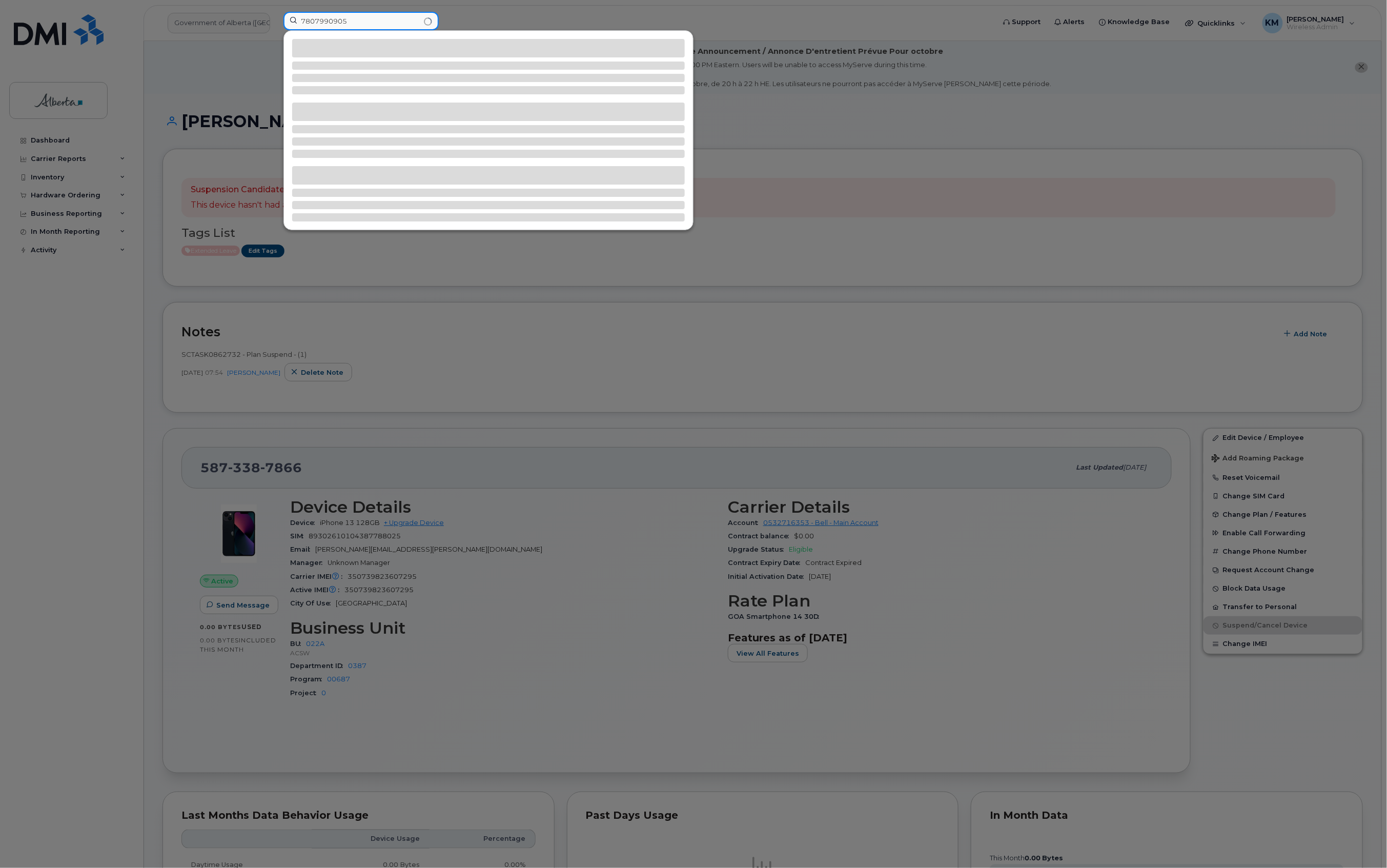
type input "7807990905"
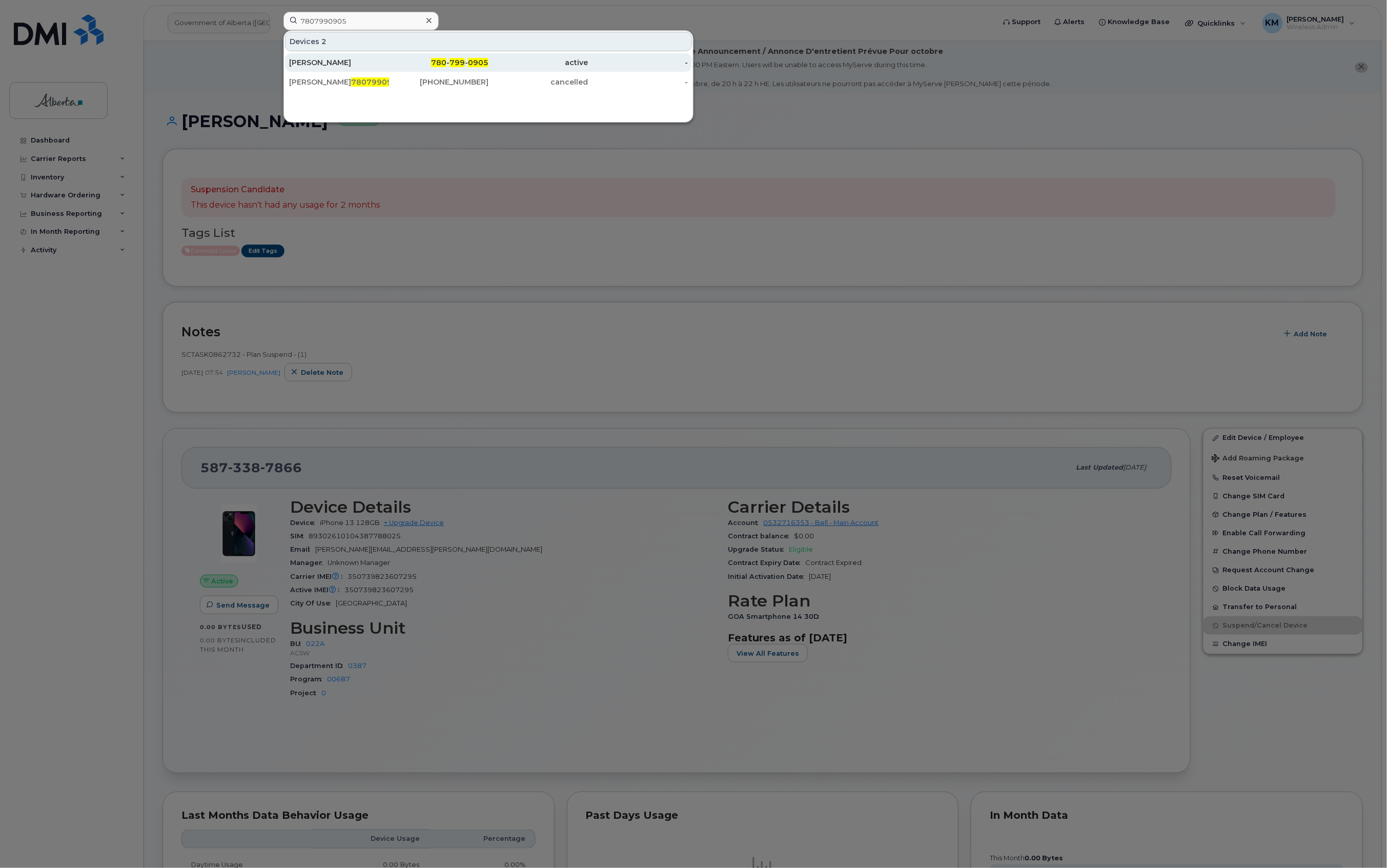
click at [349, 66] on div "[PERSON_NAME]" at bounding box center [339, 62] width 100 height 10
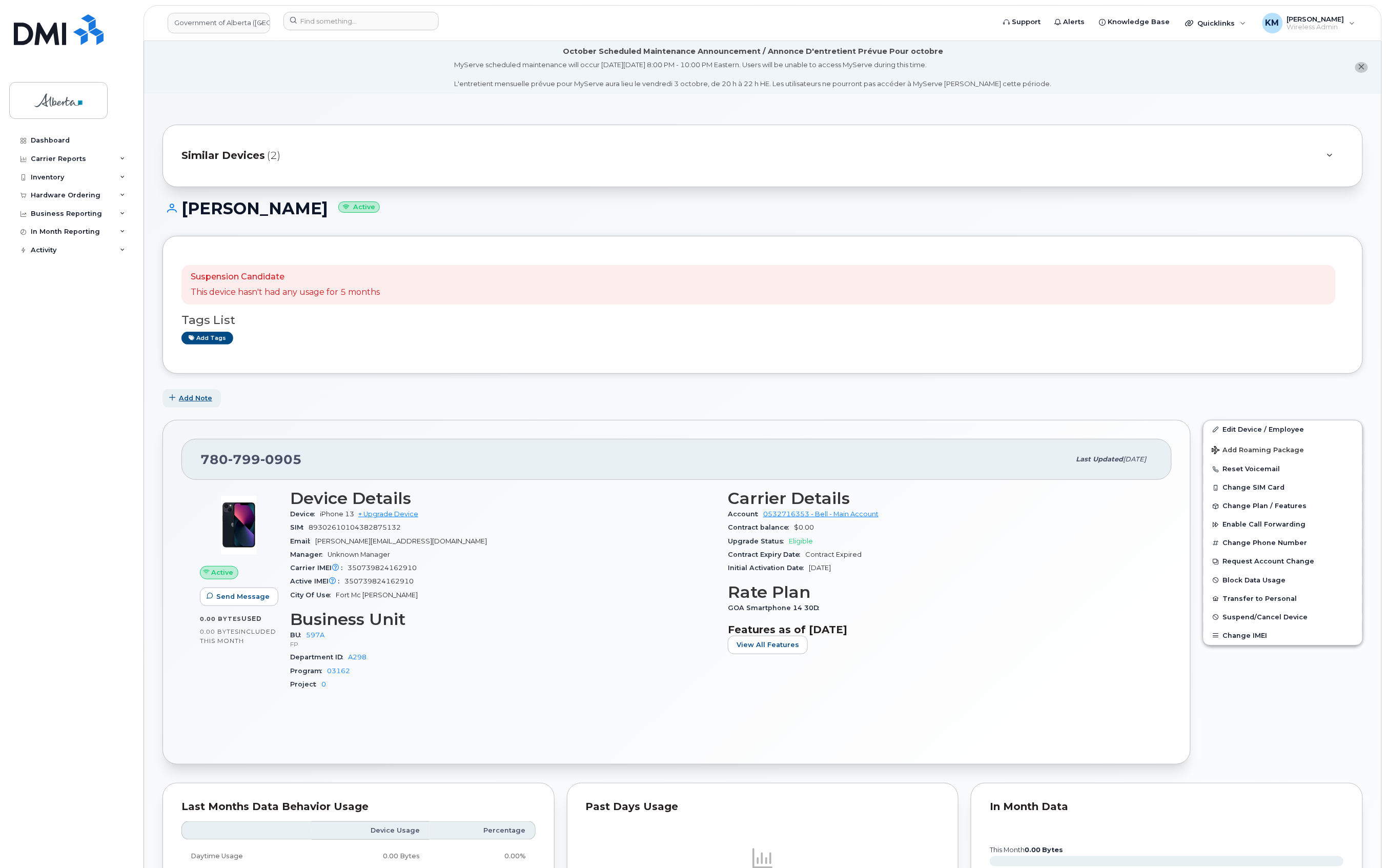
click at [205, 397] on span "Add Note" at bounding box center [195, 398] width 34 height 10
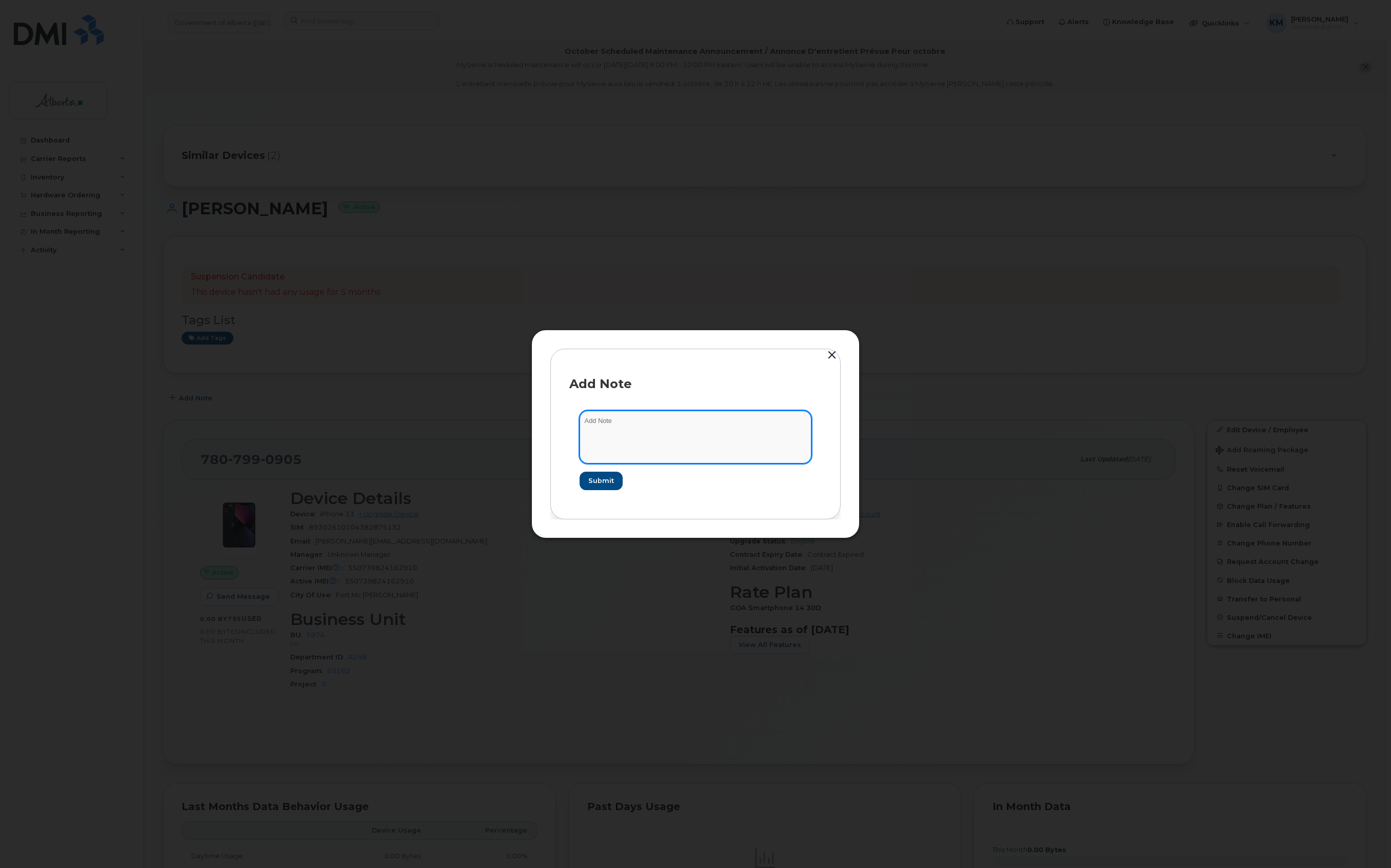
click at [649, 419] on textarea at bounding box center [695, 436] width 232 height 52
paste textarea "SCTASK0861961 Plan Cancel (1) 7807990905 Repurpose Fort McMurray"
type textarea "SCTASK0861961 Plan Cancel (1) 7807990905 Repurpose Fort McMurray"
click at [612, 484] on span "Submit" at bounding box center [600, 480] width 26 height 10
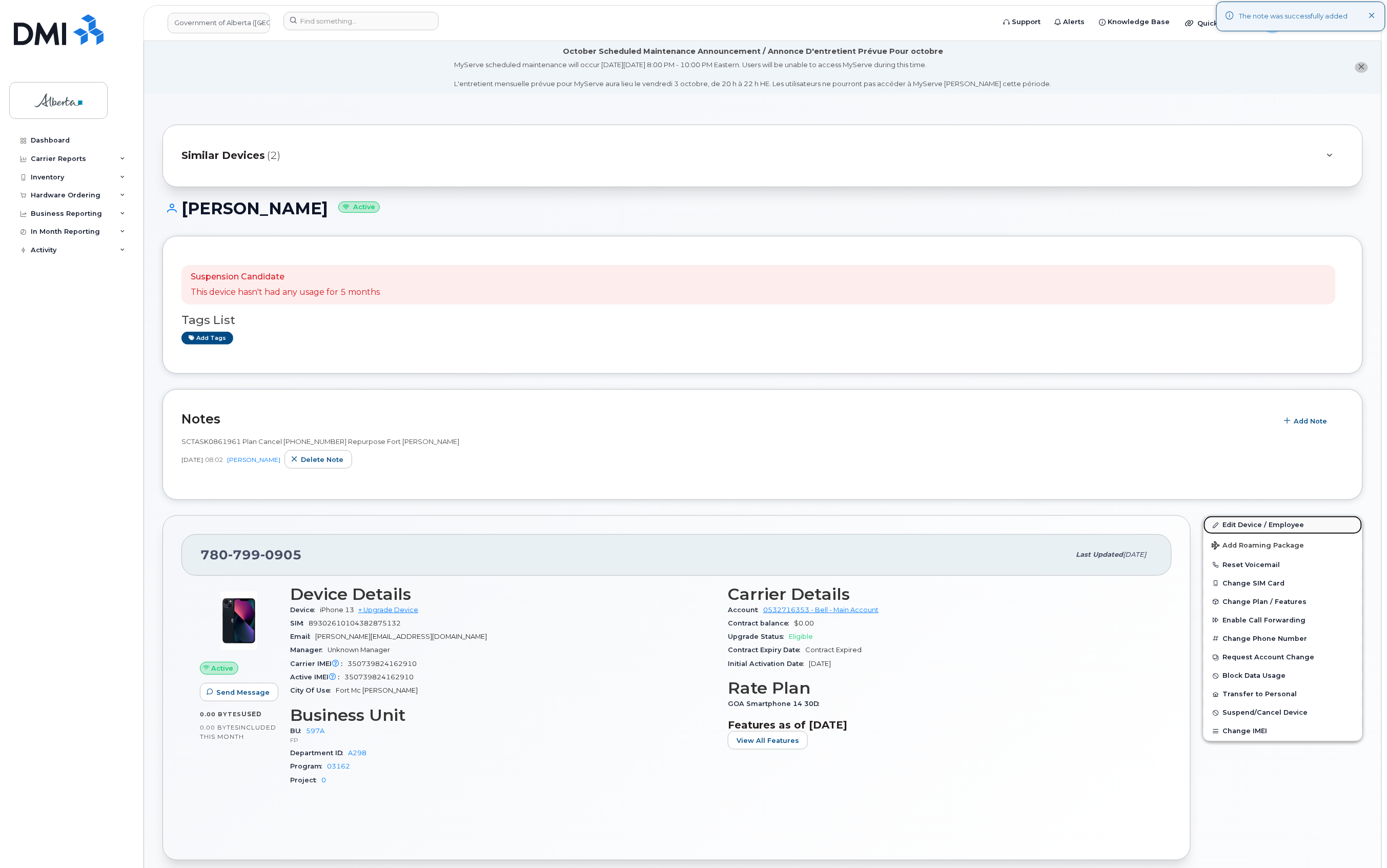
click at [1249, 518] on link "Edit Device / Employee" at bounding box center [1283, 525] width 159 height 18
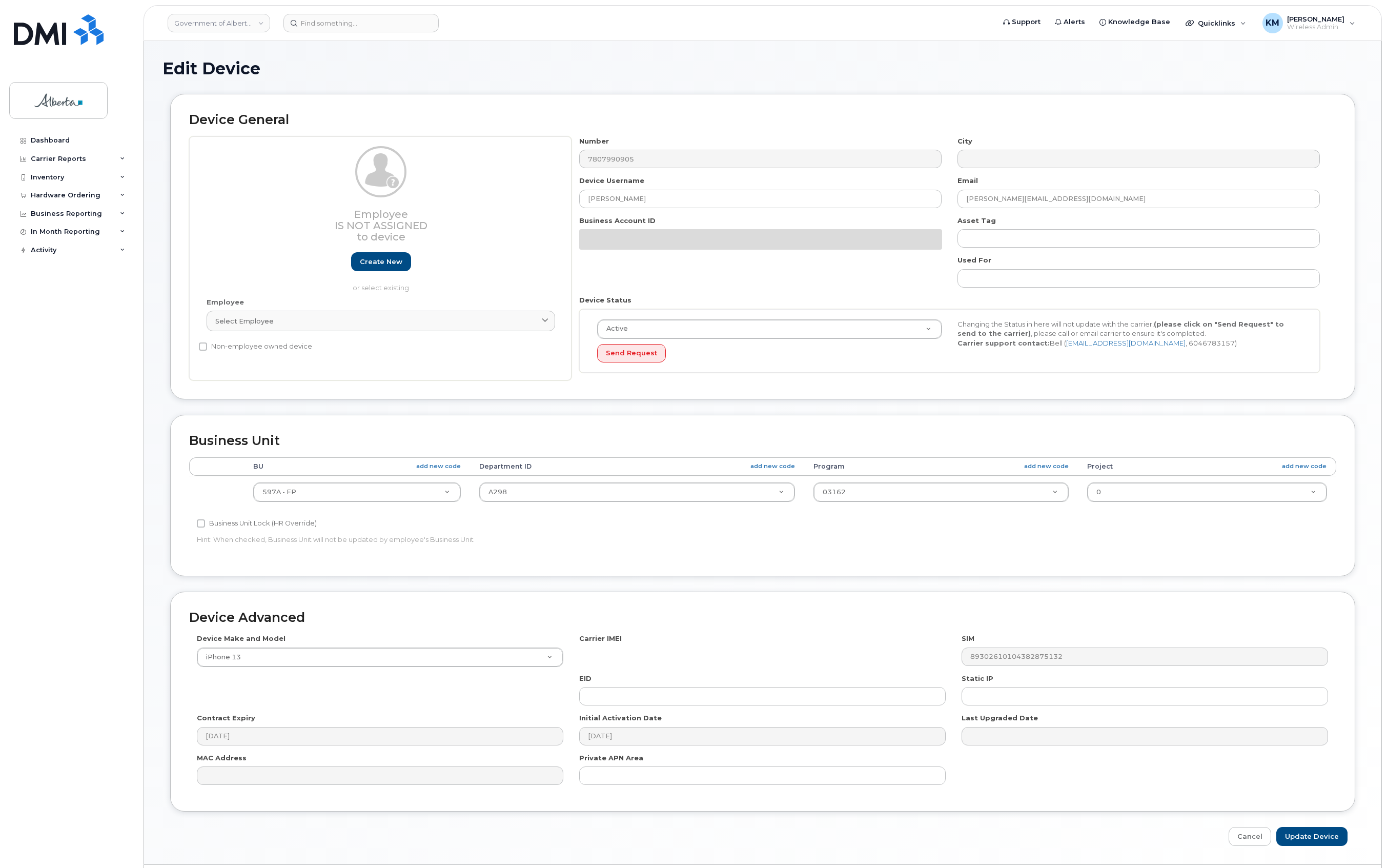
select select "4797726"
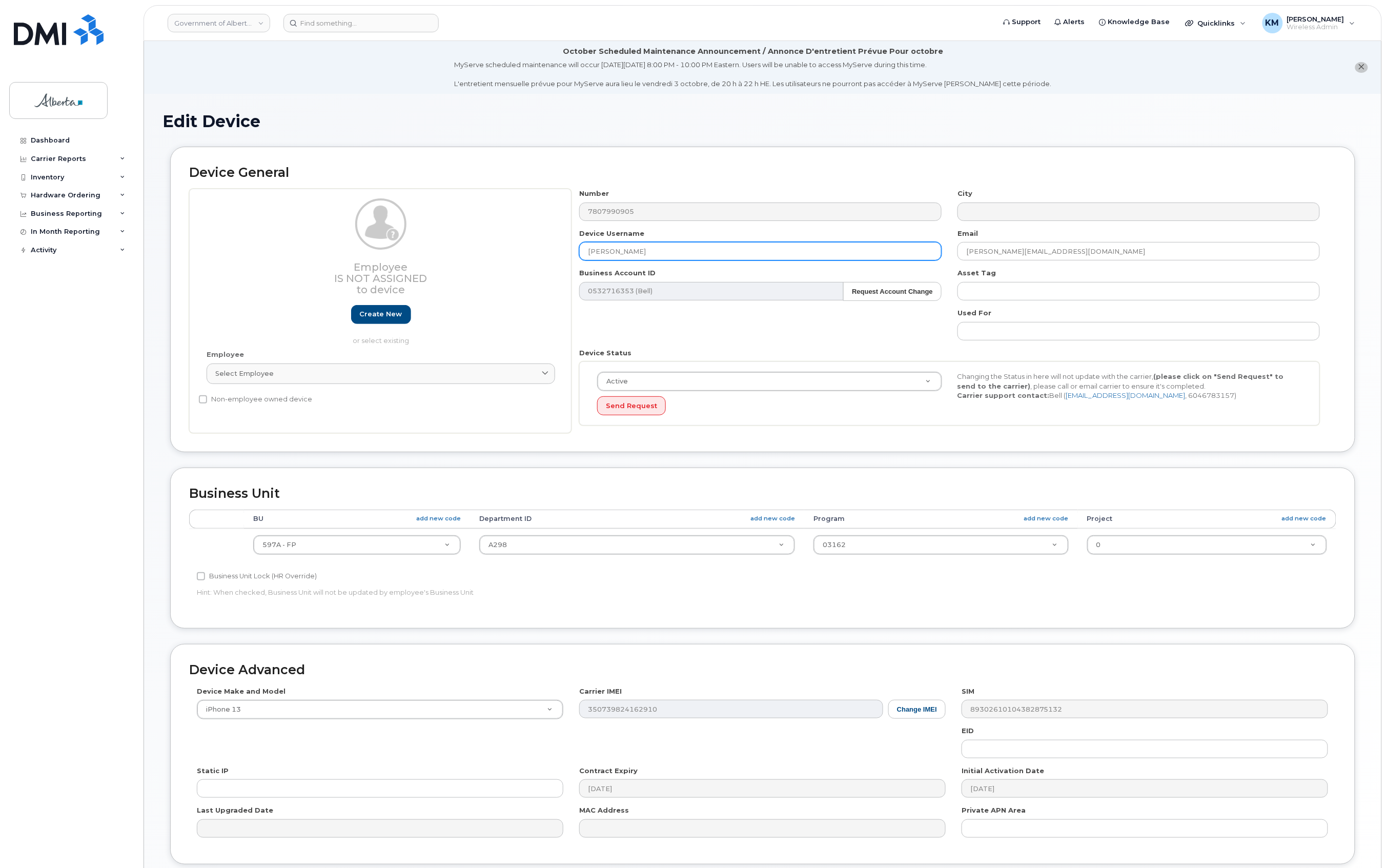
drag, startPoint x: 658, startPoint y: 257, endPoint x: 579, endPoint y: 257, distance: 79.0
click at [579, 257] on div "Device Username [PERSON_NAME]" at bounding box center [761, 244] width 378 height 32
paste input "Repurpose [GEOGRAPHIC_DATA][PERSON_NAME]"
type input "Repurpose [GEOGRAPHIC_DATA][PERSON_NAME]"
drag, startPoint x: 1085, startPoint y: 244, endPoint x: 919, endPoint y: 247, distance: 166.0
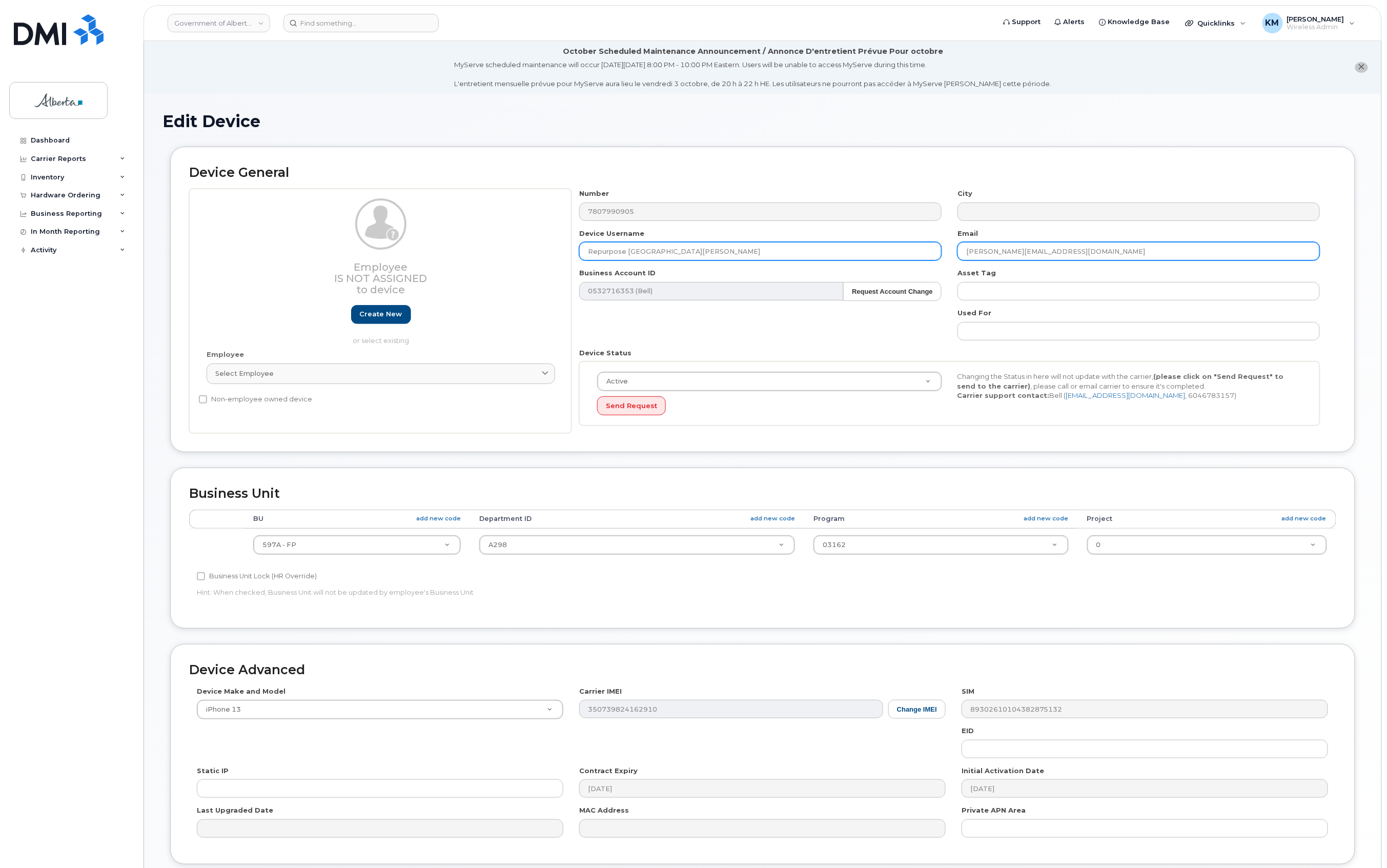
click at [919, 247] on div "Number 7807990905 City Device Username Repurpose Fort [PERSON_NAME] Email [PERS…" at bounding box center [950, 311] width 757 height 244
paste input "repurpose"
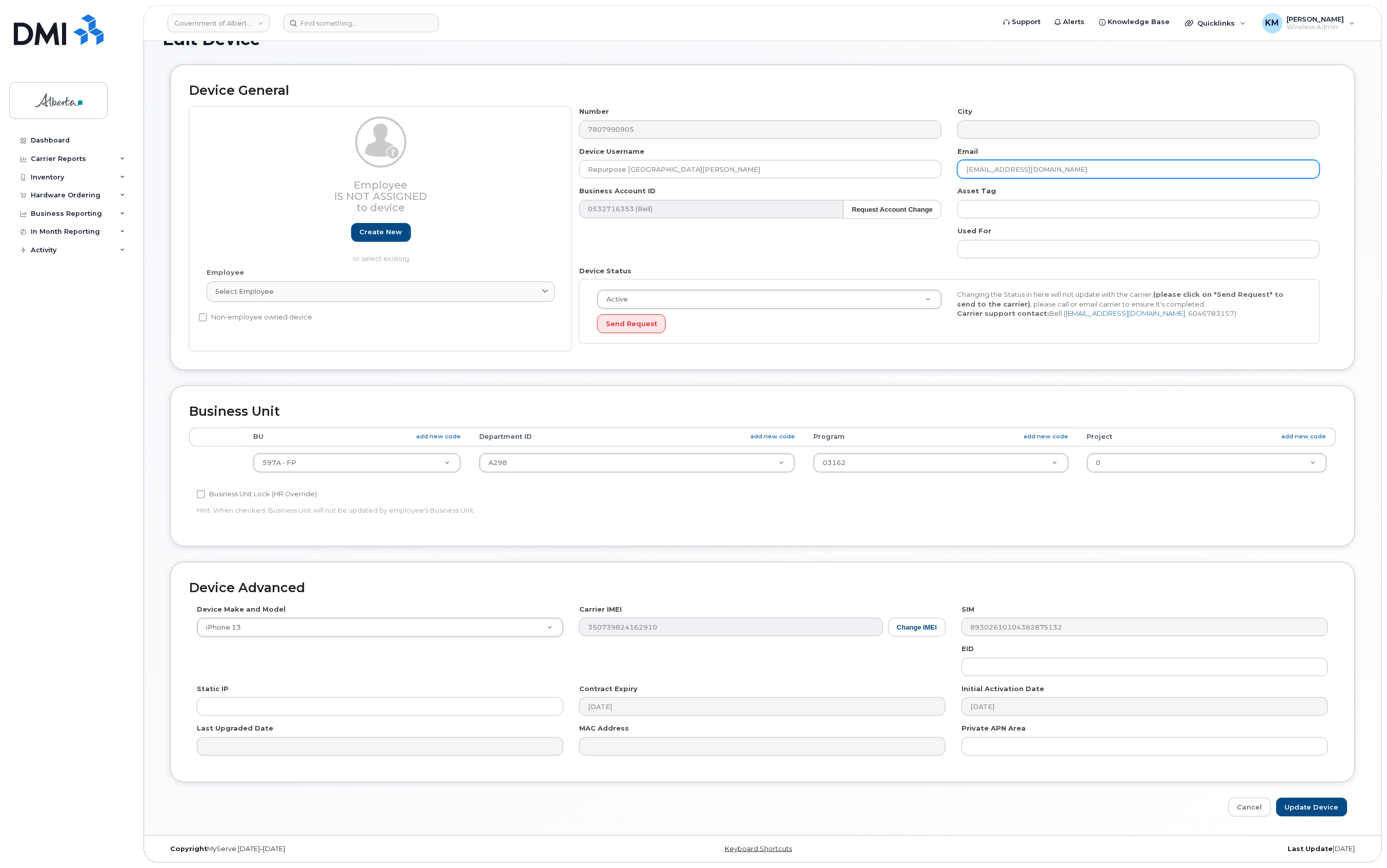
scroll to position [85, 0]
type input "[EMAIL_ADDRESS][DOMAIN_NAME]"
click at [1306, 806] on input "Update Device" at bounding box center [1312, 807] width 71 height 19
type input "Saving..."
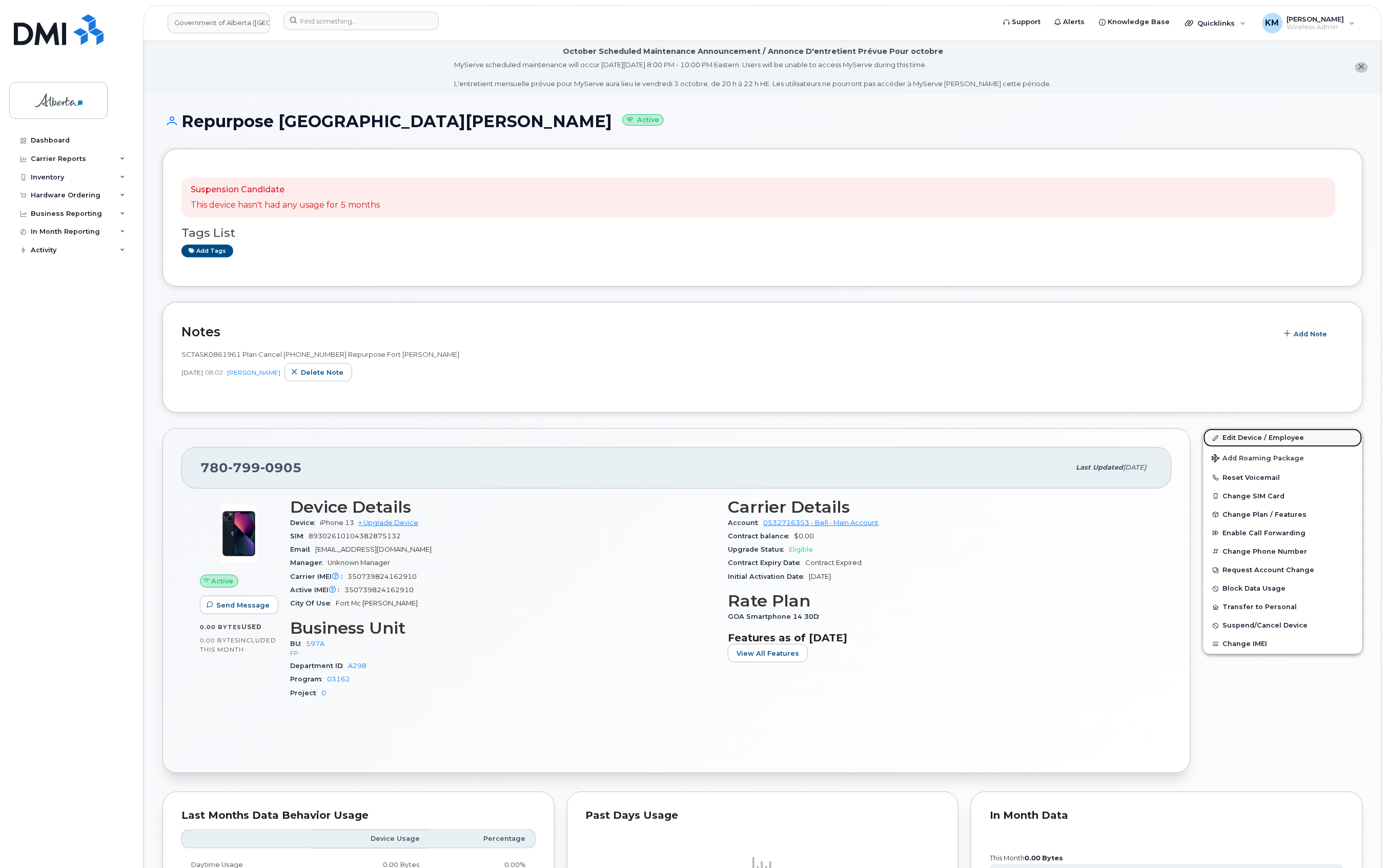
click at [1254, 434] on link "Edit Device / Employee" at bounding box center [1283, 438] width 159 height 18
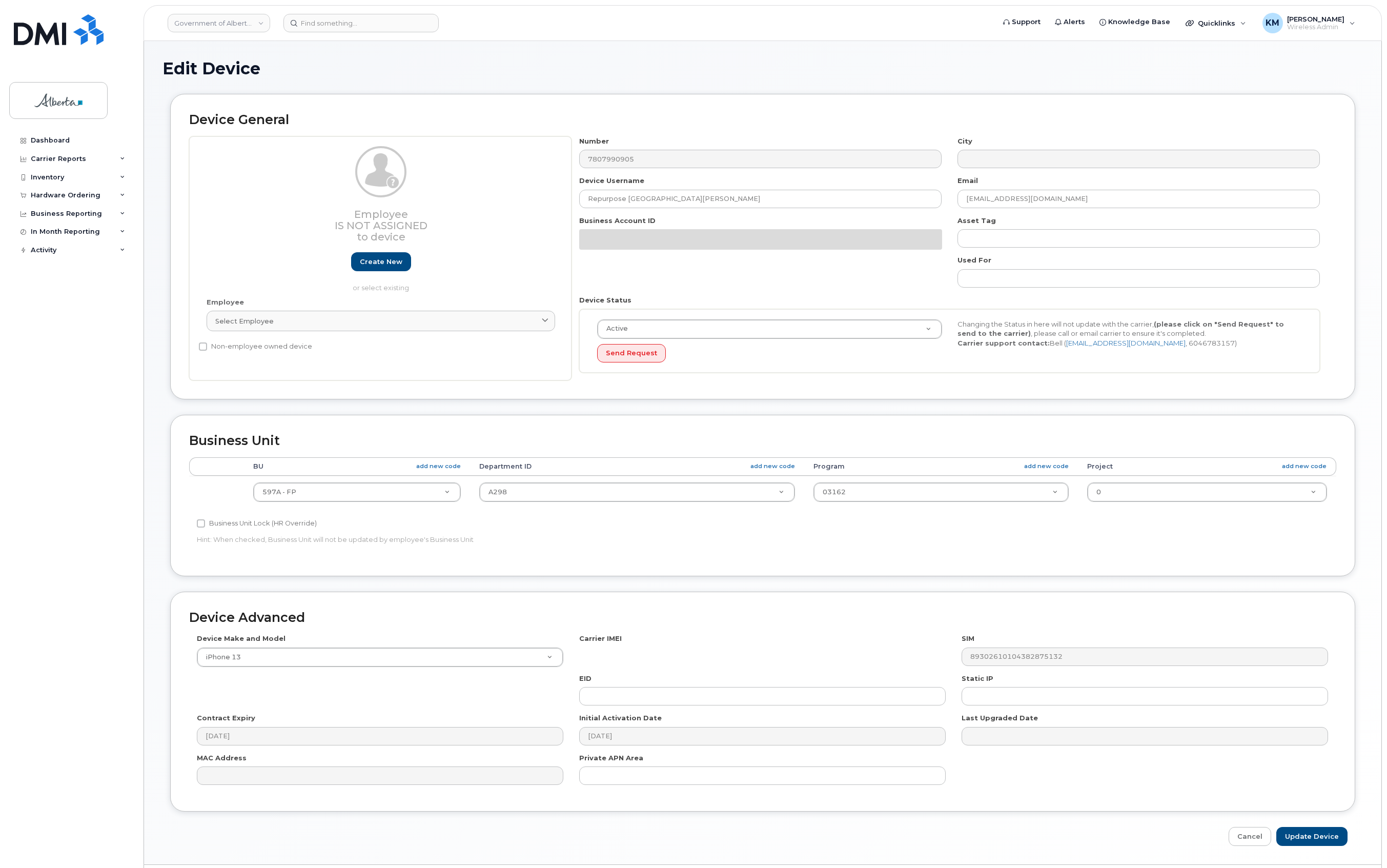
select select "4797726"
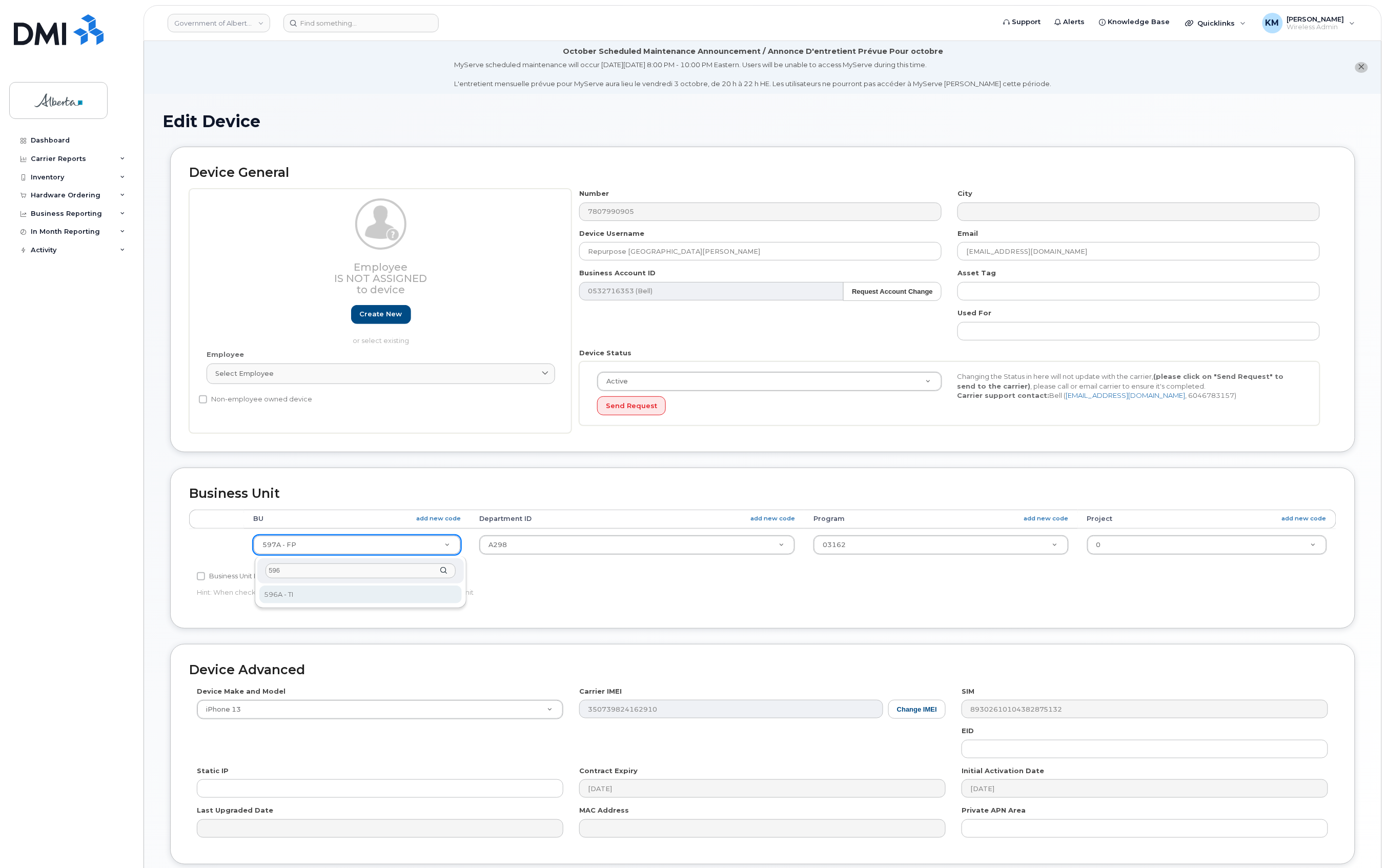
type input "596"
select select "4797729"
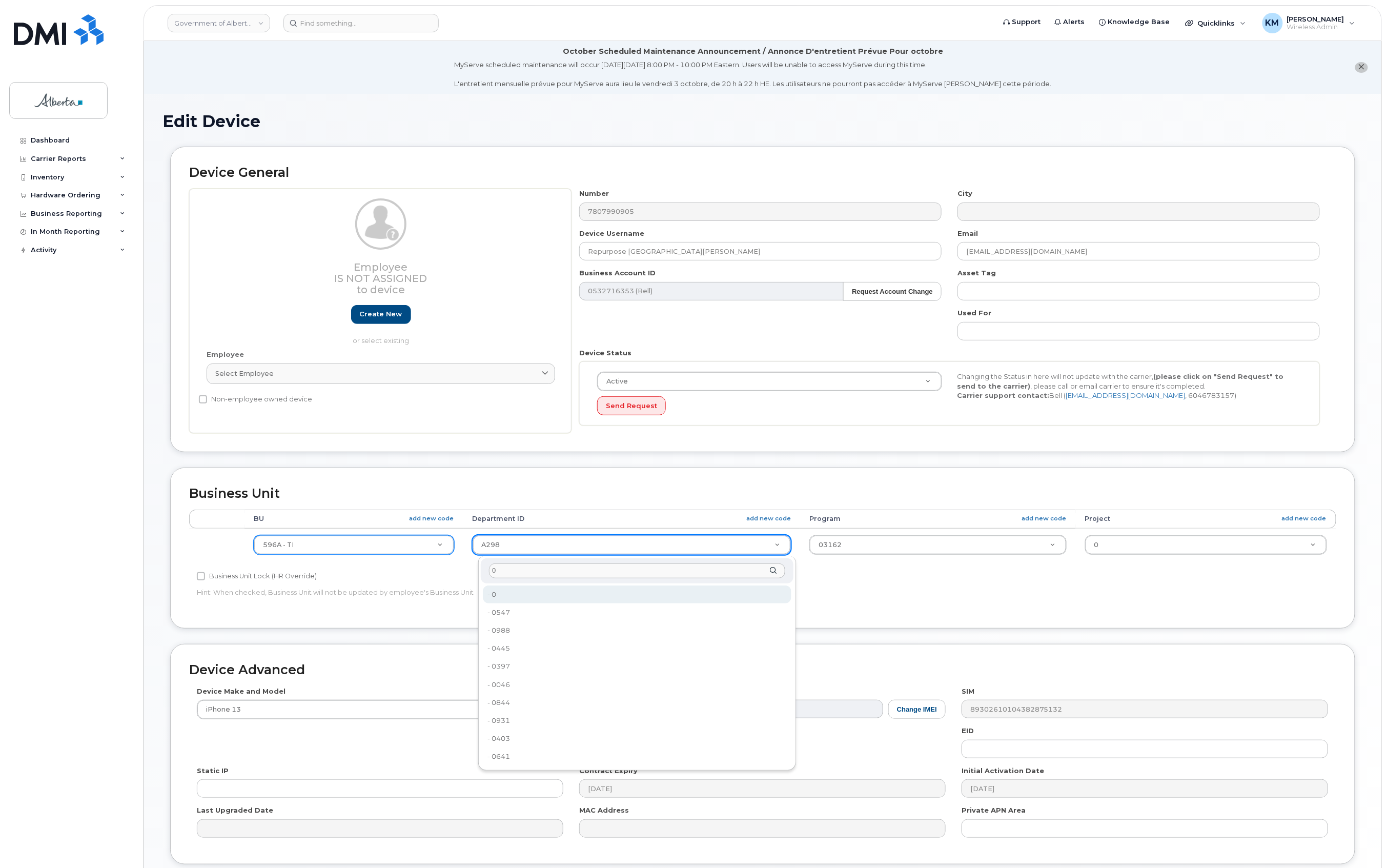
type input "0"
type input "4806341"
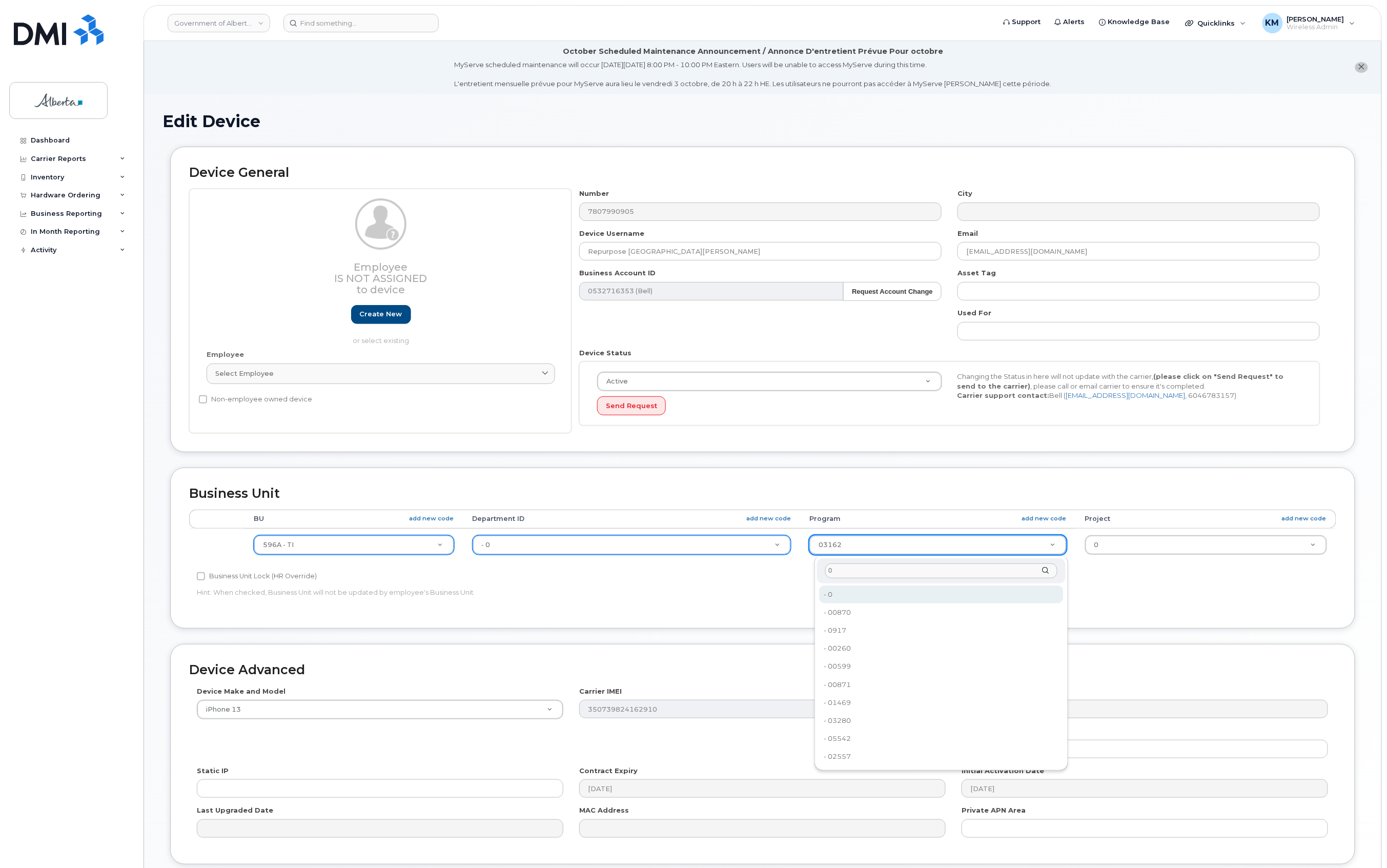
type input "0"
type input "4806366"
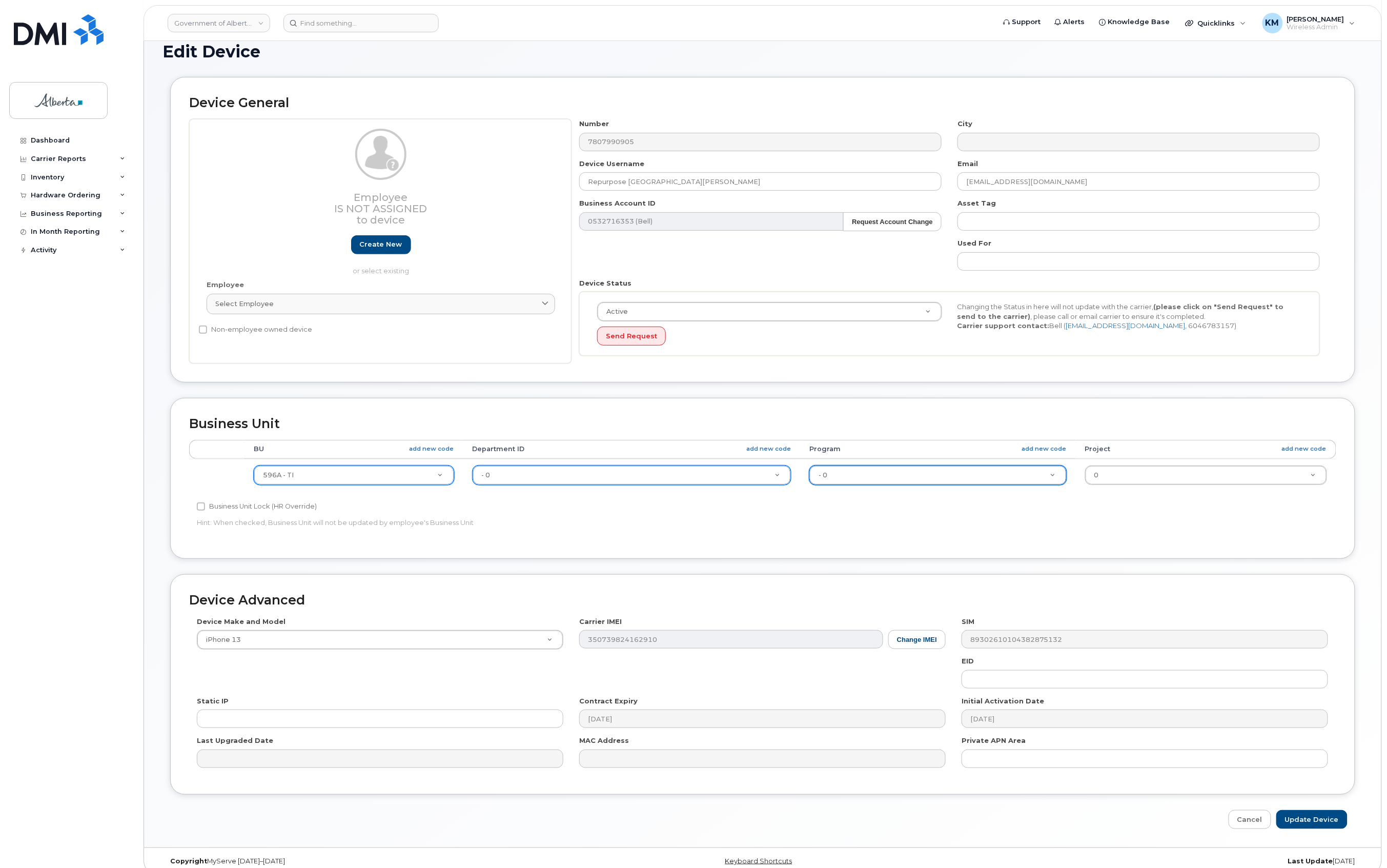
scroll to position [85, 0]
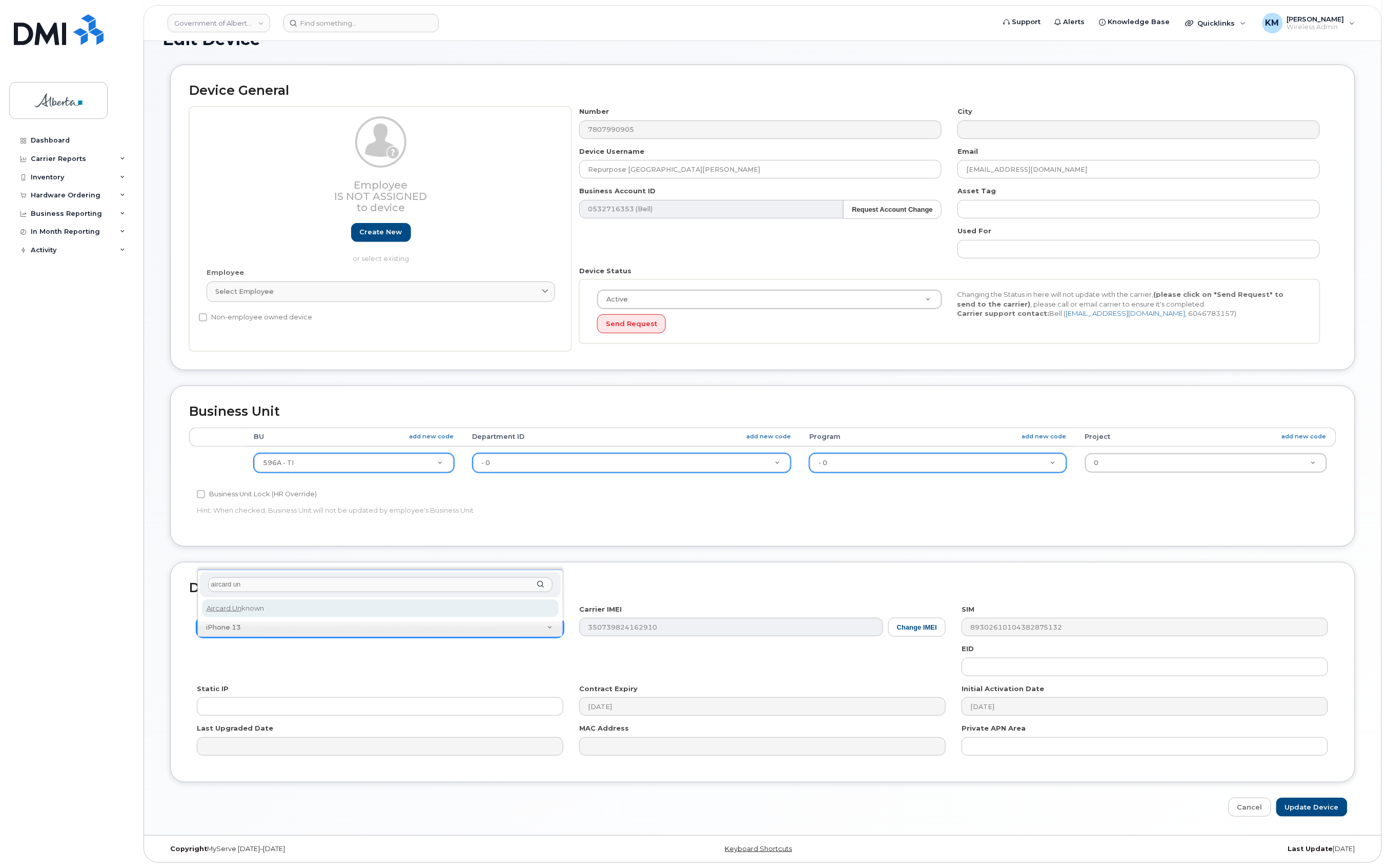
type input "aircard un"
select select "971"
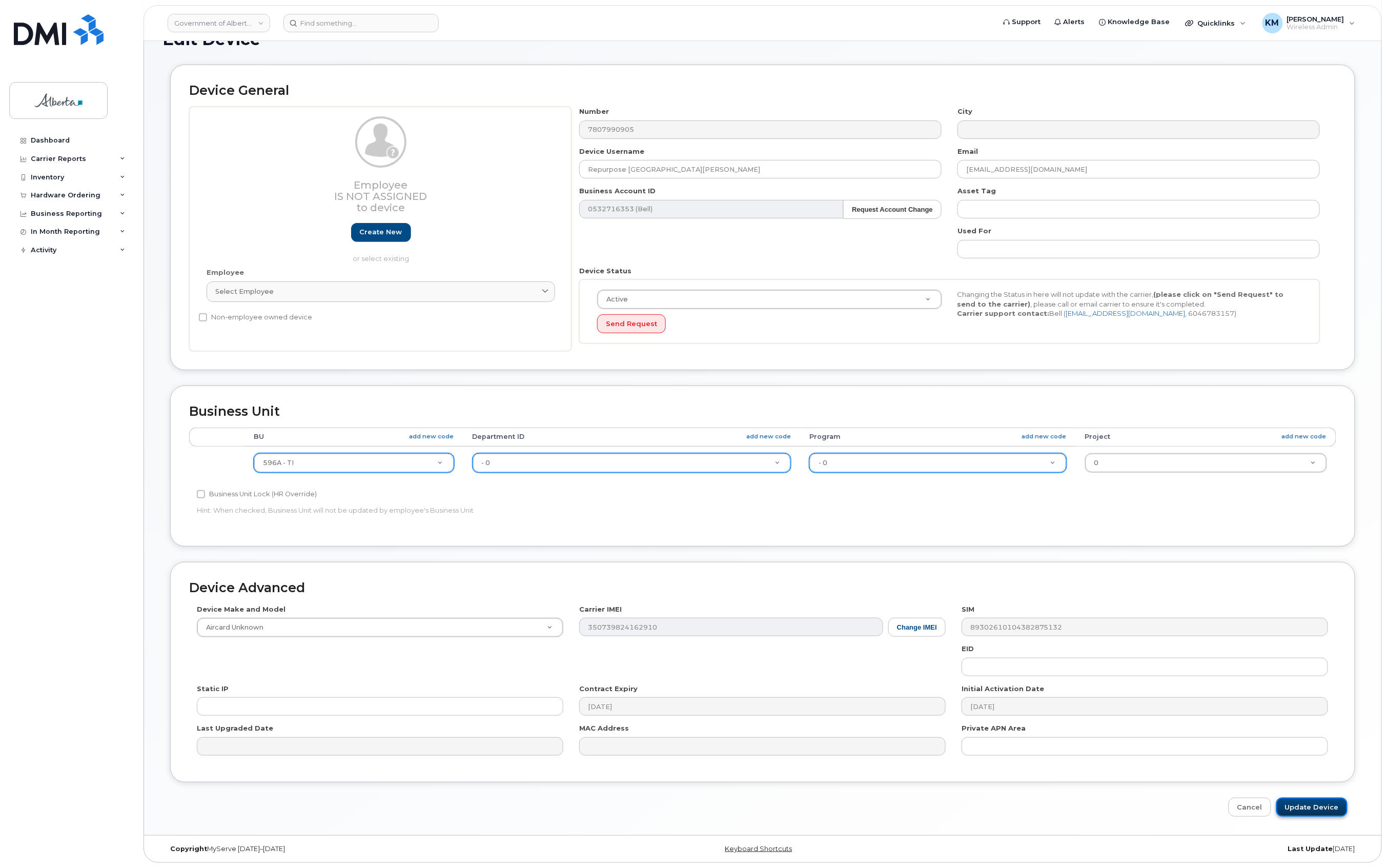
click at [1330, 806] on input "Update Device" at bounding box center [1312, 807] width 71 height 19
type input "Saving..."
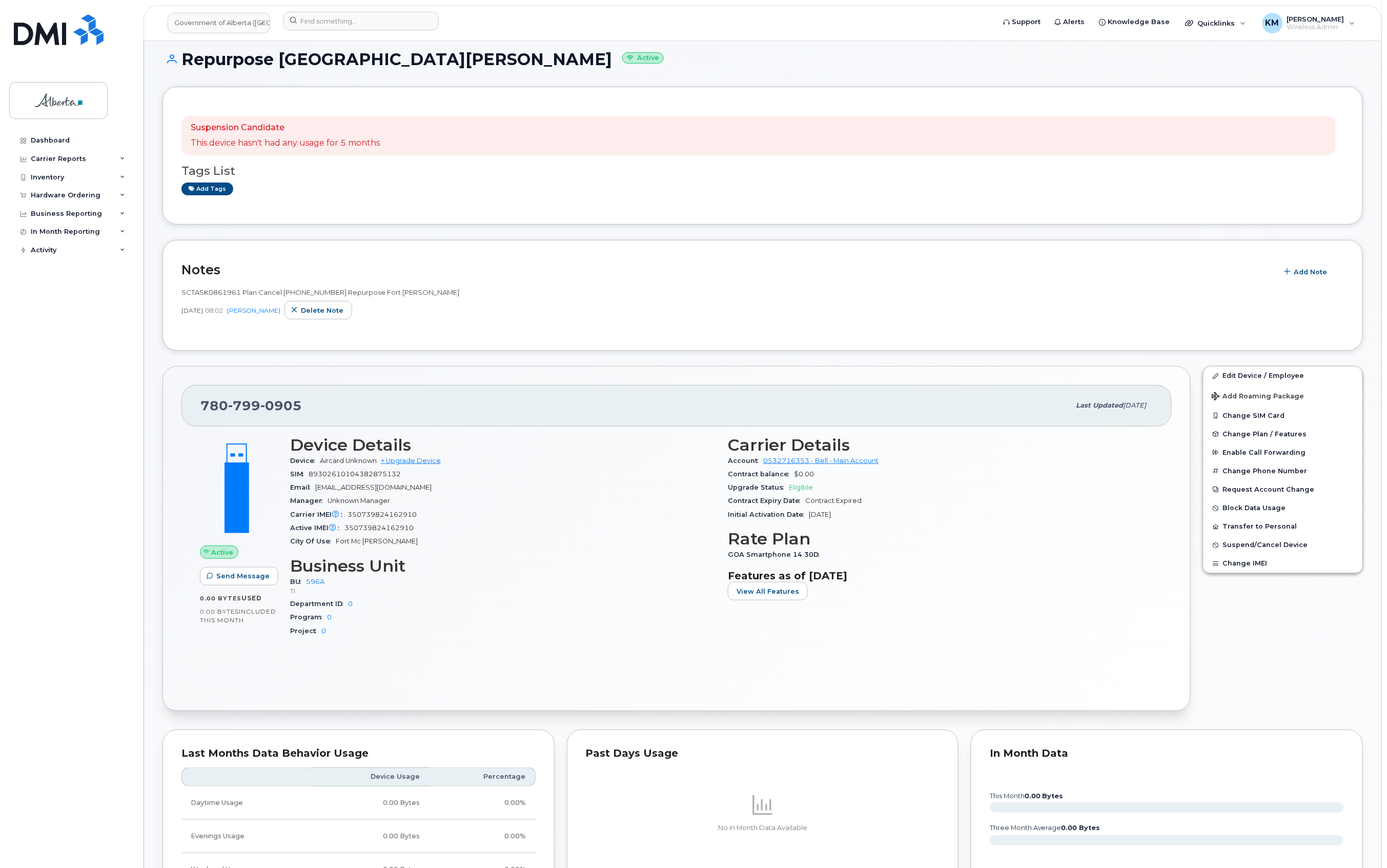
scroll to position [68, 0]
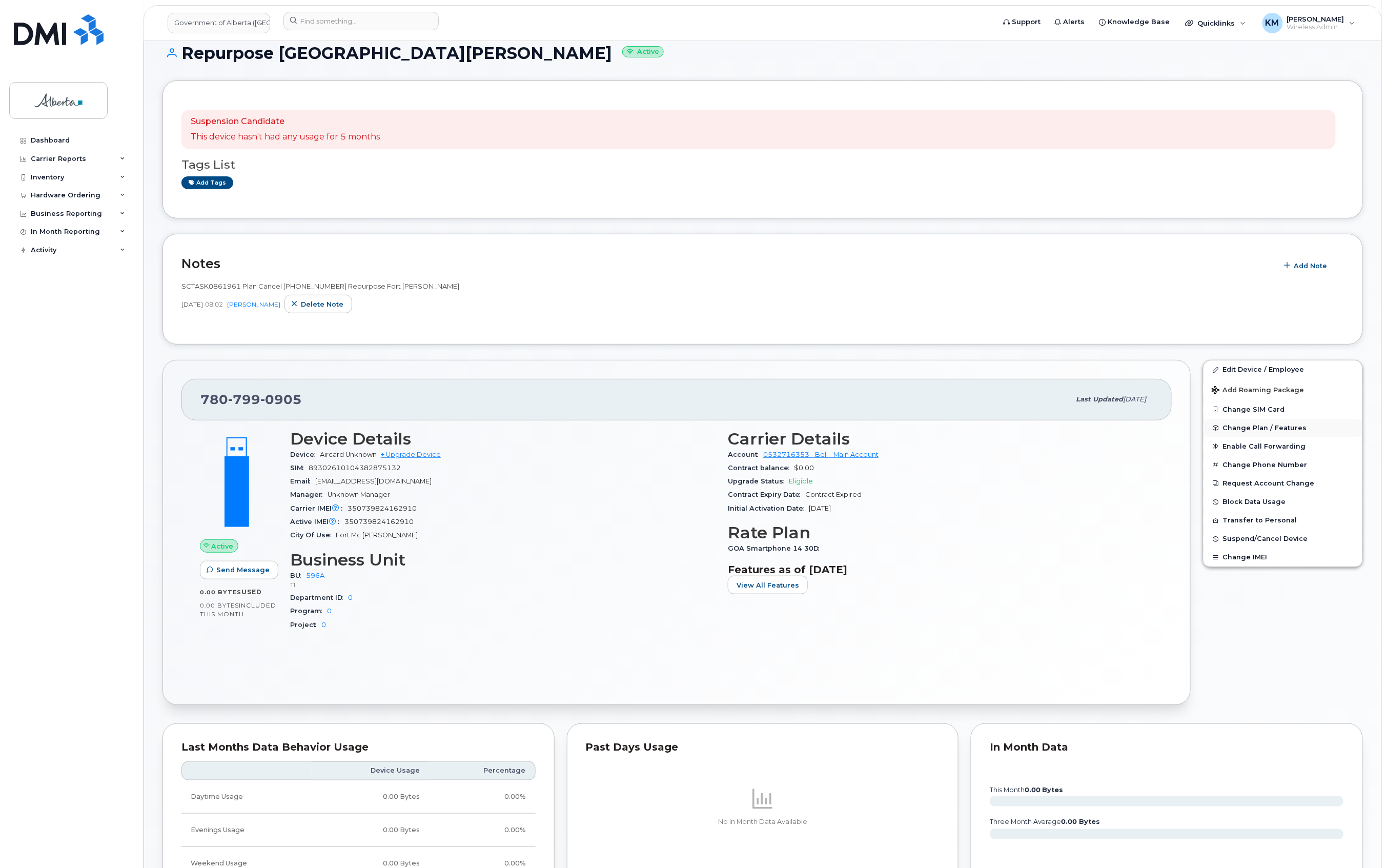
click at [1296, 427] on span "Change Plan / Features" at bounding box center [1266, 428] width 84 height 7
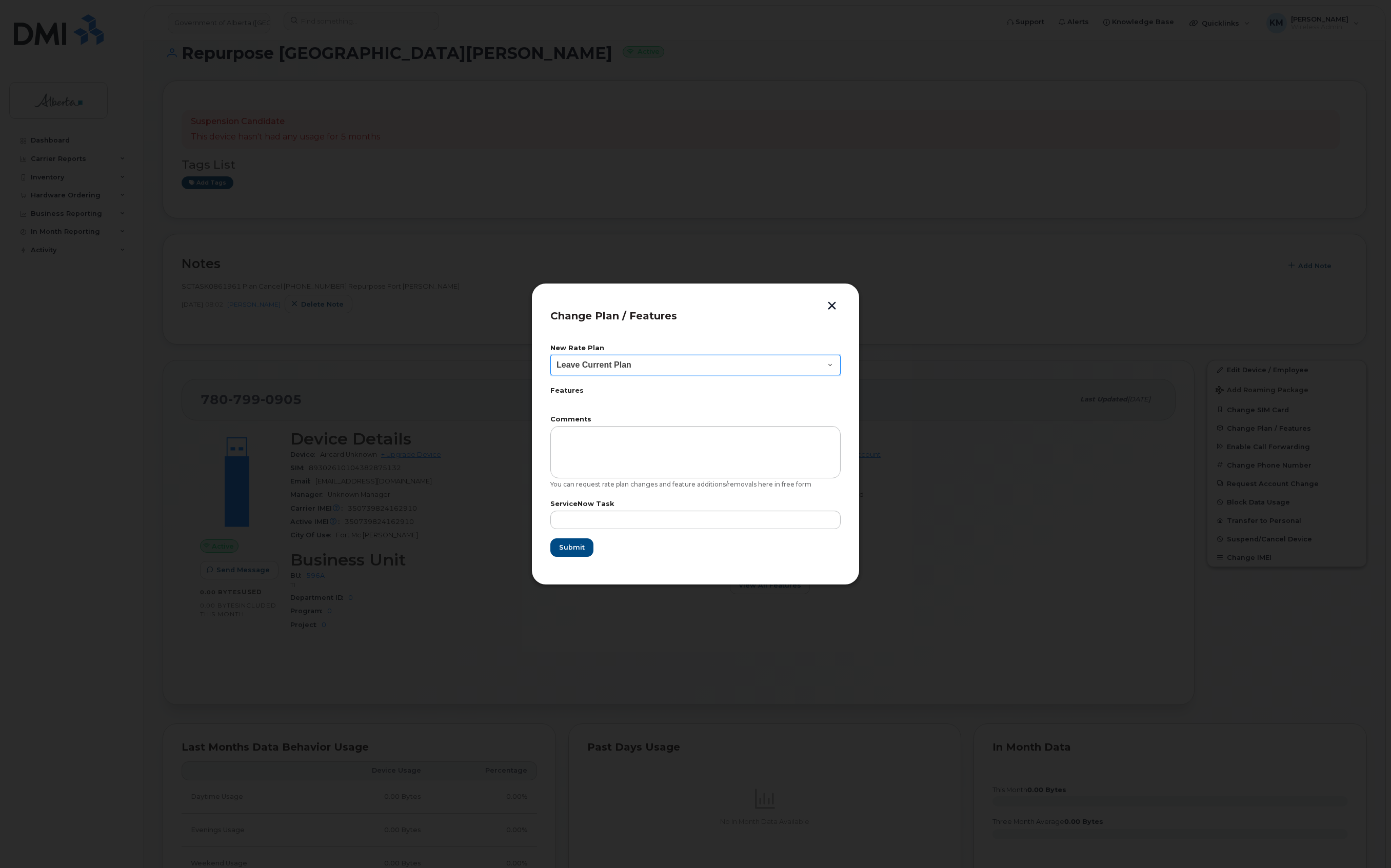
click at [757, 367] on select "Leave Current Plan GOA Data plan 9 30 d GOA–Unlimited Data Plan 9" at bounding box center [695, 365] width 290 height 20
select select "1790211"
click at [549, 355] on select "Leave Current Plan GOA Data plan 9 30 d GOA–Unlimited Data Plan 9" at bounding box center [694, 365] width 290 height 20
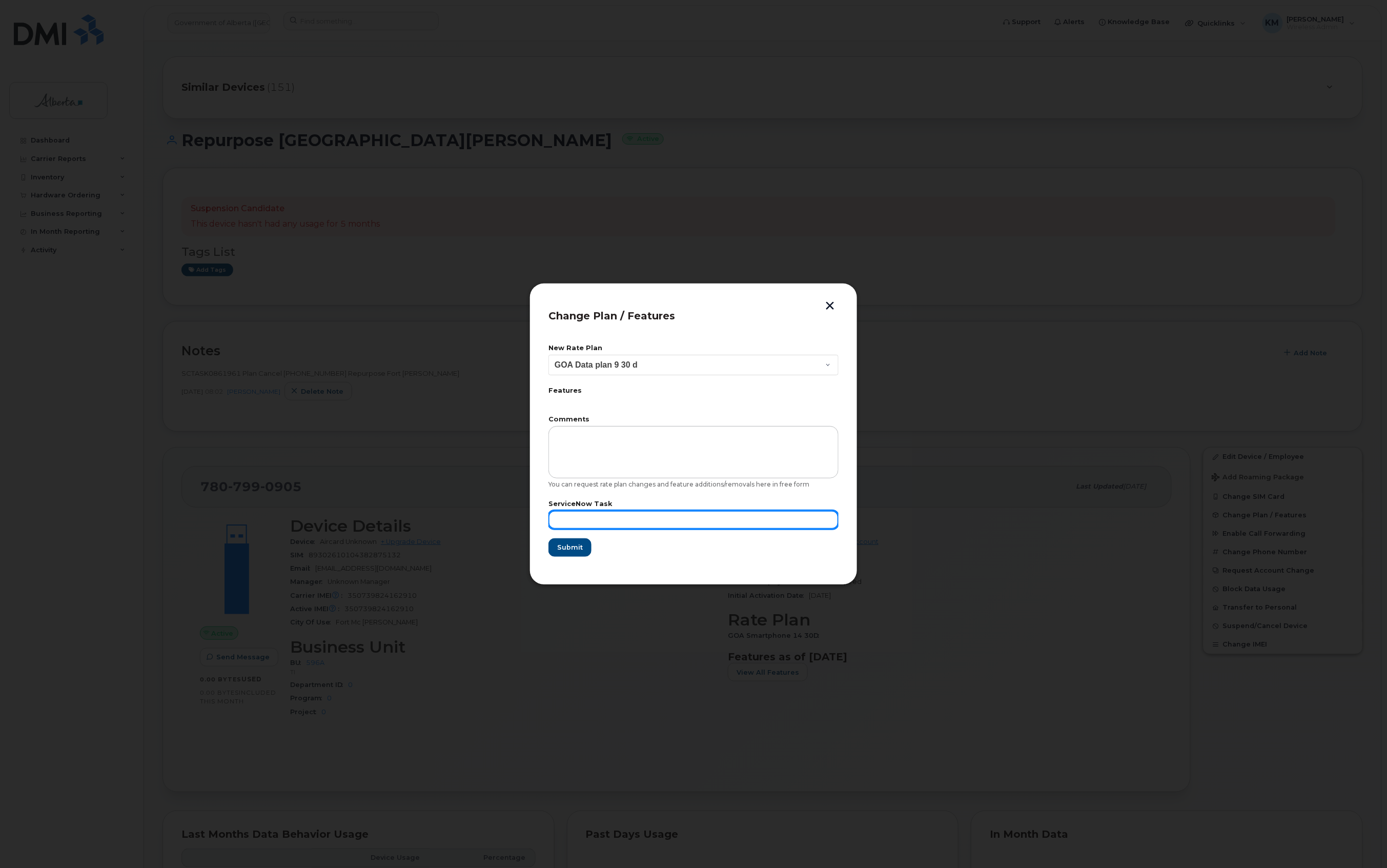
click at [621, 521] on input "text" at bounding box center [694, 520] width 290 height 18
type input "SCTASK0861961"
click at [569, 544] on span "Submit" at bounding box center [570, 547] width 26 height 10
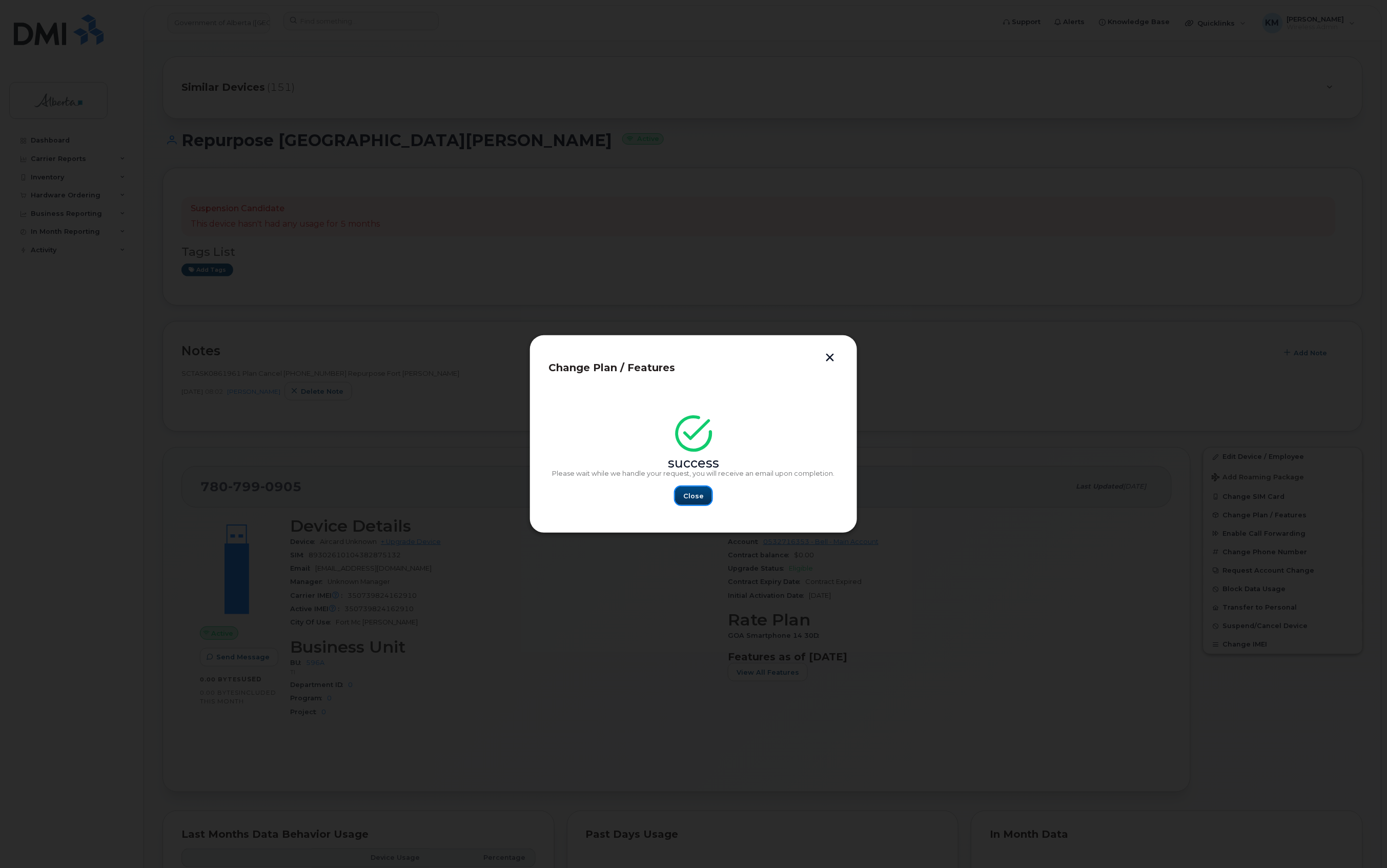
click at [698, 489] on button "Close" at bounding box center [693, 496] width 36 height 18
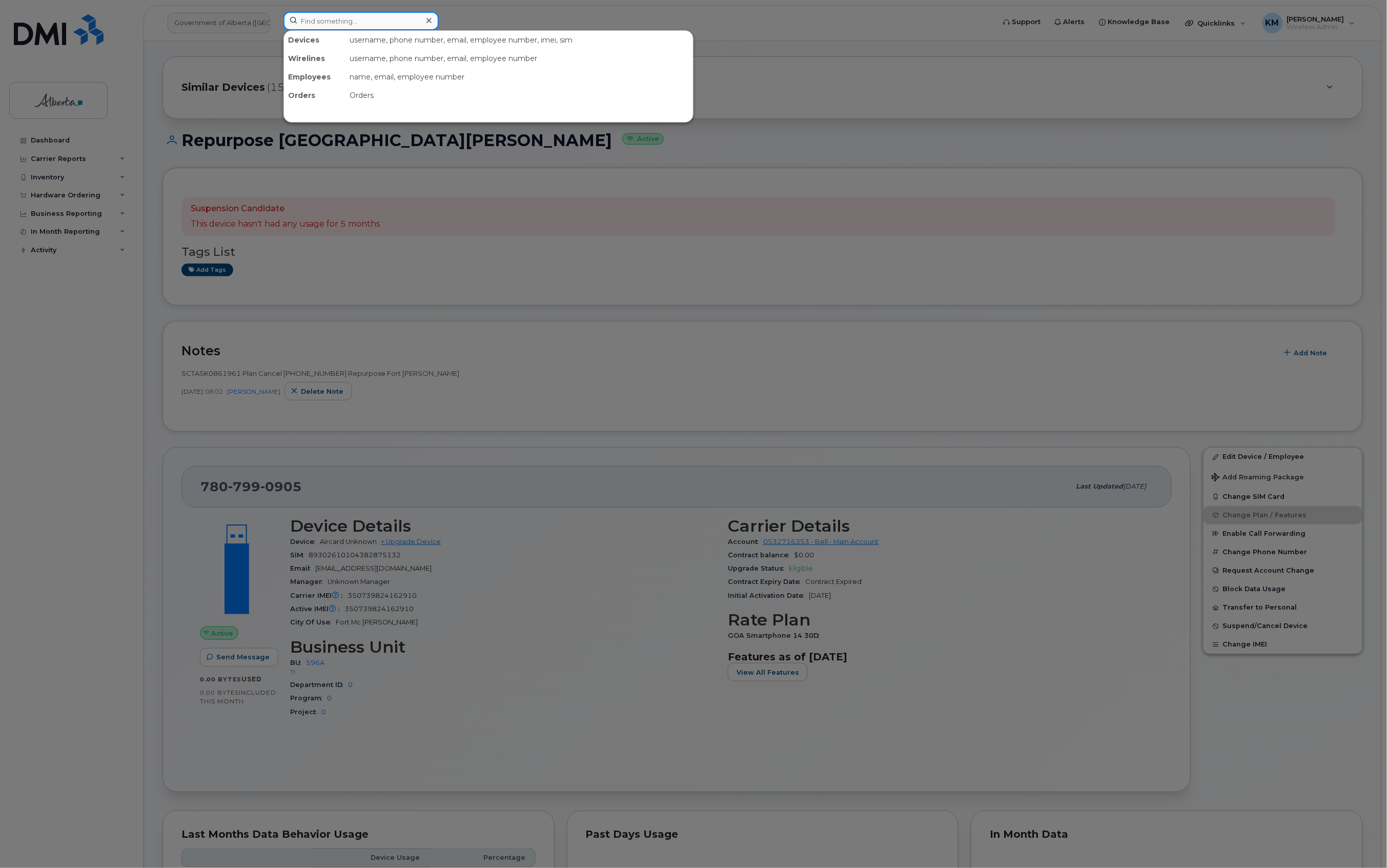
click at [374, 21] on input at bounding box center [361, 21] width 155 height 18
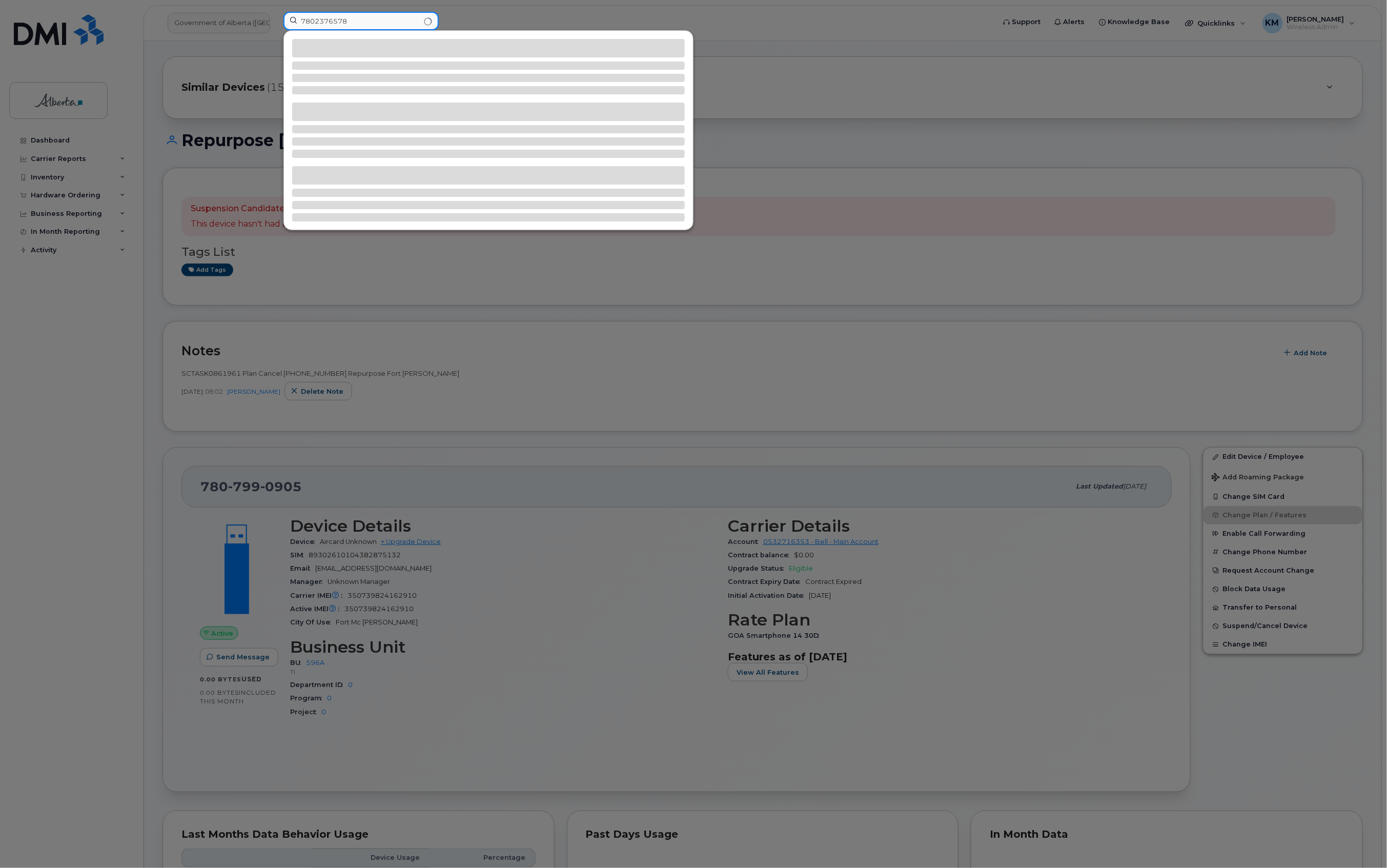
type input "7802376578"
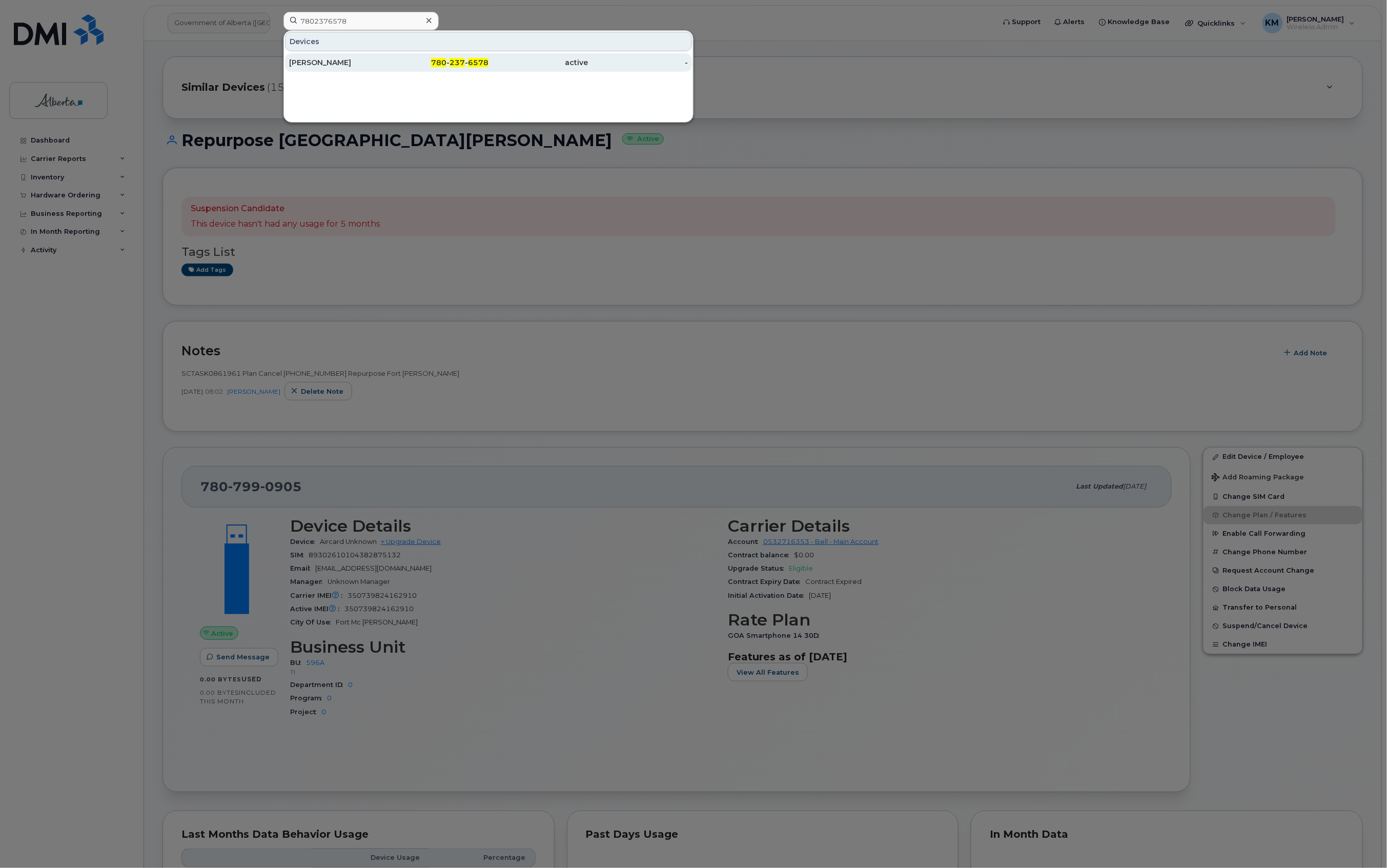
click at [389, 57] on div "780 - 237 - 6578" at bounding box center [440, 62] width 100 height 18
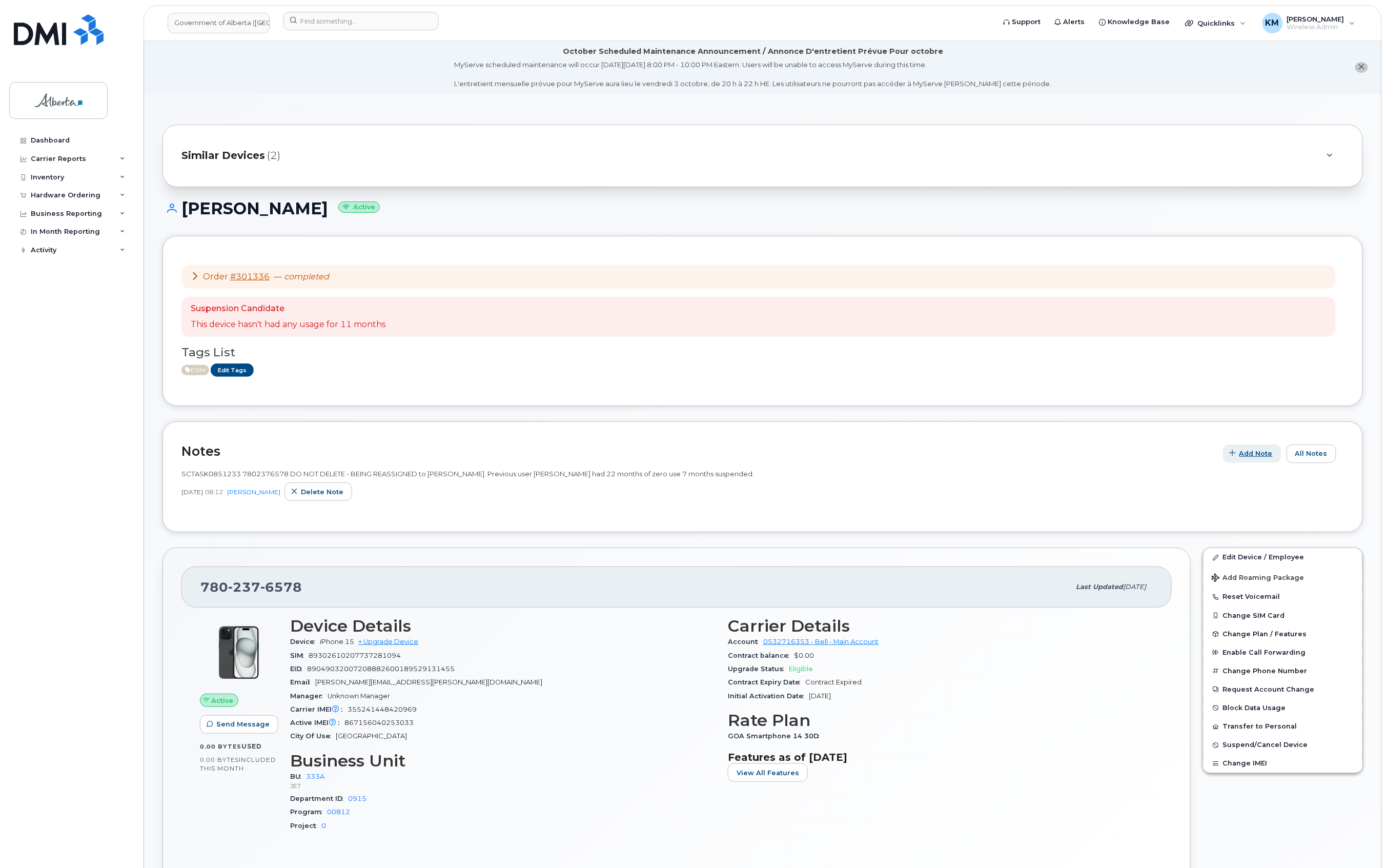
click at [1259, 454] on span "Add Note" at bounding box center [1257, 453] width 34 height 10
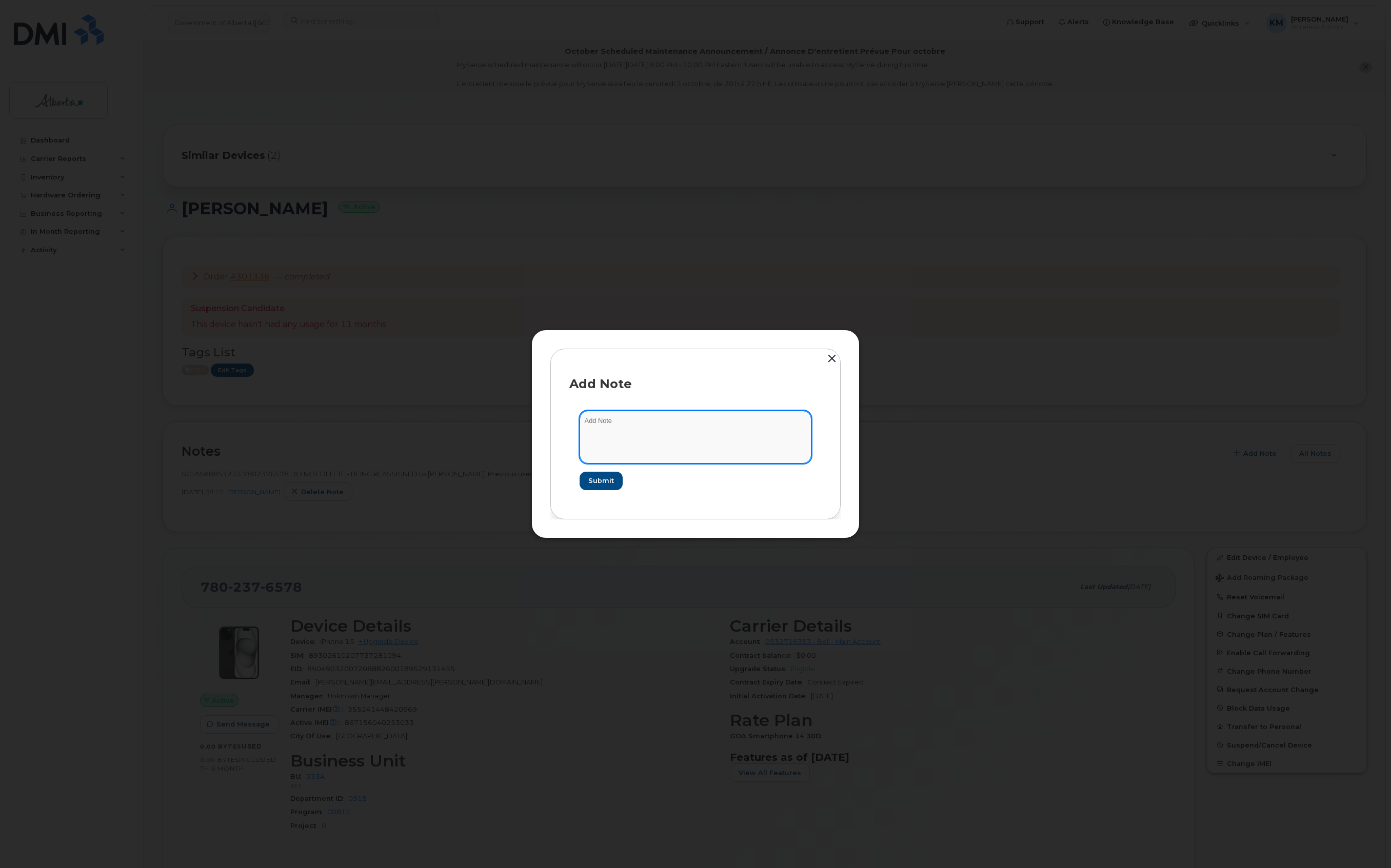
click at [612, 423] on textarea at bounding box center [695, 436] width 232 height 52
paste textarea "SCTASK0860233 Plan Cancel (2) 7802376578 Repurpose Edmonton"
click at [584, 434] on textarea "SCTASK0860233 Plan Cancel (2) 7802376578 Repurpose Edmonton" at bounding box center [695, 436] width 232 height 52
type textarea "SCTASK0860233 Plan Cancel [PHONE_NUMBER] Repurpose [GEOGRAPHIC_DATA]"
click at [602, 483] on span "Submit" at bounding box center [600, 480] width 26 height 10
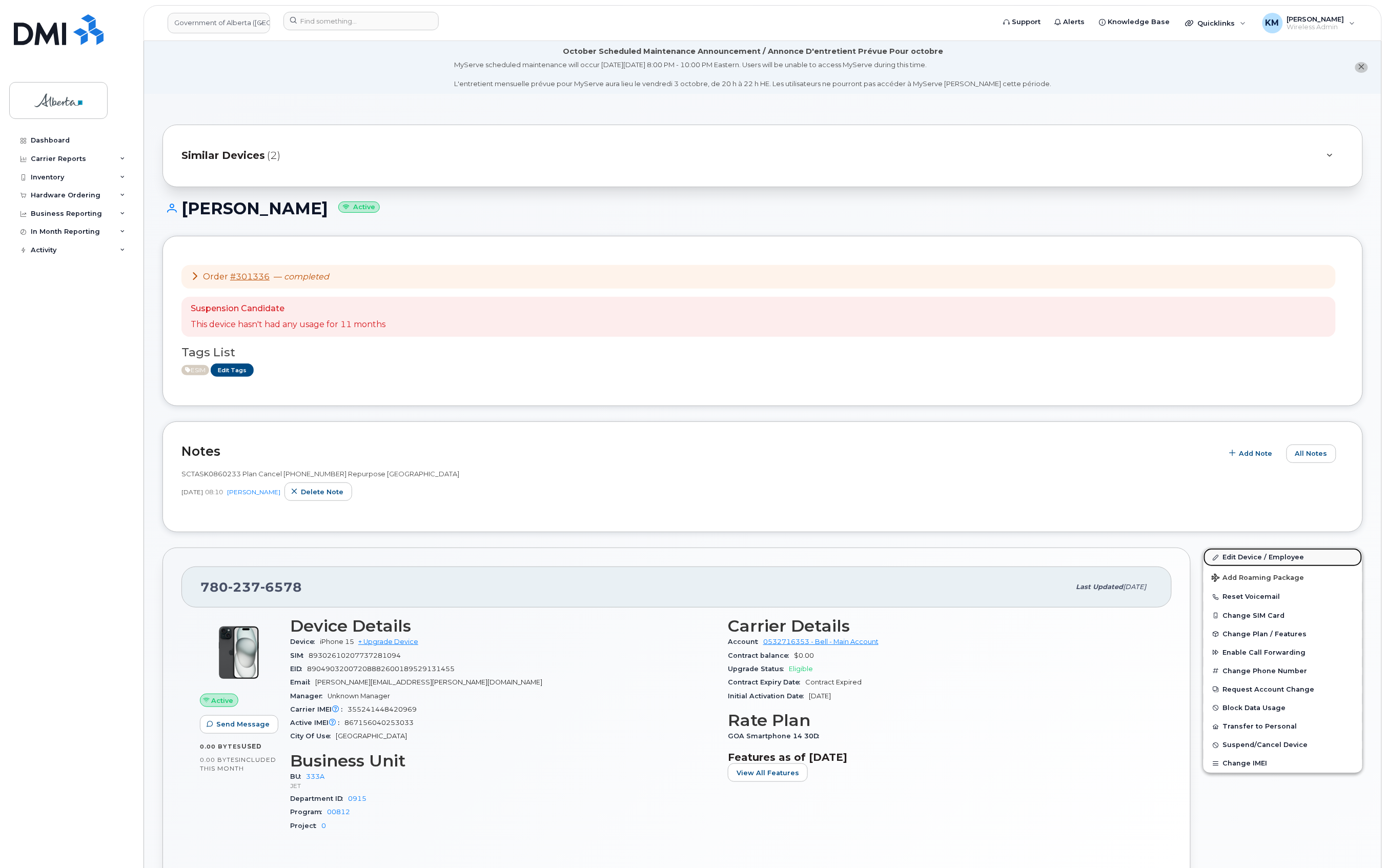
click at [1250, 554] on link "Edit Device / Employee" at bounding box center [1283, 557] width 159 height 18
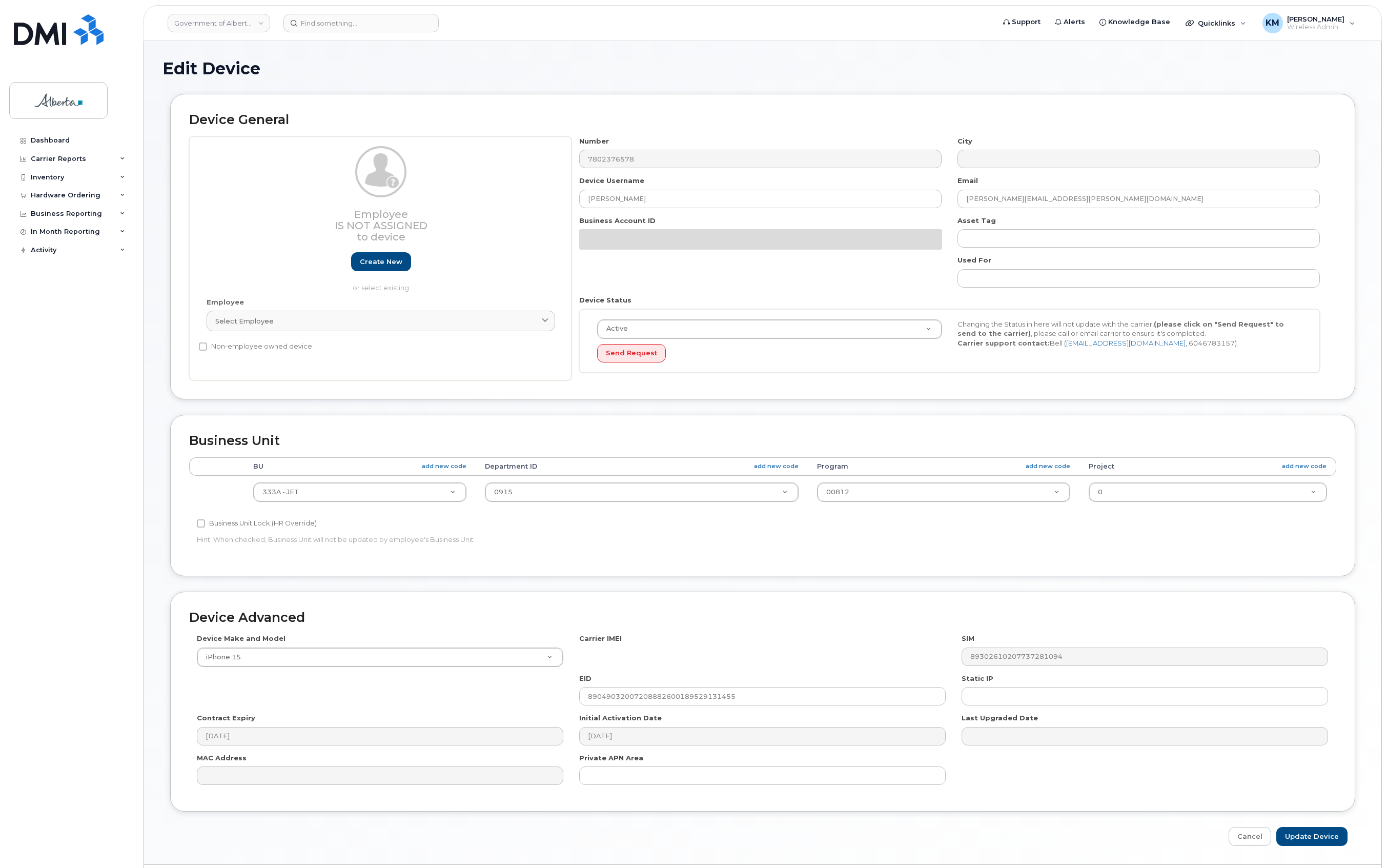
select select "4206363"
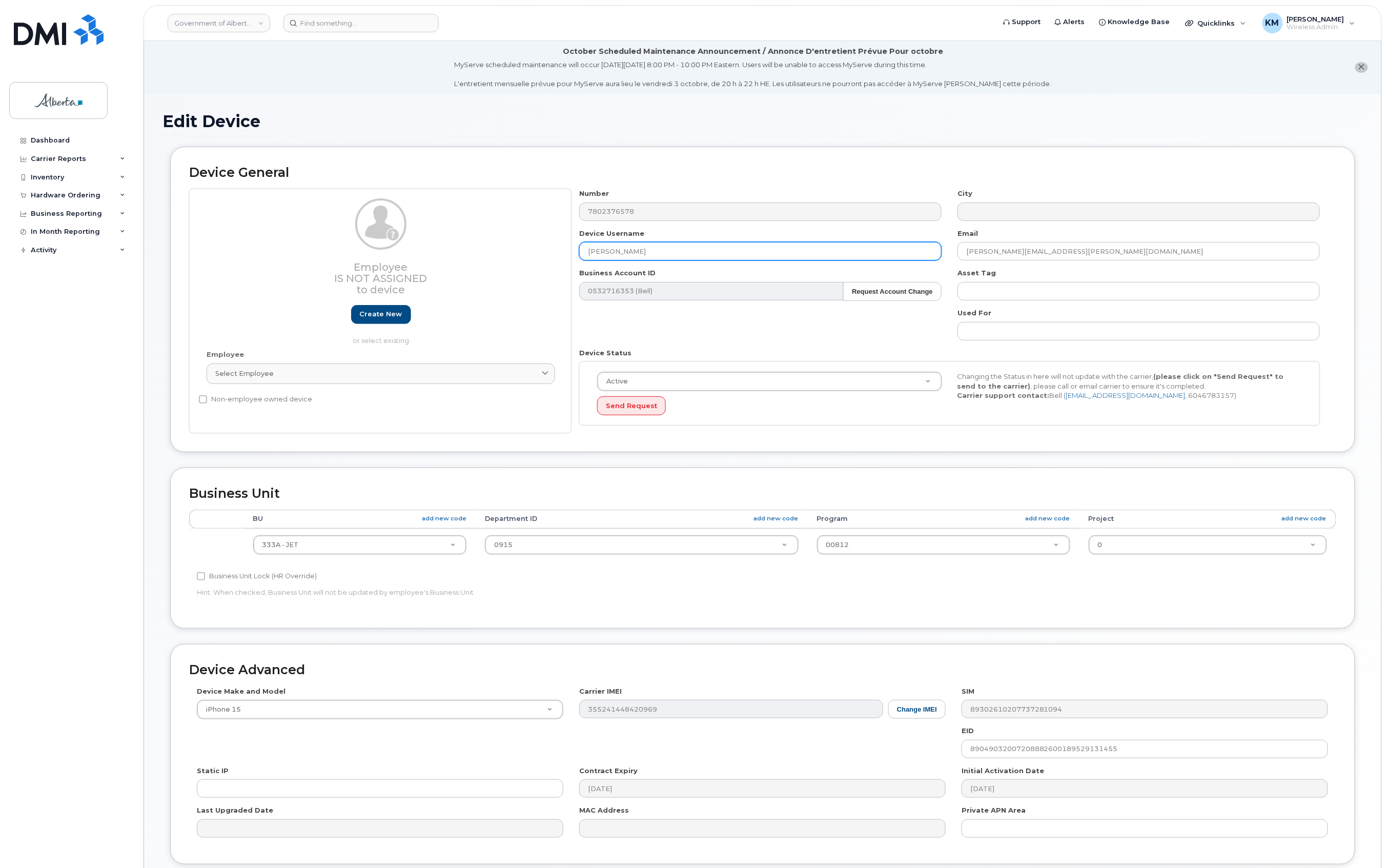
drag, startPoint x: 624, startPoint y: 251, endPoint x: 585, endPoint y: 251, distance: 39.0
click at [585, 251] on input "[PERSON_NAME]" at bounding box center [761, 251] width 363 height 18
paste input "Repurpose [GEOGRAPHIC_DATA]"
type input "Repurpose [GEOGRAPHIC_DATA]"
drag, startPoint x: 1084, startPoint y: 253, endPoint x: 934, endPoint y: 252, distance: 150.0
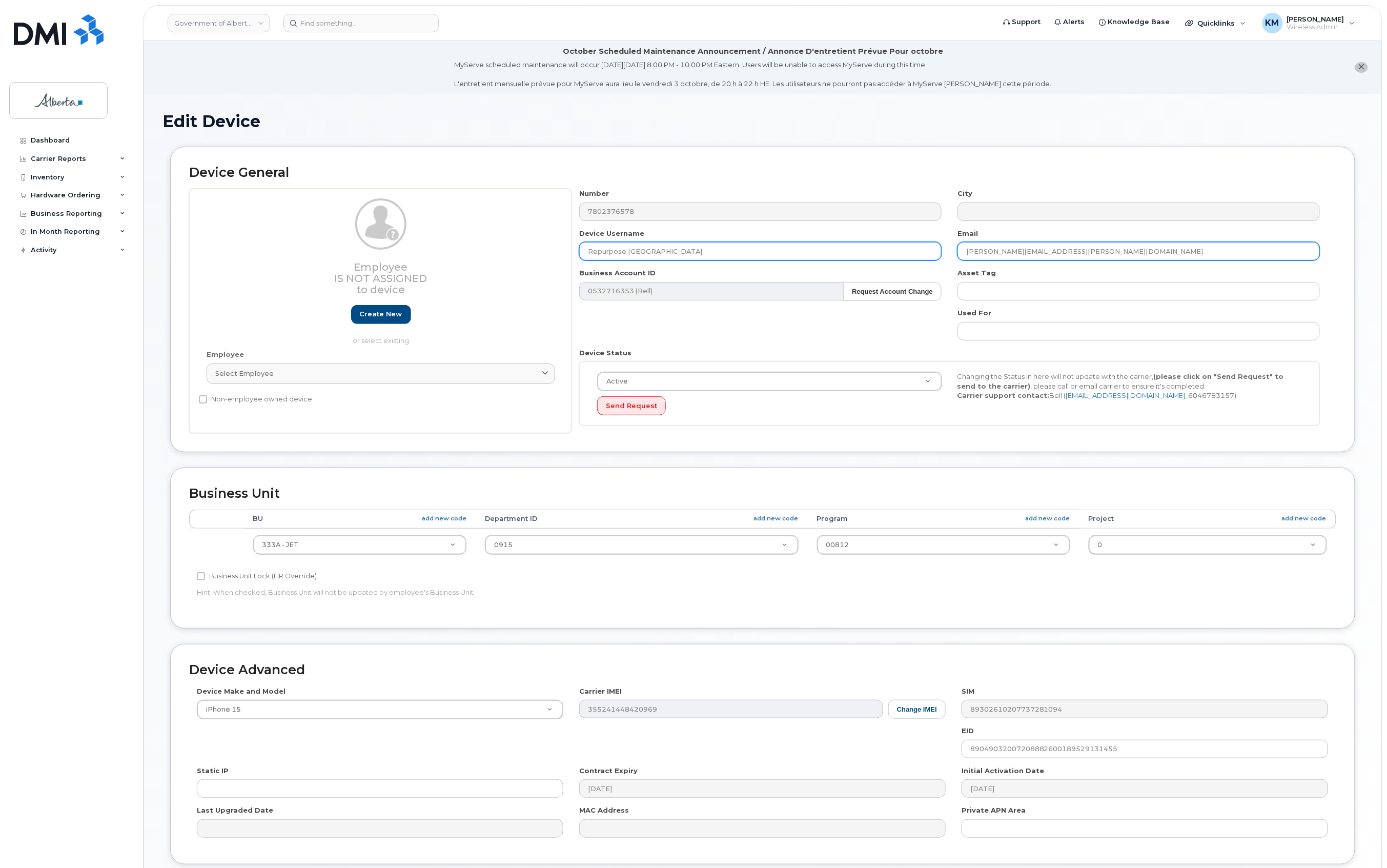
click at [934, 252] on div "Number 7802376578 City Device Username Repurpose Edmonton Email Marnie.Mills@go…" at bounding box center [950, 311] width 757 height 244
type input "R"
click at [1016, 253] on input "text" at bounding box center [1139, 251] width 363 height 18
paste input "[EMAIL_ADDRESS][DOMAIN_NAME]"
type input "[EMAIL_ADDRESS][DOMAIN_NAME]"
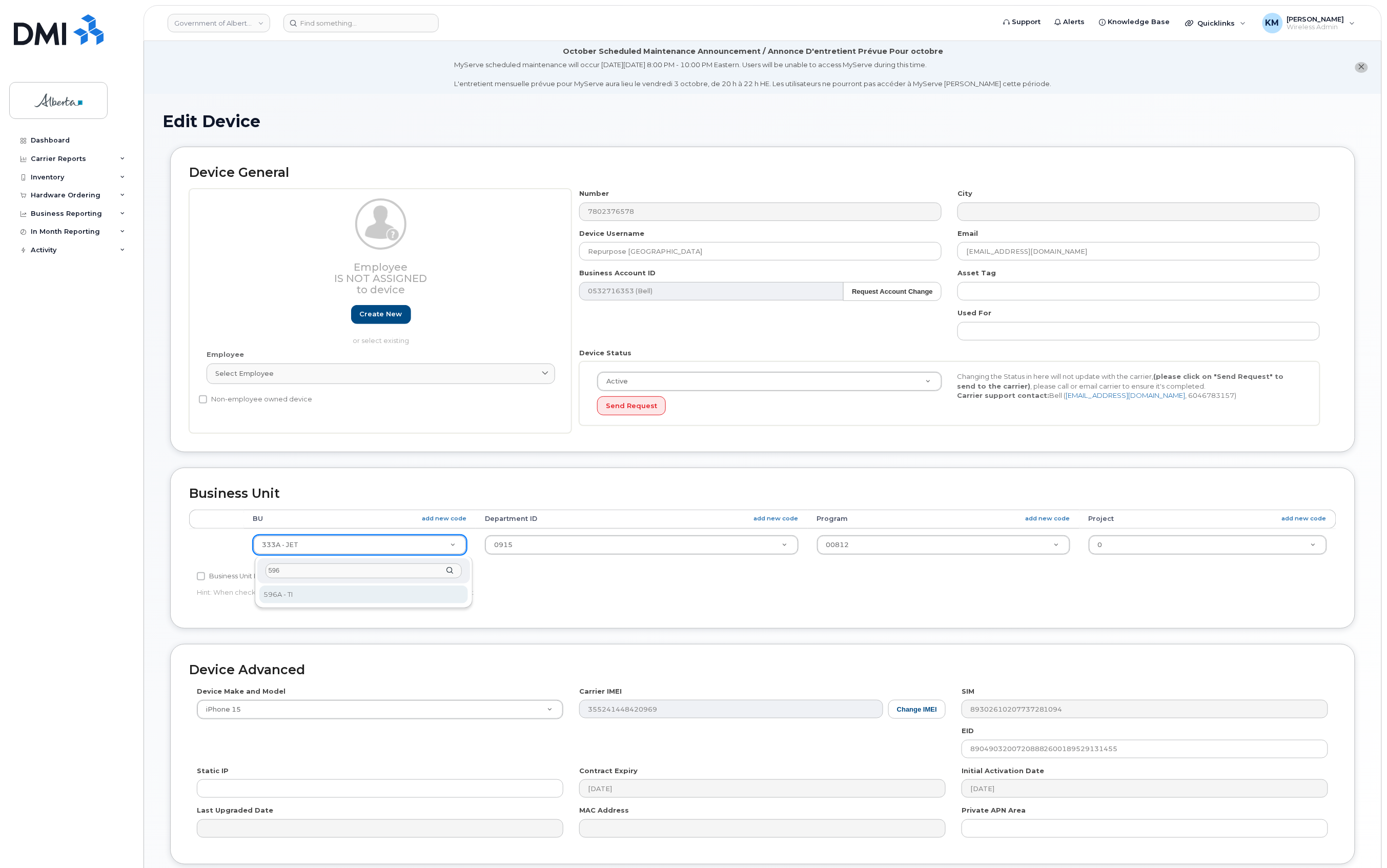
type input "596"
select select "4797729"
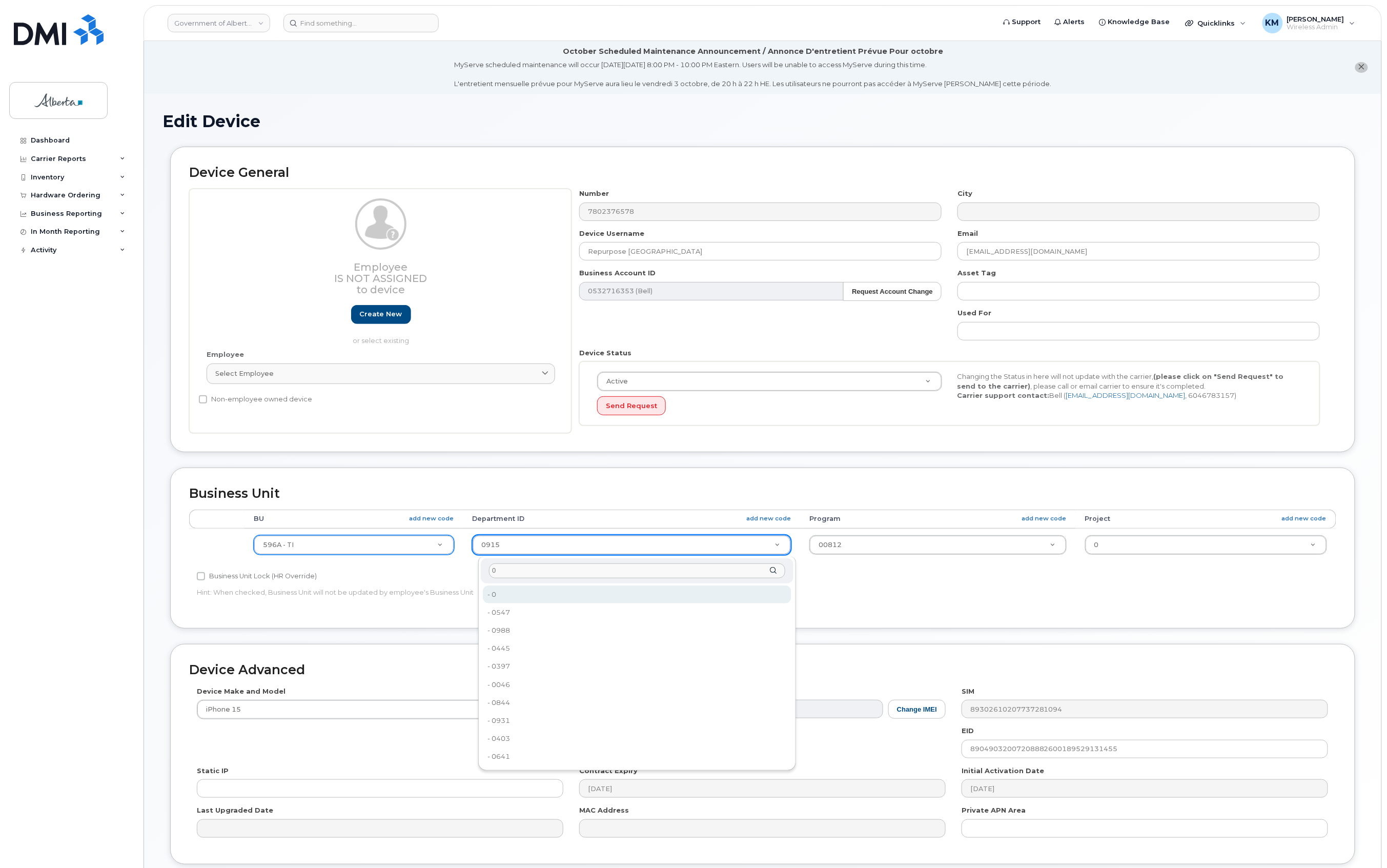
type input "0"
type input "4806341"
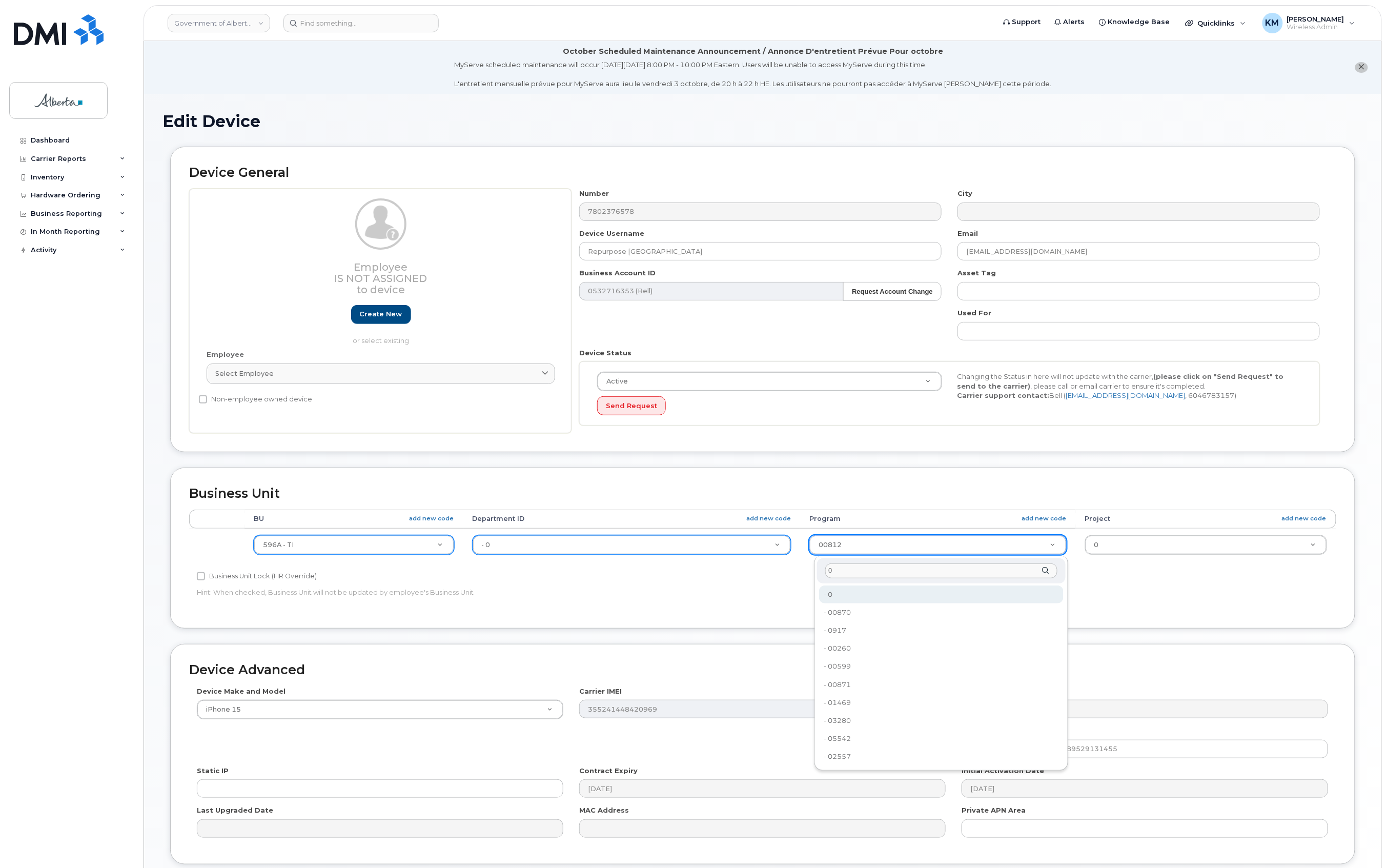
type input "0"
type input "4806366"
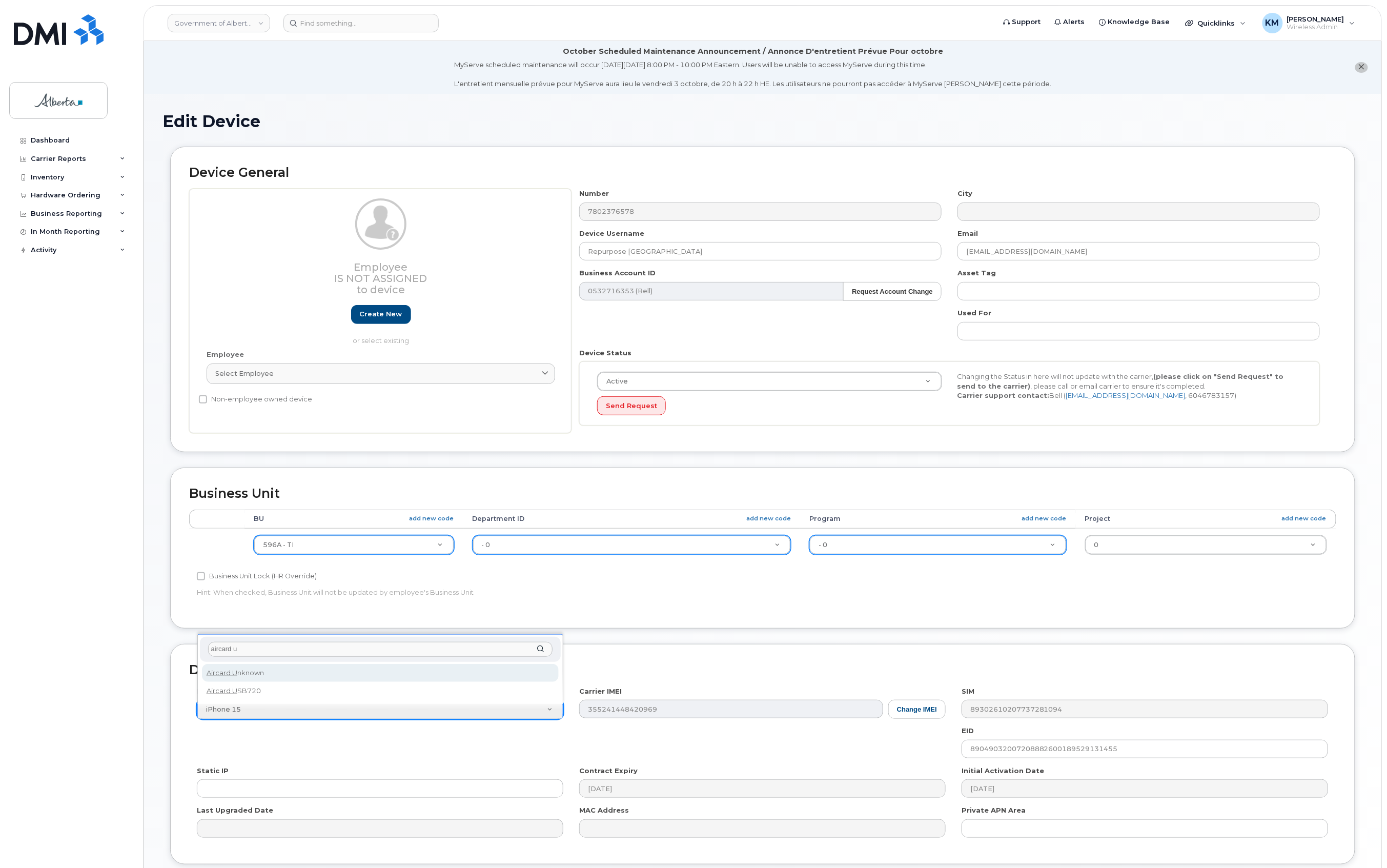
type input "aircard u"
select select "971"
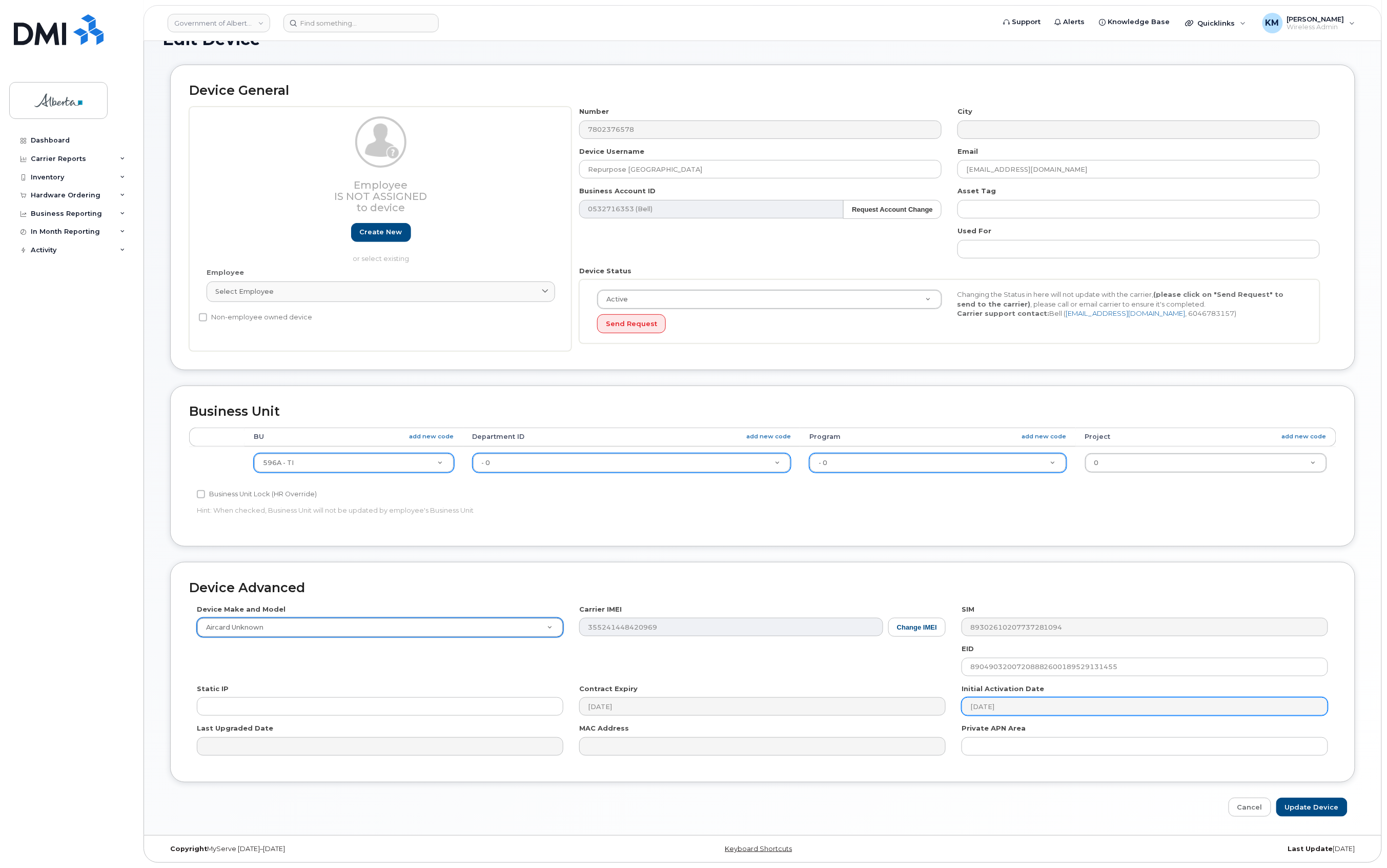
scroll to position [85, 0]
drag, startPoint x: 1159, startPoint y: 667, endPoint x: 934, endPoint y: 679, distance: 225.3
click at [934, 679] on div "Device Make and Model Aircard Unknown Android TCL 502 Watch Apple Watch S9 41mm…" at bounding box center [762, 684] width 1147 height 159
click at [1324, 808] on input "Update Device" at bounding box center [1312, 807] width 71 height 19
type input "Saving..."
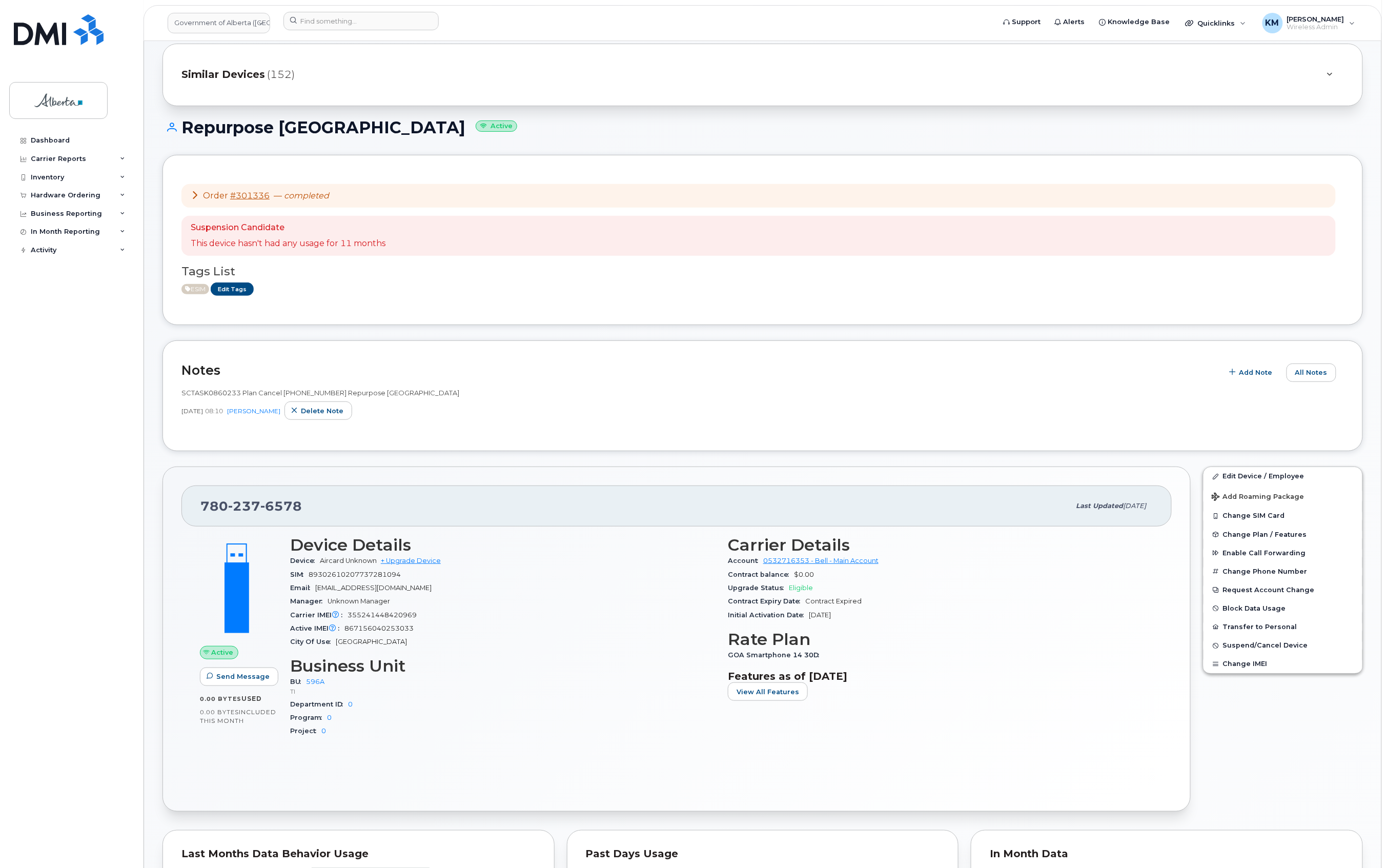
scroll to position [68, 0]
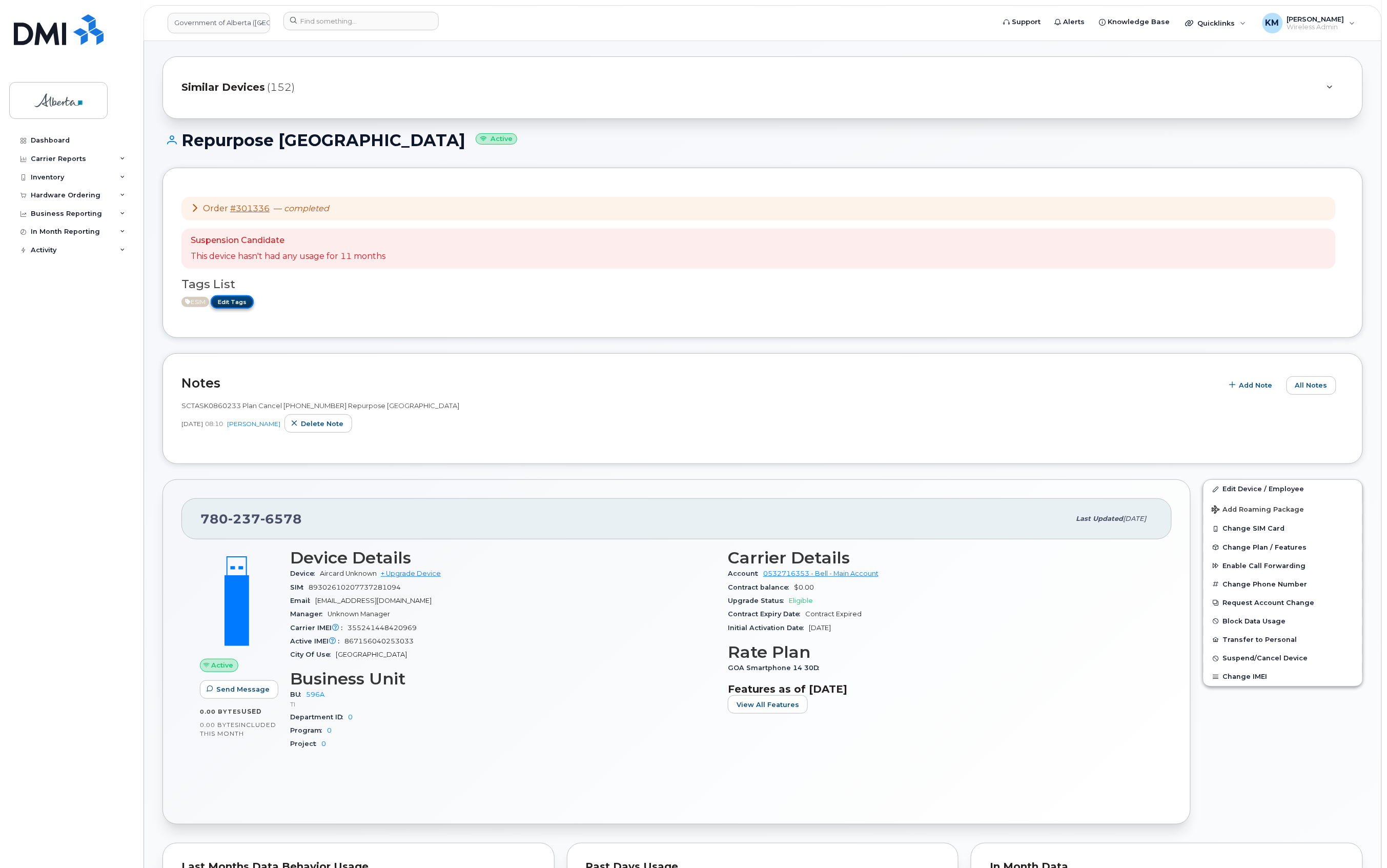
click at [244, 303] on link "Edit Tags" at bounding box center [232, 302] width 43 height 13
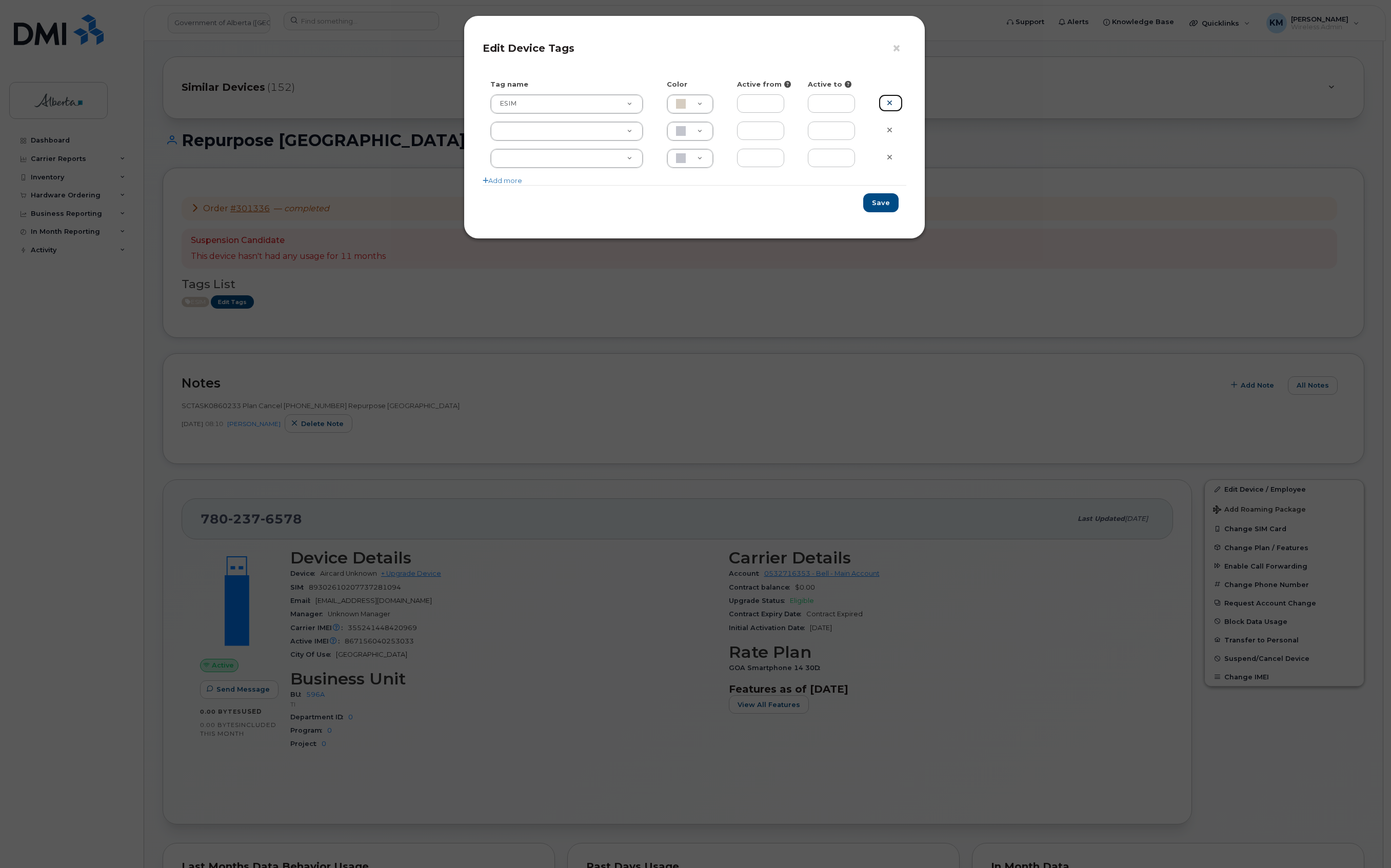
click at [890, 100] on icon at bounding box center [889, 103] width 5 height 7
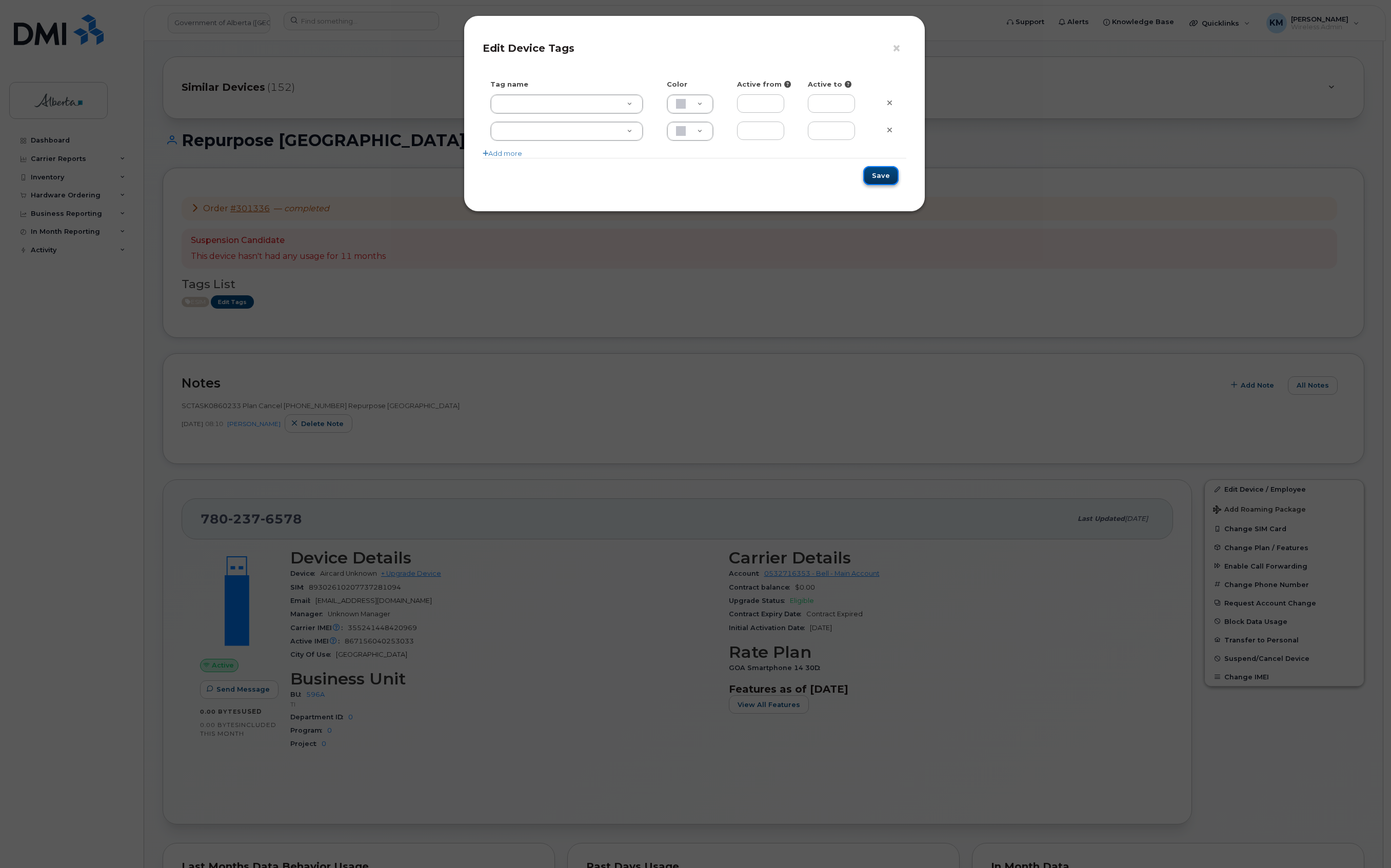
click at [887, 181] on button "Save" at bounding box center [880, 175] width 36 height 19
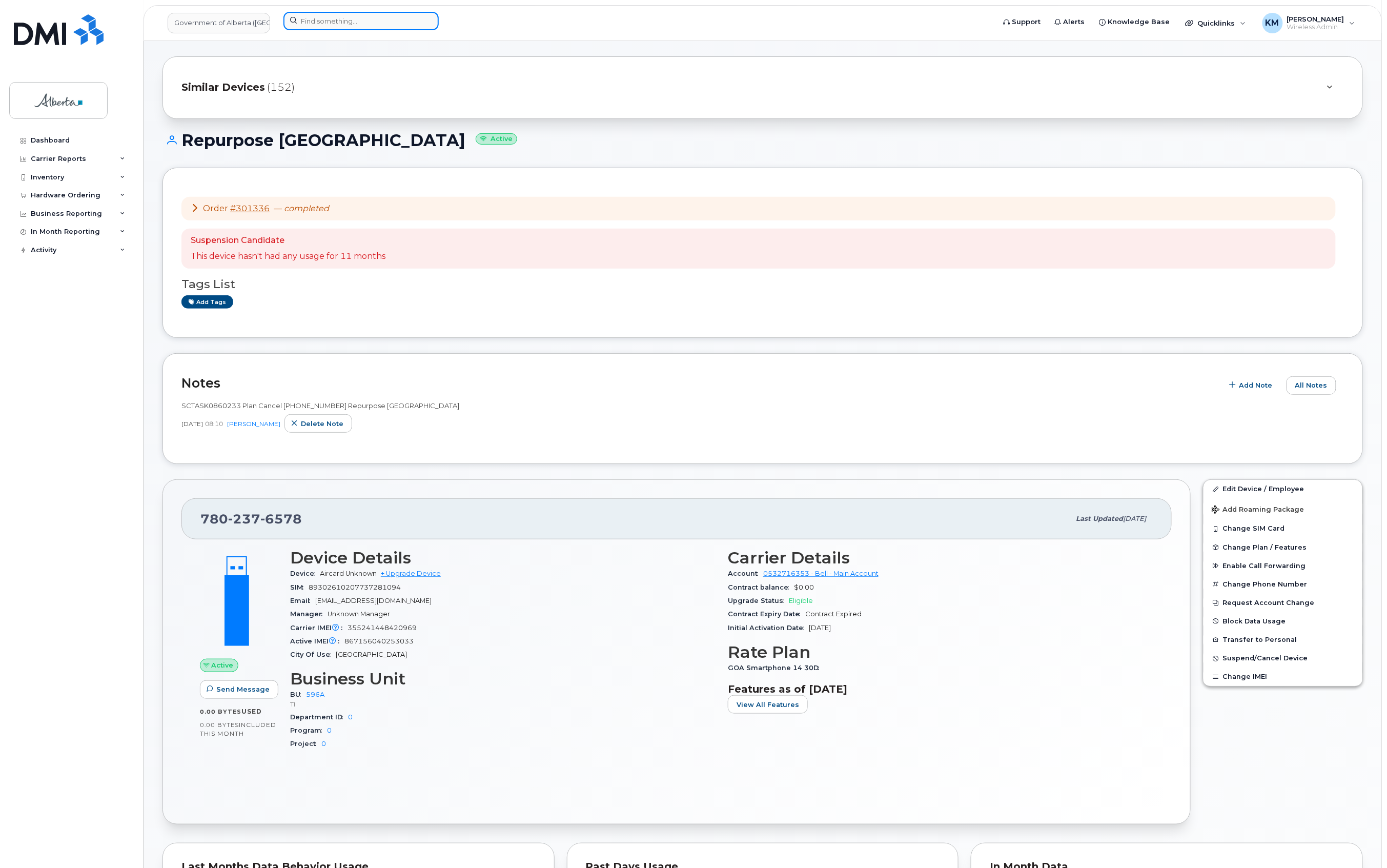
click at [353, 24] on input at bounding box center [361, 21] width 155 height 18
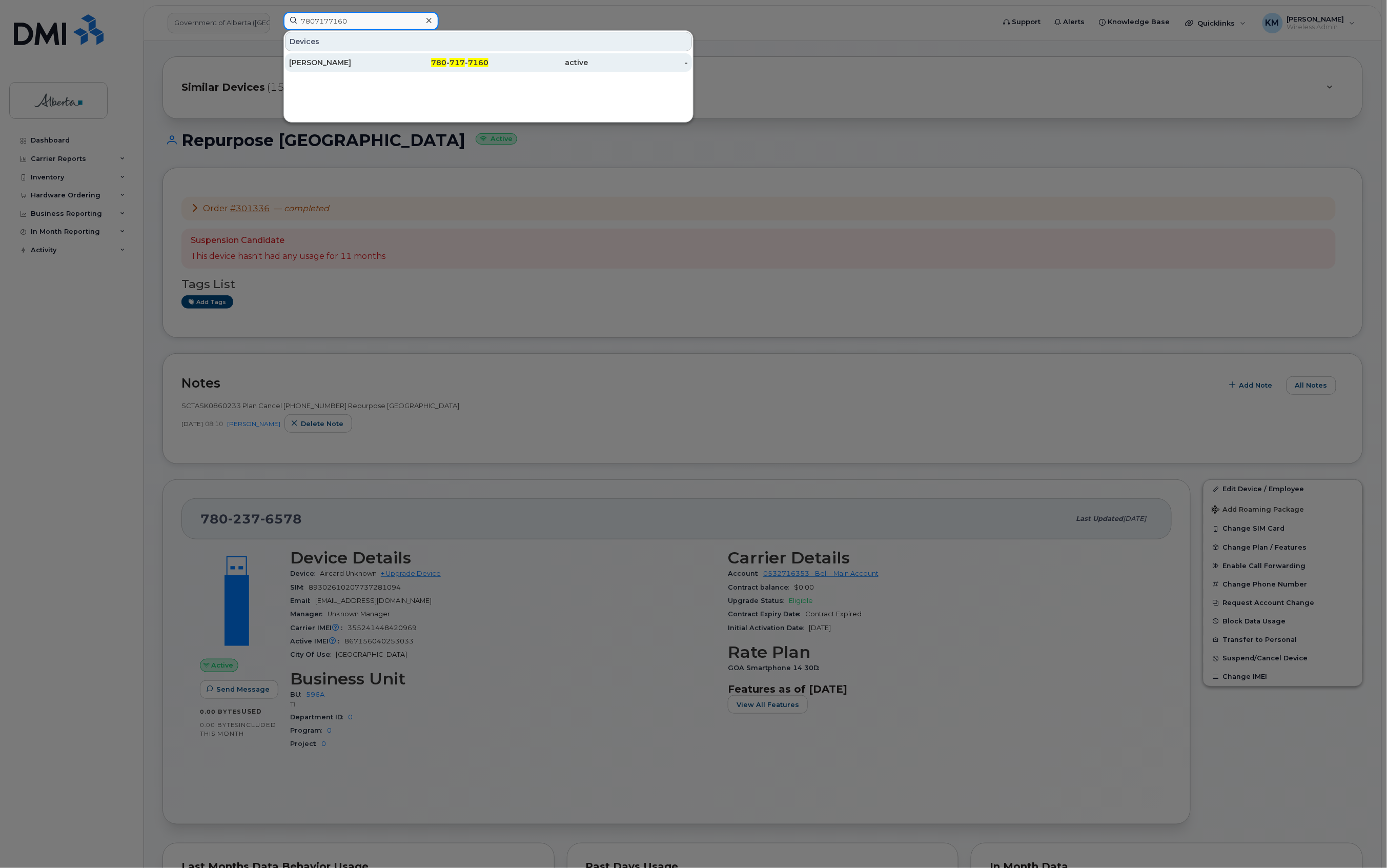
type input "7807177160"
click at [360, 57] on div "[PERSON_NAME]" at bounding box center [339, 62] width 100 height 18
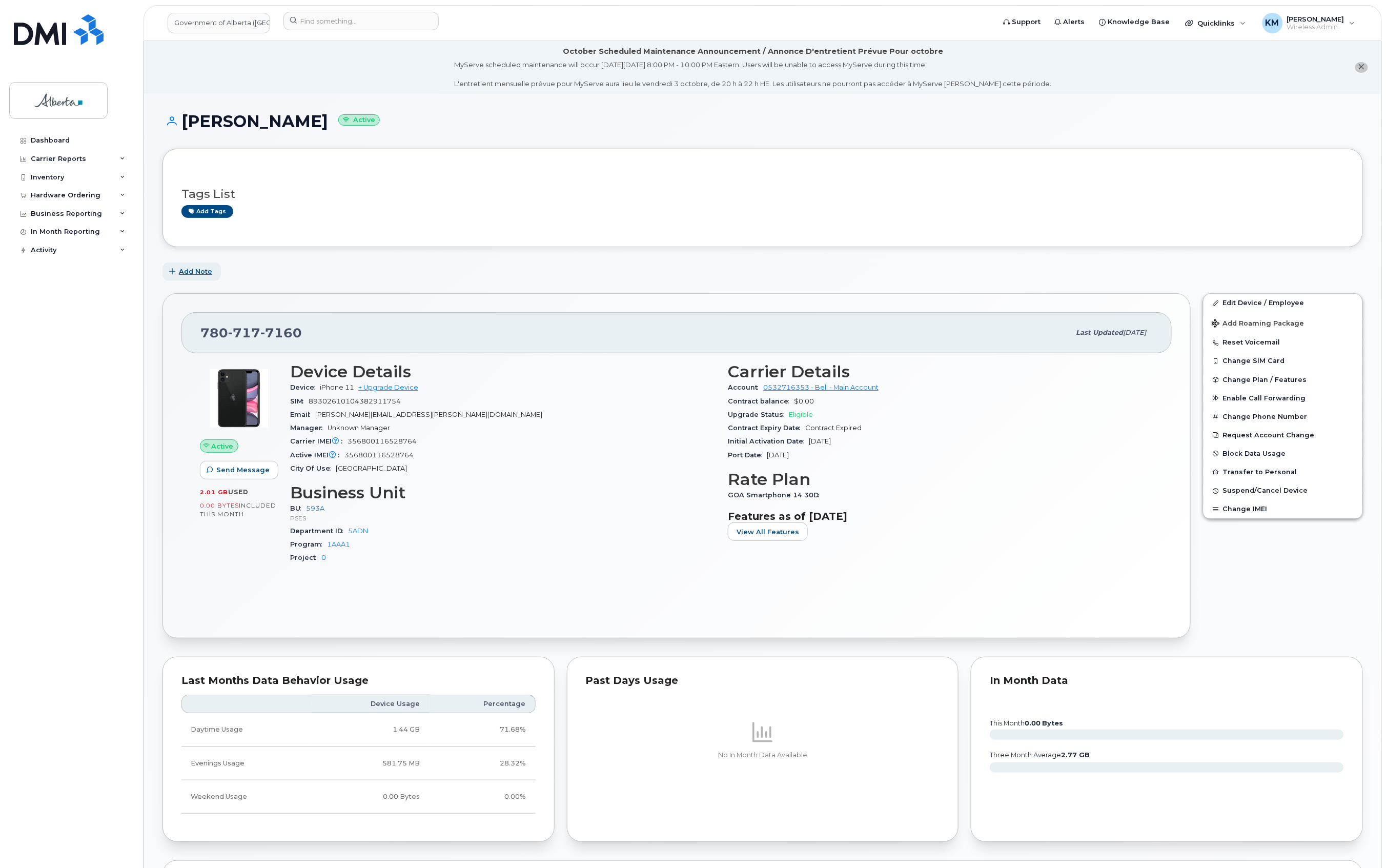
click at [200, 267] on span "Add Note" at bounding box center [195, 271] width 34 height 10
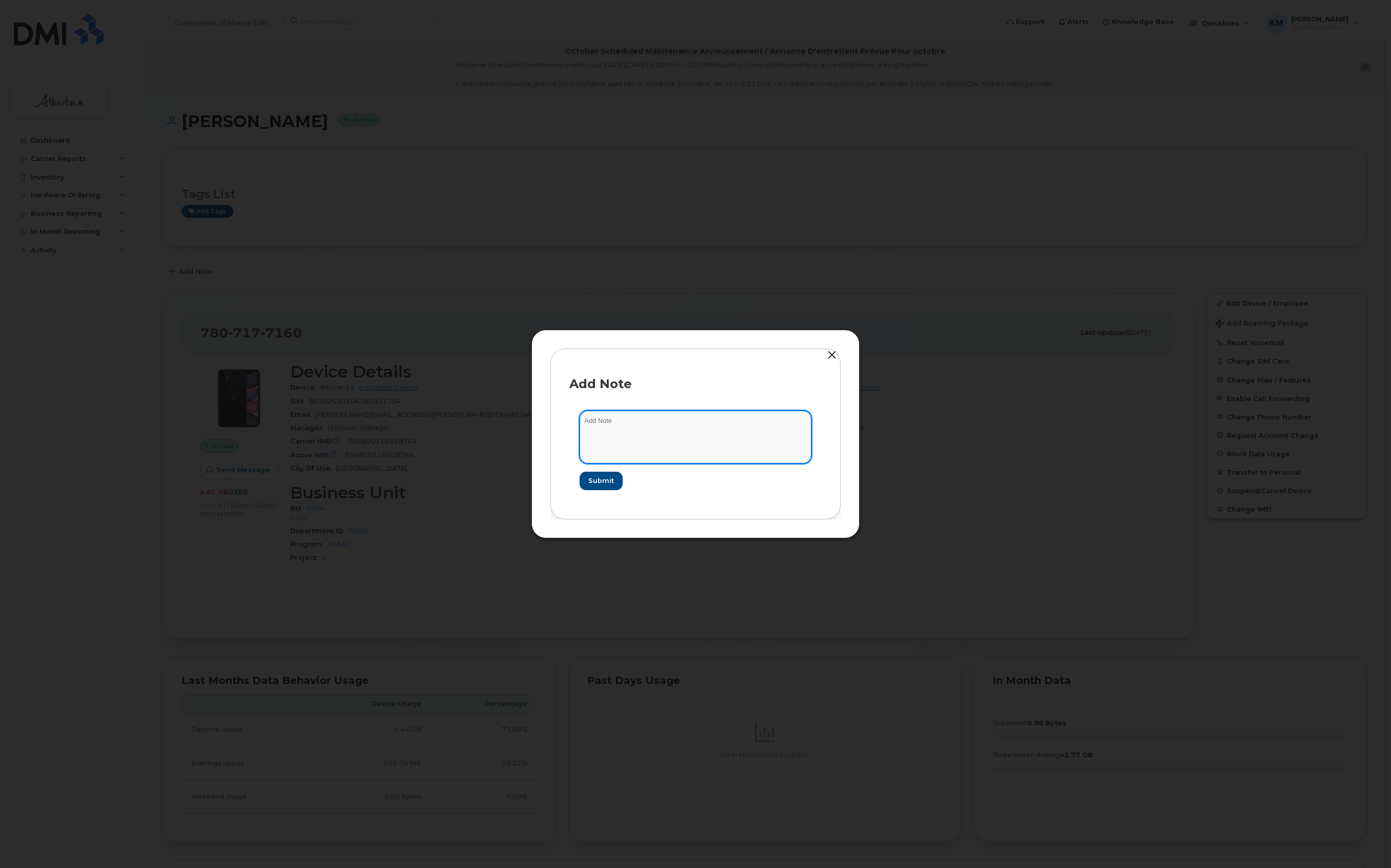
click at [691, 422] on textarea at bounding box center [695, 436] width 232 height 52
paste textarea "SCTASK0860233 Plan Cancel (2)"
click at [692, 422] on textarea "SCTASK0860233 Plan Cancel (2)" at bounding box center [695, 436] width 232 height 52
paste textarea "7807177160 Repurpose [GEOGRAPHIC_DATA]"
type textarea "SCTASK0860233 Plan Cancel [PHONE_NUMBER] Repurpose [GEOGRAPHIC_DATA]"
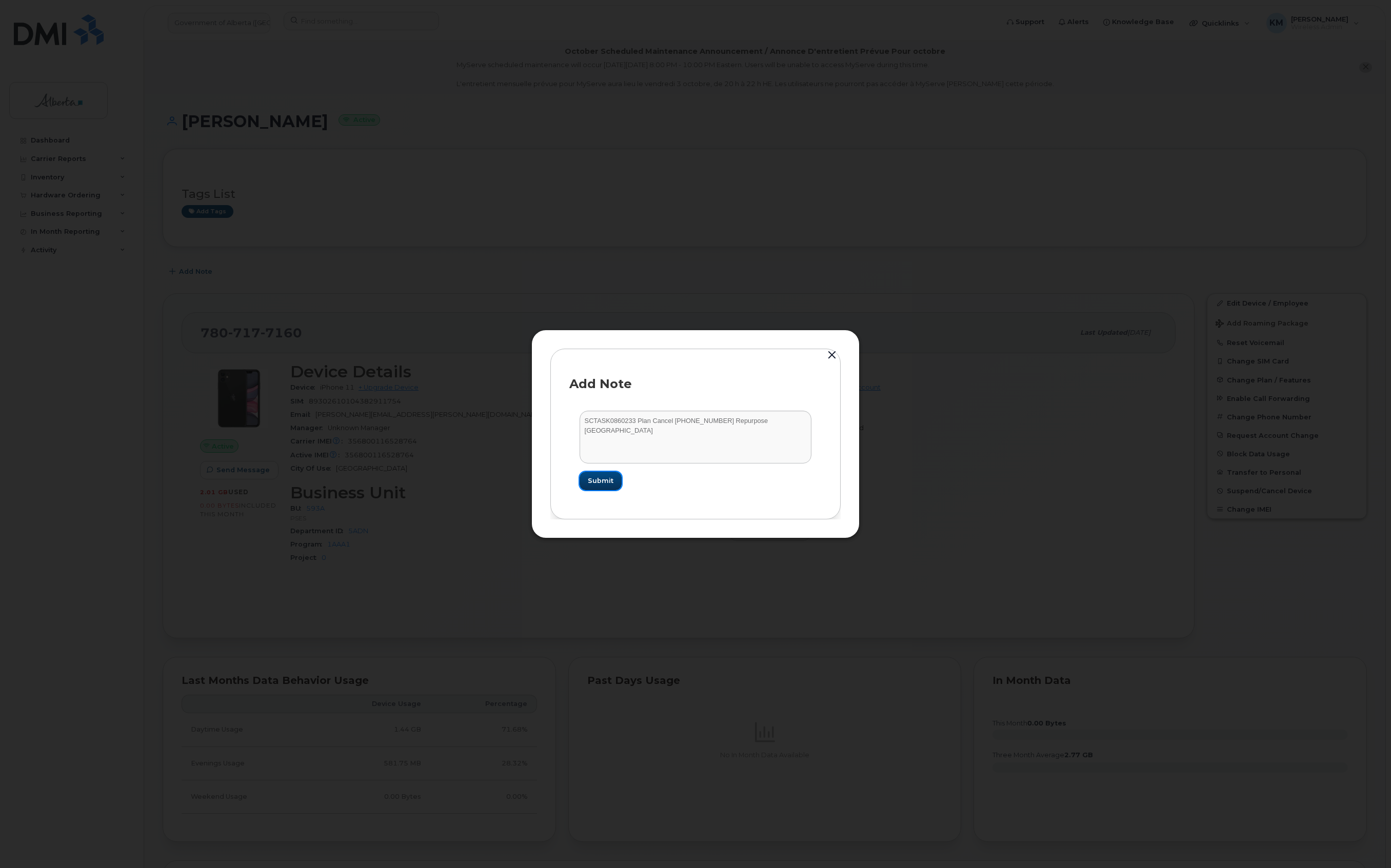
click at [614, 471] on button "Submit" at bounding box center [600, 480] width 42 height 18
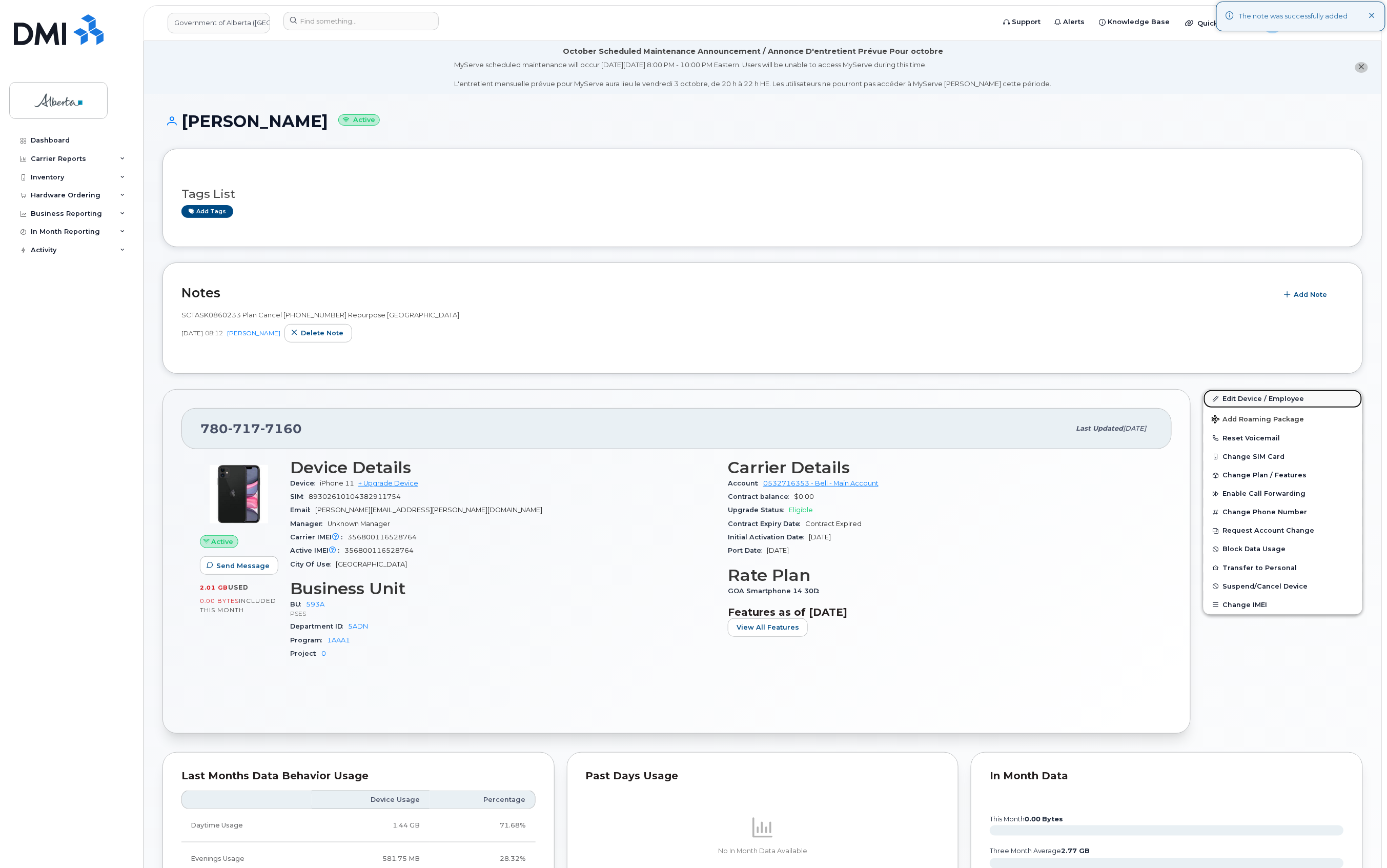
click at [1255, 395] on link "Edit Device / Employee" at bounding box center [1283, 398] width 159 height 18
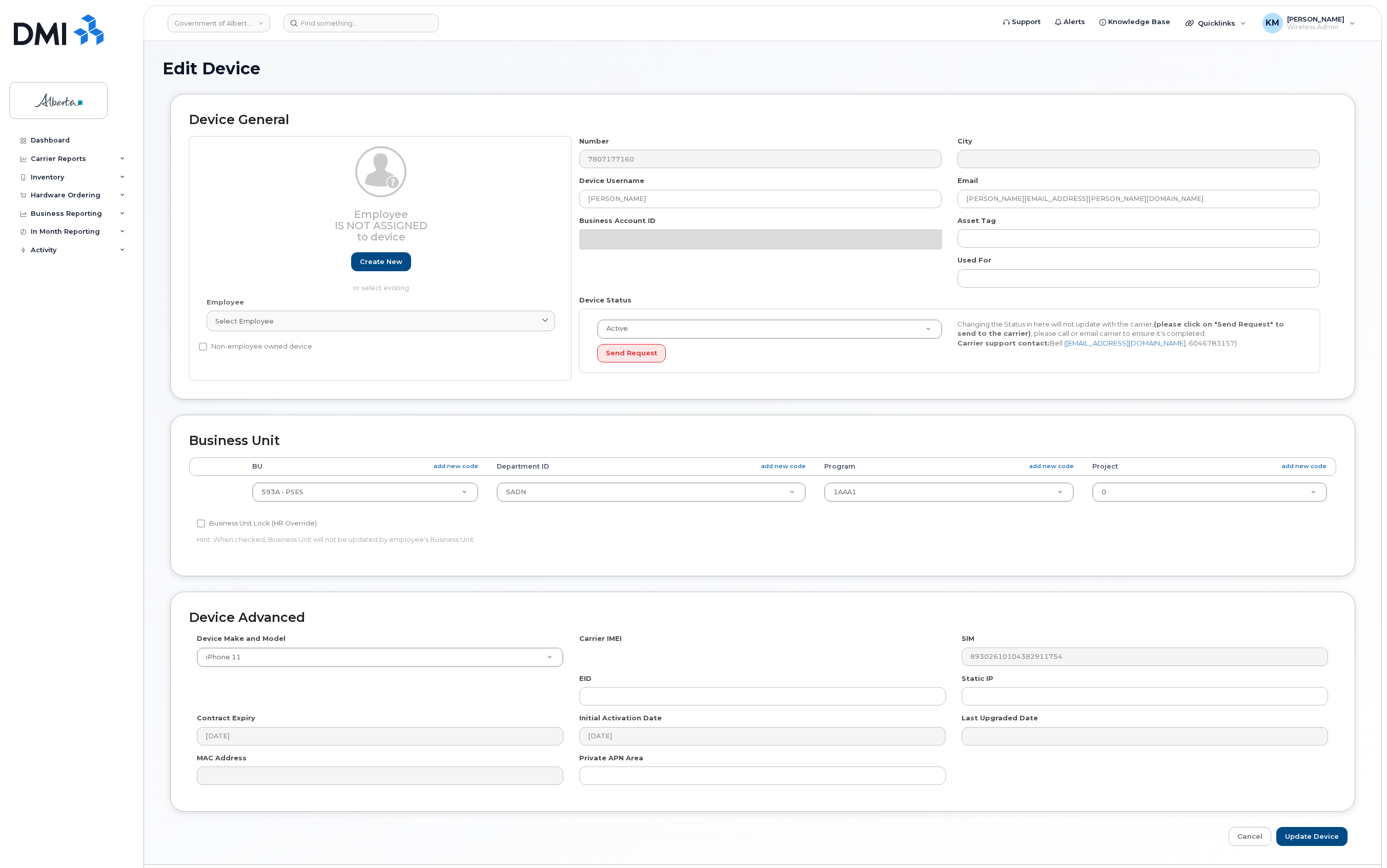
select select "4797682"
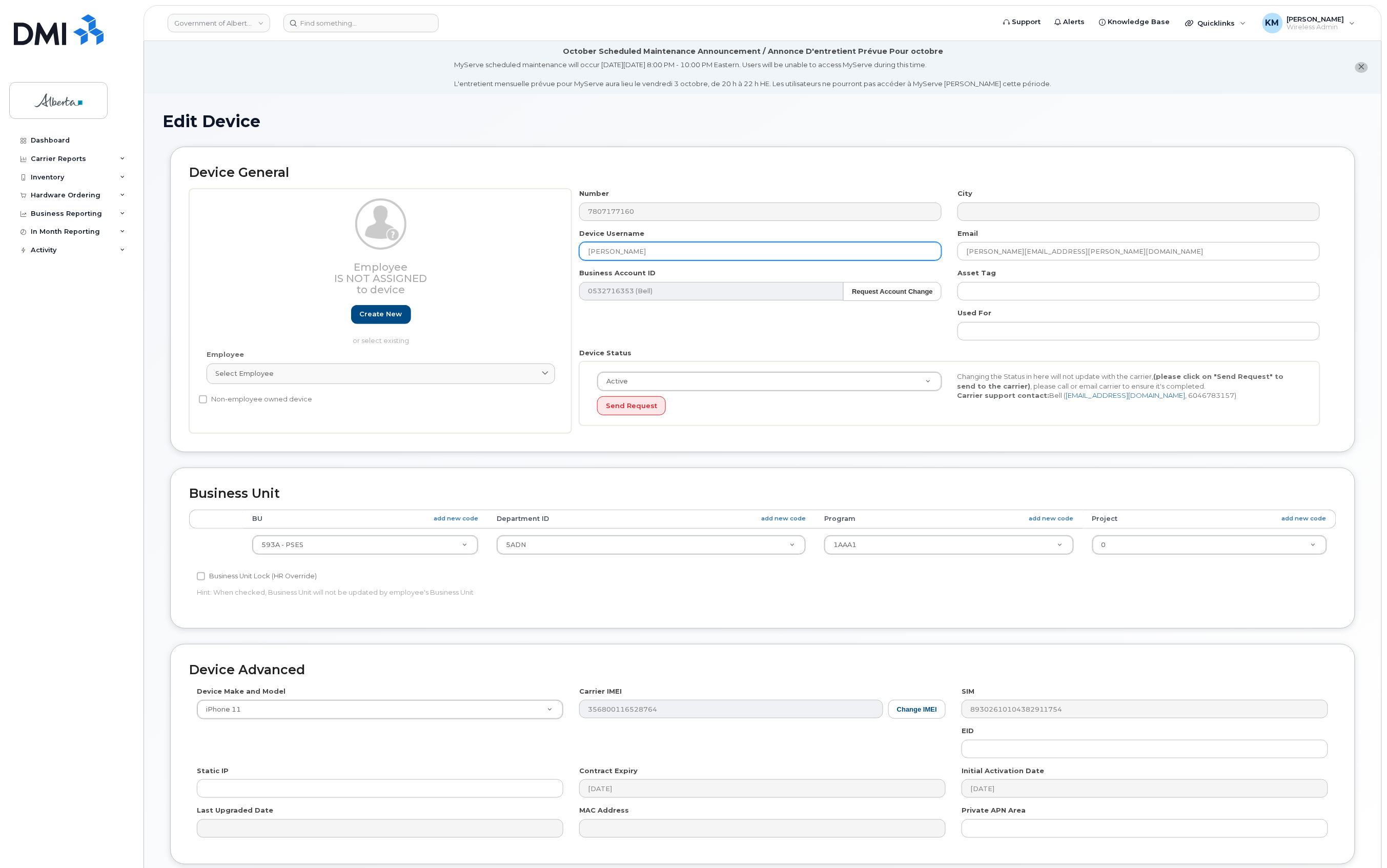
drag, startPoint x: 615, startPoint y: 248, endPoint x: 576, endPoint y: 247, distance: 39.0
click at [576, 247] on div "Device Username Marnie Mills" at bounding box center [761, 244] width 378 height 32
paste input "Repurpose [GEOGRAPHIC_DATA]"
type input "Repurpose [GEOGRAPHIC_DATA]"
drag, startPoint x: 1051, startPoint y: 252, endPoint x: 958, endPoint y: 247, distance: 93.1
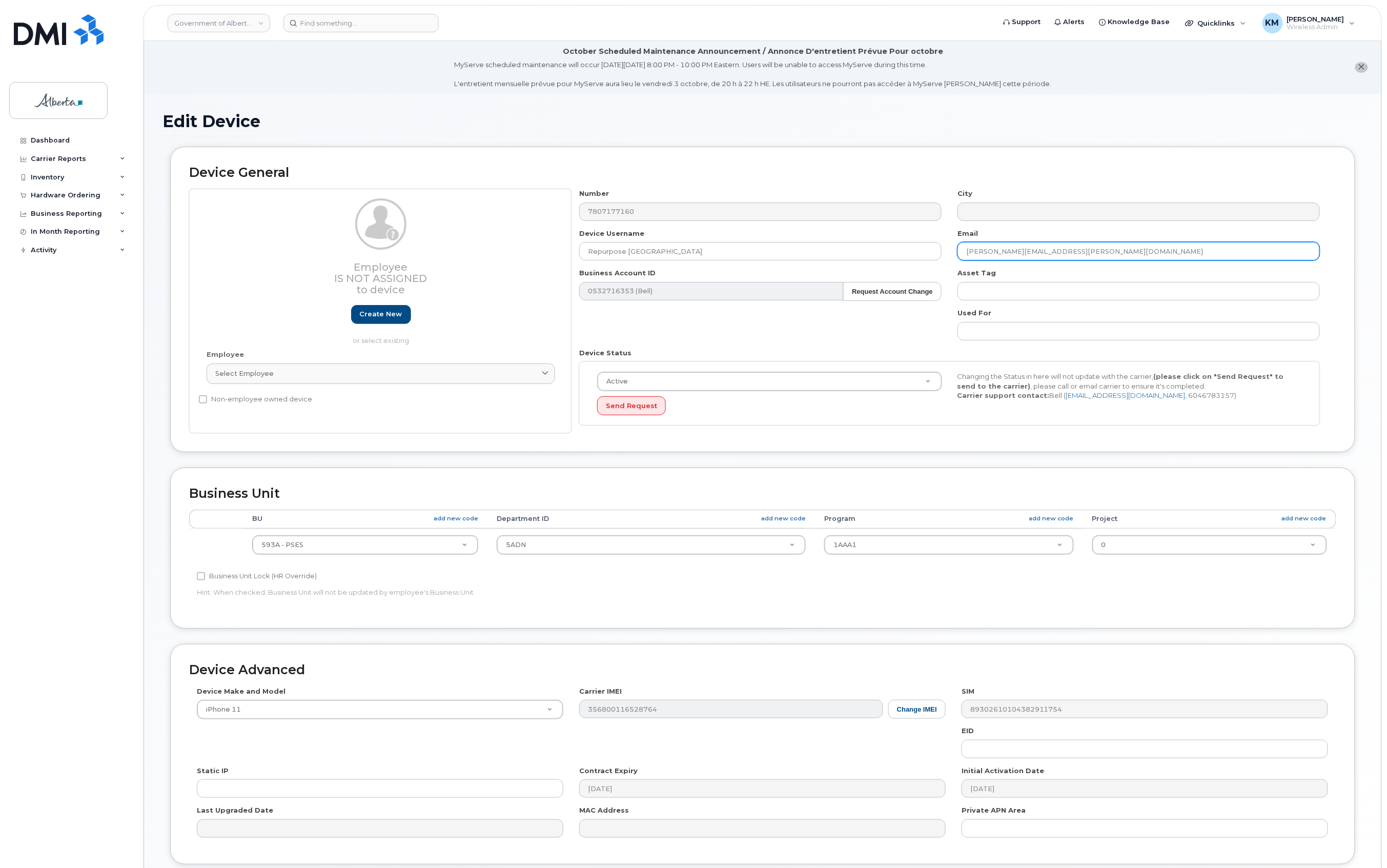
click at [958, 247] on input "Marnie.Mills@gov.ab.ca" at bounding box center [1139, 251] width 363 height 18
paste input "repurpose"
type input "[EMAIL_ADDRESS][DOMAIN_NAME]"
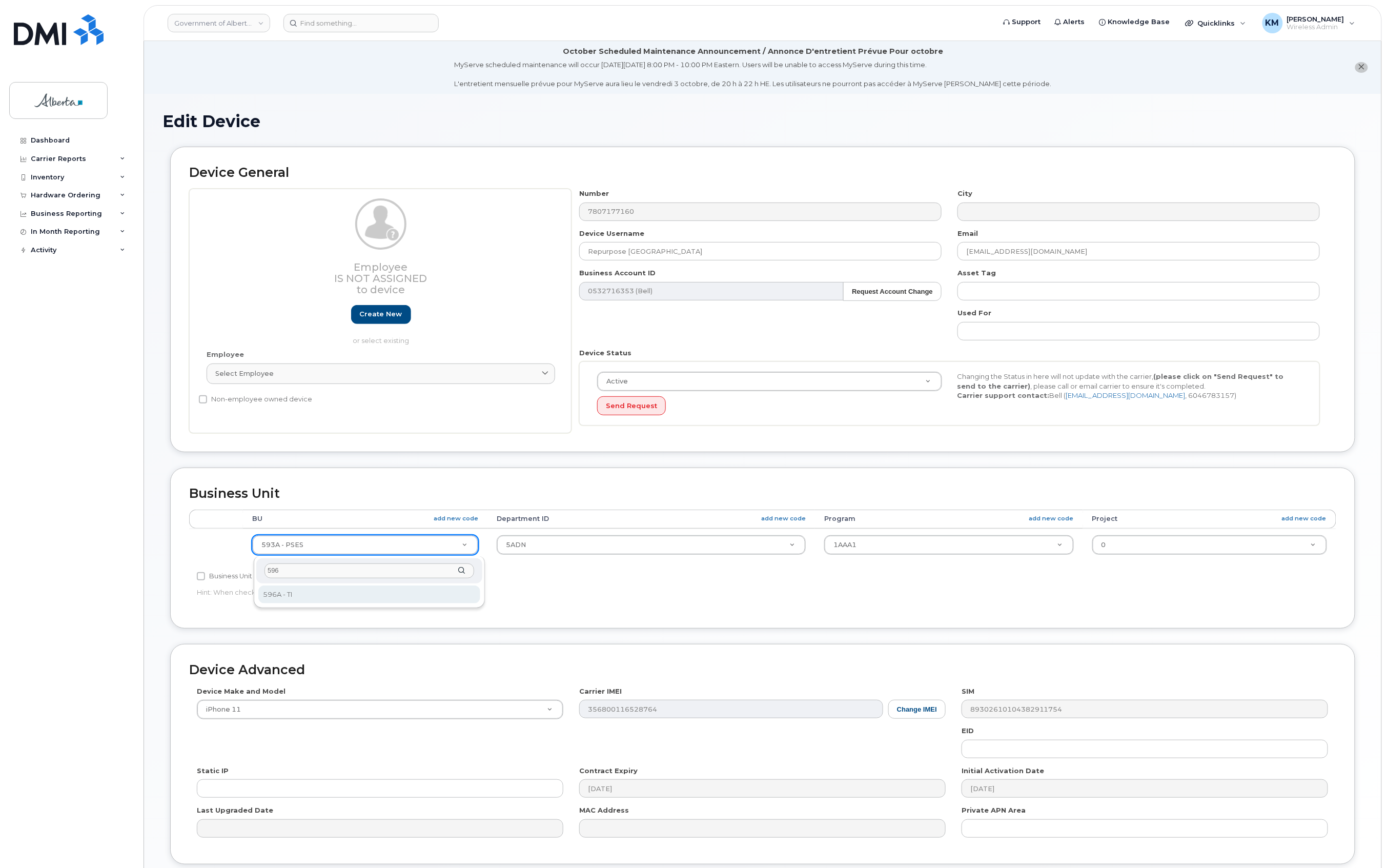
type input "596"
select select "4797729"
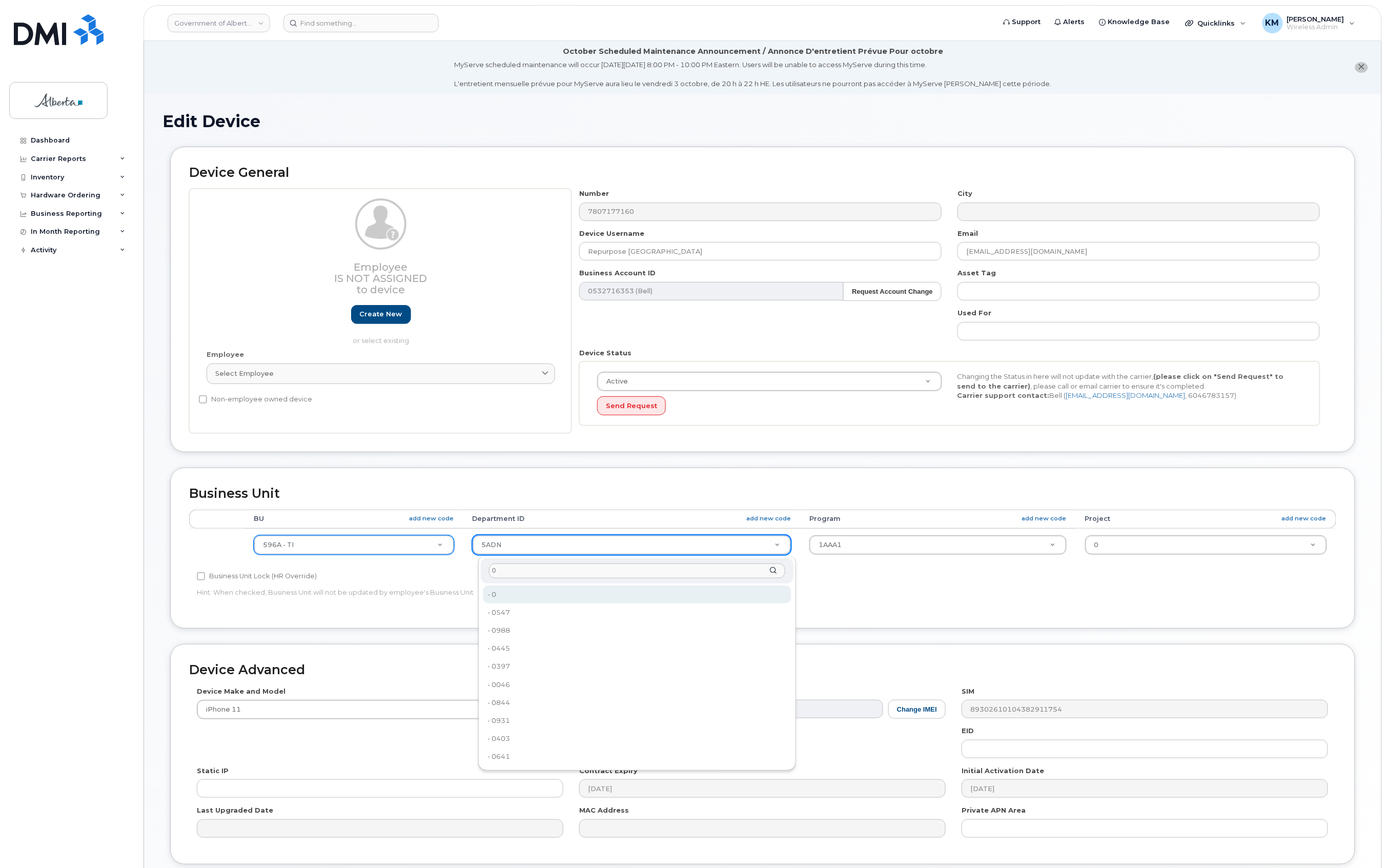
type input "0"
type input "4806341"
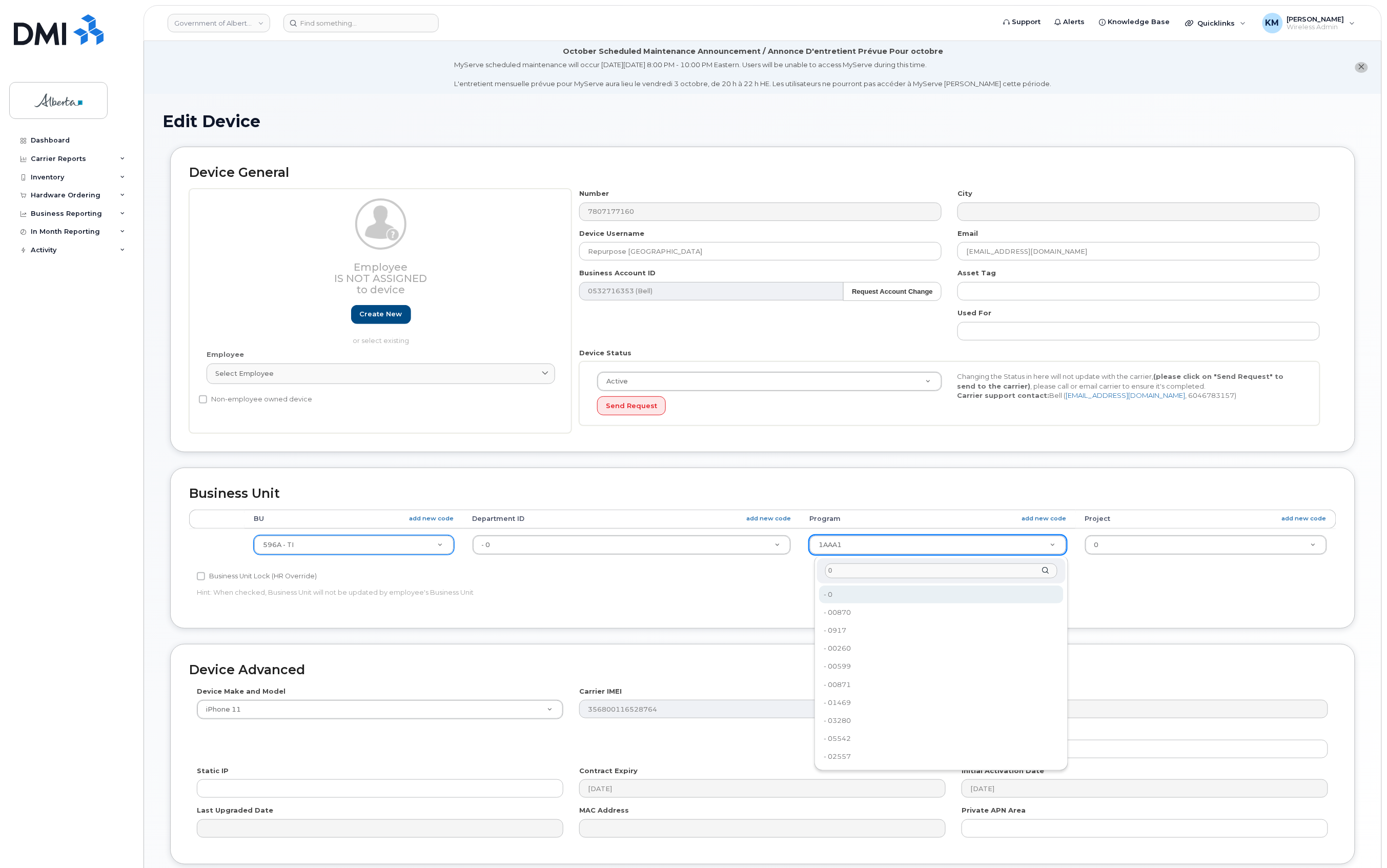
type input "0"
type input "4806366"
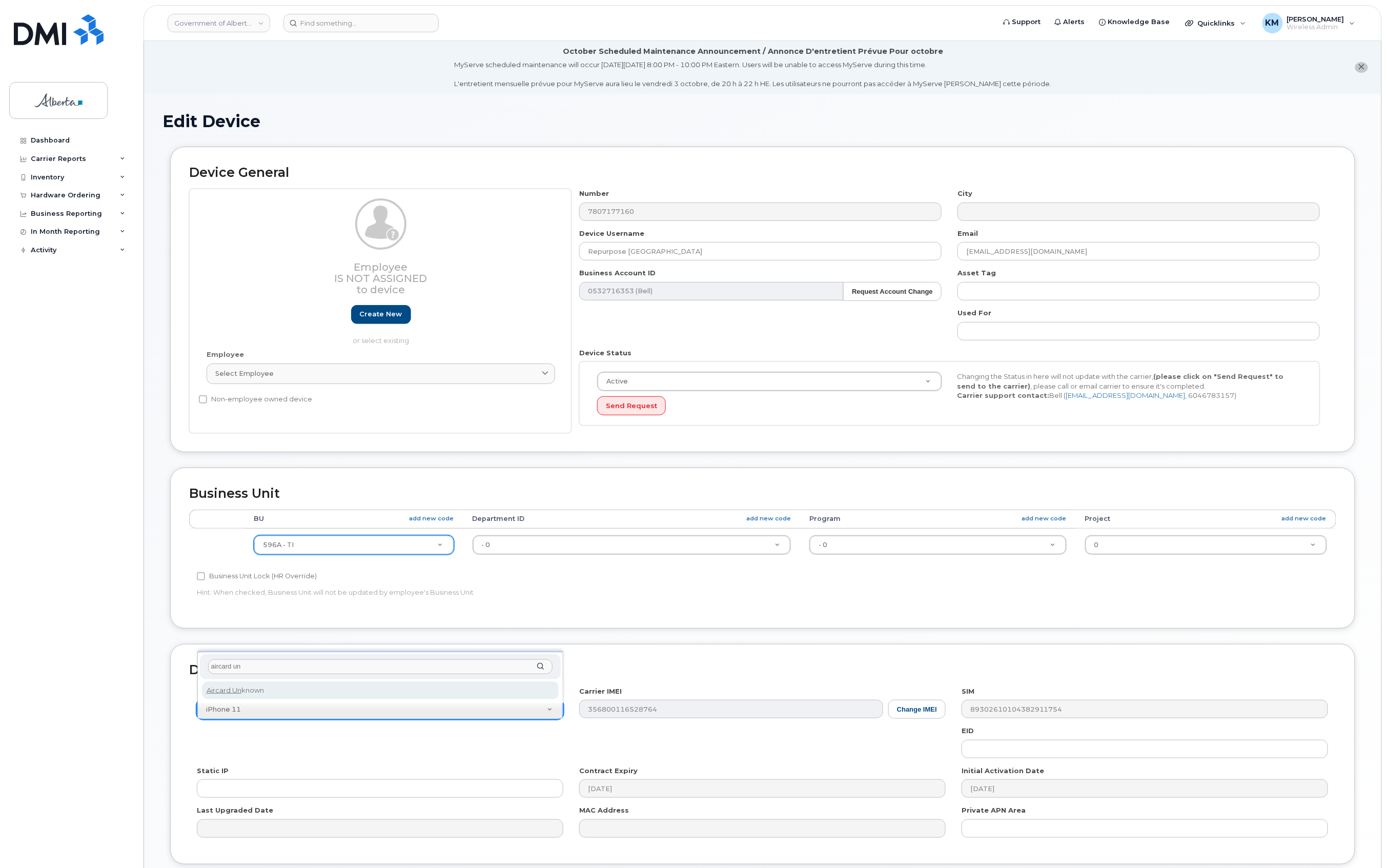
type input "aircard un"
select select "971"
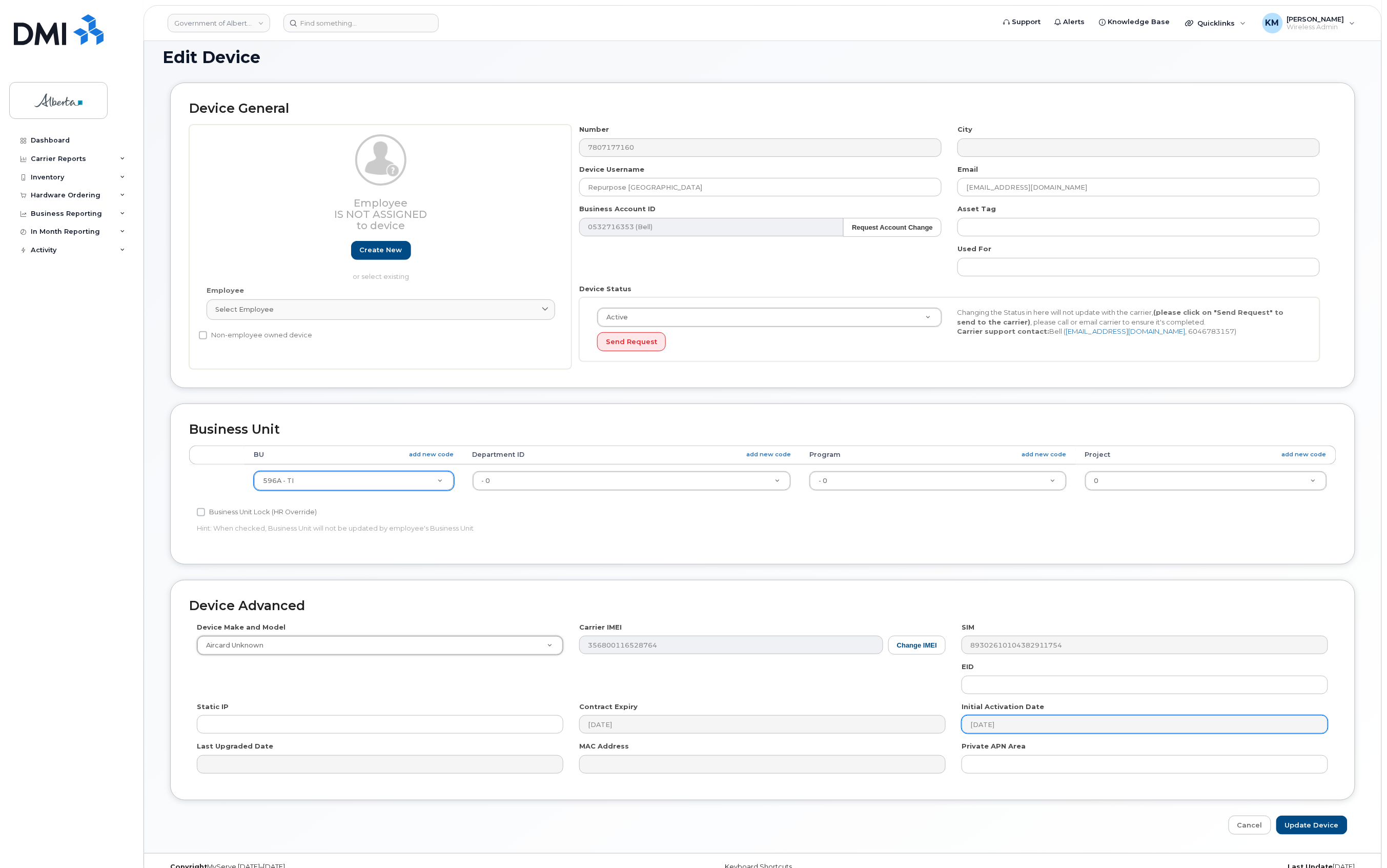
scroll to position [85, 0]
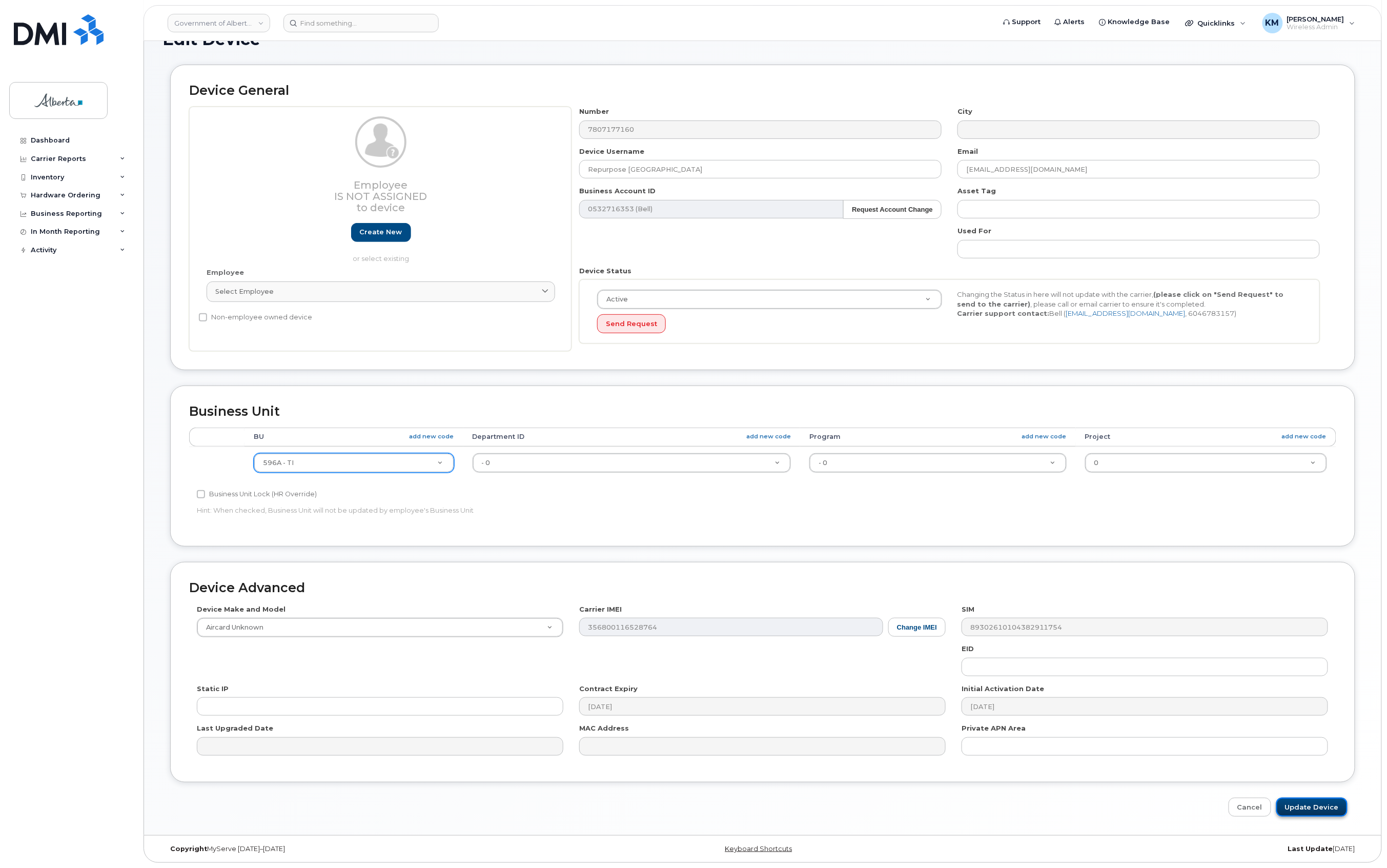
click at [1309, 804] on input "Update Device" at bounding box center [1312, 807] width 71 height 19
type input "Saving..."
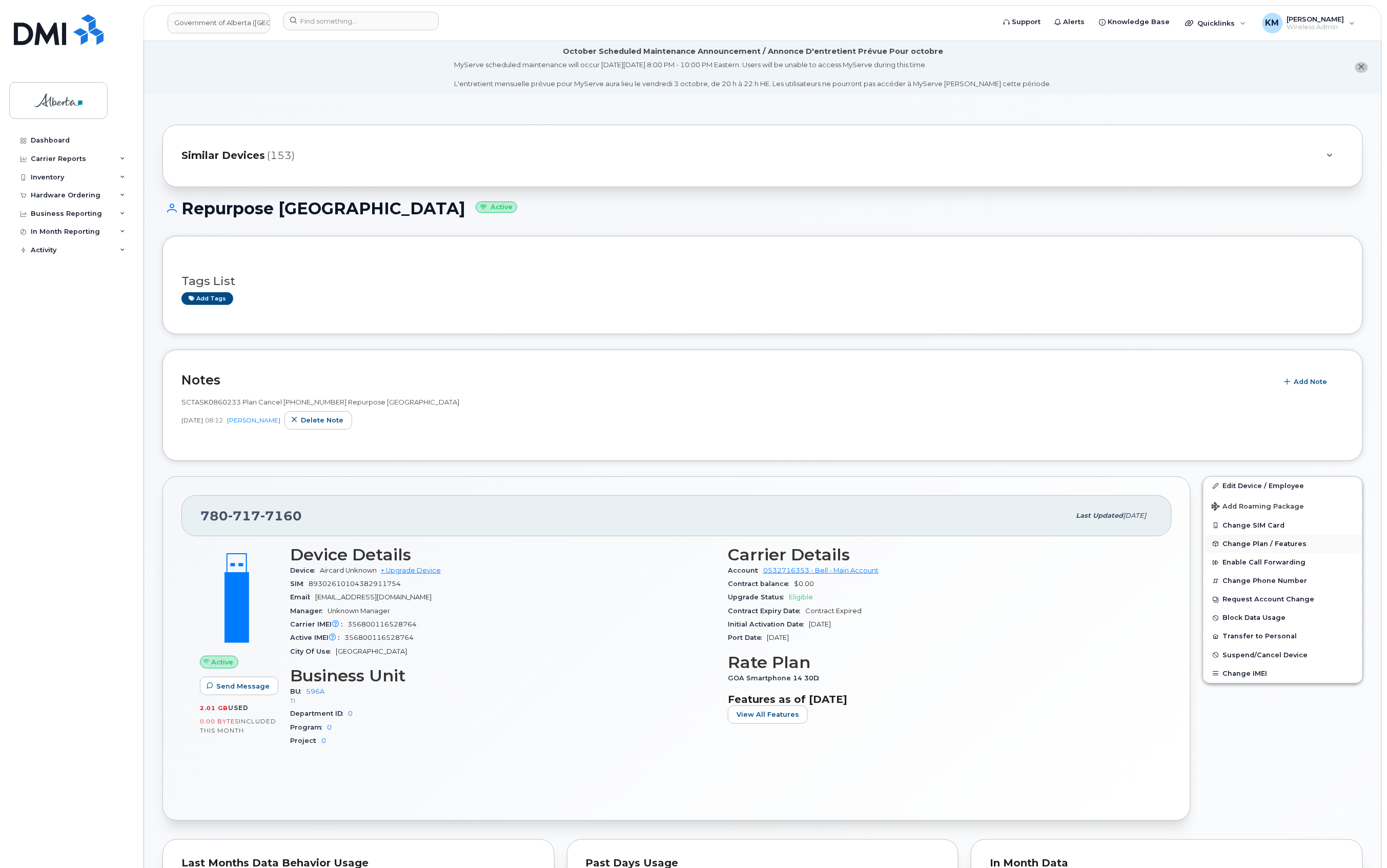
click at [1287, 543] on span "Change Plan / Features" at bounding box center [1266, 543] width 84 height 7
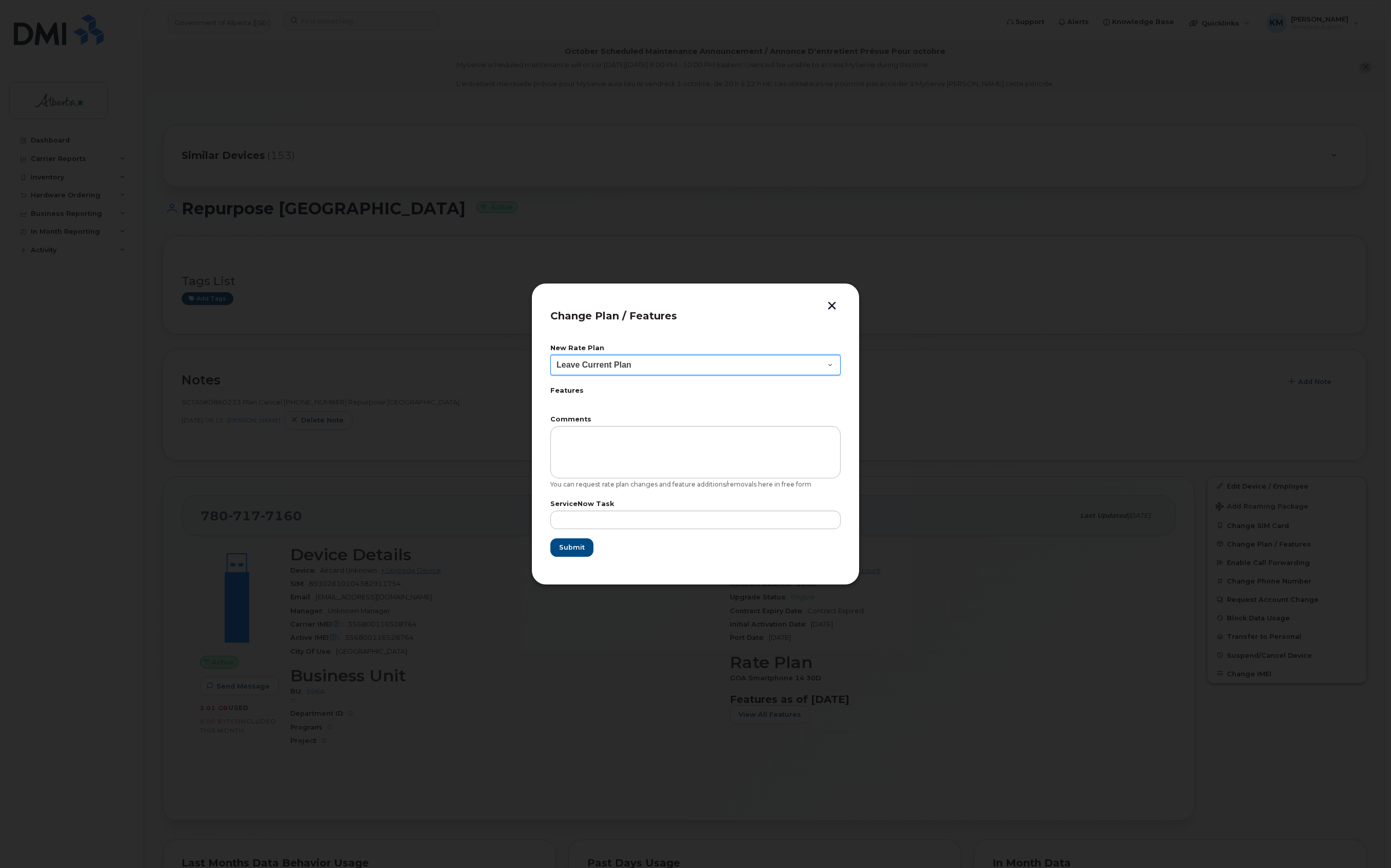
click at [659, 363] on select "Leave Current Plan GOA Data plan 9 30 d GOA–Unlimited Data Plan 9" at bounding box center [695, 365] width 290 height 20
select select "1790211"
click at [550, 355] on select "Leave Current Plan GOA Data plan 9 30 d GOA–Unlimited Data Plan 9" at bounding box center [695, 365] width 290 height 20
click at [600, 522] on input "text" at bounding box center [695, 520] width 290 height 18
type input "SCTASK0860233"
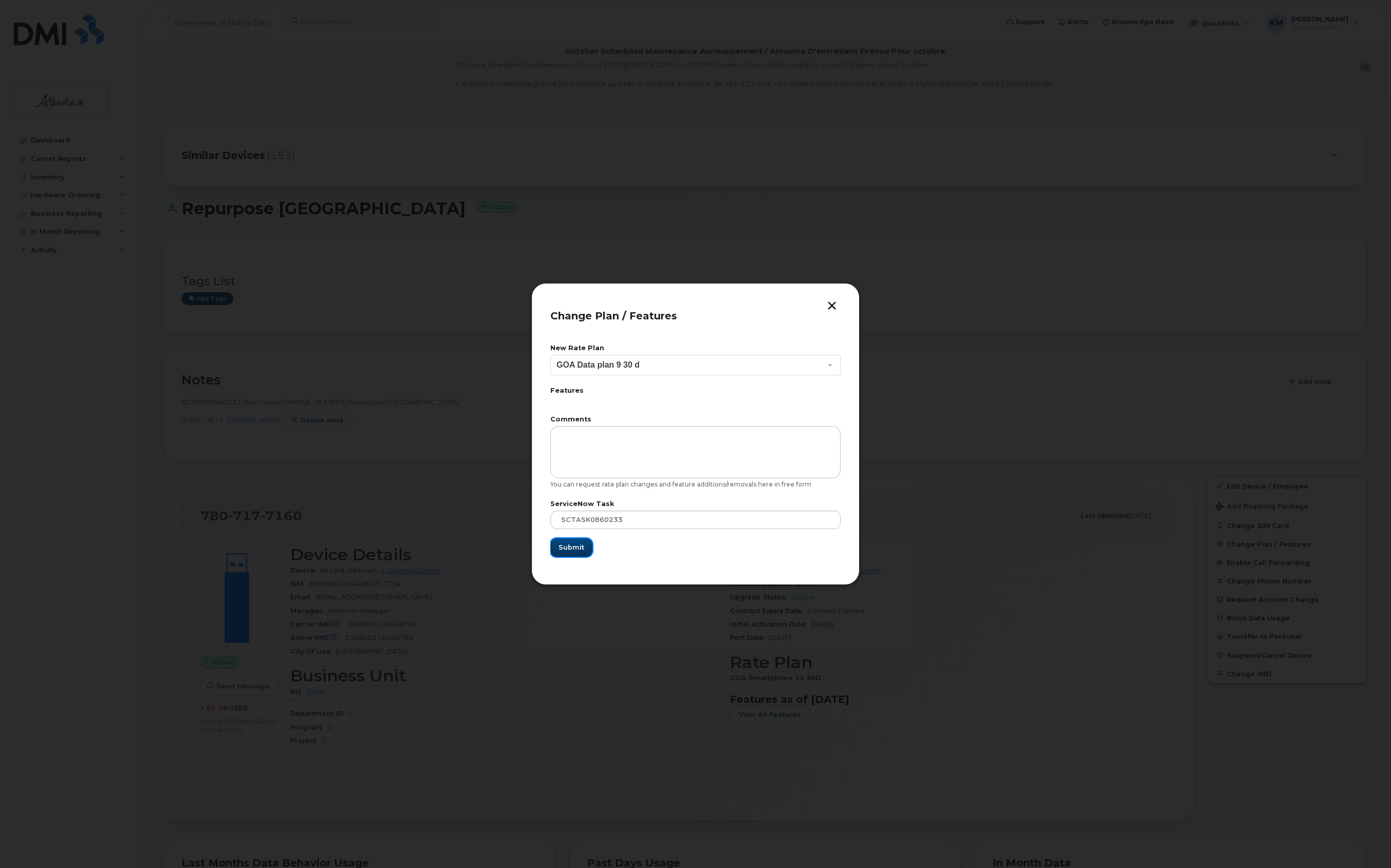
click at [577, 546] on span "Submit" at bounding box center [571, 547] width 26 height 10
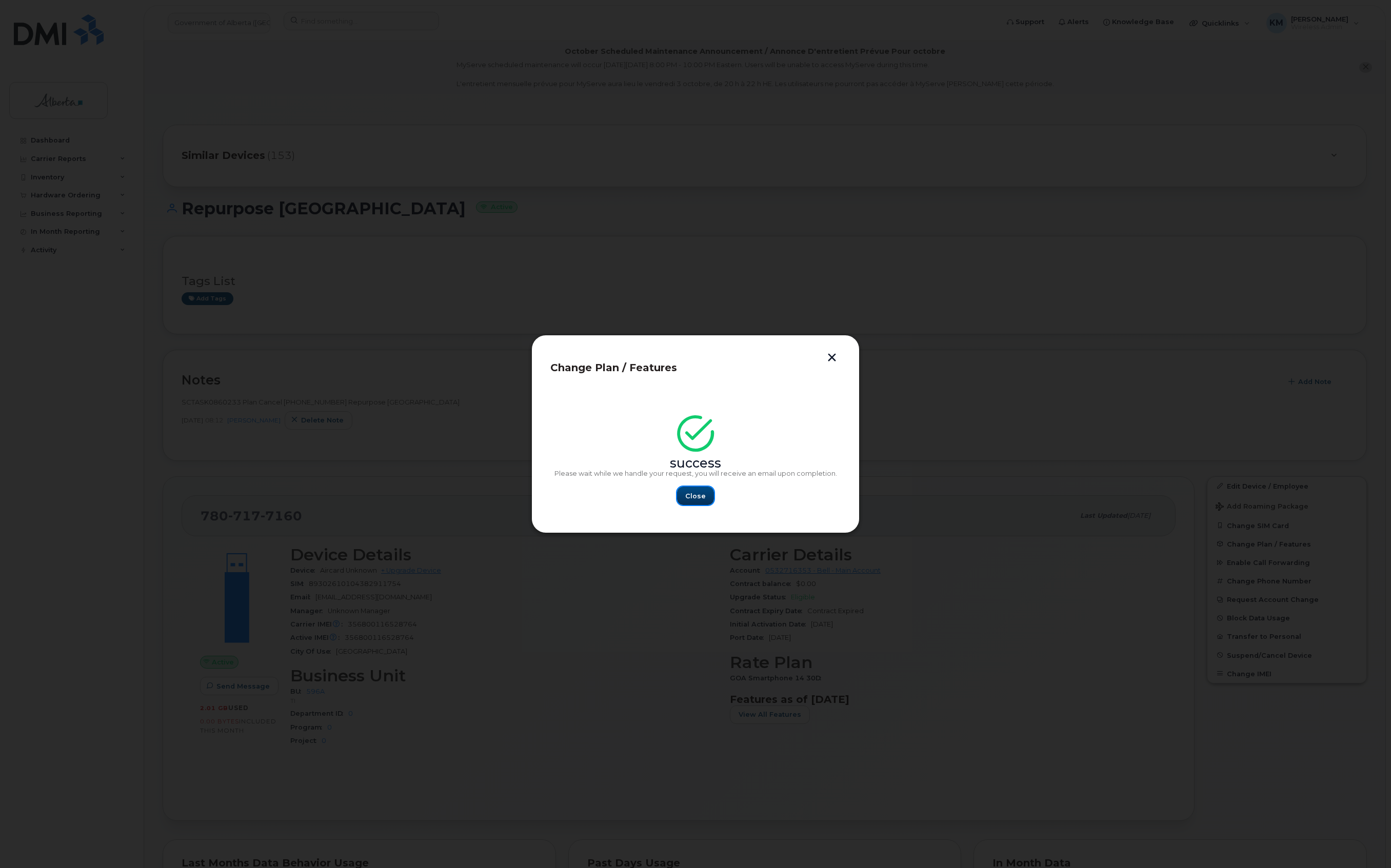
click at [686, 497] on span "Close" at bounding box center [695, 496] width 20 height 10
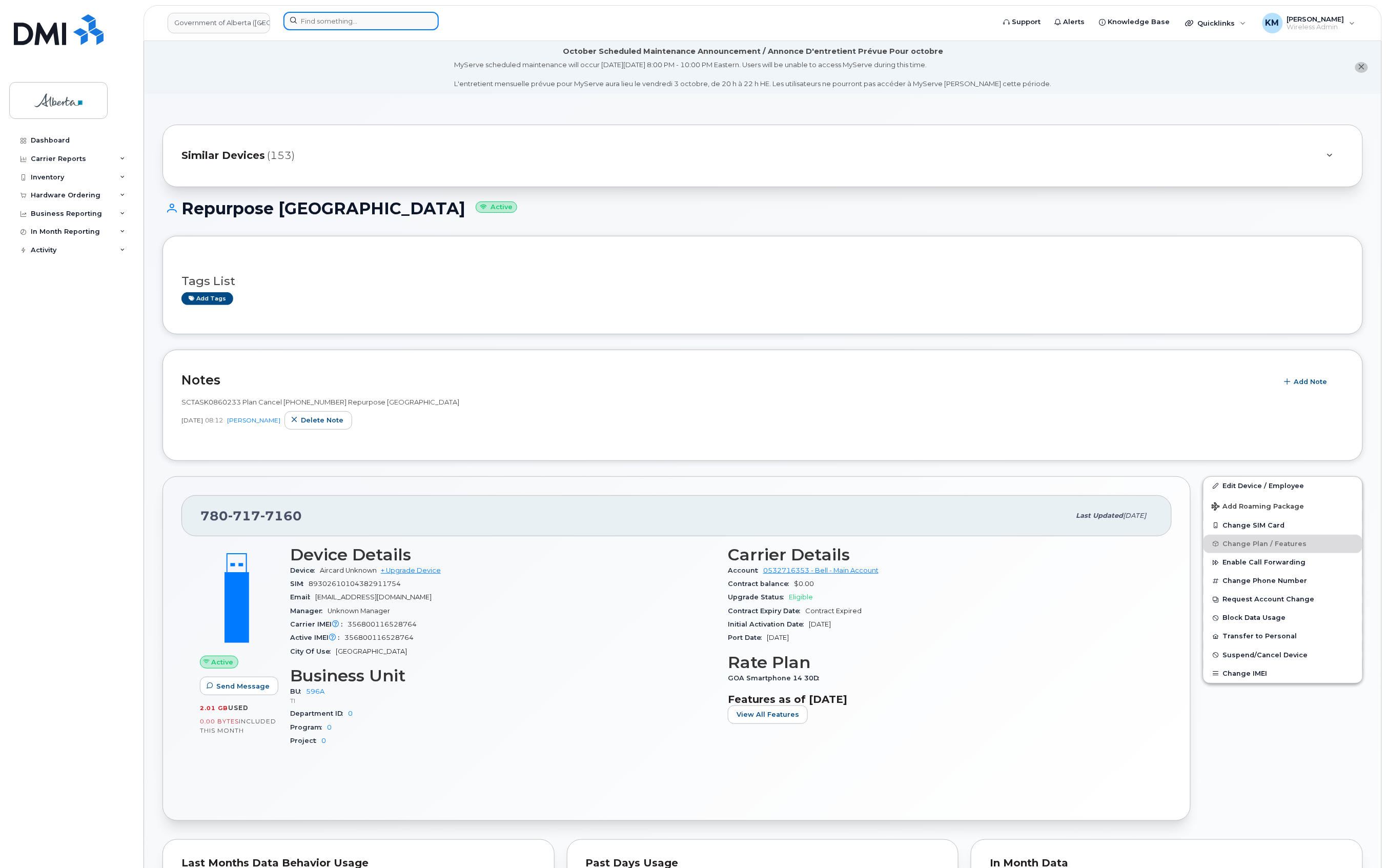
click at [357, 26] on input at bounding box center [361, 21] width 155 height 18
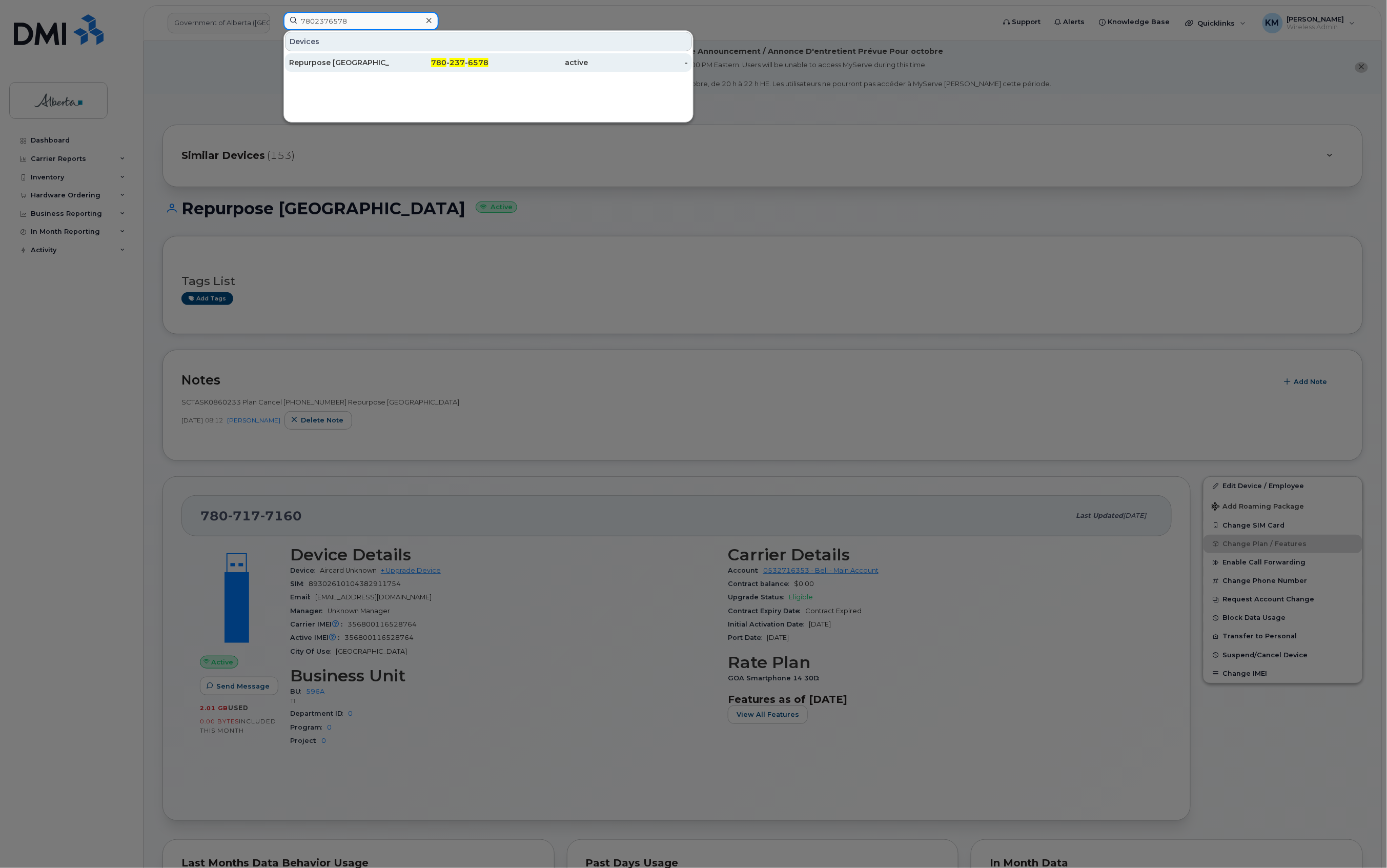
type input "7802376578"
click at [366, 60] on div "Repurpose Edmonton" at bounding box center [339, 62] width 100 height 10
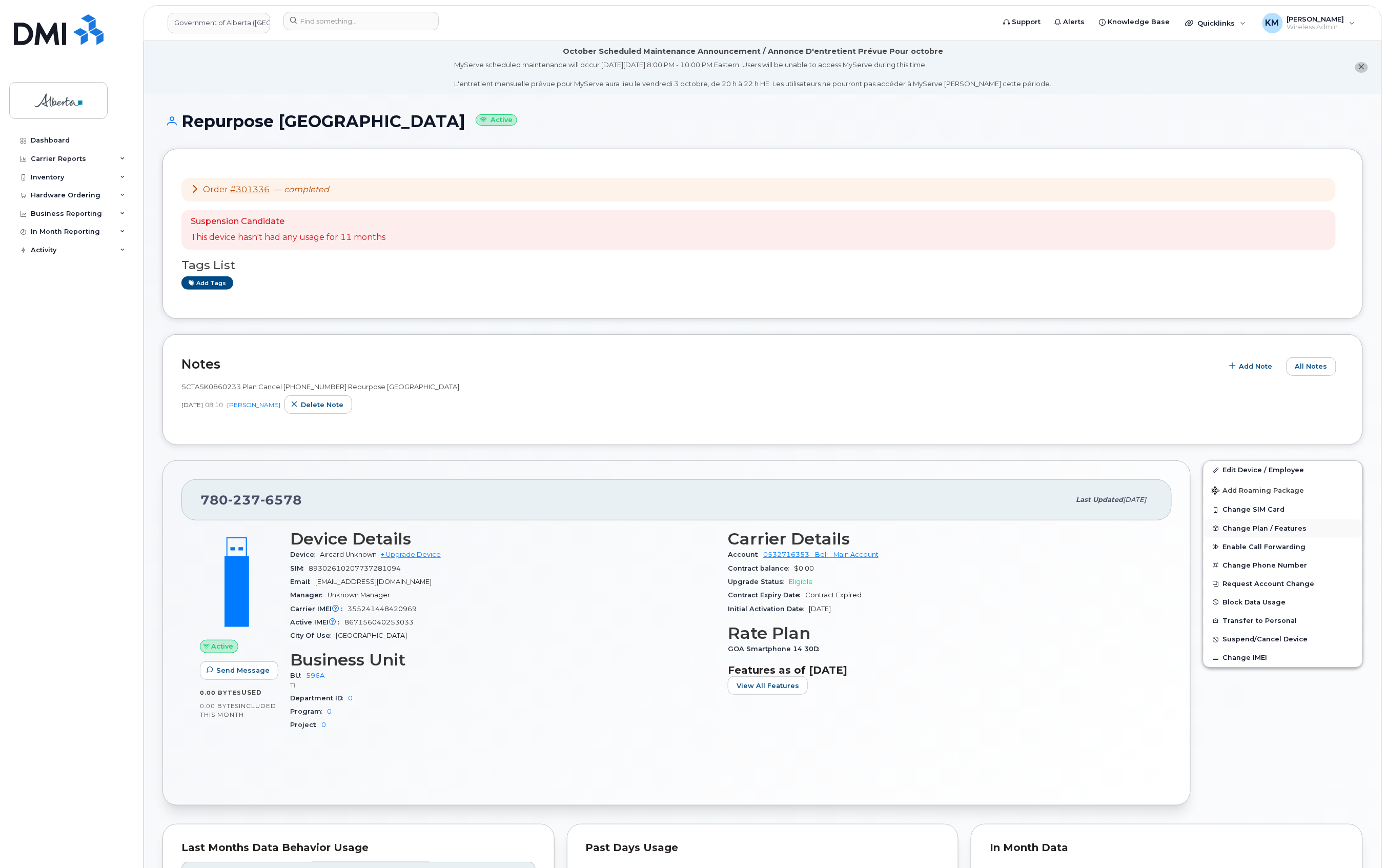
click at [1254, 528] on span "Change Plan / Features" at bounding box center [1266, 528] width 84 height 7
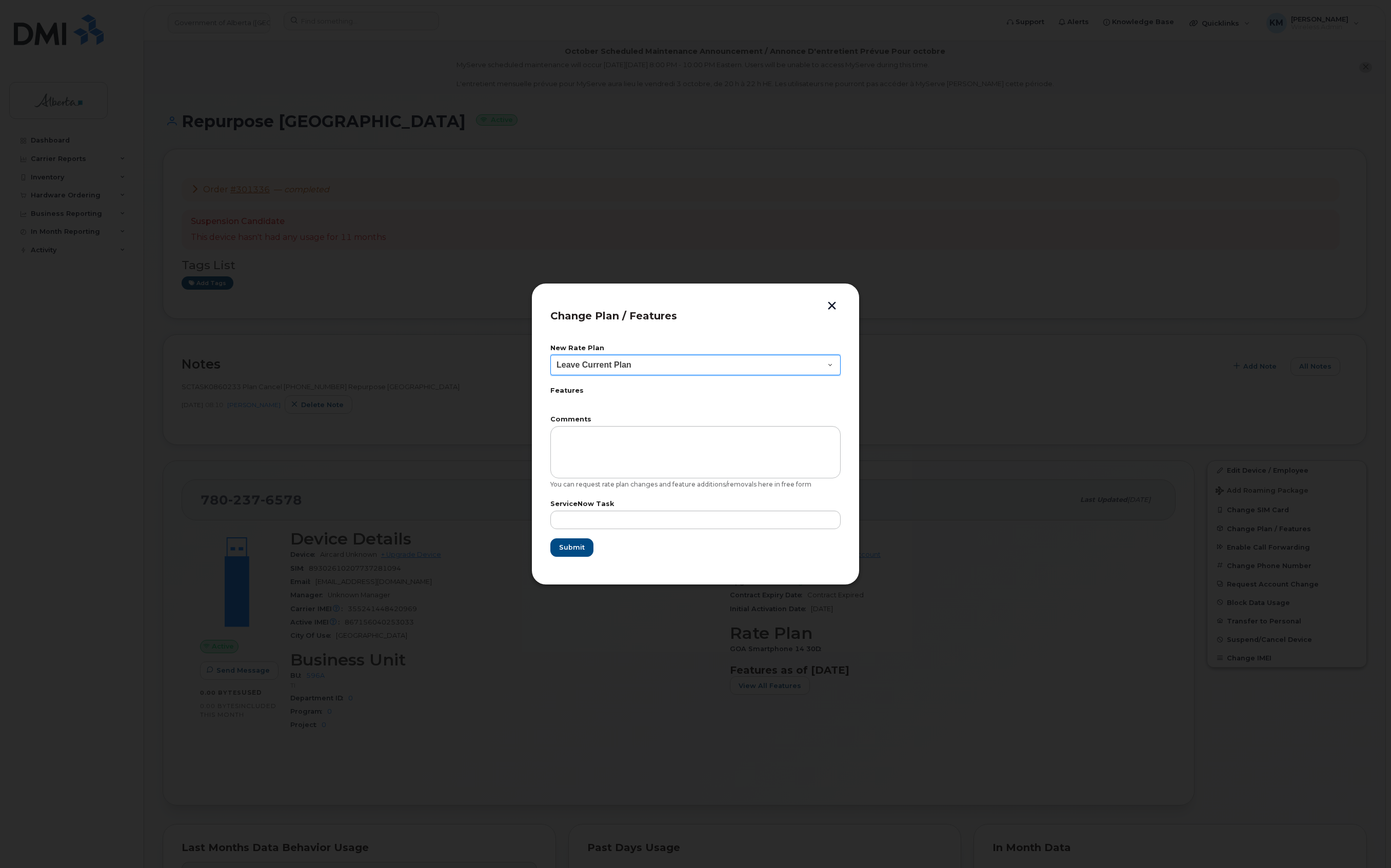
click at [673, 361] on select "Leave Current Plan GOA Data plan 9 30 d GOA–Unlimited Data Plan 9" at bounding box center [695, 365] width 290 height 20
select select "1790211"
click at [550, 355] on select "Leave Current Plan GOA Data plan 9 30 d GOA–Unlimited Data Plan 9" at bounding box center [695, 365] width 290 height 20
click at [646, 527] on input "text" at bounding box center [695, 520] width 290 height 18
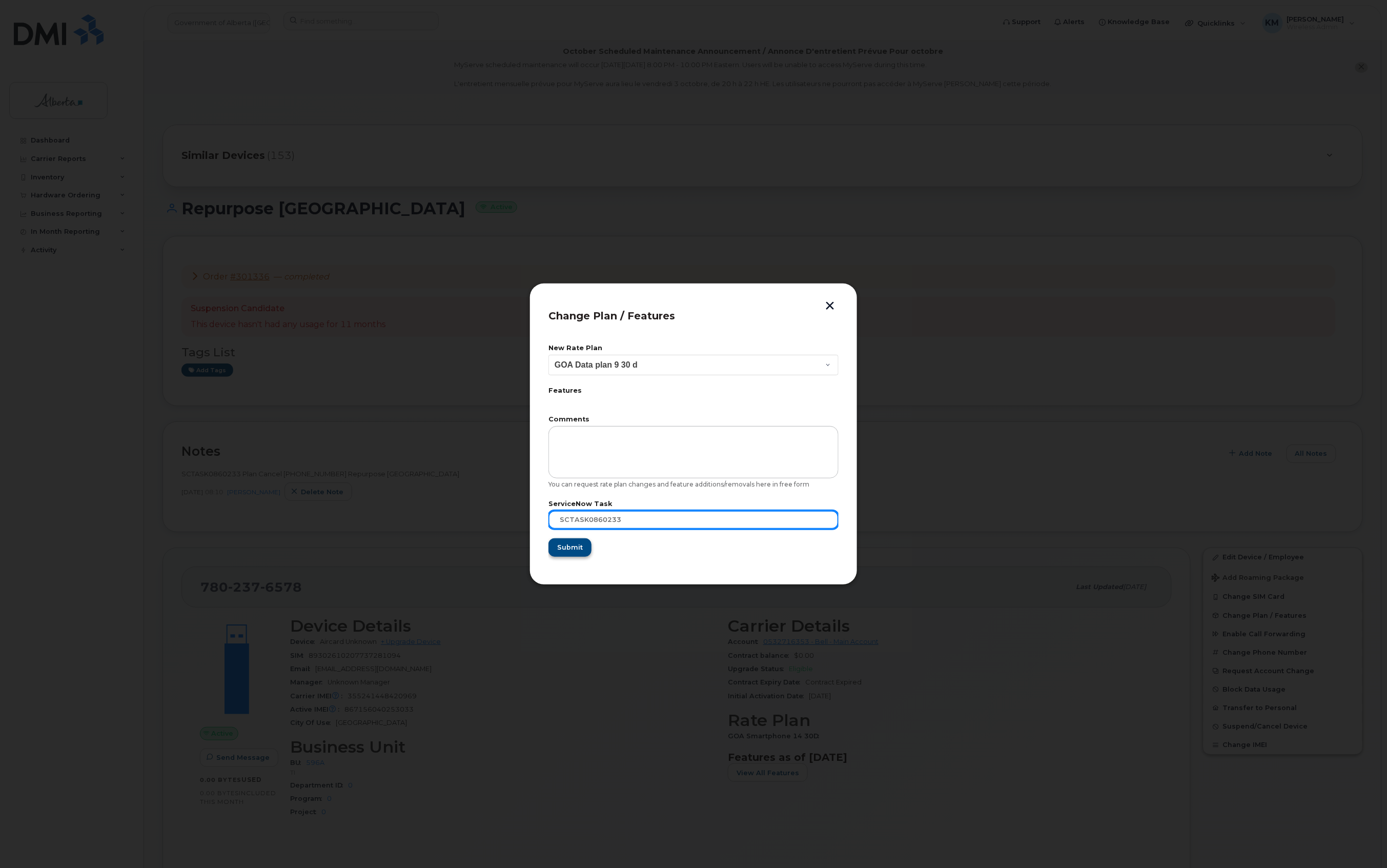
type input "sCTASK0860233"
click at [583, 543] on button "Submit" at bounding box center [570, 547] width 42 height 18
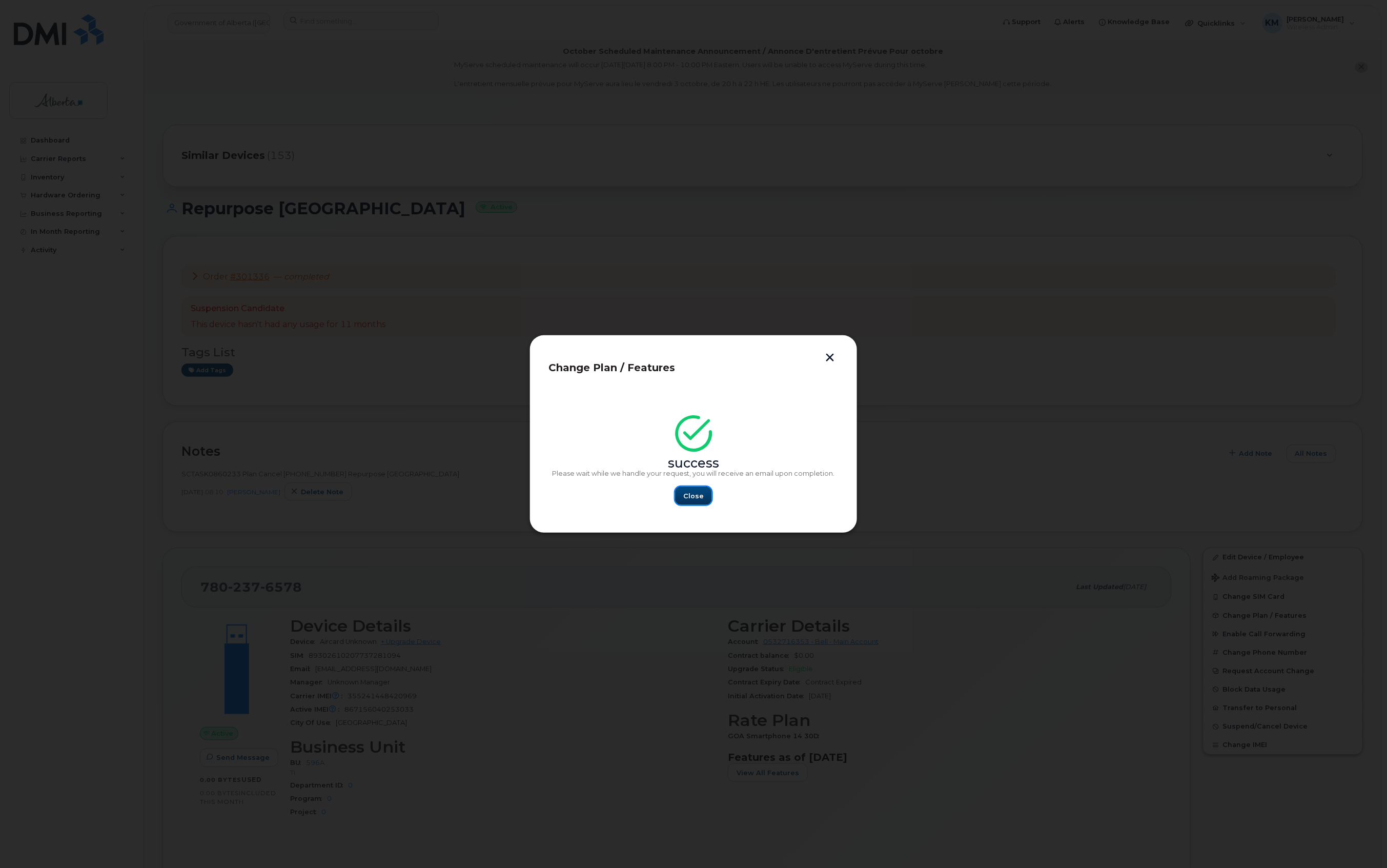
click at [686, 500] on span "Close" at bounding box center [693, 496] width 20 height 10
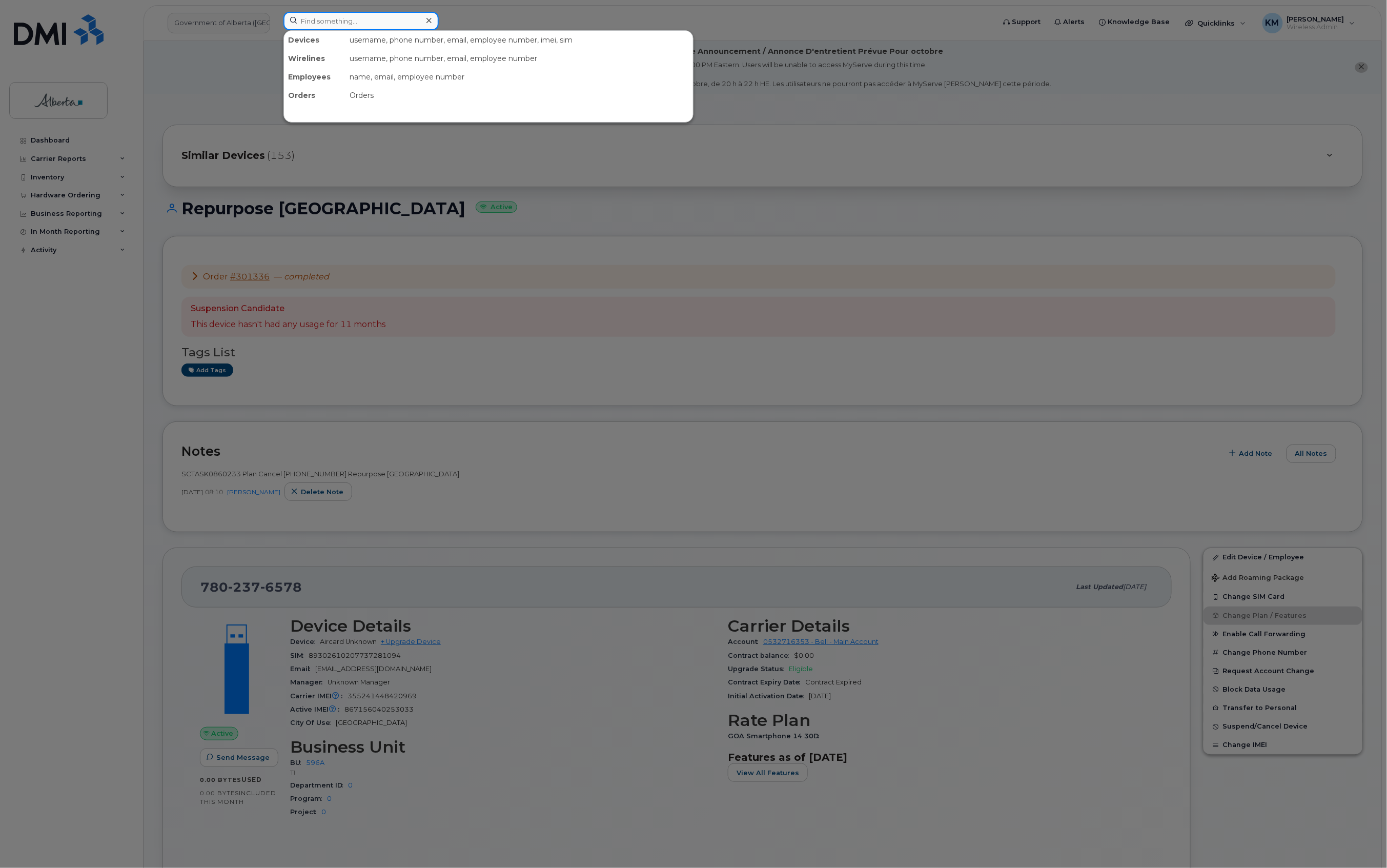
click at [323, 24] on input at bounding box center [361, 21] width 155 height 18
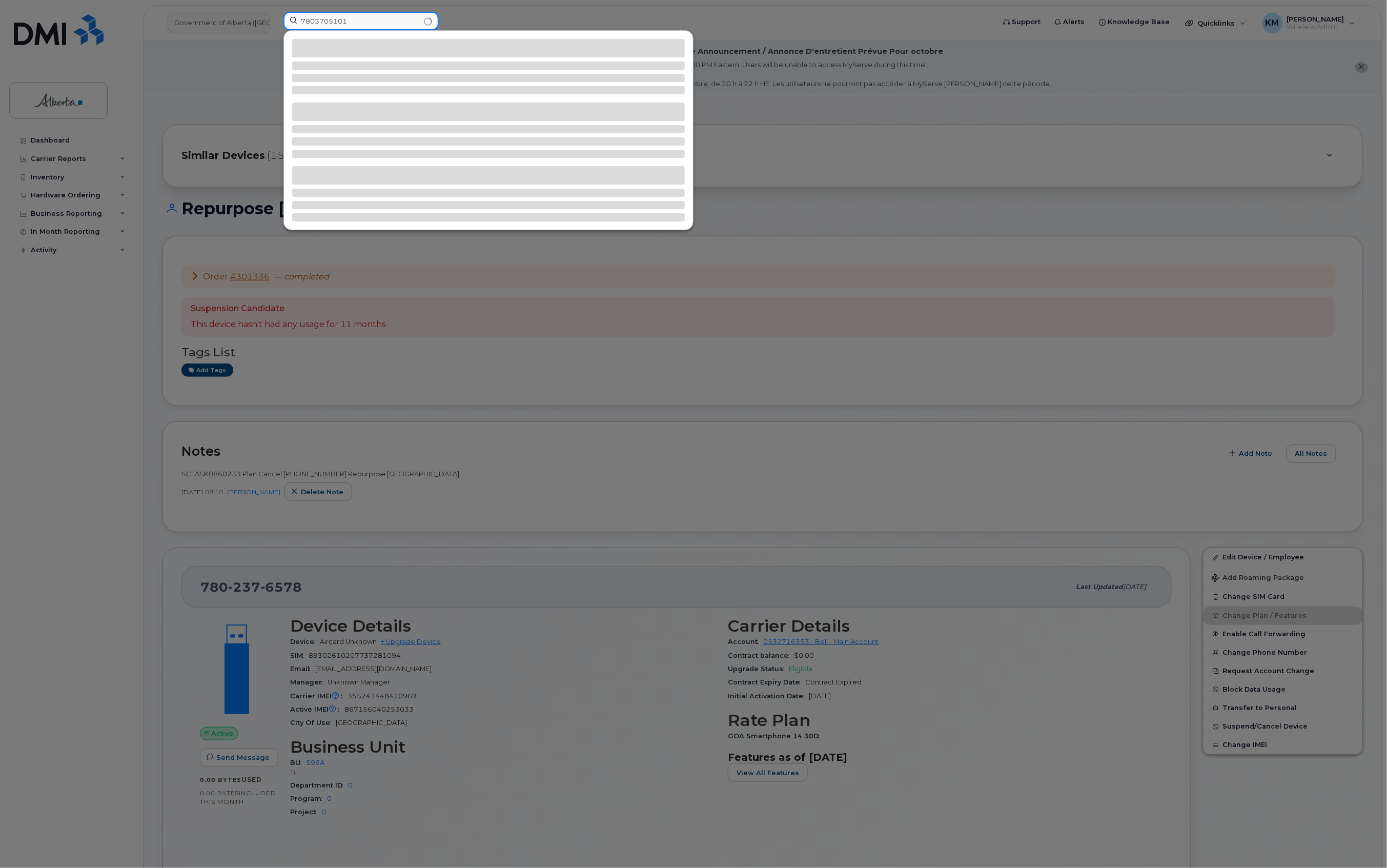
type input "7803705101"
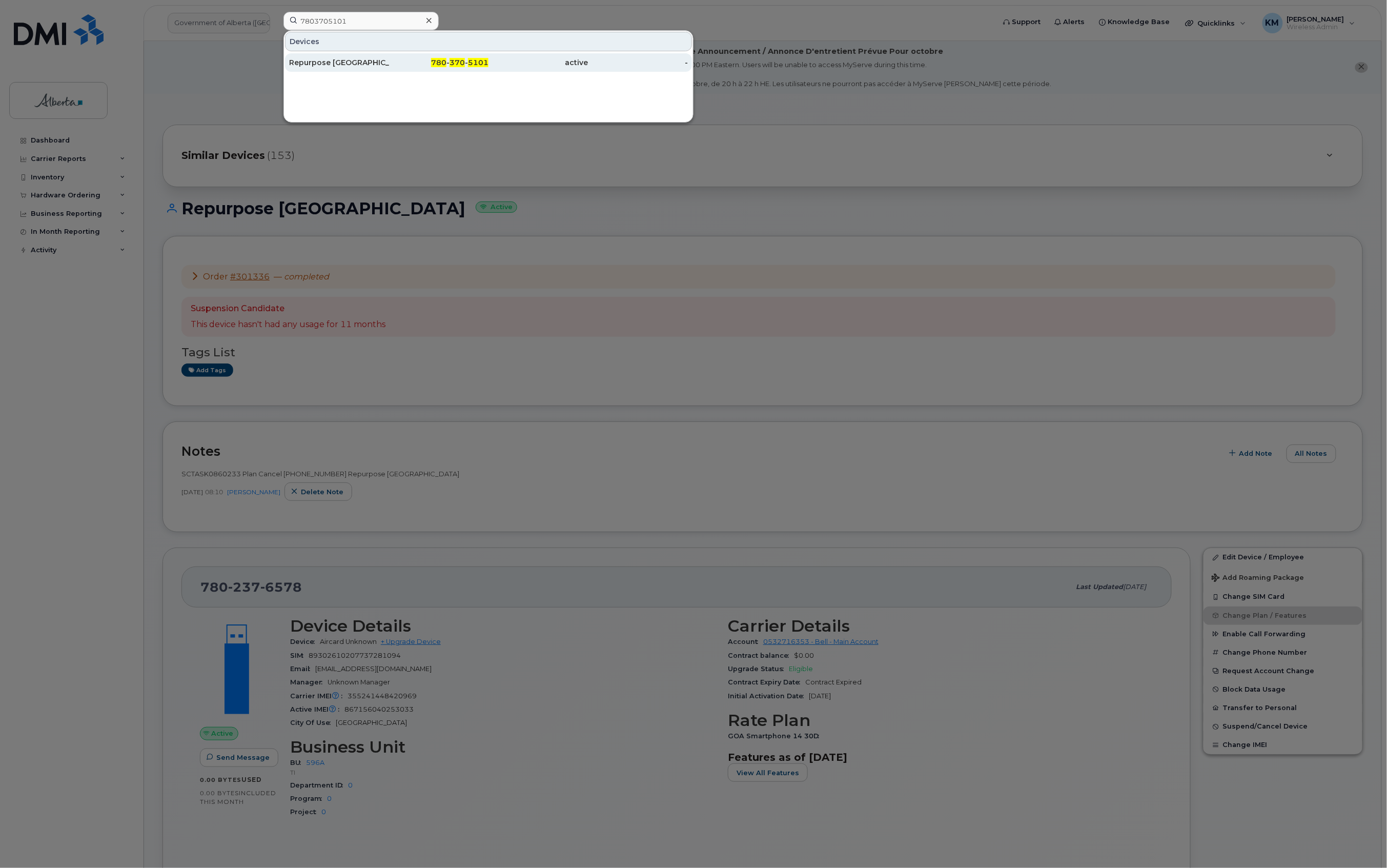
click at [328, 55] on div "Repurpose Fort McMurray" at bounding box center [339, 62] width 100 height 18
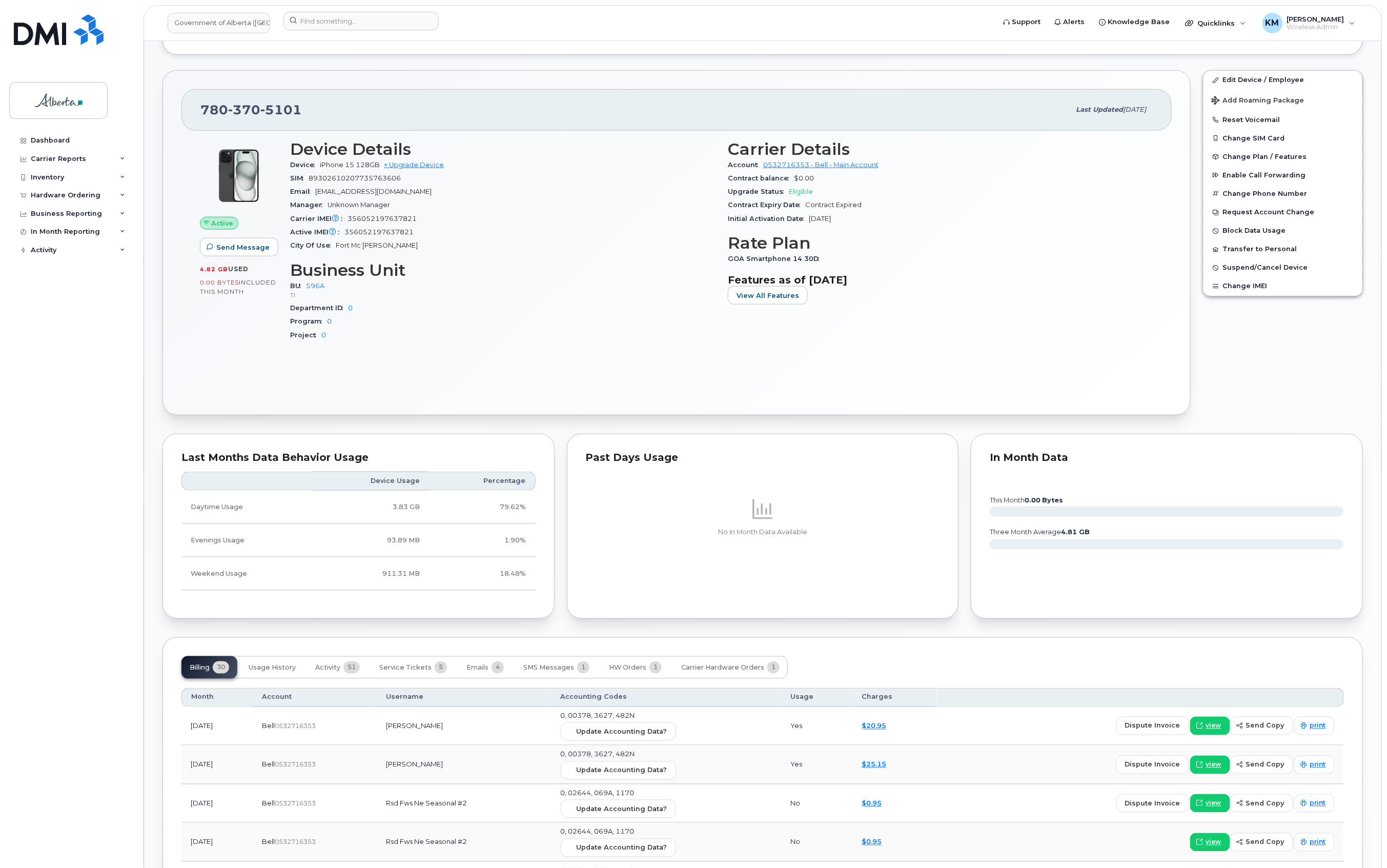
scroll to position [479, 0]
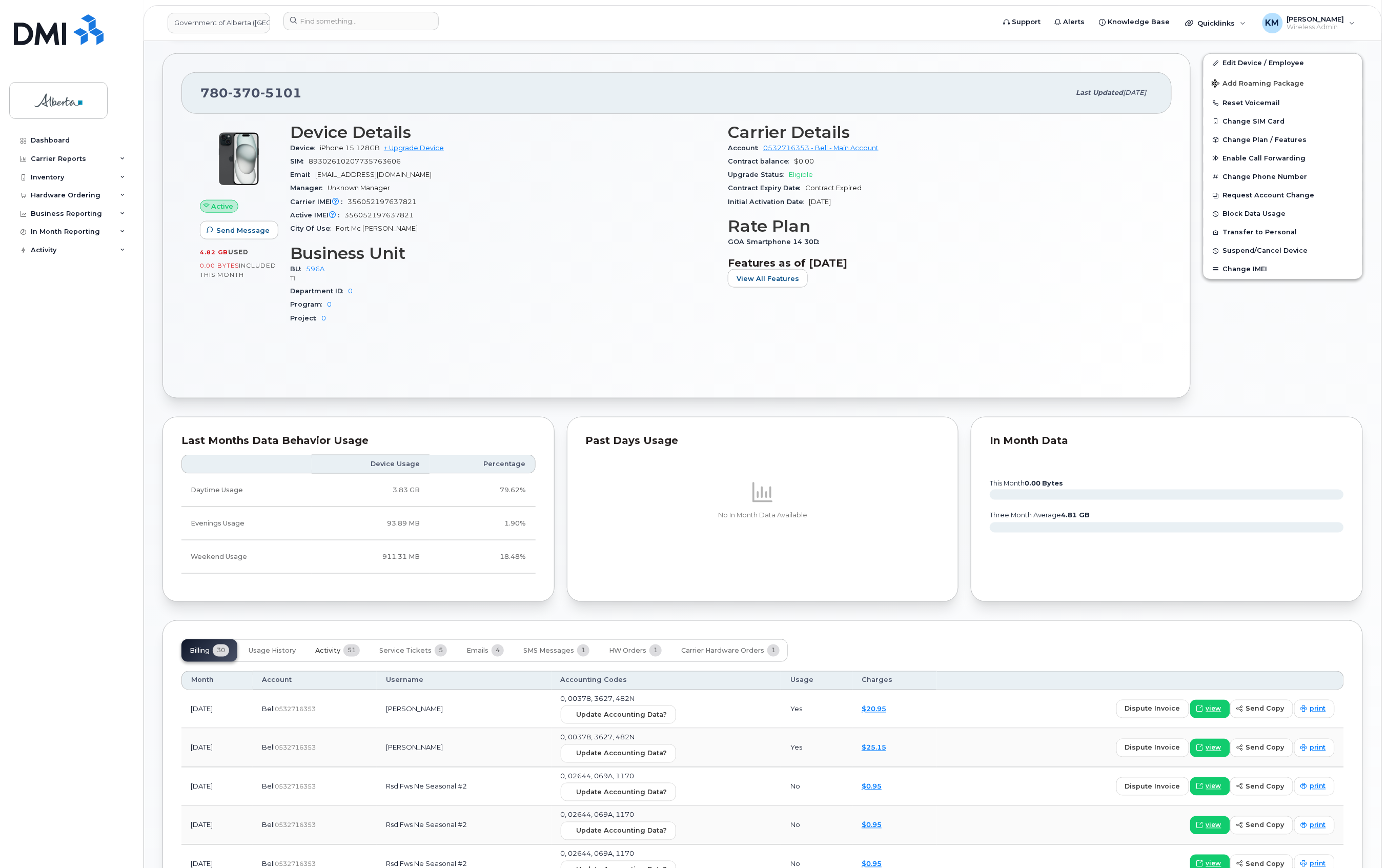
click at [333, 651] on span "Activity" at bounding box center [328, 651] width 26 height 8
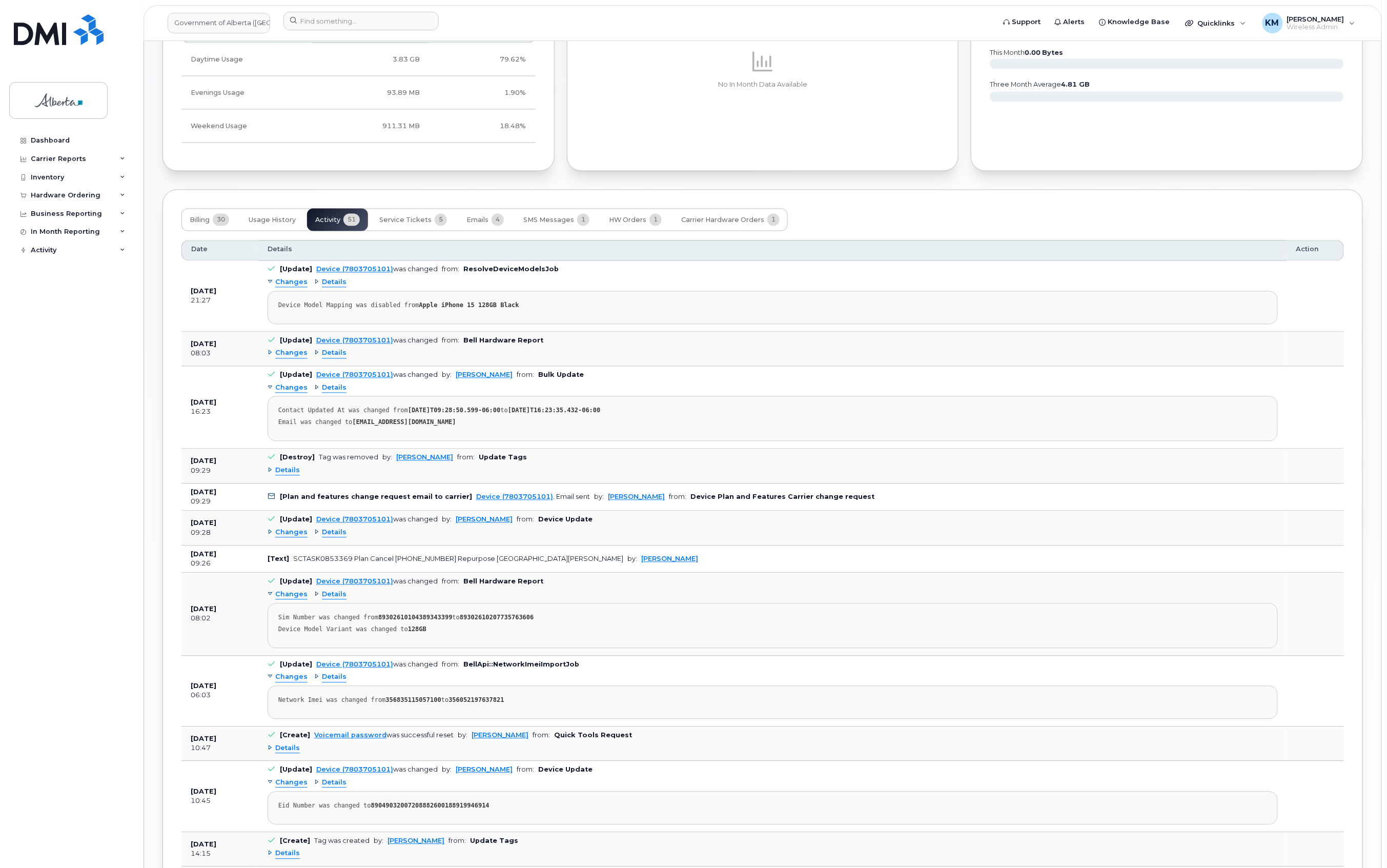
scroll to position [915, 0]
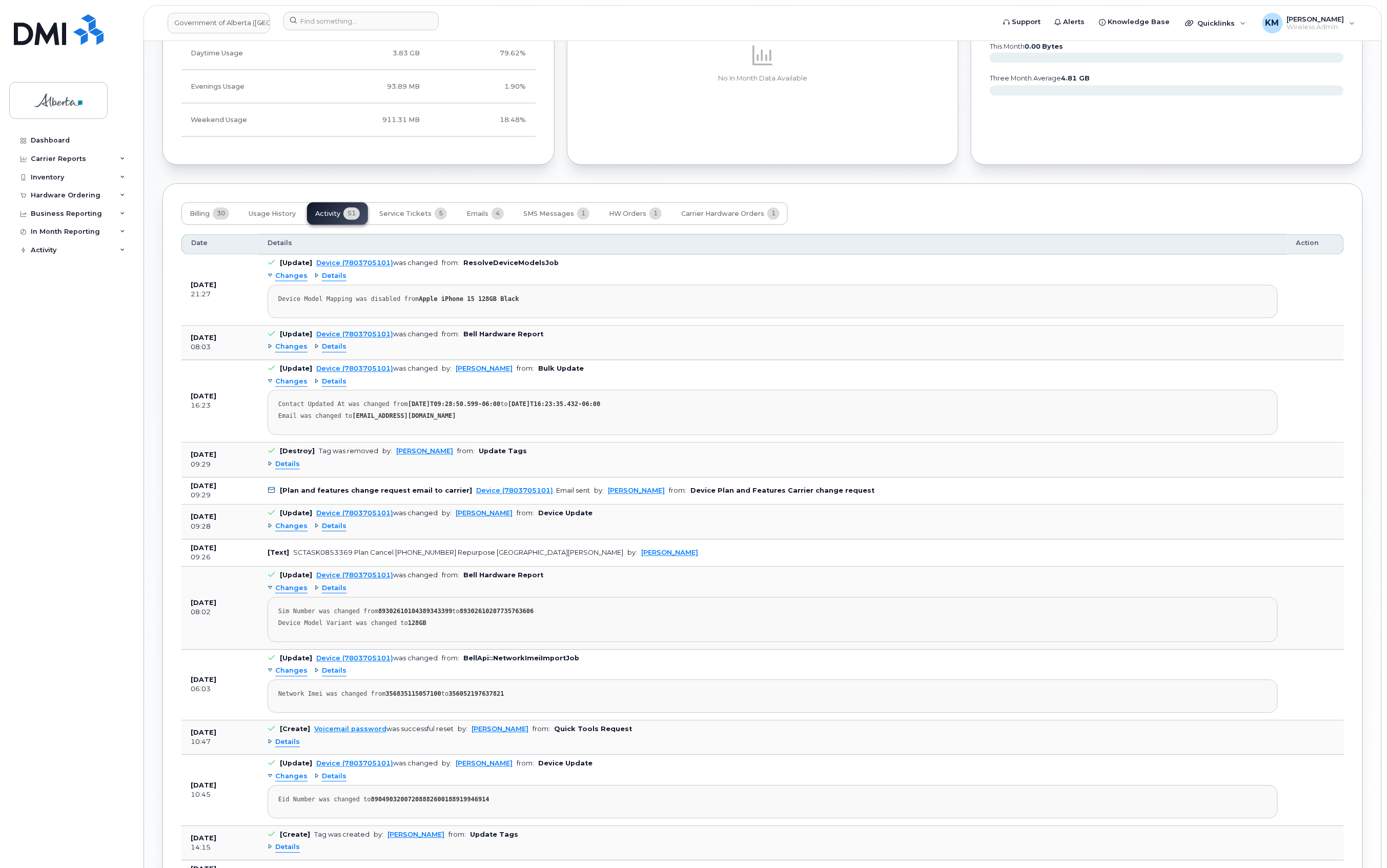
click at [294, 532] on span "Changes" at bounding box center [291, 526] width 32 height 10
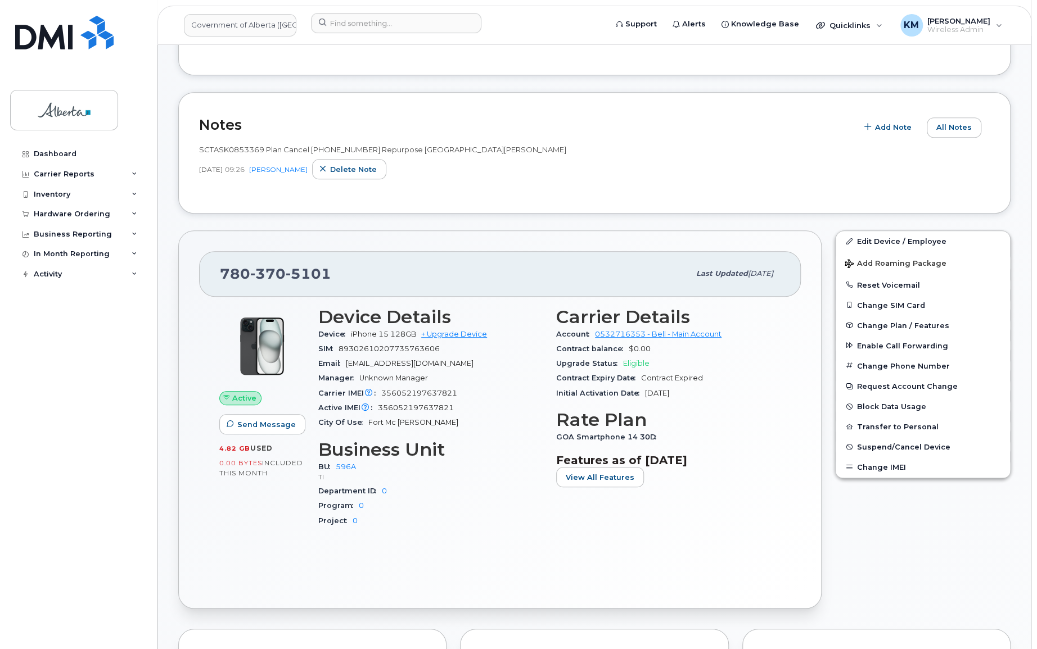
scroll to position [315, 0]
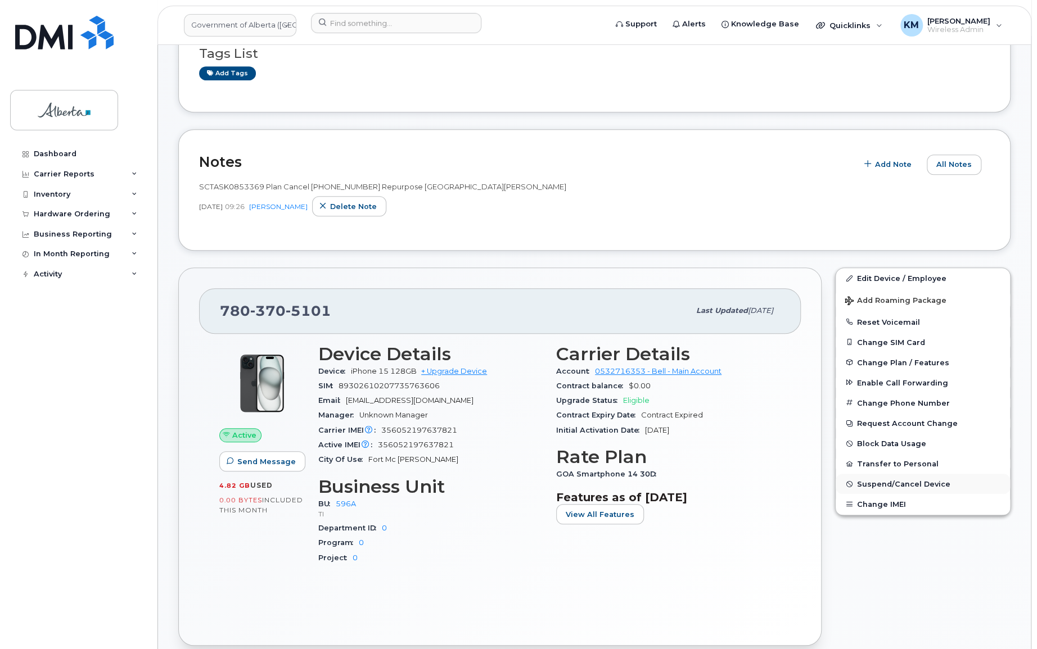
click at [907, 484] on span "Suspend/Cancel Device" at bounding box center [903, 484] width 93 height 8
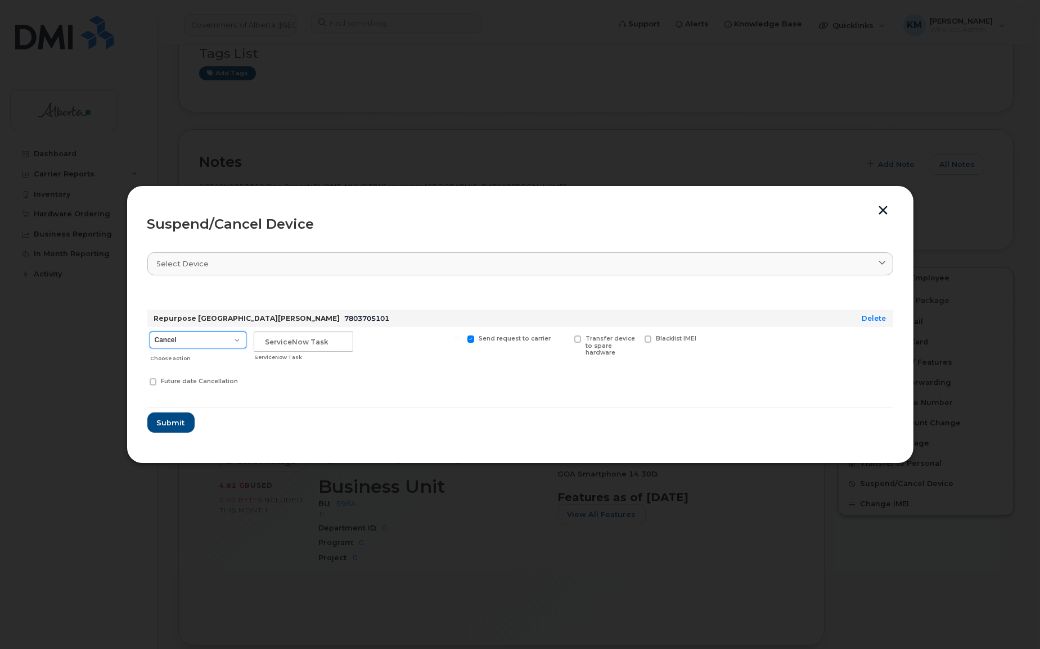
click at [234, 341] on select "Cancel Suspend - Extend Suspension Suspend - Reduced Rate Suspend - Lost Device…" at bounding box center [198, 340] width 97 height 17
select select "[object Object]"
click at [150, 332] on select "Cancel Suspend - Extend Suspension Suspend - Reduced Rate Suspend - Lost Device…" at bounding box center [198, 340] width 97 height 17
click at [278, 347] on input "text" at bounding box center [304, 342] width 100 height 20
type input "SCTASK0853369"
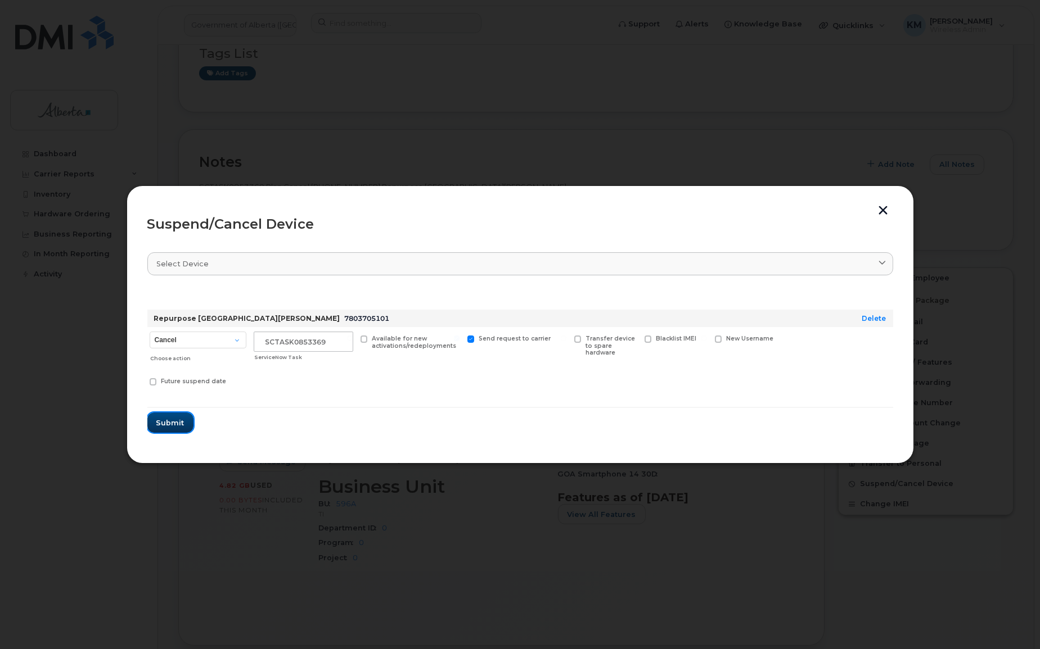
click at [178, 425] on span "Submit" at bounding box center [170, 423] width 28 height 11
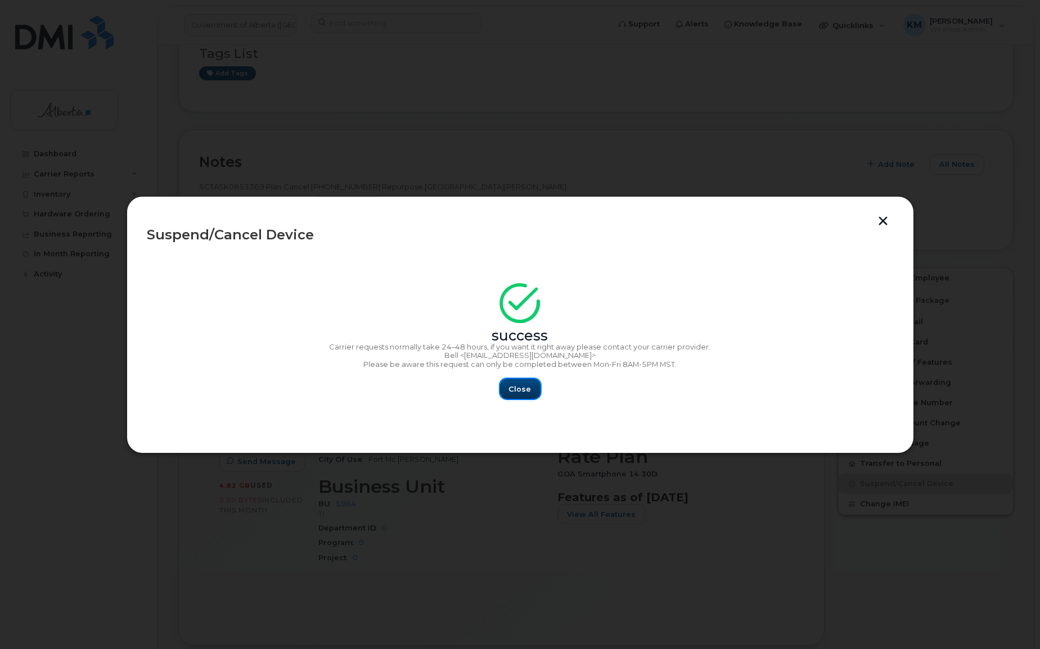
click at [511, 392] on span "Close" at bounding box center [520, 389] width 22 height 11
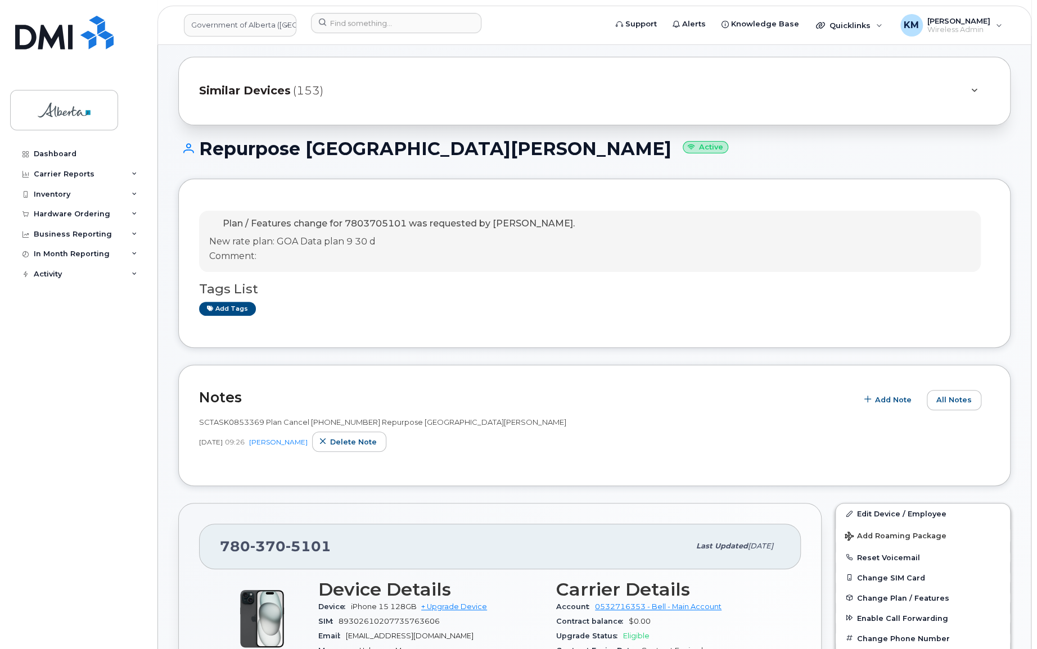
scroll to position [60, 0]
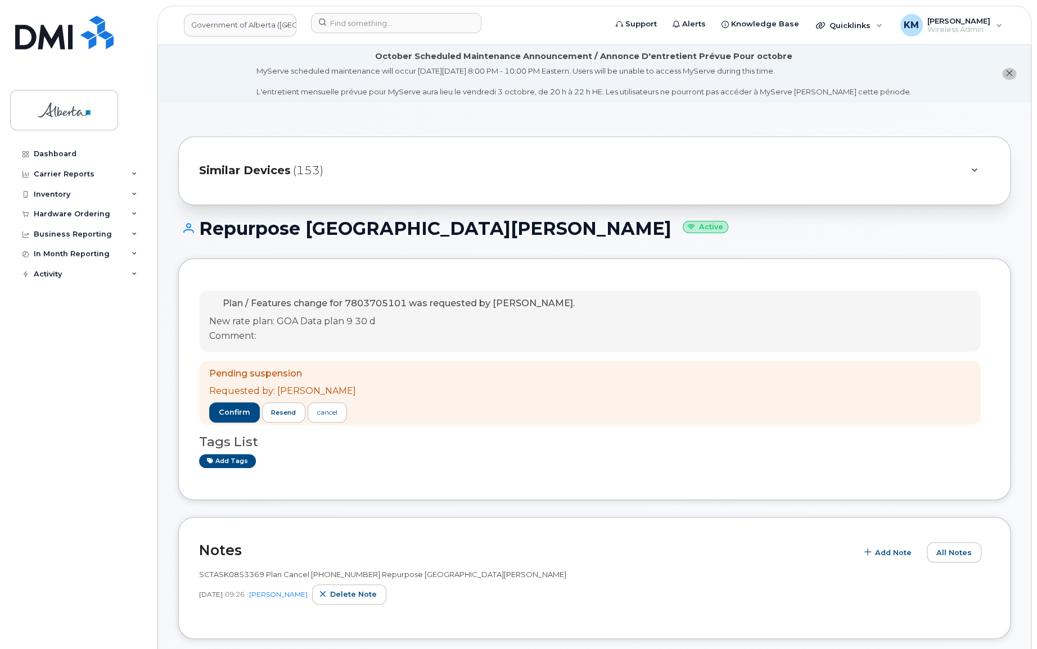
click at [132, 65] on div "Dashboard Carrier Reports Monthly Billing Data Daily Data Pooling Data Behavior…" at bounding box center [76, 324] width 152 height 649
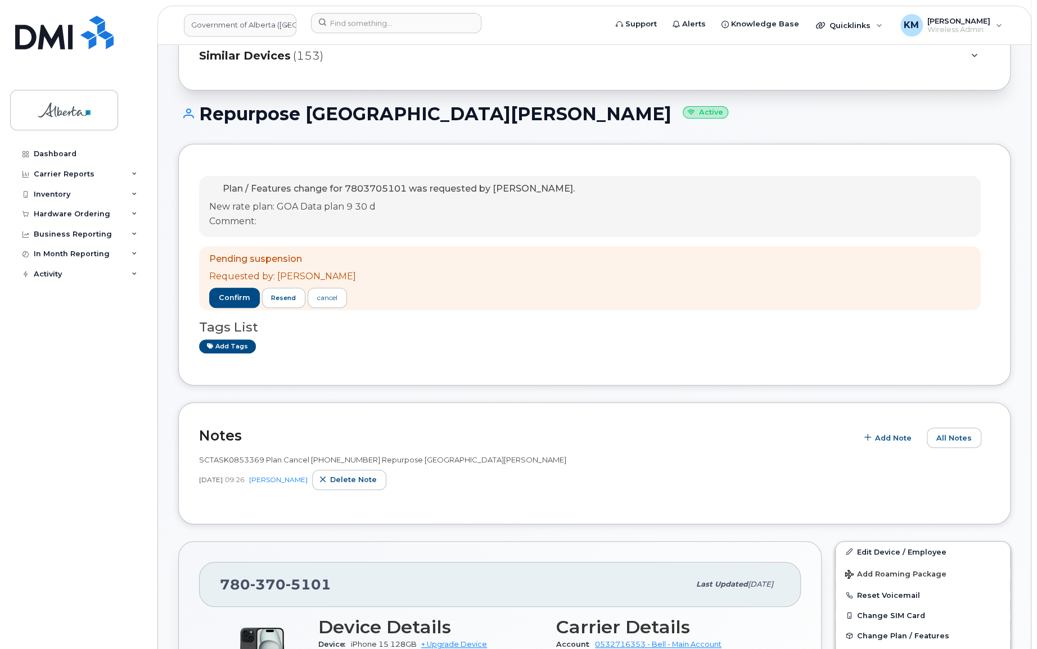
scroll to position [153, 0]
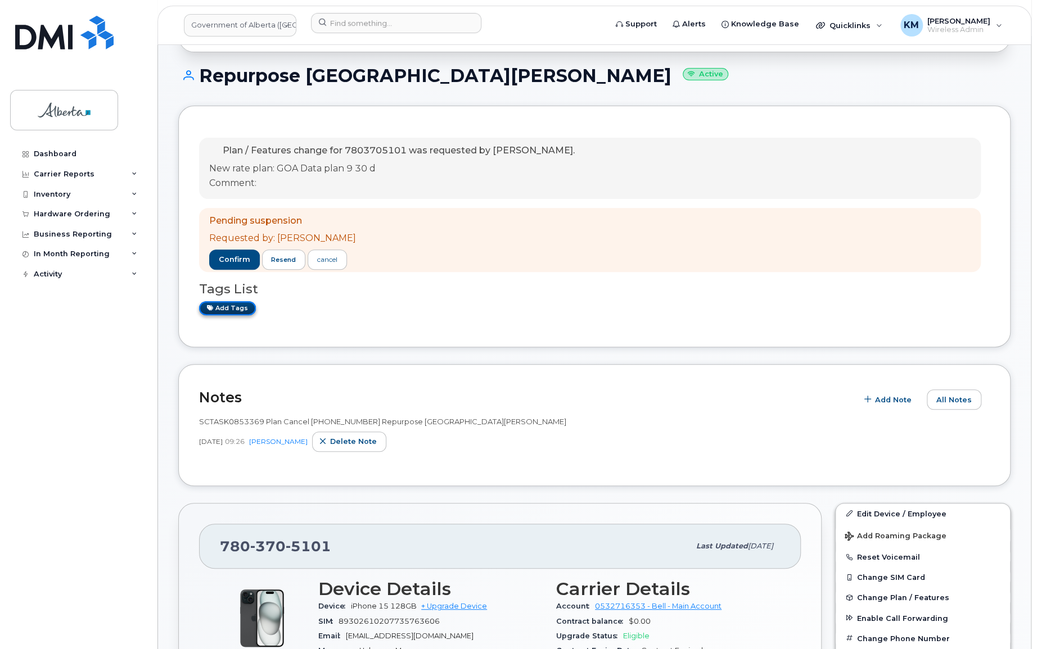
click at [219, 309] on link "Add tags" at bounding box center [227, 308] width 57 height 14
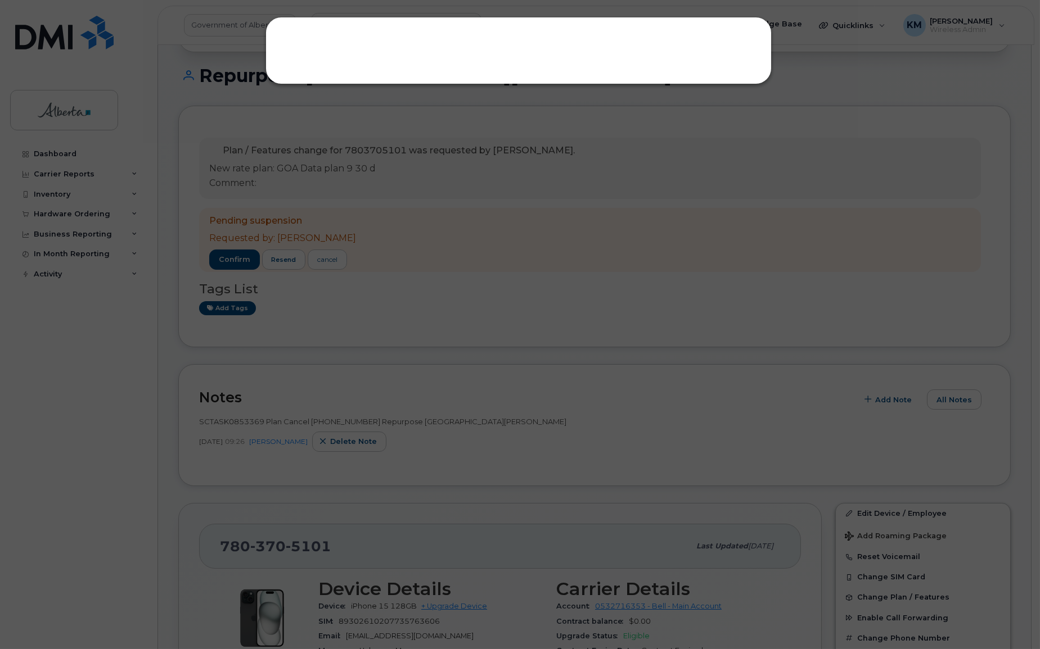
click at [234, 308] on div at bounding box center [520, 324] width 1040 height 649
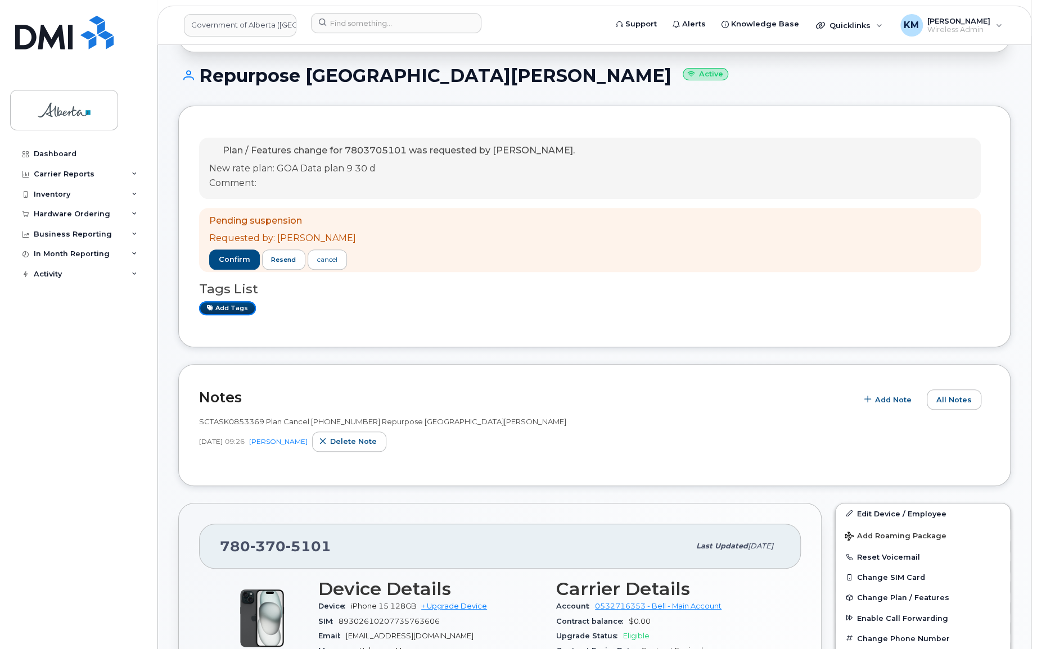
click at [234, 308] on link "Add tags" at bounding box center [227, 308] width 57 height 14
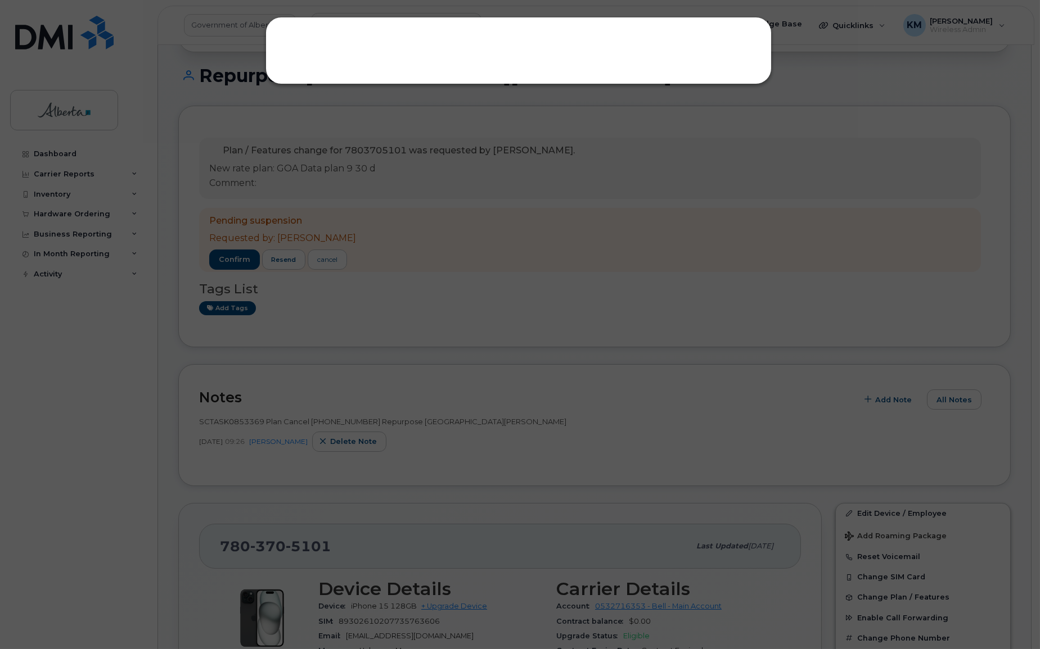
click at [234, 308] on div at bounding box center [520, 324] width 1040 height 649
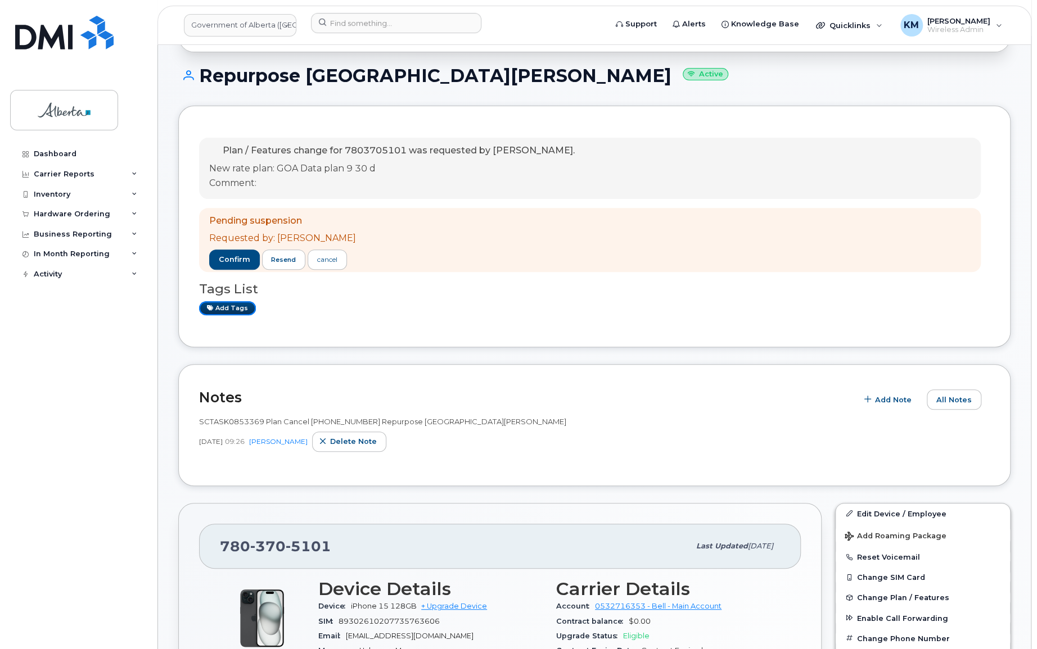
click at [234, 308] on link "Add tags" at bounding box center [227, 308] width 57 height 14
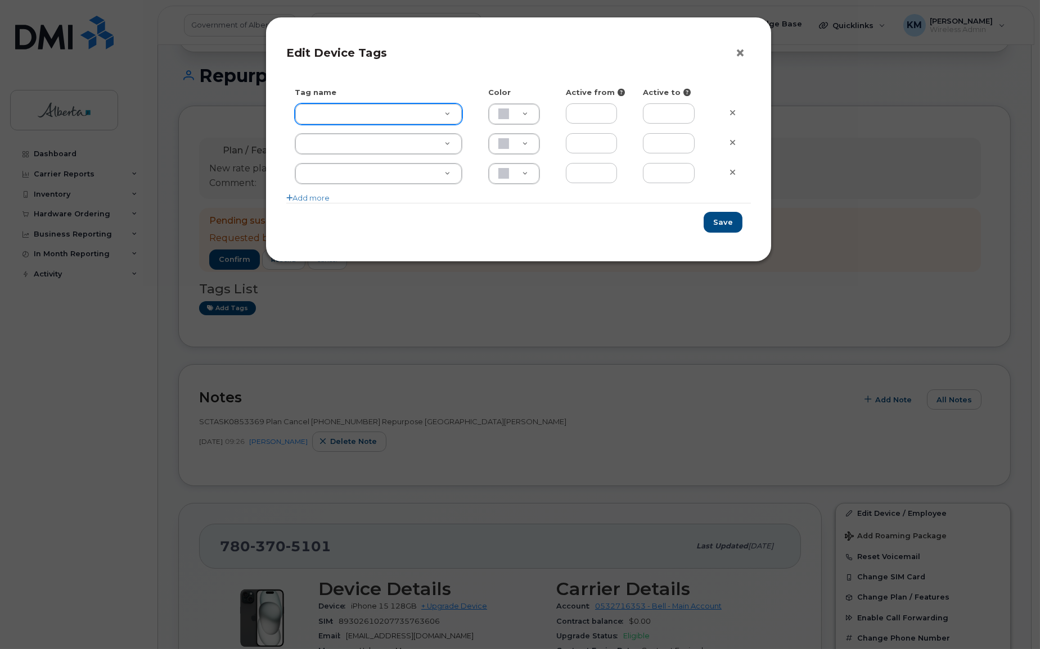
click at [738, 54] on button "×" at bounding box center [743, 53] width 16 height 17
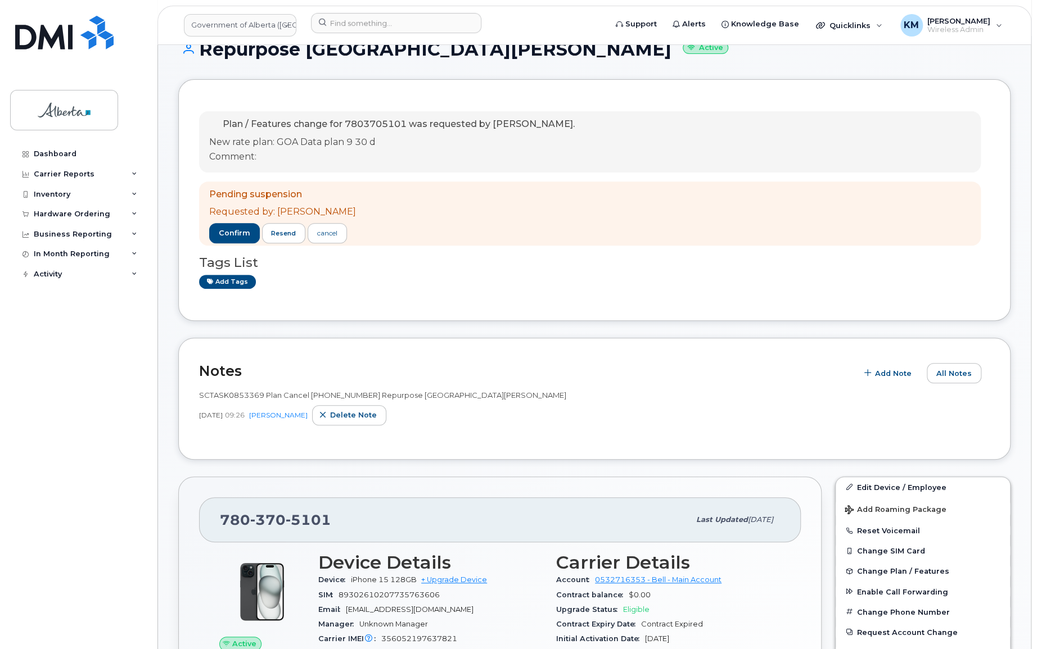
scroll to position [102, 0]
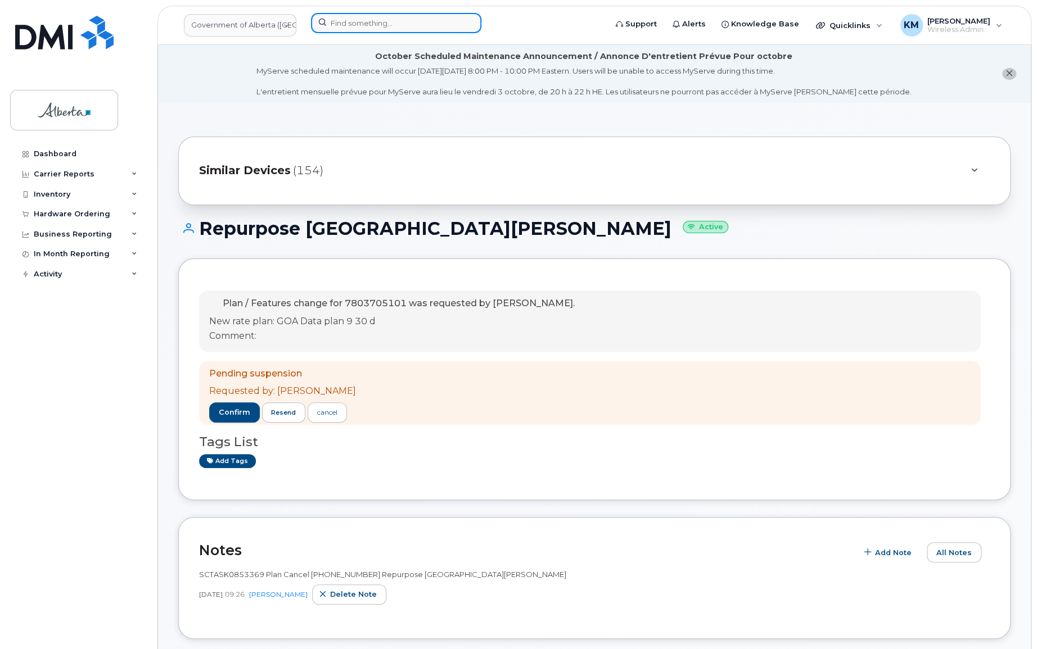
click at [370, 27] on input at bounding box center [396, 23] width 170 height 20
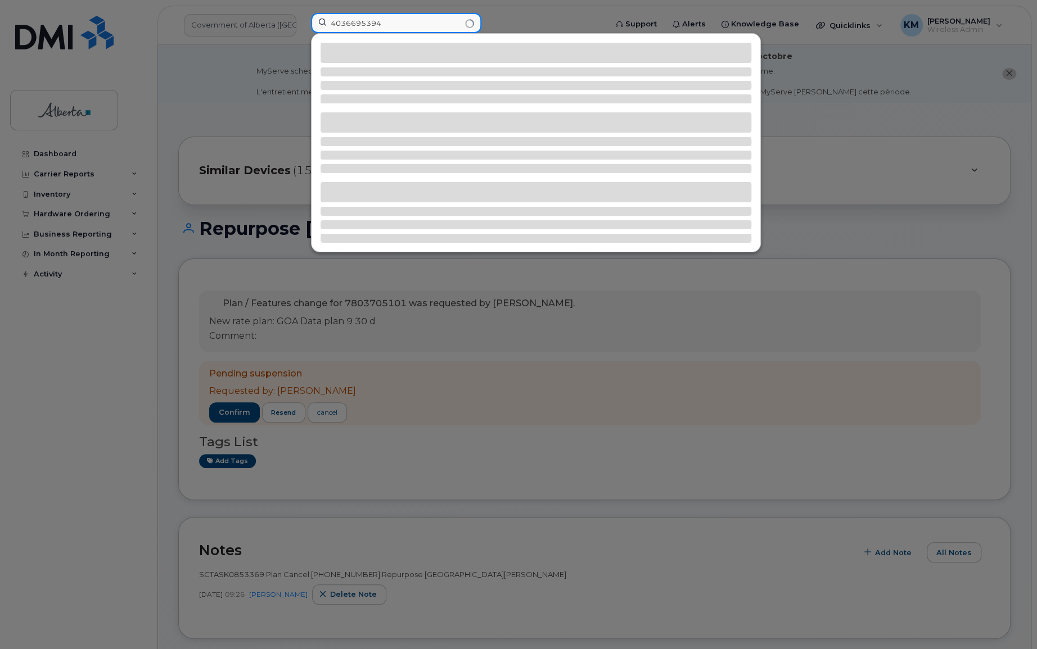
type input "4036695394"
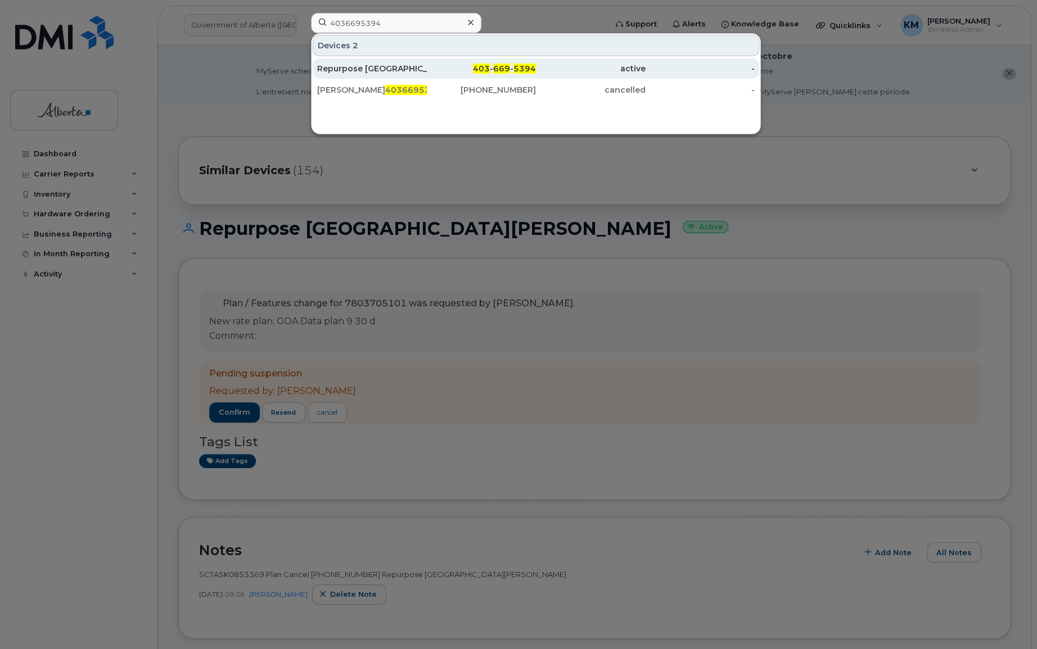
click at [363, 65] on div "Repurpose [GEOGRAPHIC_DATA]" at bounding box center [372, 68] width 110 height 11
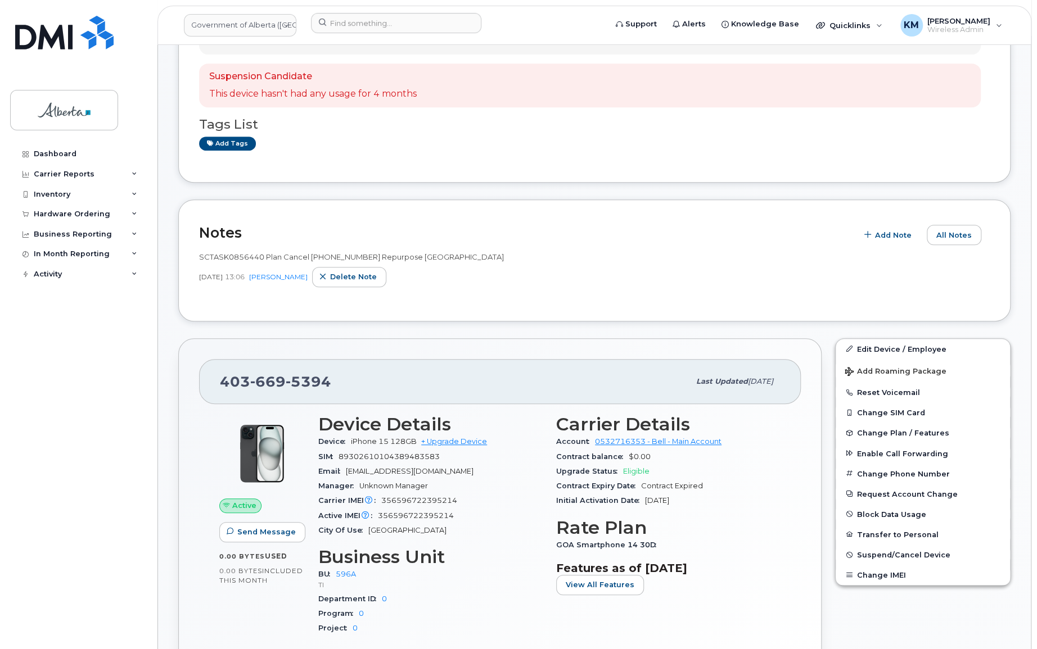
scroll to position [306, 0]
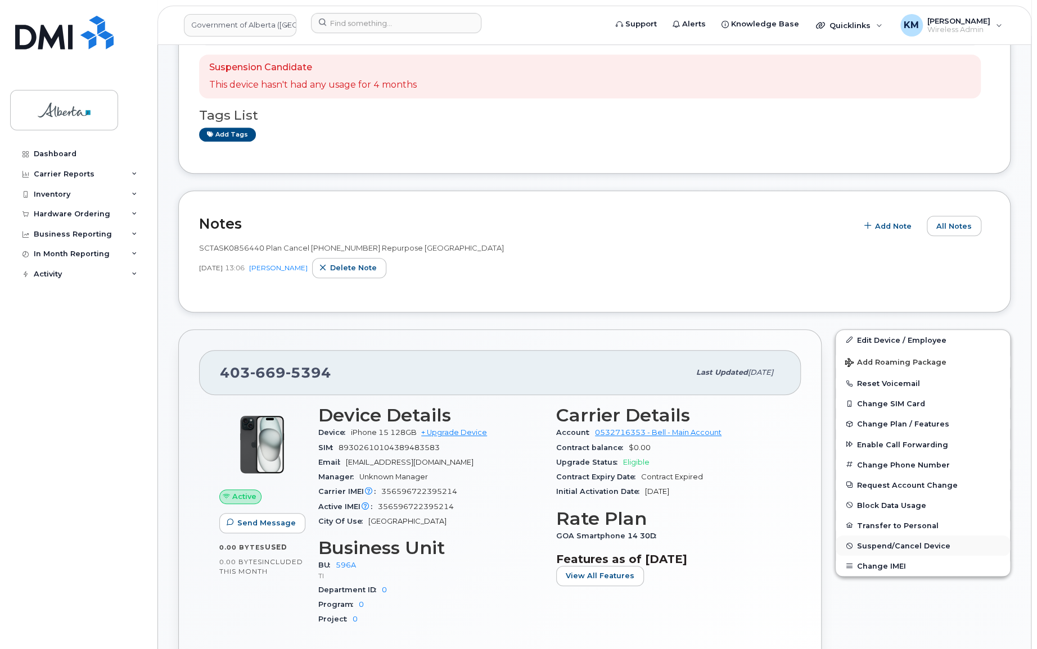
click at [888, 544] on span "Suspend/Cancel Device" at bounding box center [903, 546] width 93 height 8
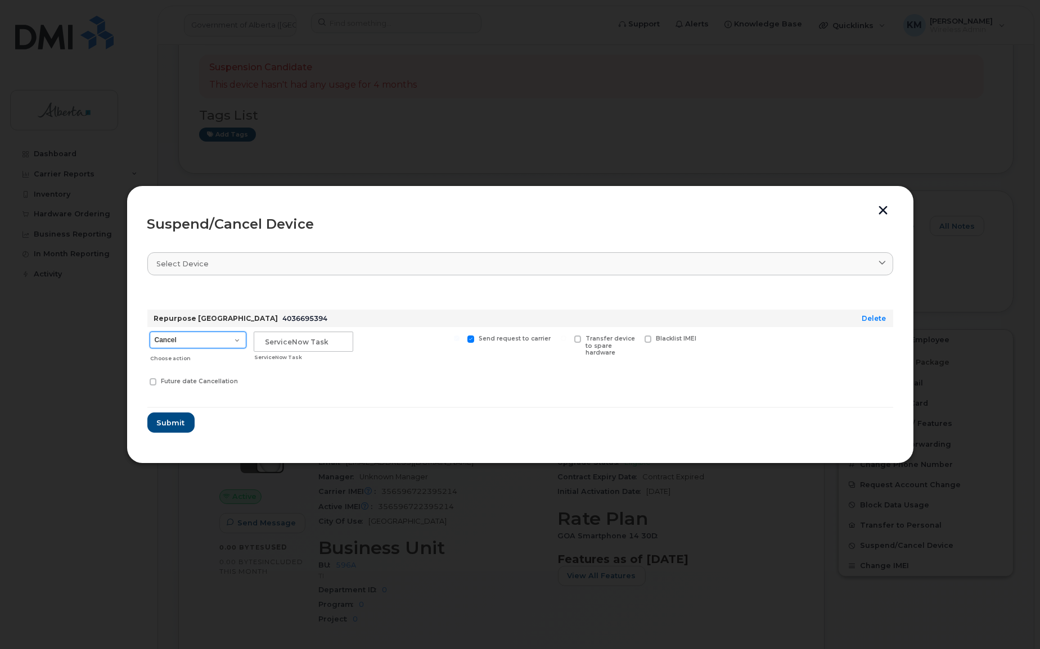
click at [239, 341] on select "Cancel Suspend - Extend Suspension Suspend - Reduced Rate Suspend - Lost Device…" at bounding box center [198, 340] width 97 height 17
select select "[object Object]"
click at [150, 332] on select "Cancel Suspend - Extend Suspension Suspend - Reduced Rate Suspend - Lost Device…" at bounding box center [198, 340] width 97 height 17
click at [293, 345] on input "text" at bounding box center [304, 342] width 100 height 20
type input "SCTASK0856440"
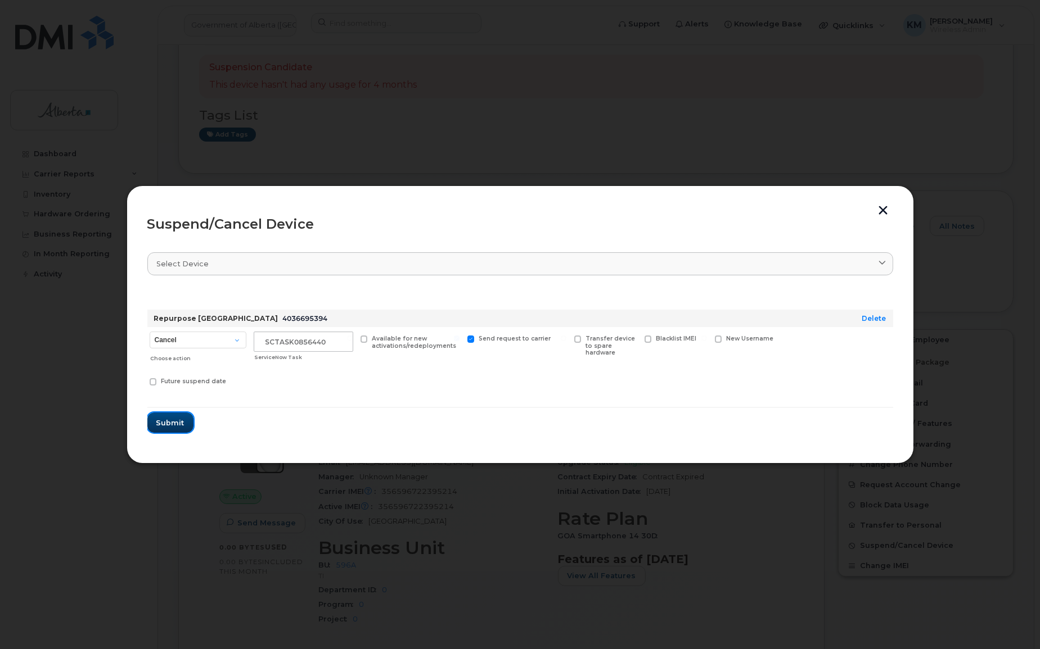
click at [167, 431] on button "Submit" at bounding box center [170, 423] width 46 height 20
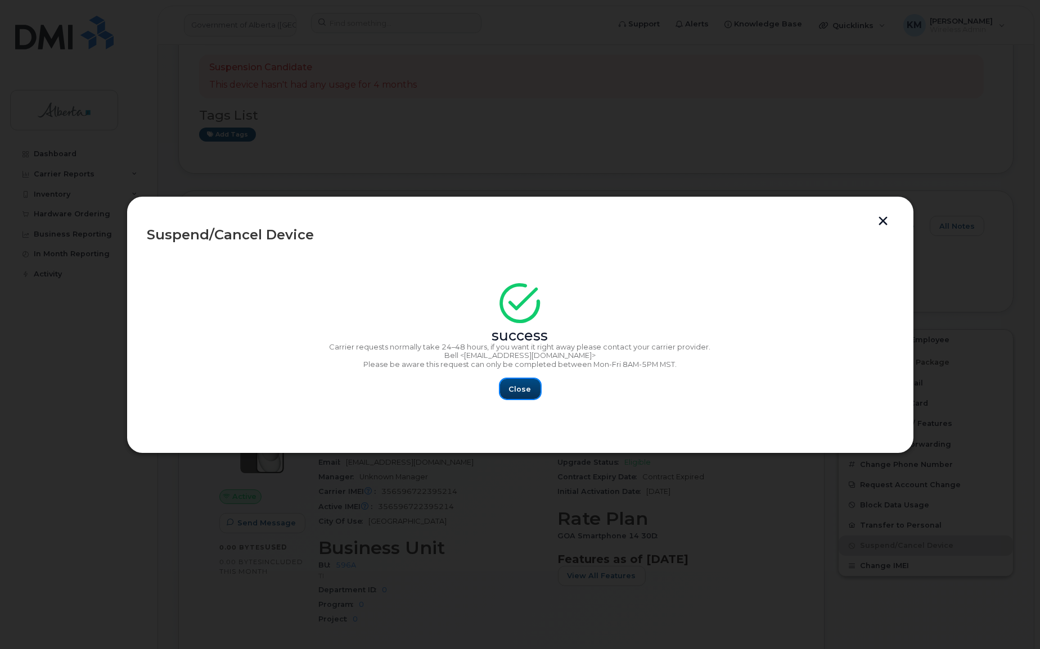
click at [506, 390] on button "Close" at bounding box center [520, 389] width 40 height 20
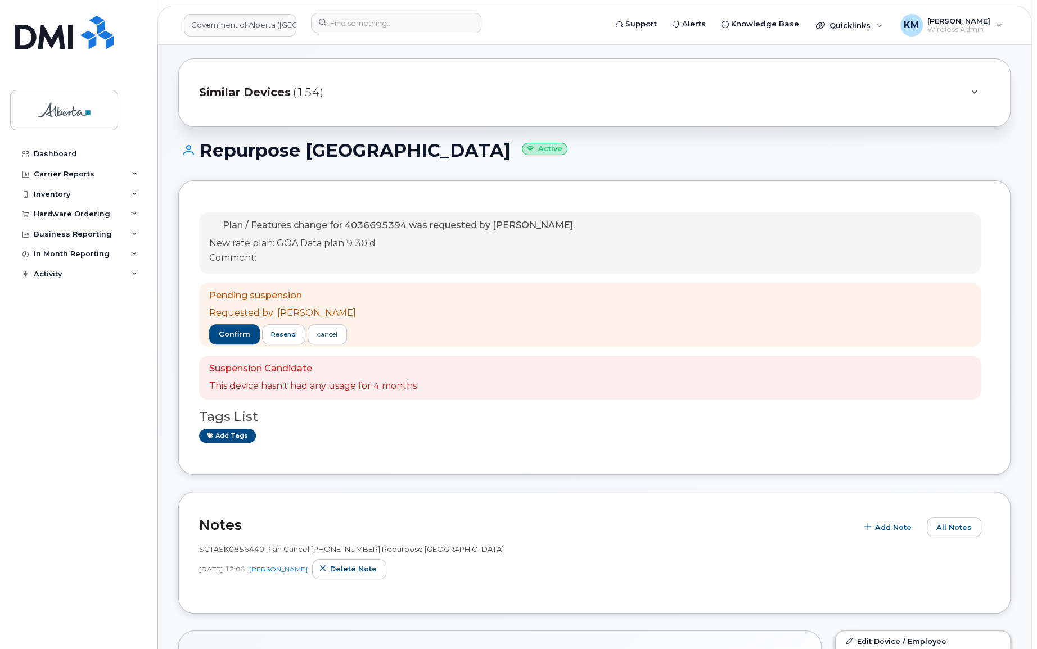
scroll to position [102, 0]
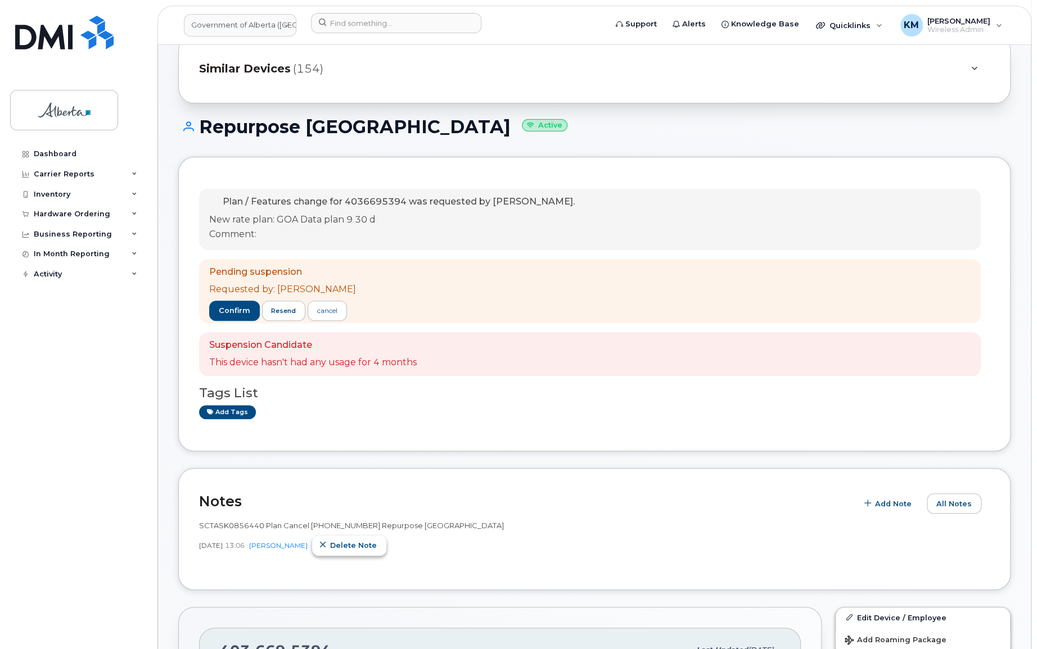
click at [361, 544] on span "Delete note" at bounding box center [353, 545] width 47 height 11
click at [972, 503] on button "Add Note" at bounding box center [949, 504] width 64 height 20
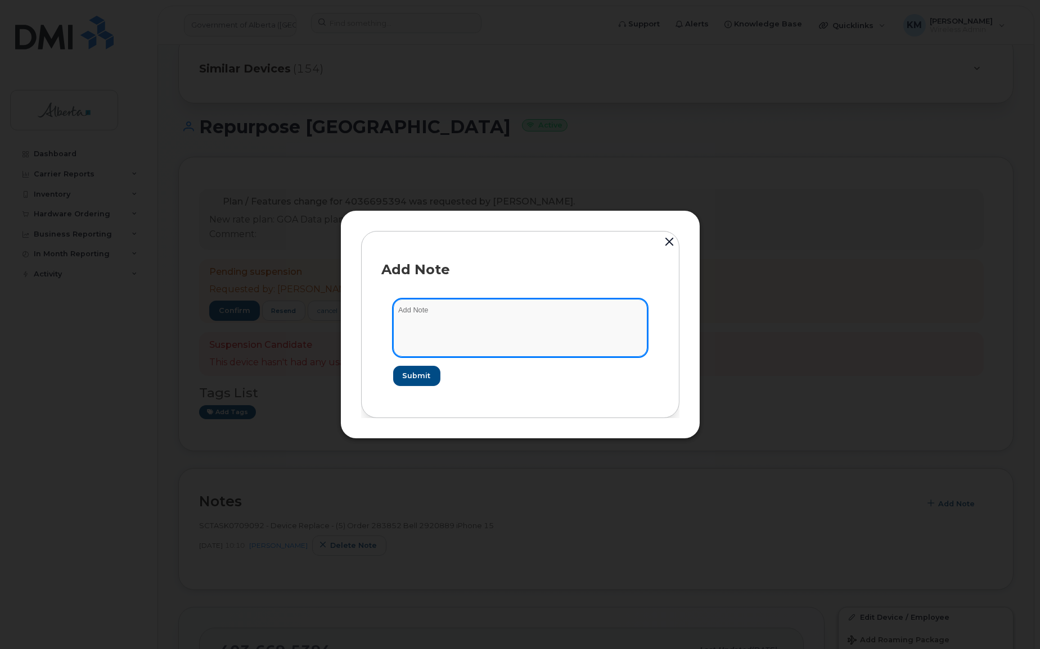
click at [484, 313] on textarea at bounding box center [520, 327] width 254 height 57
paste textarea "SCTASK0856440 Plan Cancel [PHONE_NUMBER] Repurpose Calgary Previous user [PERSO…"
type textarea "SCTASK0856440 Plan Cancel [PHONE_NUMBER] Repurpose Calgary Previous user [PERSO…"
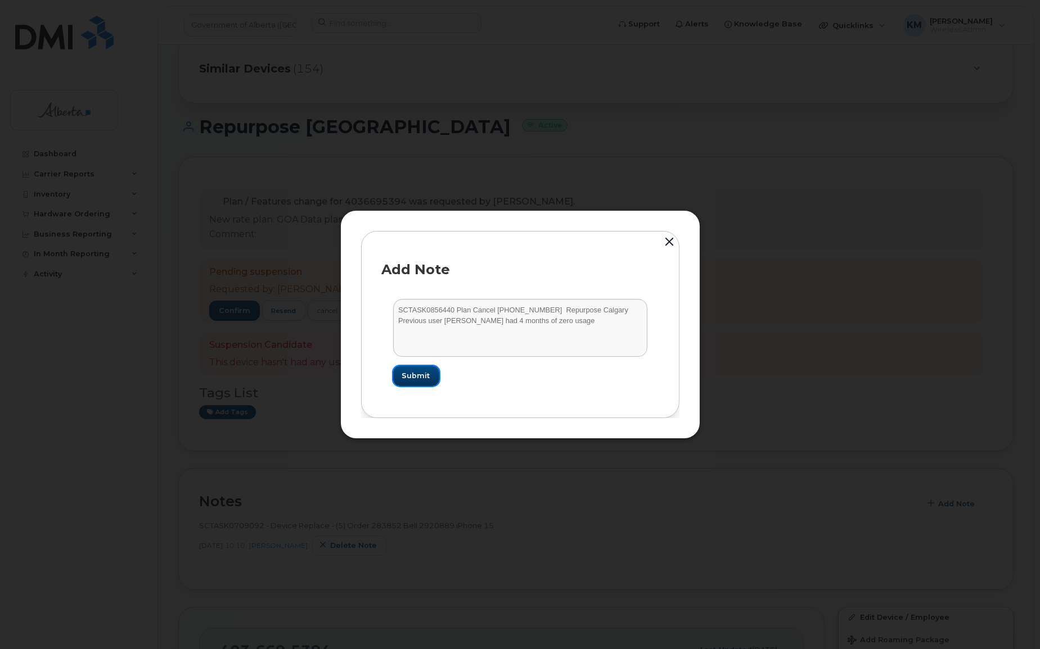
click at [423, 377] on span "Submit" at bounding box center [416, 376] width 28 height 11
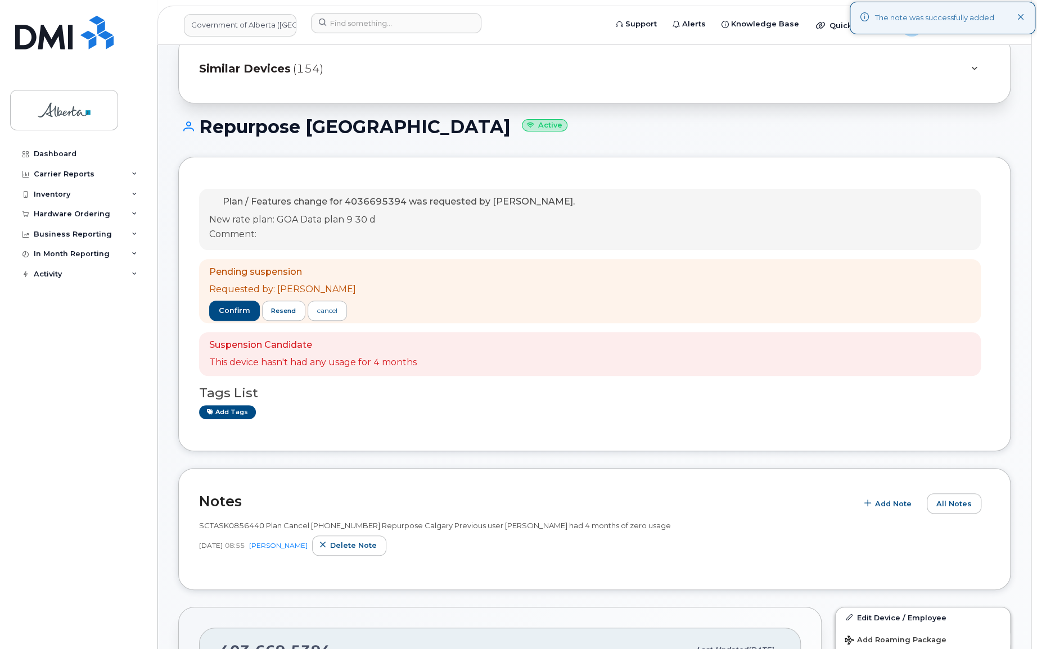
click at [76, 511] on div "Dashboard Carrier Reports Monthly Billing Data Daily Data Pooling Data Behavior…" at bounding box center [79, 388] width 139 height 489
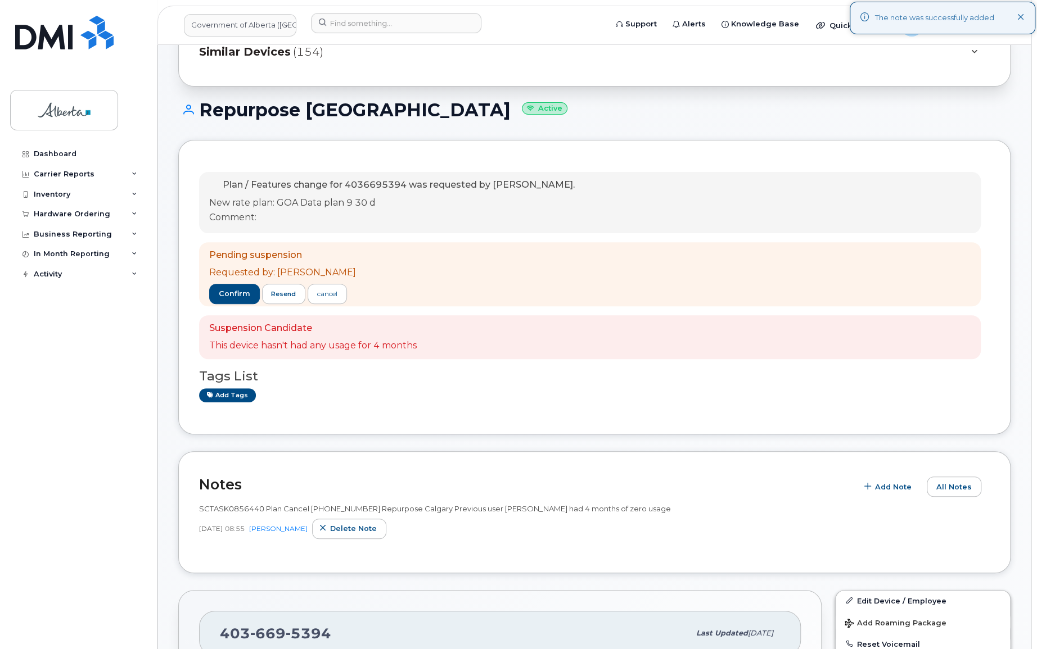
scroll to position [153, 0]
